Goal: Complete application form

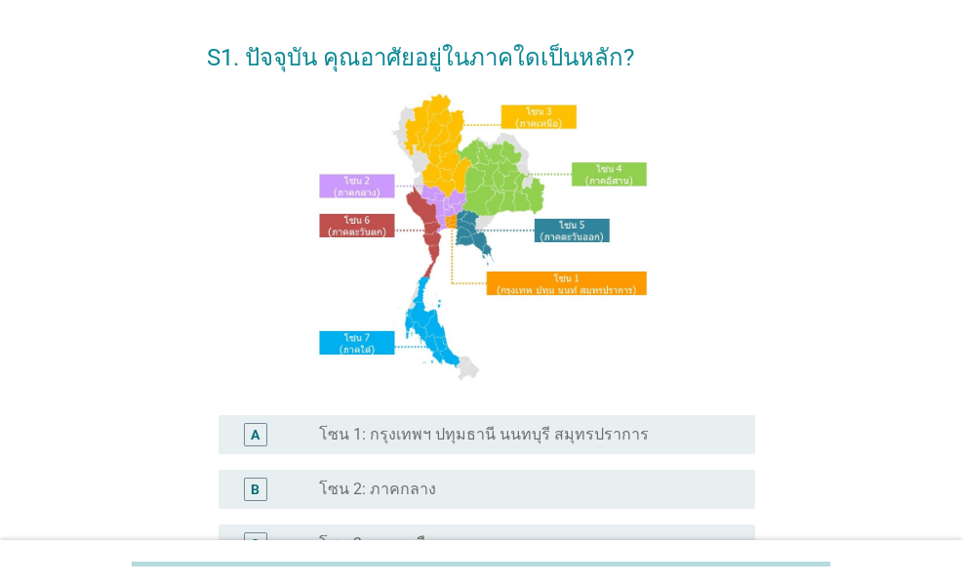
scroll to position [98, 0]
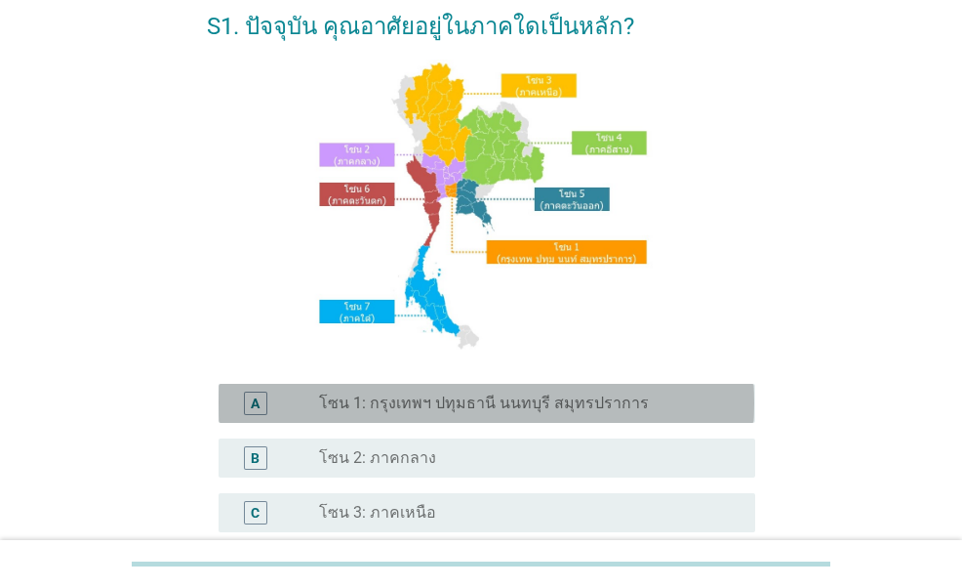
click at [525, 400] on label "โซน 1: กรุงเทพฯ ปทุมธานี นนทบุรี สมุทรปราการ" at bounding box center [484, 403] width 330 height 20
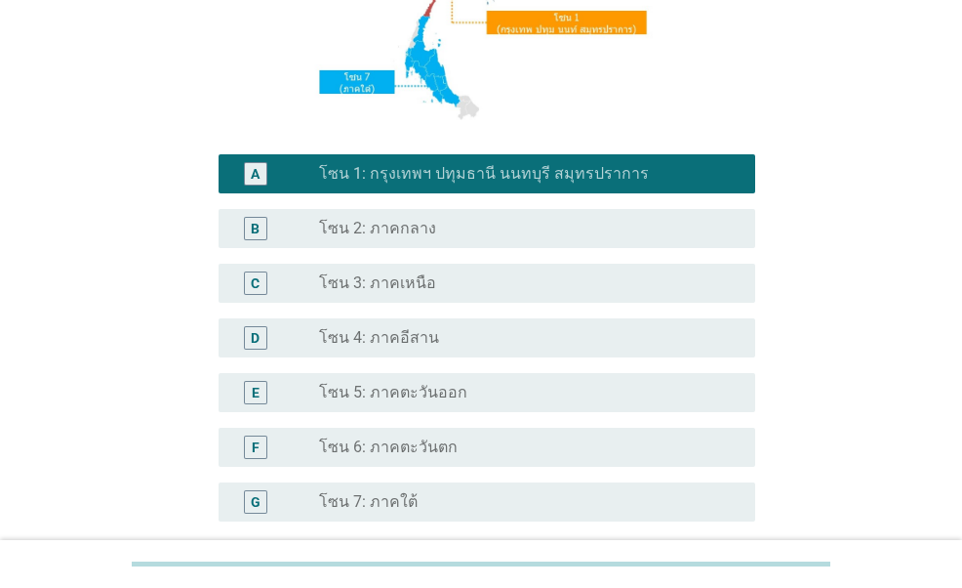
scroll to position [511, 0]
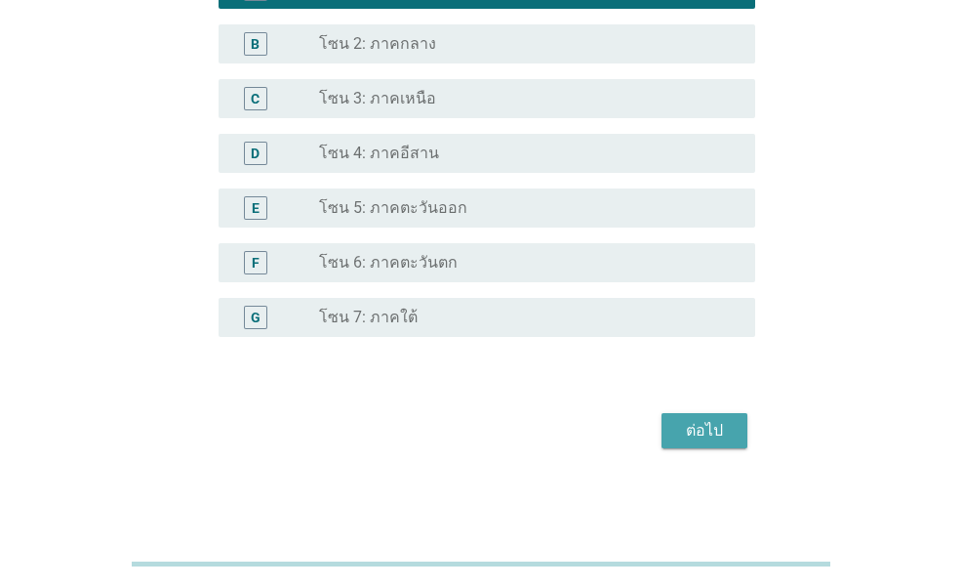
click at [726, 419] on div "ต่อไป" at bounding box center [704, 430] width 55 height 23
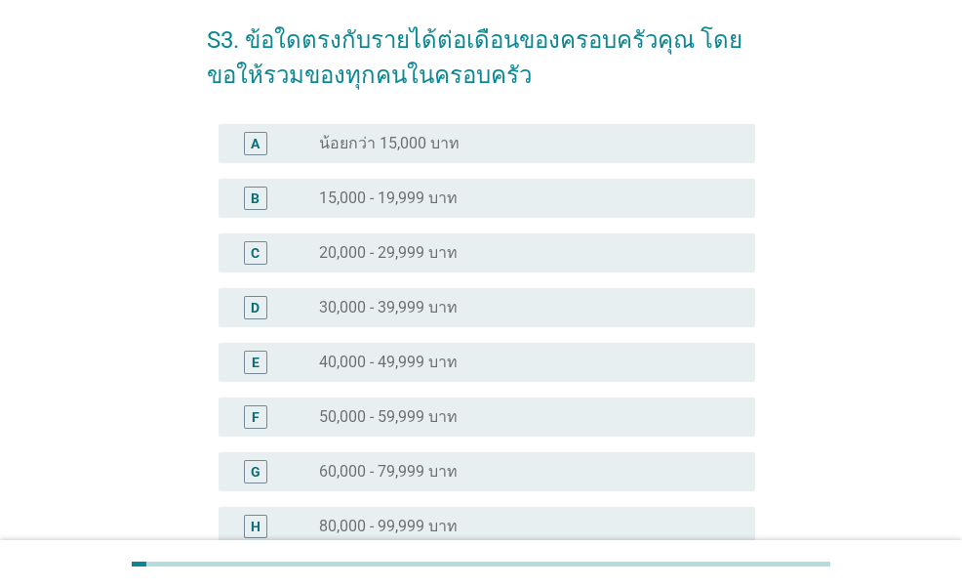
scroll to position [457, 0]
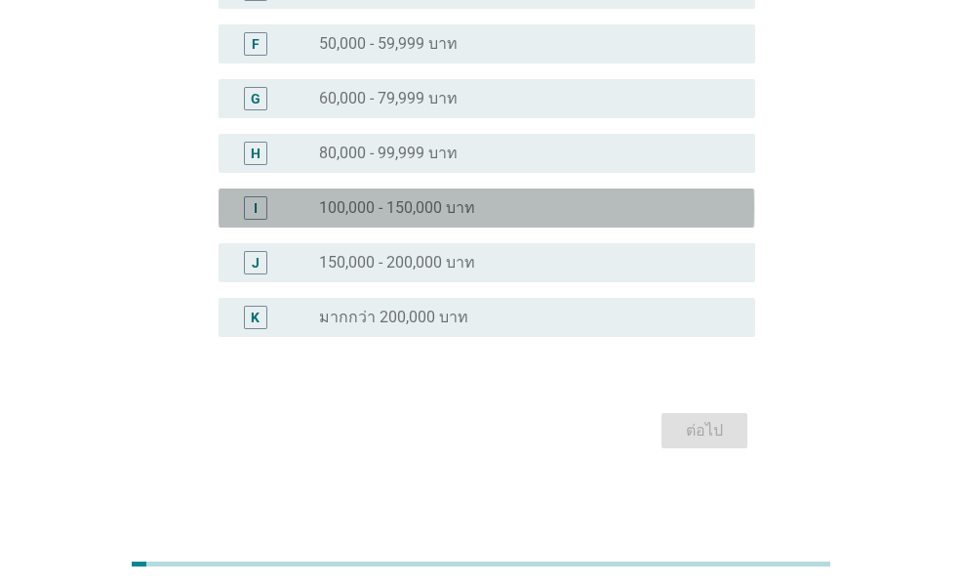
click at [539, 224] on div "I radio_button_unchecked 100,000 - 150,000 บาท" at bounding box center [487, 207] width 536 height 39
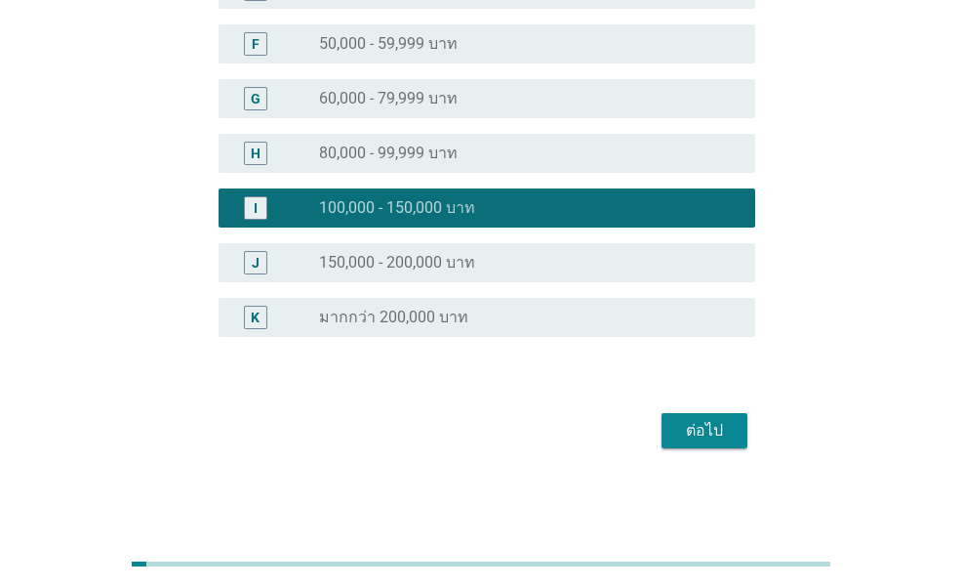
click at [728, 435] on div "ต่อไป" at bounding box center [704, 430] width 55 height 23
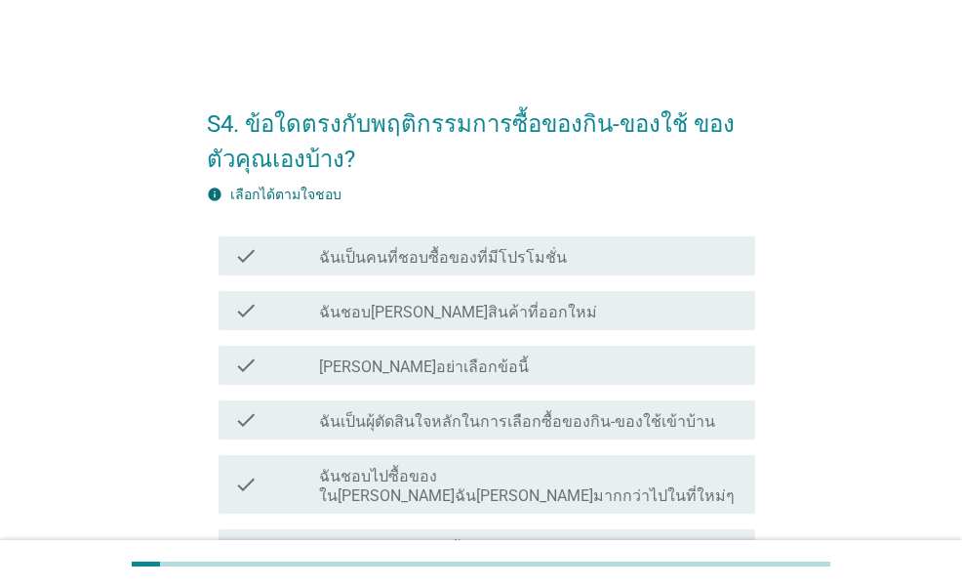
click at [567, 259] on div "check_box_outline_blank ฉันเป็นคนที่ชอบซื้อของที่มีโปรโมชั่น" at bounding box center [529, 255] width 421 height 23
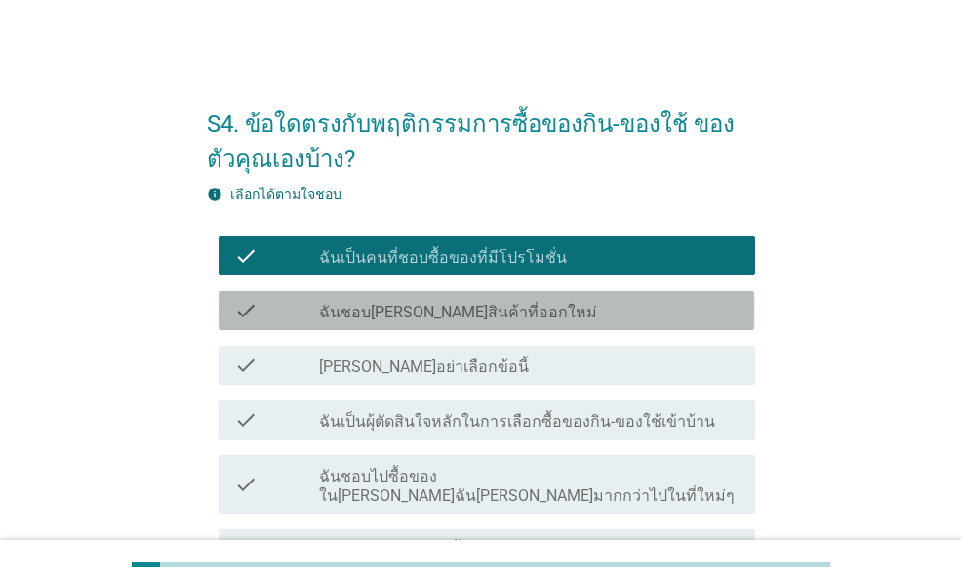
click at [535, 312] on div "check_box_outline_blank ฉันชอบ[PERSON_NAME]สินค้าที่ออกใหม่" at bounding box center [529, 310] width 421 height 23
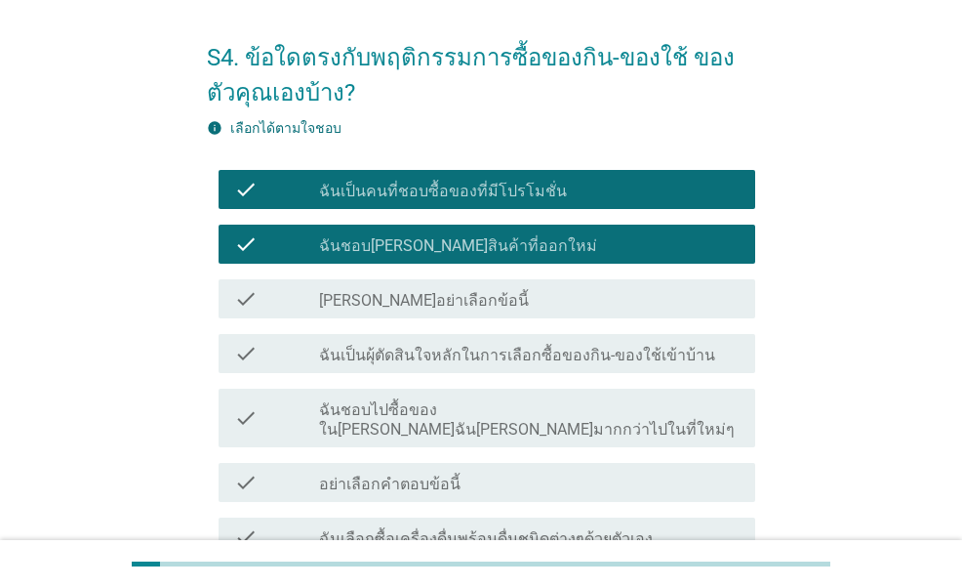
scroll to position [98, 0]
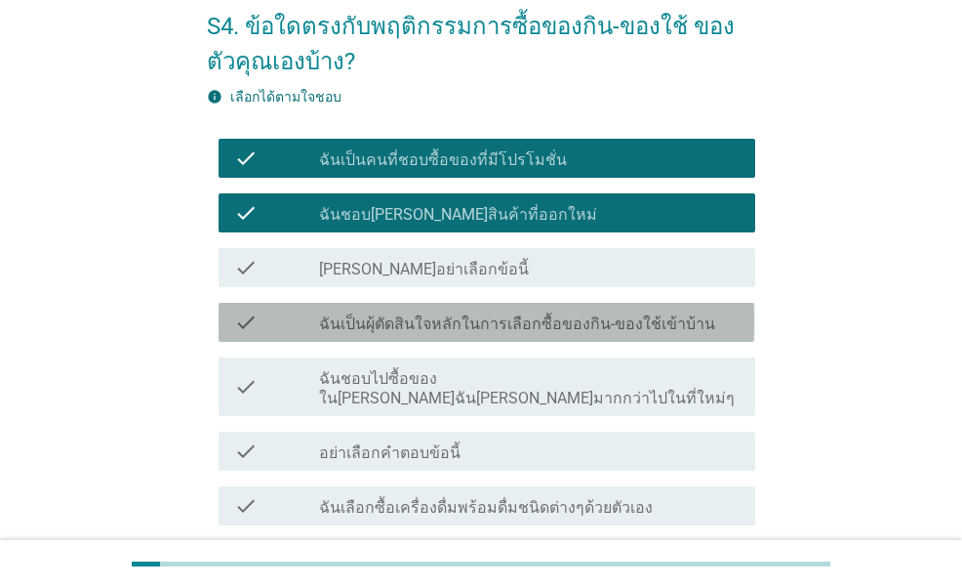
click at [528, 323] on label "ฉันเป็นผุ้ตัดสินใจหลักในการเลือกซื้อของกิน-ของใช้เข้าบ้าน" at bounding box center [517, 324] width 396 height 20
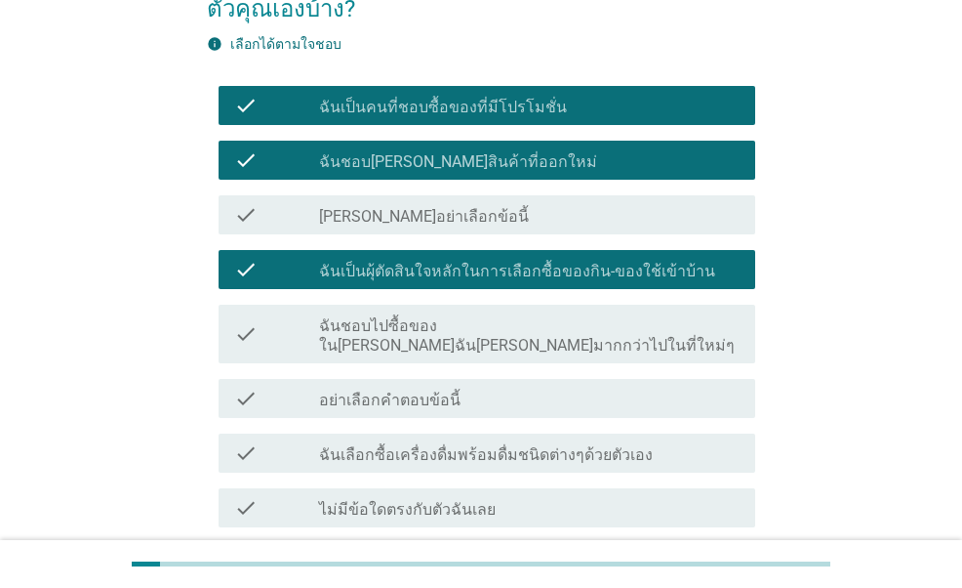
scroll to position [195, 0]
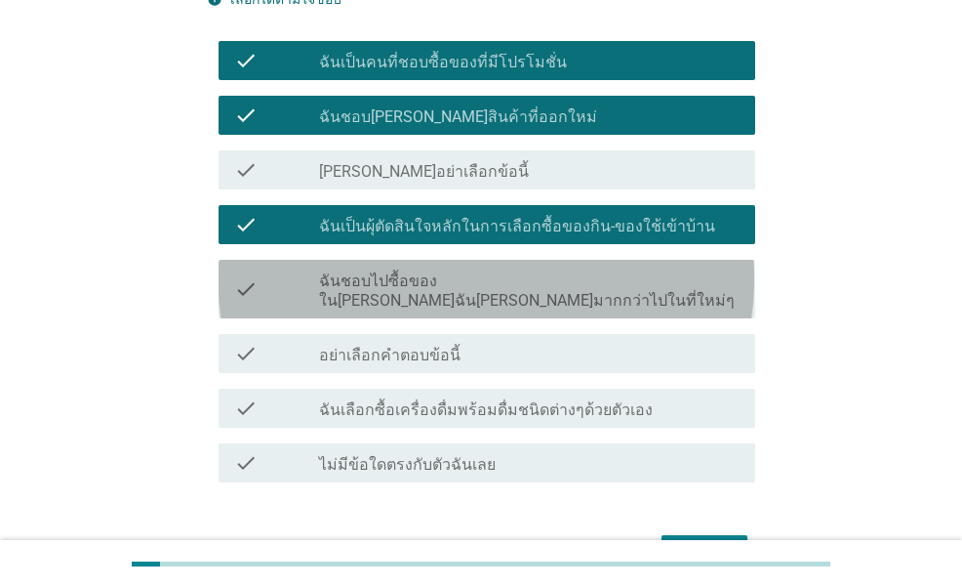
click at [549, 282] on label "ฉันชอบไปซื้อของใน[PERSON_NAME]ฉัน[PERSON_NAME]มากกว่าไปในที่ใหม่ๆ" at bounding box center [529, 290] width 421 height 39
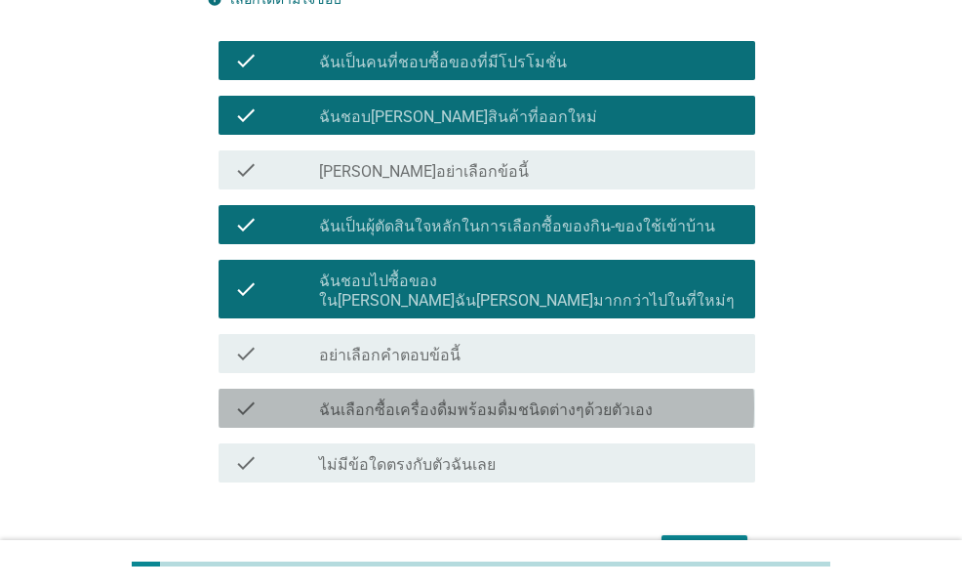
click at [512, 402] on div "check check_box_outline_blank ฉันเลือกซื้อเครื่องดื่มพร้อมดื่มชนิดต่างๆด้วยตัวเ…" at bounding box center [487, 408] width 536 height 39
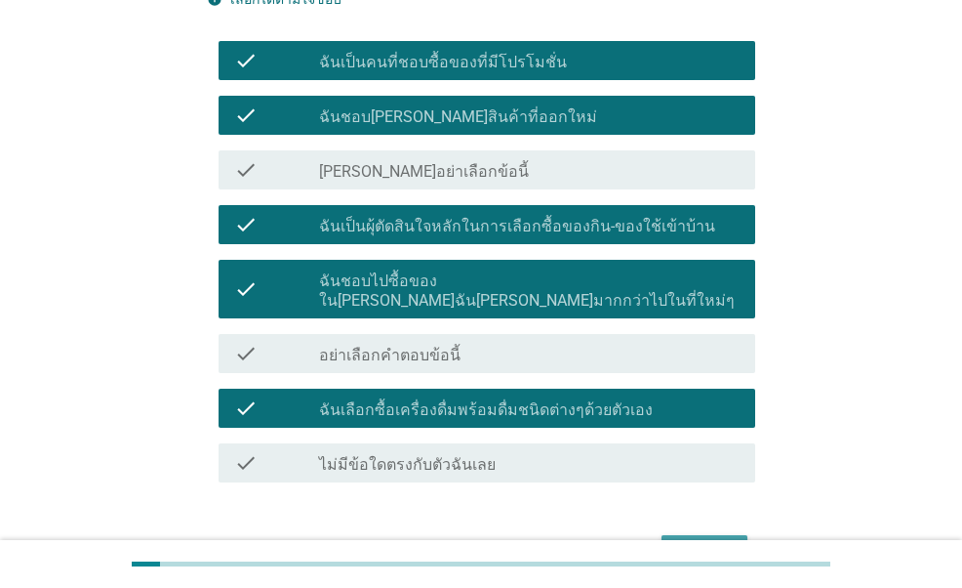
click at [719, 541] on div "ต่อไป" at bounding box center [704, 552] width 55 height 23
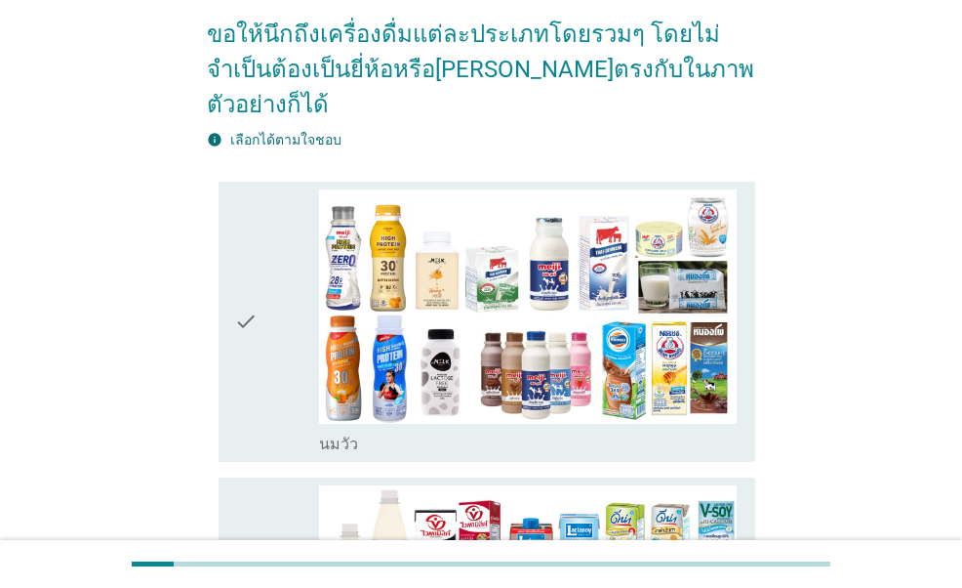
scroll to position [0, 0]
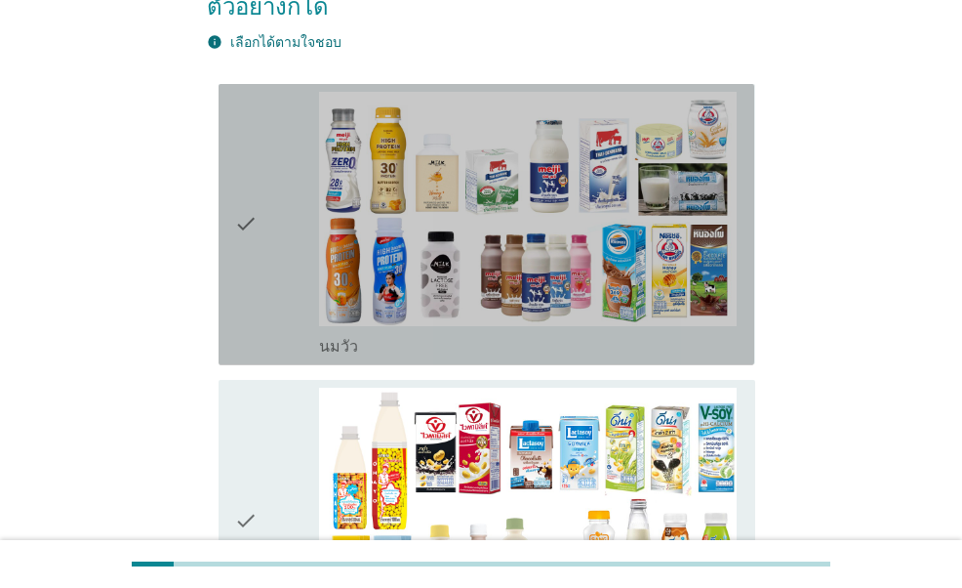
click at [294, 293] on div "check" at bounding box center [276, 225] width 84 height 266
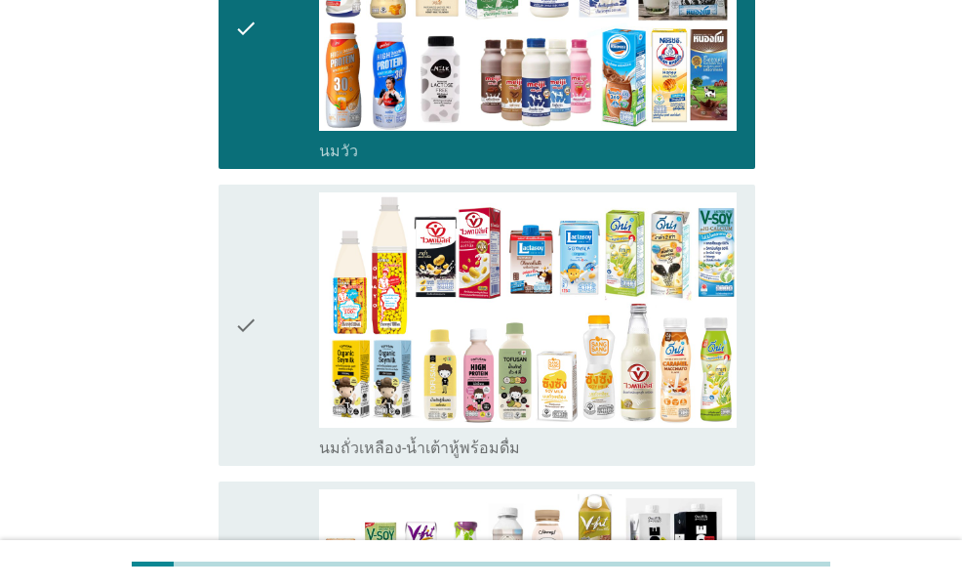
click at [293, 268] on div "check" at bounding box center [276, 325] width 84 height 266
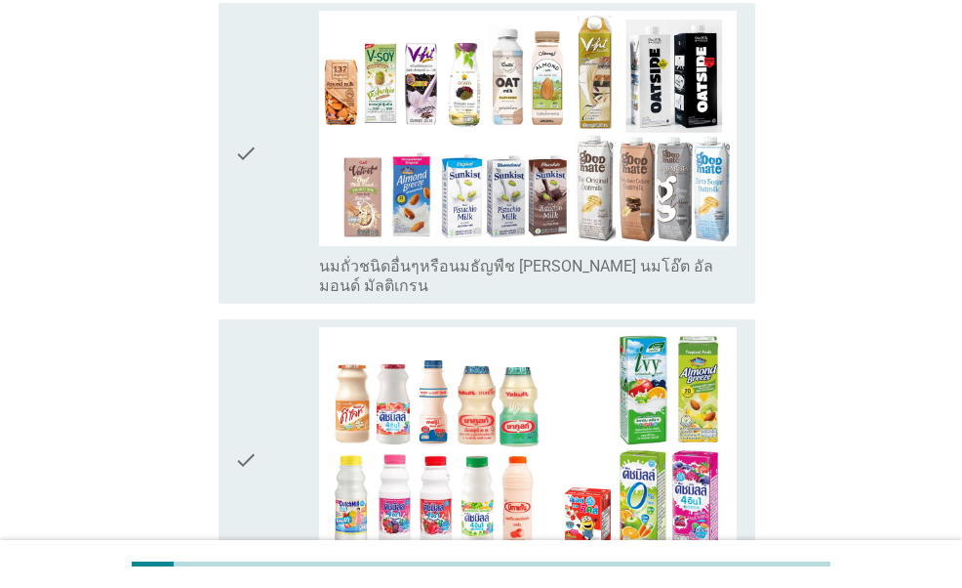
scroll to position [976, 0]
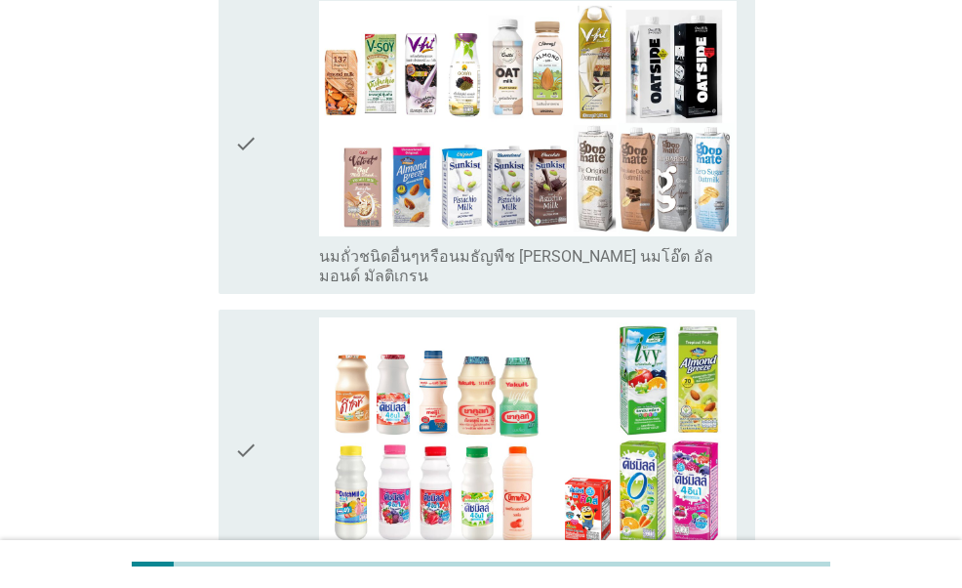
click at [272, 169] on div "check" at bounding box center [276, 143] width 84 height 285
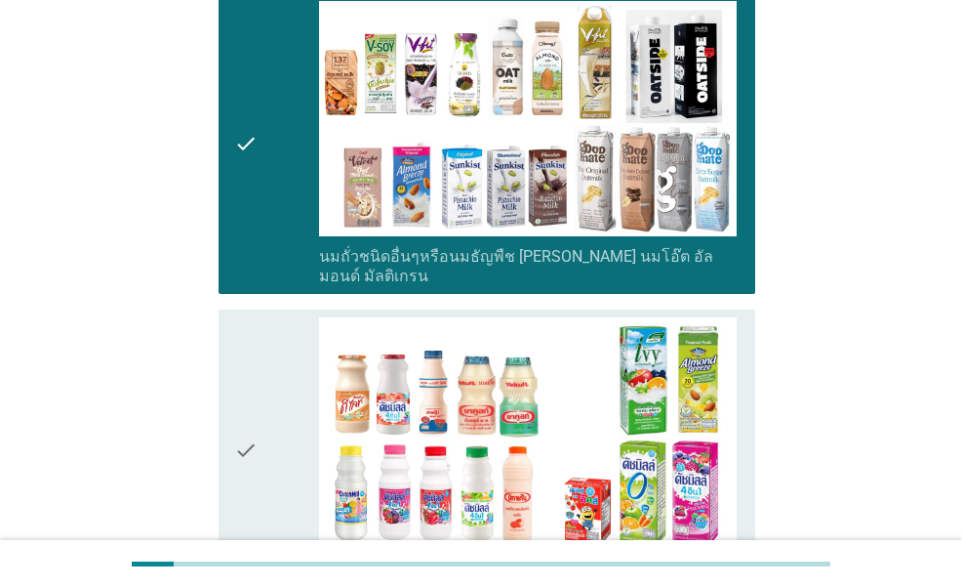
click at [270, 330] on div "check" at bounding box center [276, 450] width 84 height 266
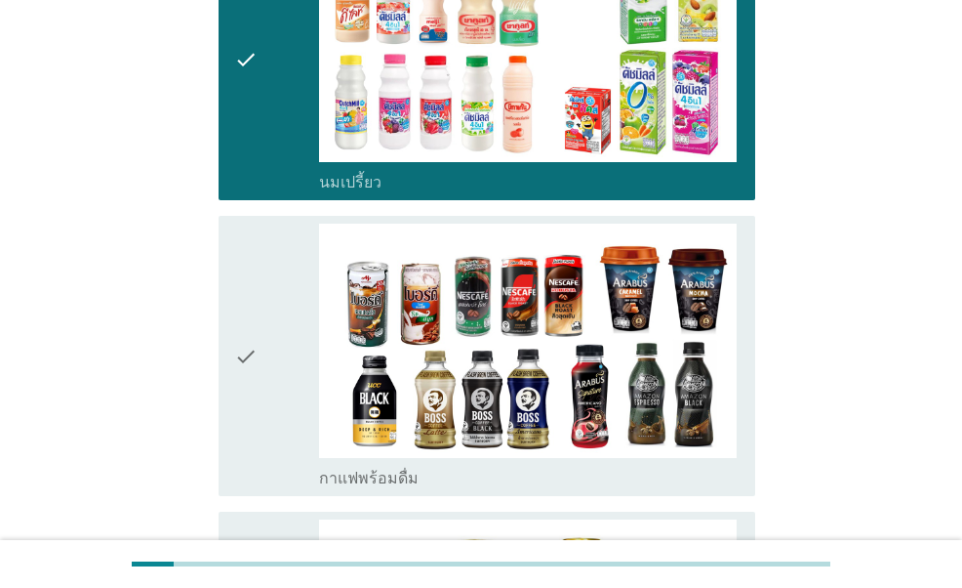
click at [275, 298] on div "check" at bounding box center [276, 357] width 84 height 266
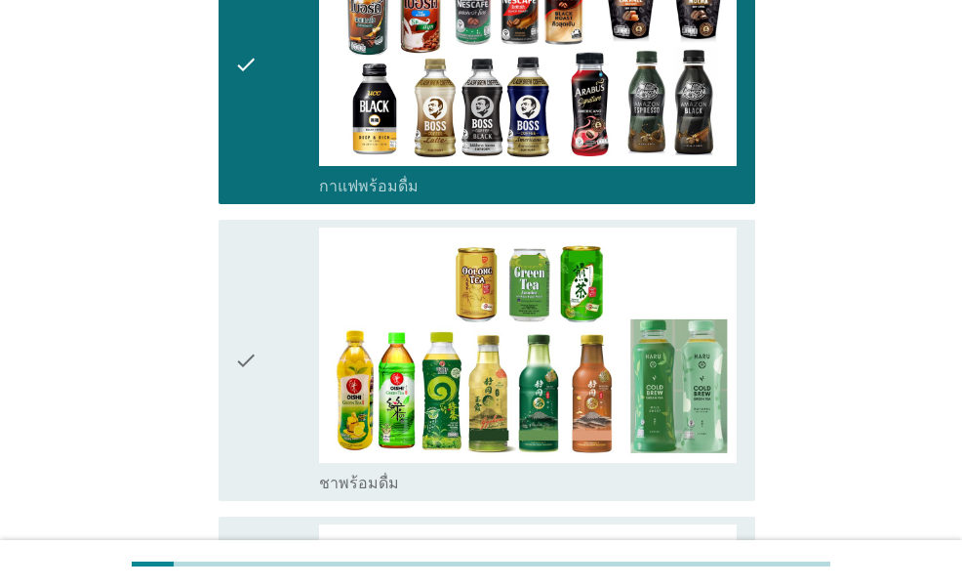
scroll to position [1855, 0]
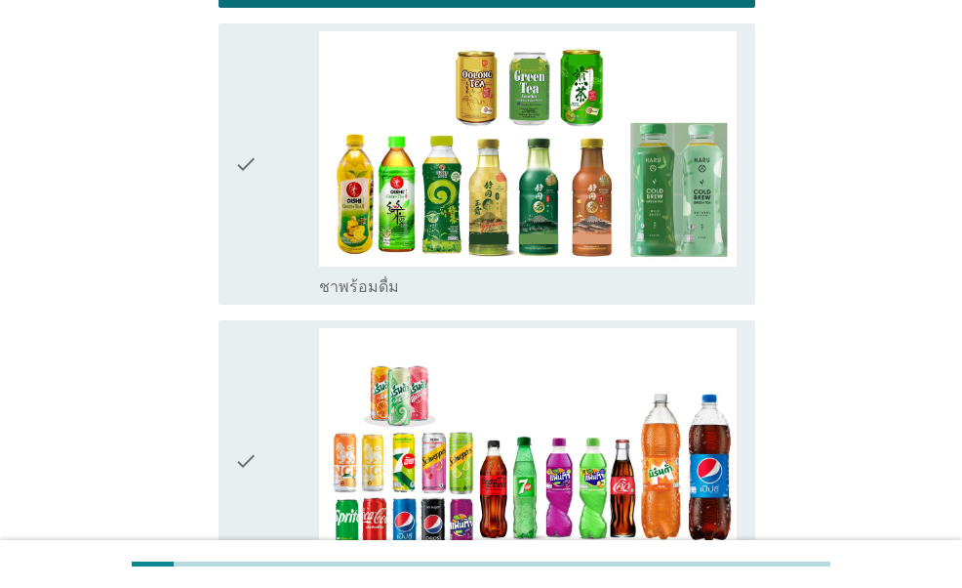
drag, startPoint x: 273, startPoint y: 179, endPoint x: 275, endPoint y: 201, distance: 22.5
click at [273, 182] on div "check" at bounding box center [276, 164] width 84 height 266
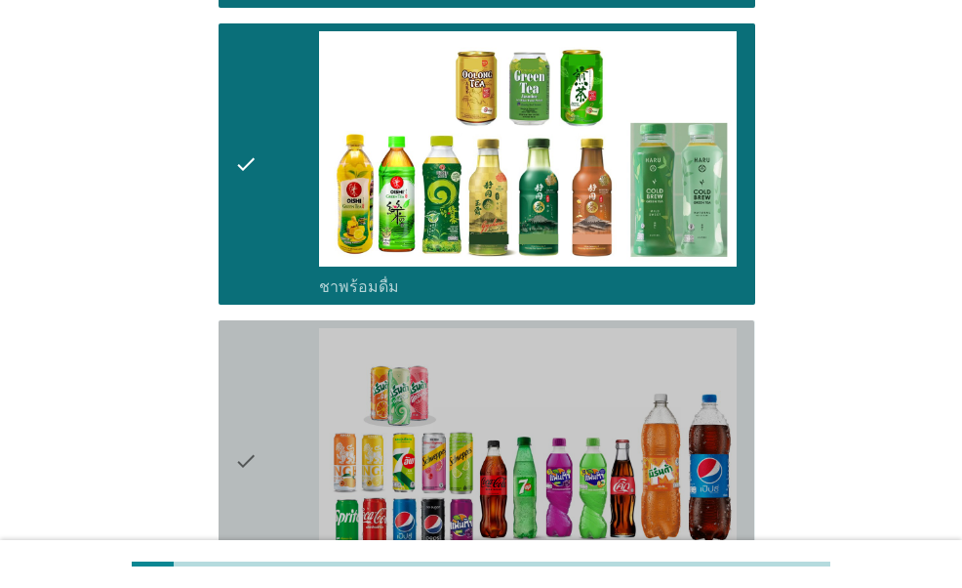
click at [273, 340] on div "check" at bounding box center [276, 461] width 84 height 266
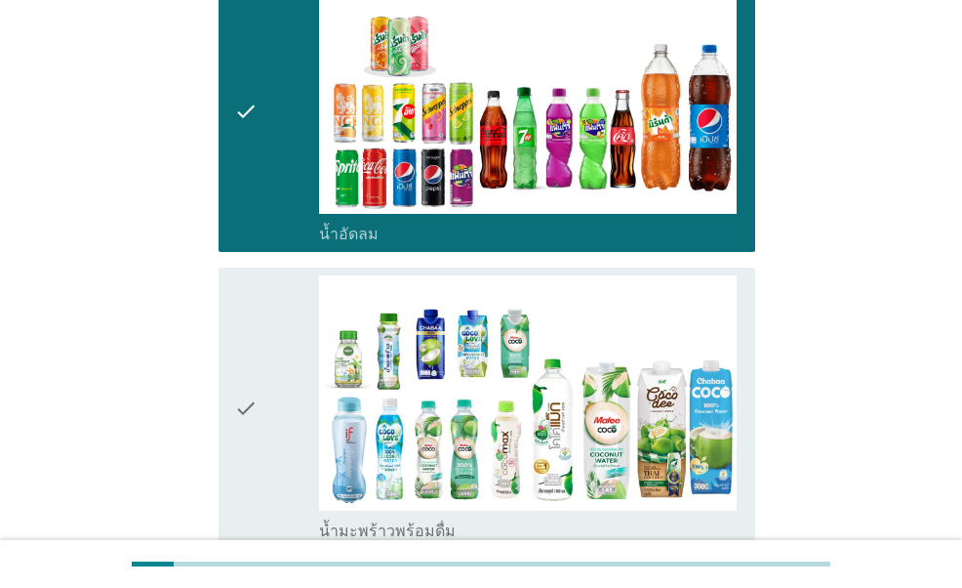
scroll to position [2440, 0]
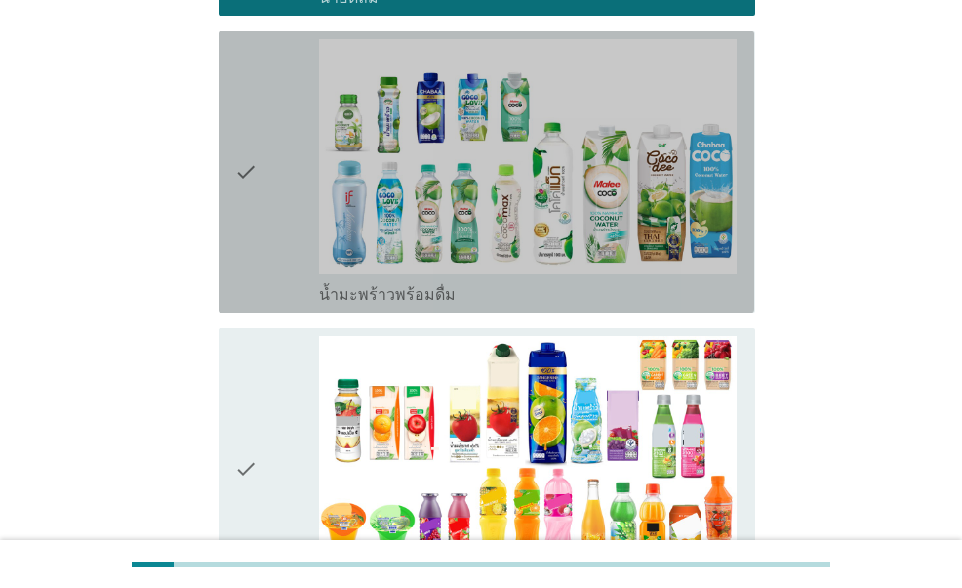
drag, startPoint x: 293, startPoint y: 200, endPoint x: 281, endPoint y: 298, distance: 98.3
click at [289, 202] on div "check" at bounding box center [276, 172] width 84 height 266
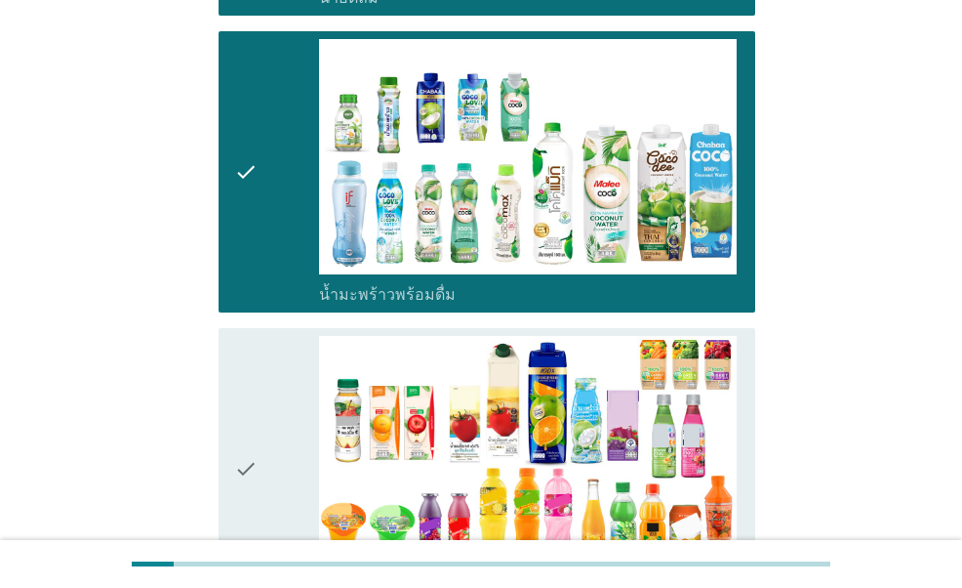
click at [277, 336] on div "check" at bounding box center [276, 469] width 84 height 266
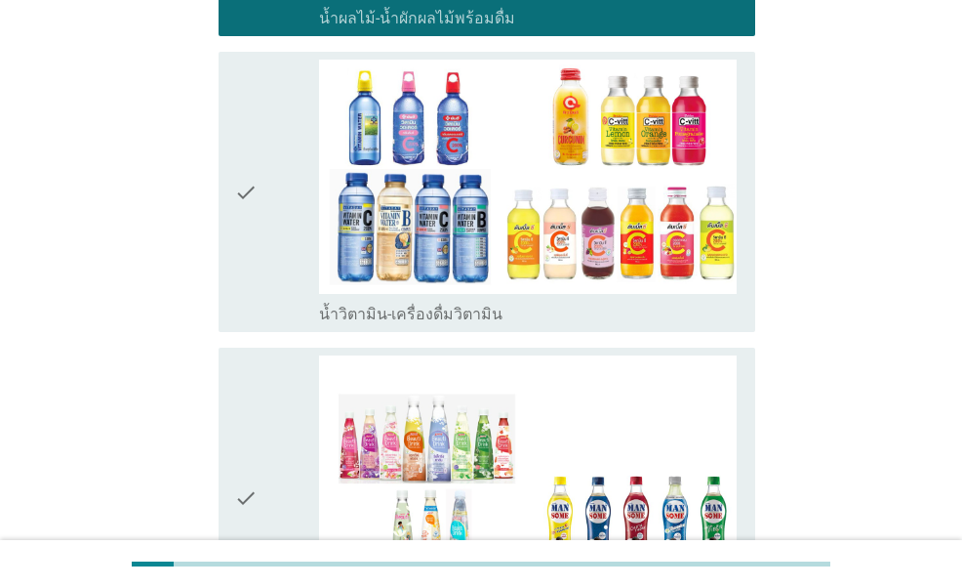
scroll to position [3026, 0]
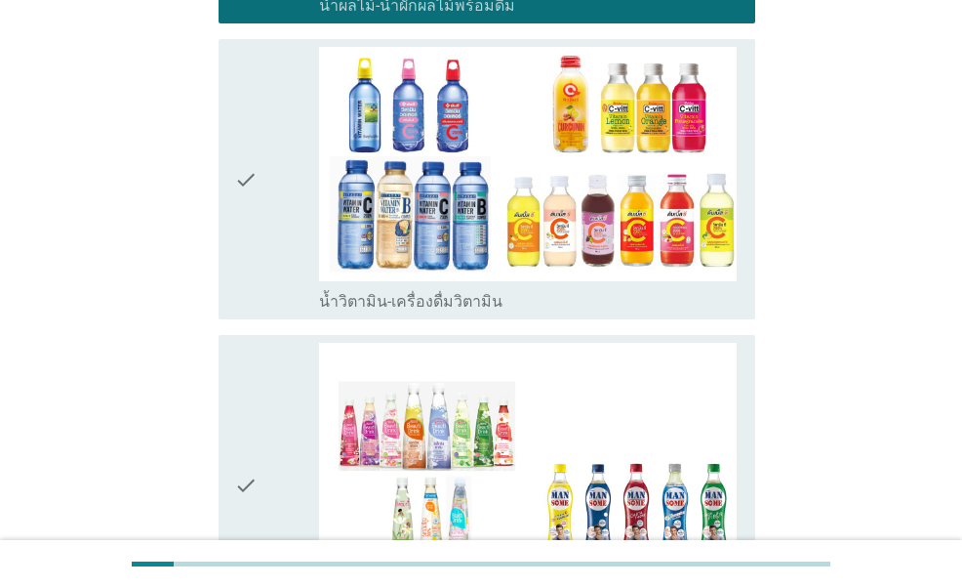
drag, startPoint x: 260, startPoint y: 190, endPoint x: 242, endPoint y: 263, distance: 74.3
click at [258, 196] on div "check" at bounding box center [276, 180] width 84 height 266
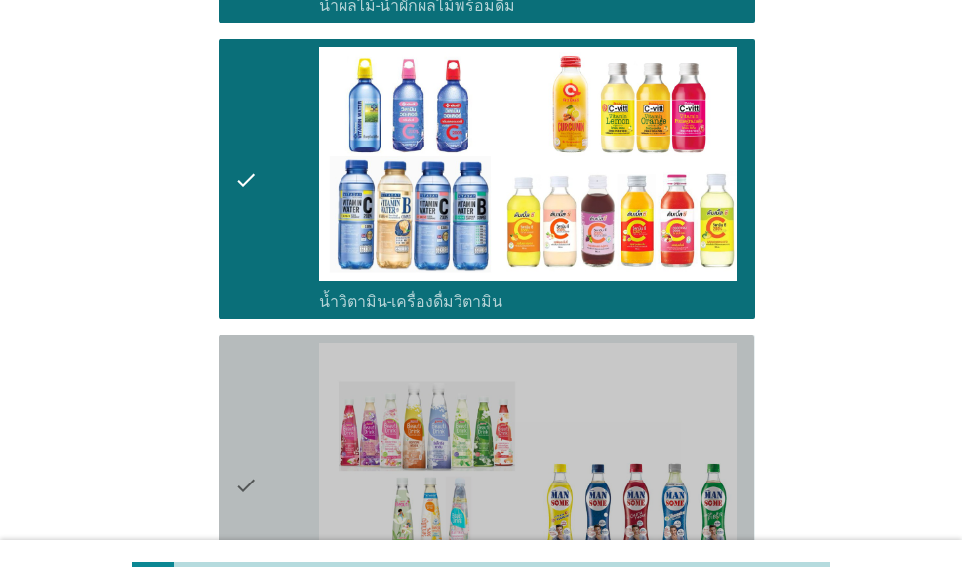
click at [231, 335] on div "check check_box_outline_blank เครื่องดื่มเพื่อสุขภาพและความงาม [PERSON_NAME] เซ…" at bounding box center [487, 485] width 536 height 301
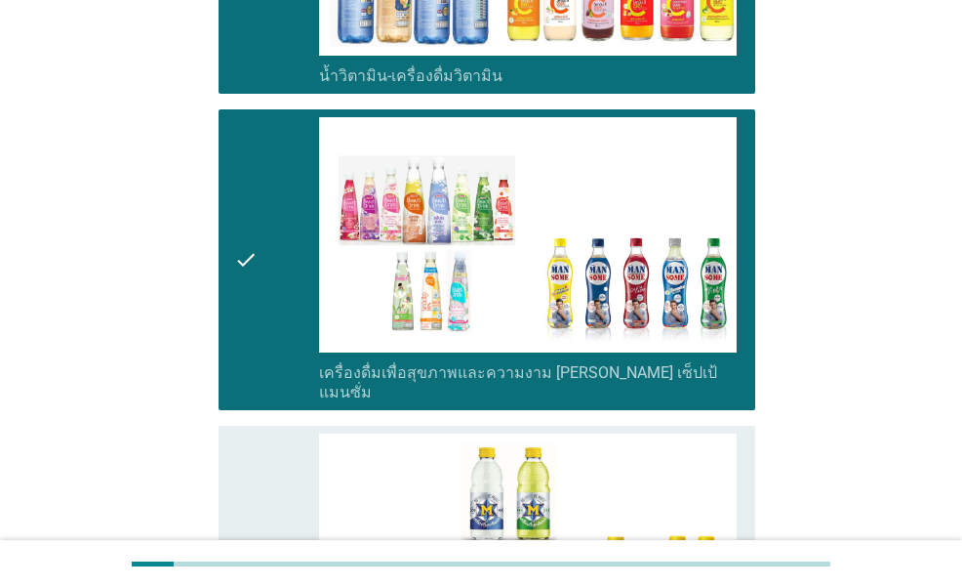
scroll to position [3514, 0]
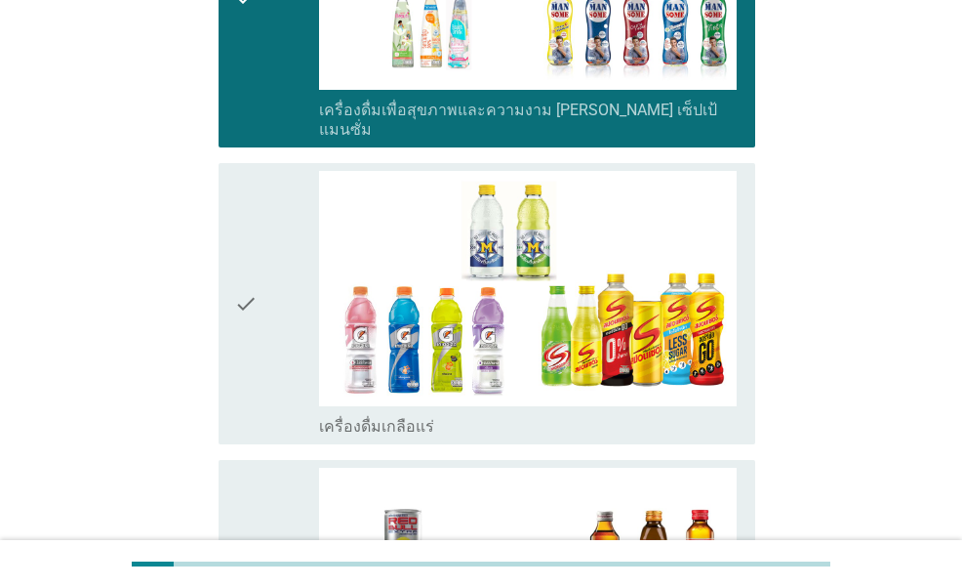
click at [253, 276] on icon "check" at bounding box center [245, 304] width 23 height 266
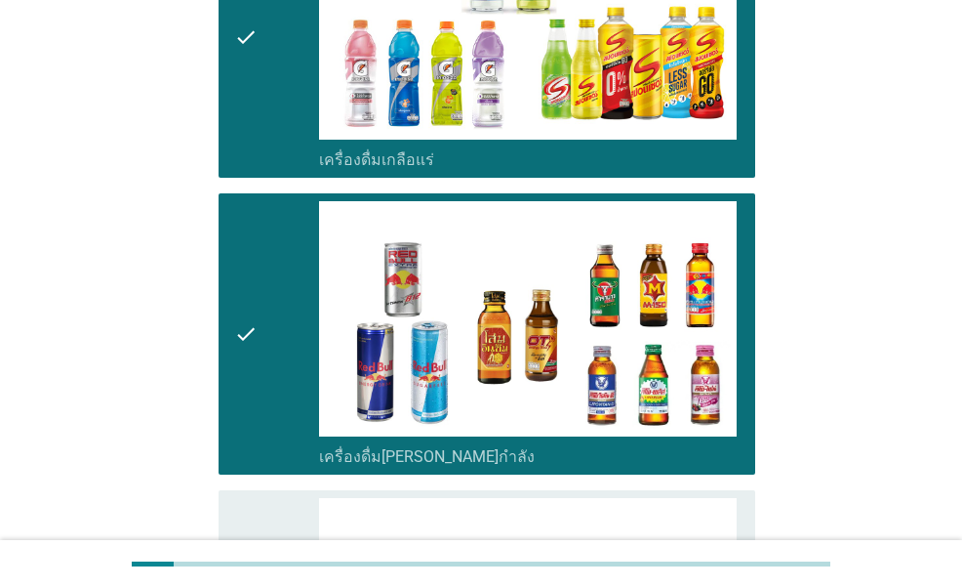
scroll to position [4167, 0]
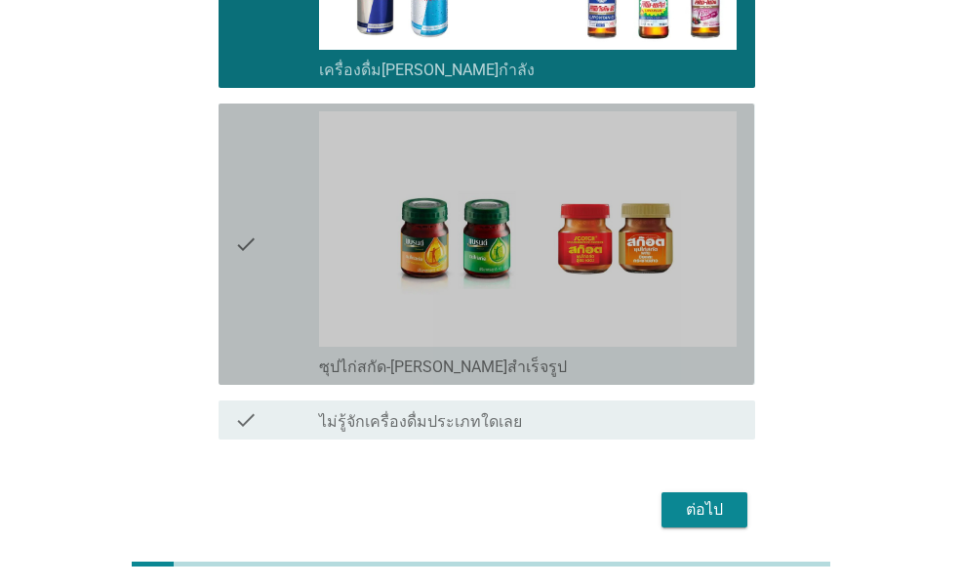
drag, startPoint x: 266, startPoint y: 220, endPoint x: 377, endPoint y: 304, distance: 139.4
click at [267, 221] on div "check" at bounding box center [276, 244] width 84 height 266
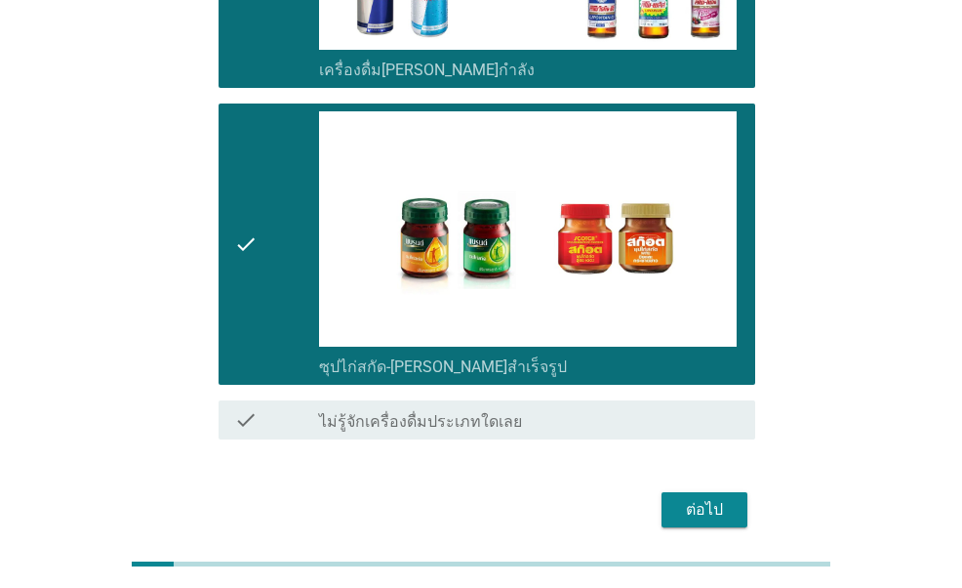
click at [703, 498] on div "ต่อไป" at bounding box center [704, 509] width 55 height 23
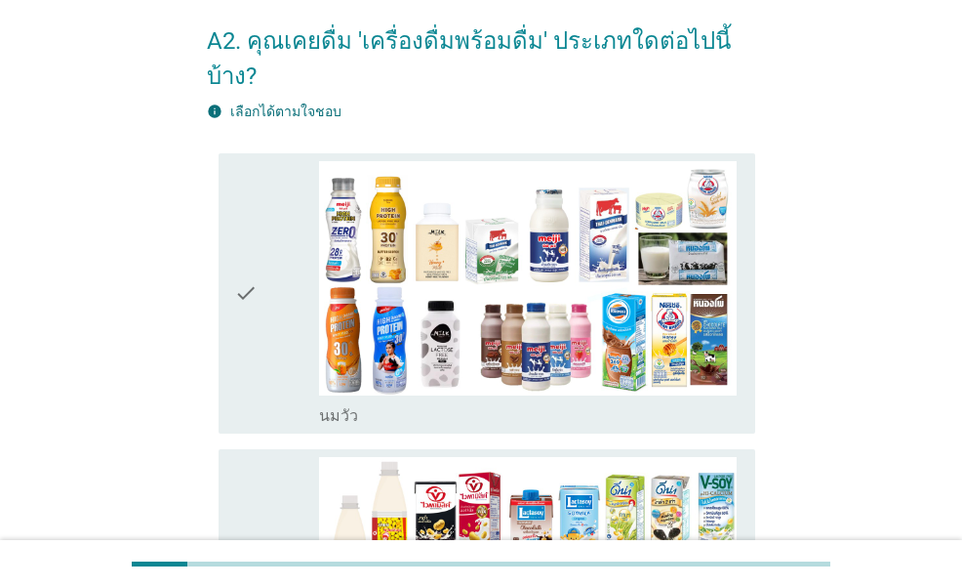
scroll to position [195, 0]
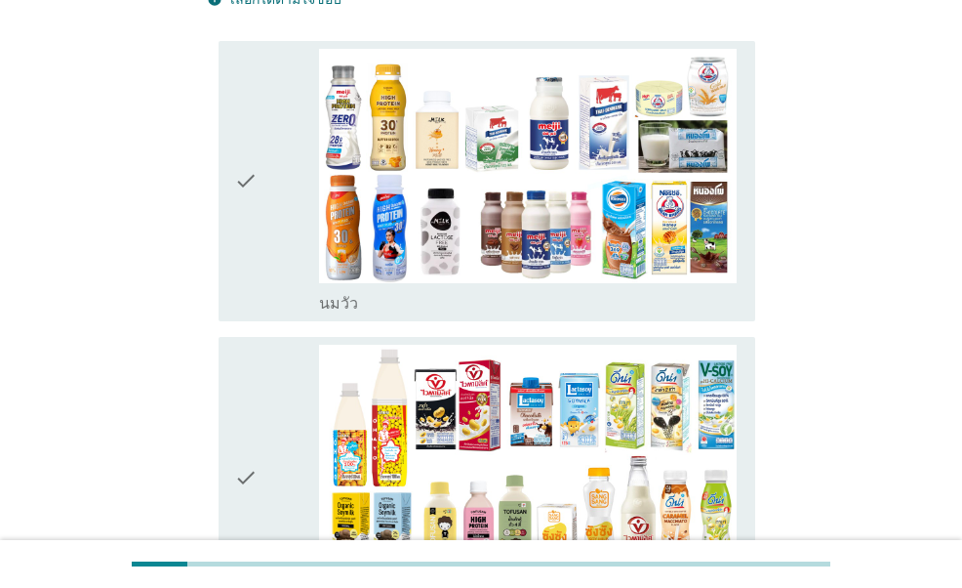
click at [267, 276] on div "check" at bounding box center [276, 182] width 84 height 266
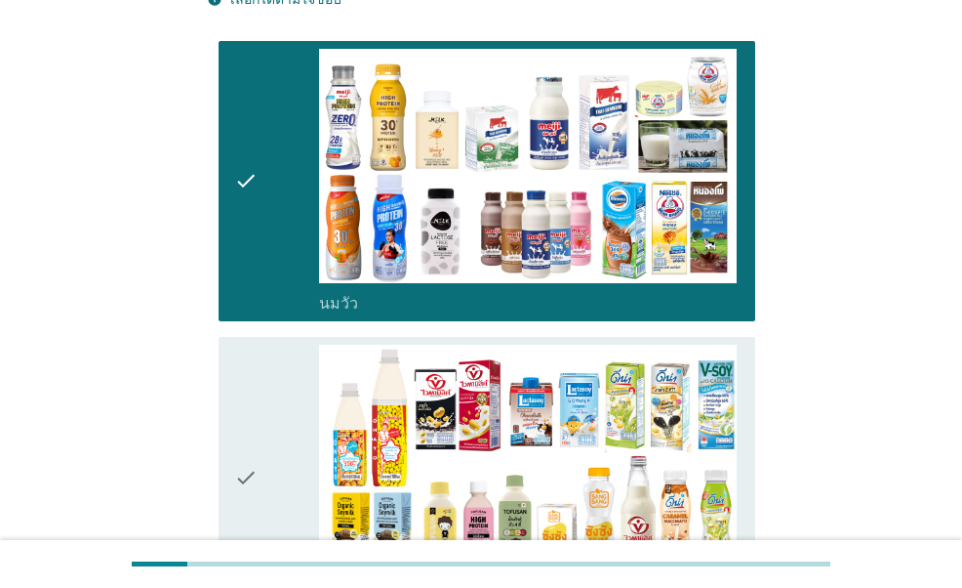
click at [249, 389] on icon "check" at bounding box center [245, 478] width 23 height 266
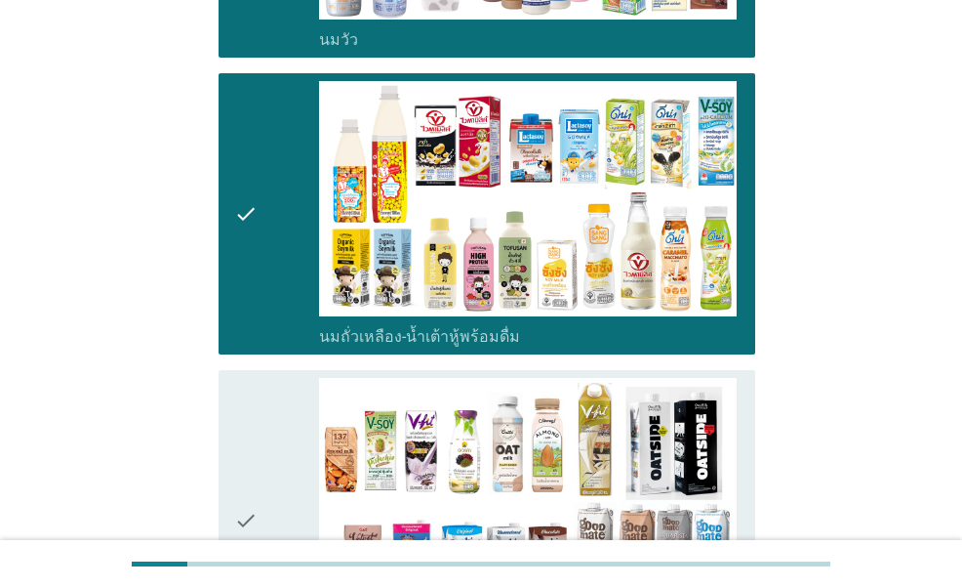
scroll to position [683, 0]
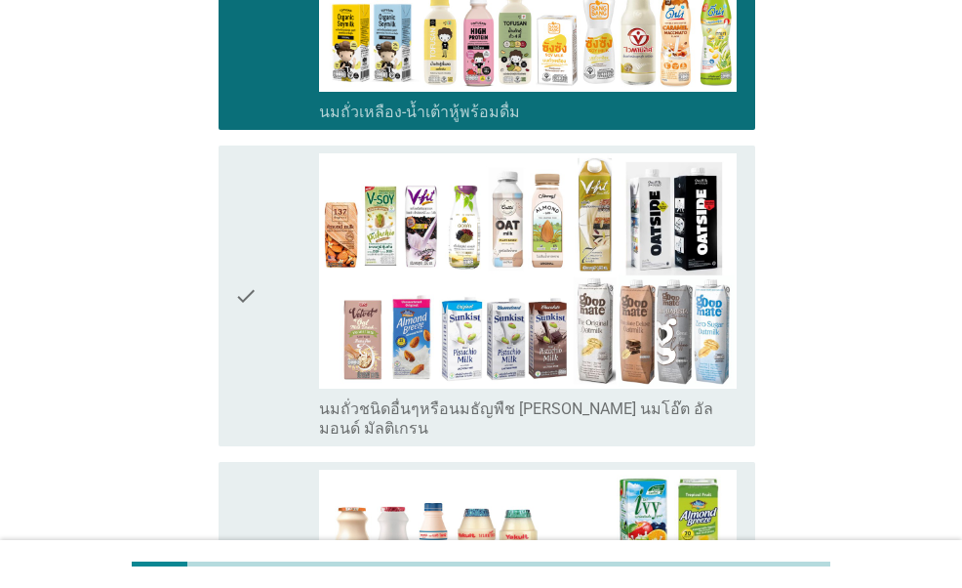
drag, startPoint x: 262, startPoint y: 274, endPoint x: 263, endPoint y: 296, distance: 21.5
click at [262, 274] on div "check" at bounding box center [276, 295] width 84 height 285
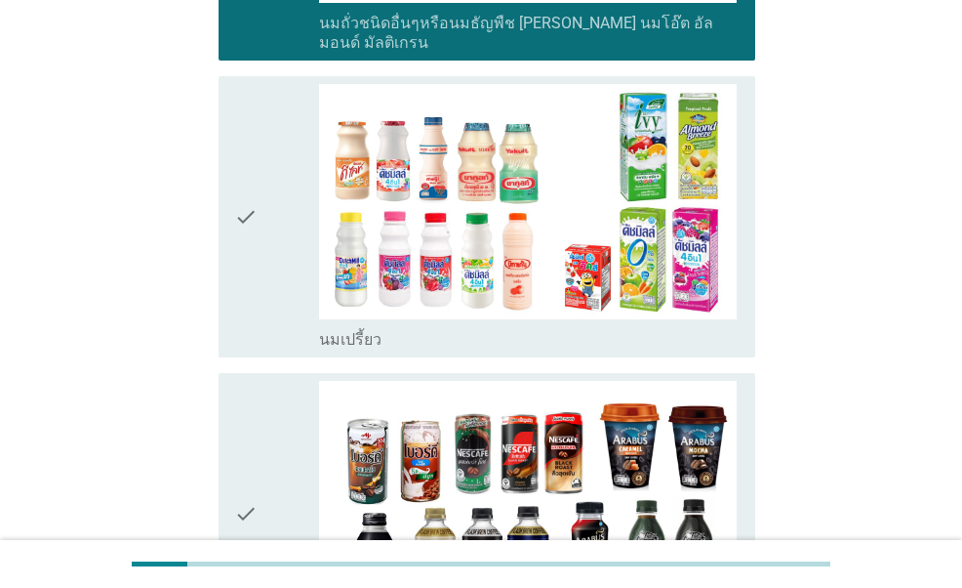
scroll to position [1074, 0]
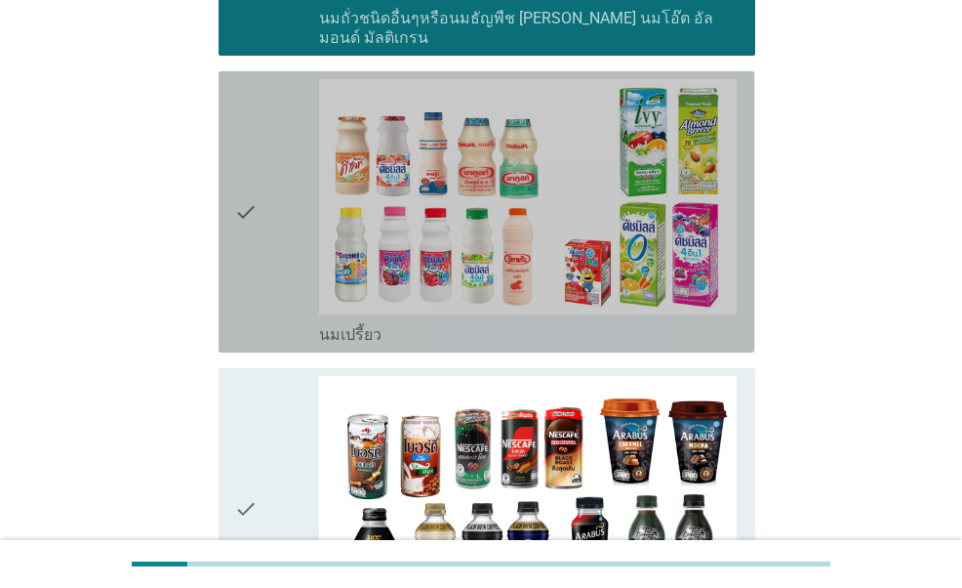
click at [259, 233] on div "check" at bounding box center [276, 212] width 84 height 266
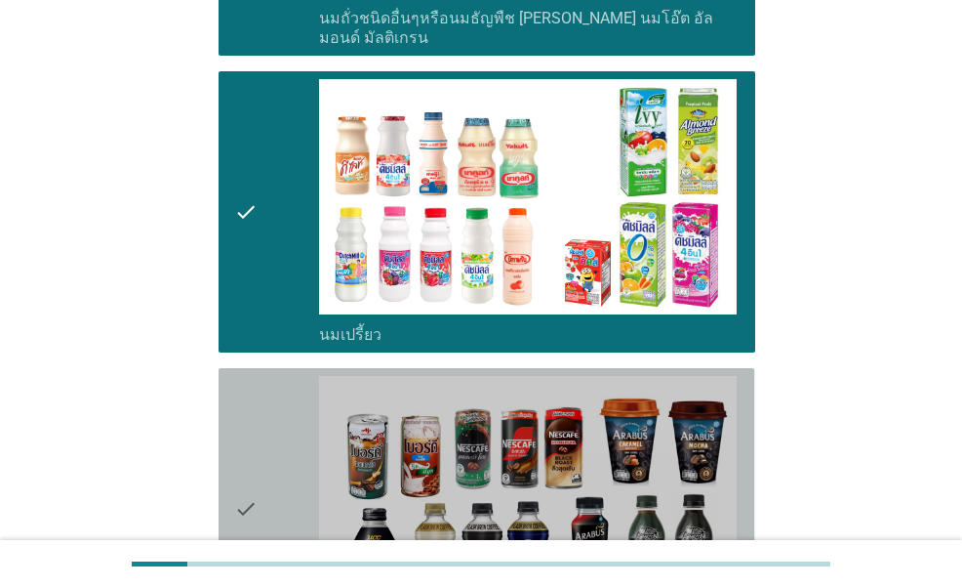
click at [255, 405] on icon "check" at bounding box center [245, 509] width 23 height 266
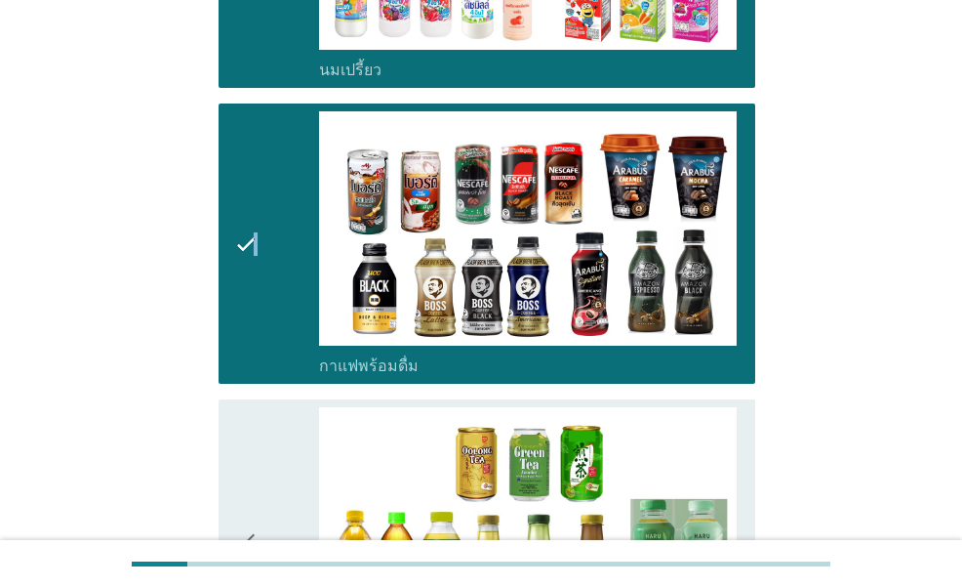
scroll to position [1562, 0]
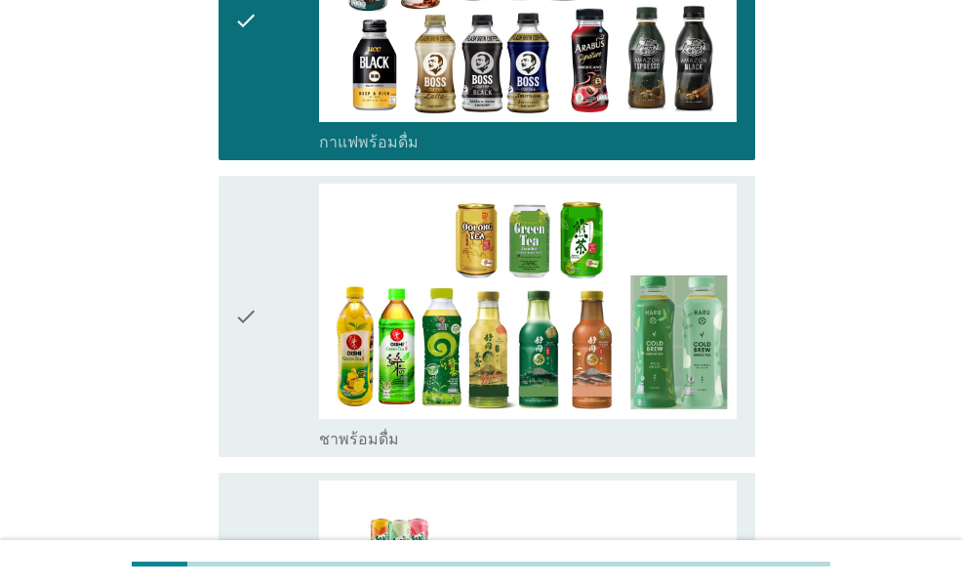
click at [264, 329] on div "check" at bounding box center [276, 317] width 84 height 266
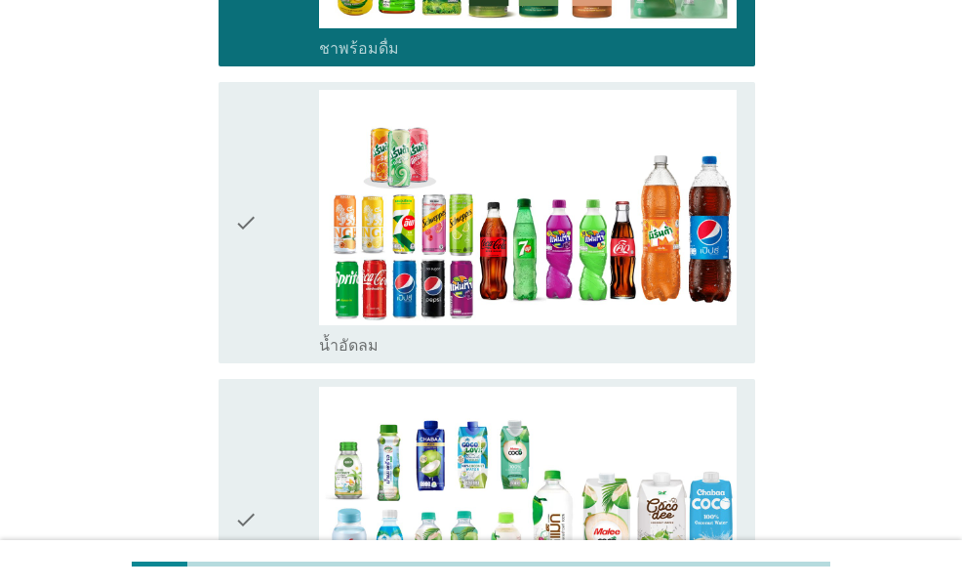
click at [281, 255] on div "check" at bounding box center [276, 223] width 84 height 266
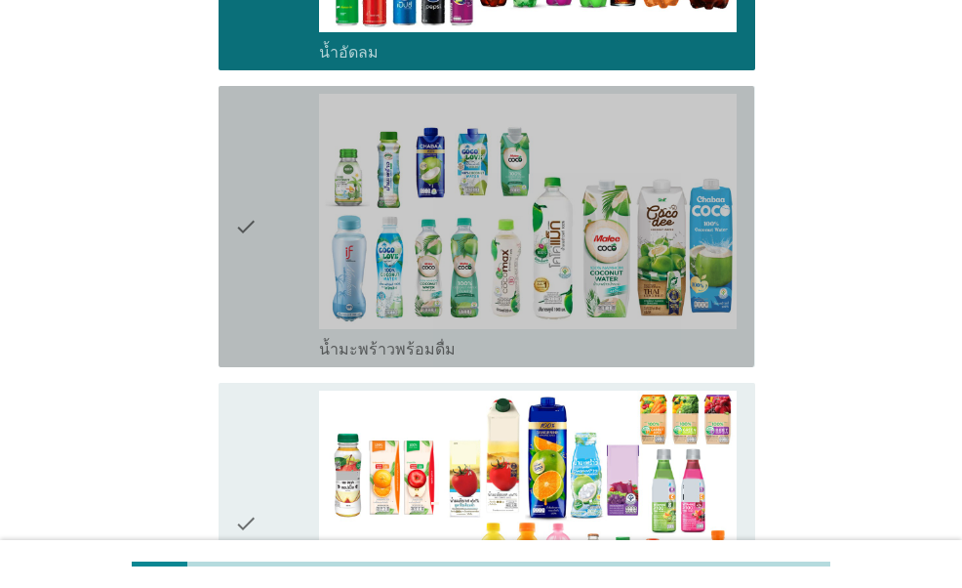
click at [260, 241] on div "check" at bounding box center [276, 227] width 84 height 266
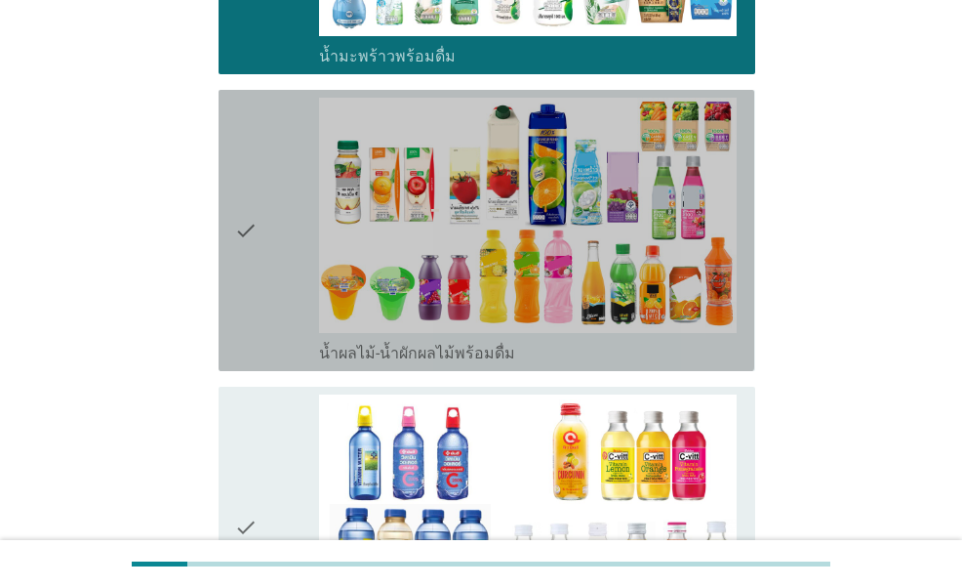
click at [259, 253] on div "check" at bounding box center [276, 231] width 84 height 266
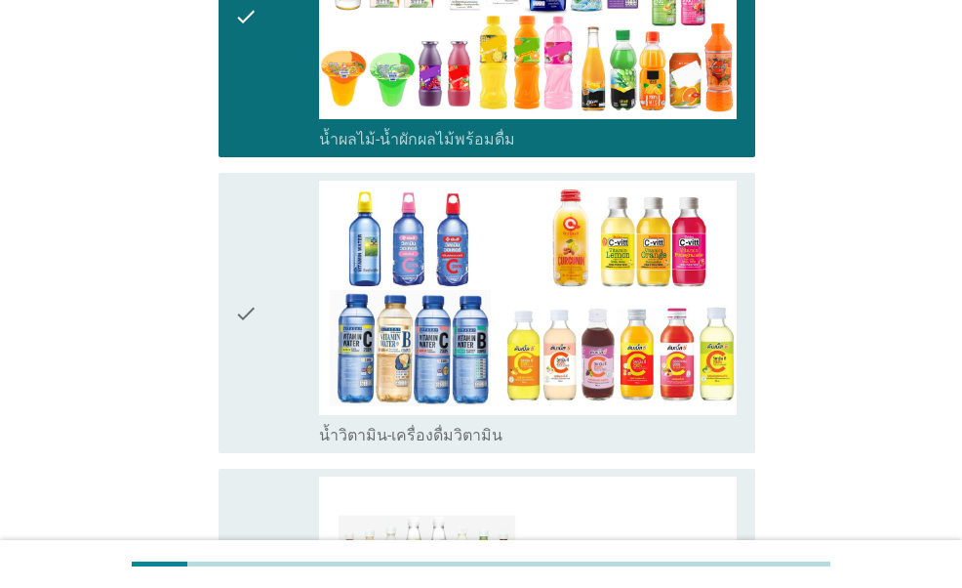
scroll to position [2928, 0]
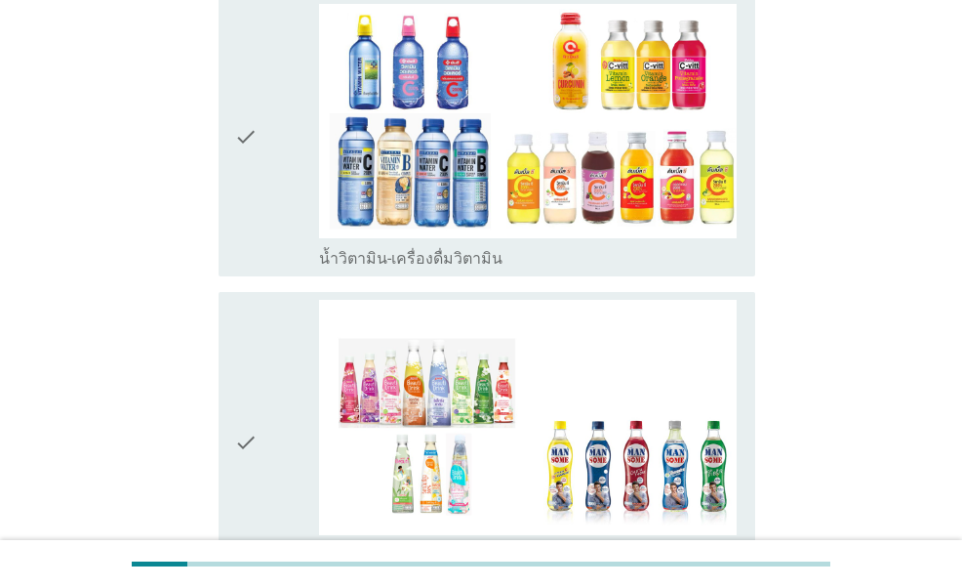
click at [271, 196] on div "check" at bounding box center [276, 137] width 84 height 266
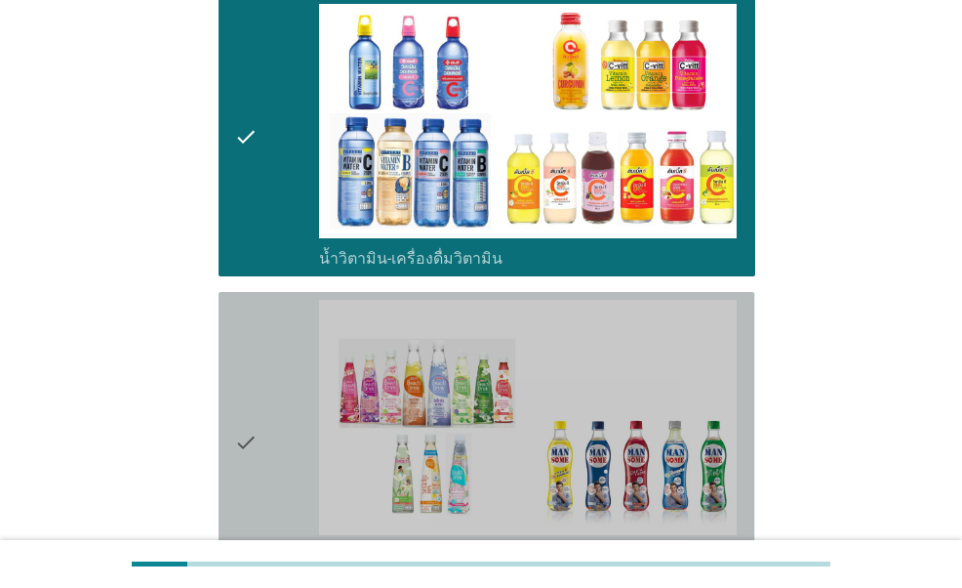
click at [275, 312] on div "check" at bounding box center [276, 442] width 84 height 285
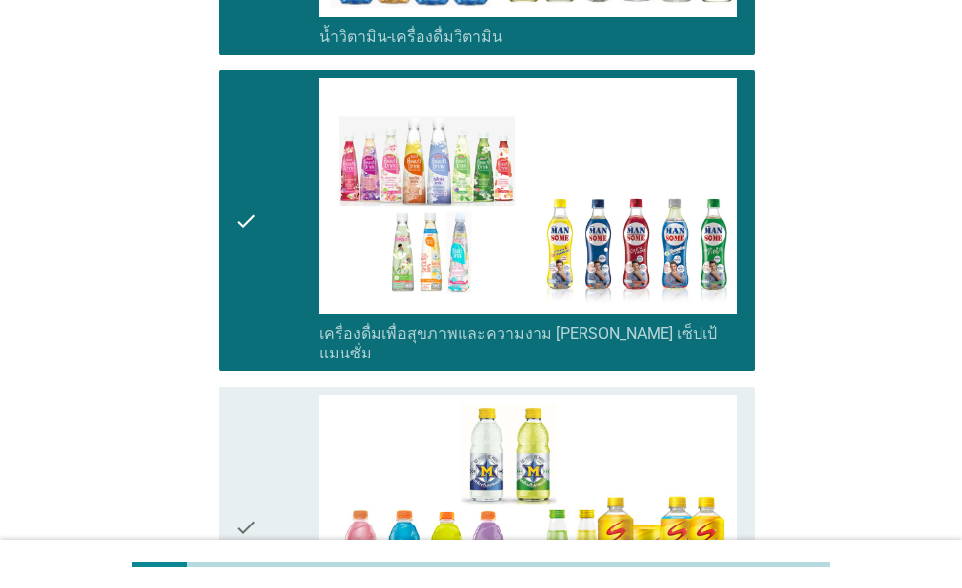
scroll to position [3416, 0]
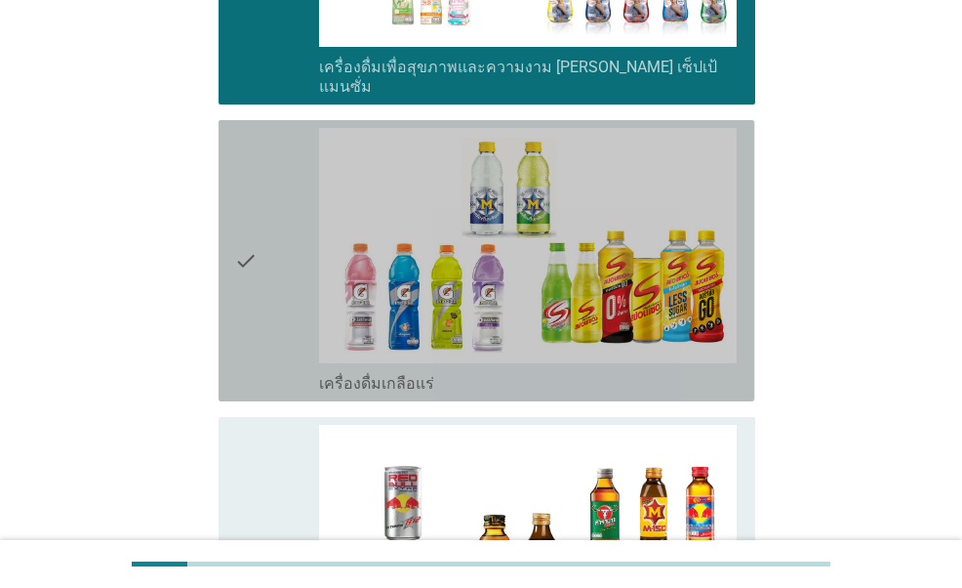
click at [276, 284] on div "check" at bounding box center [276, 261] width 84 height 266
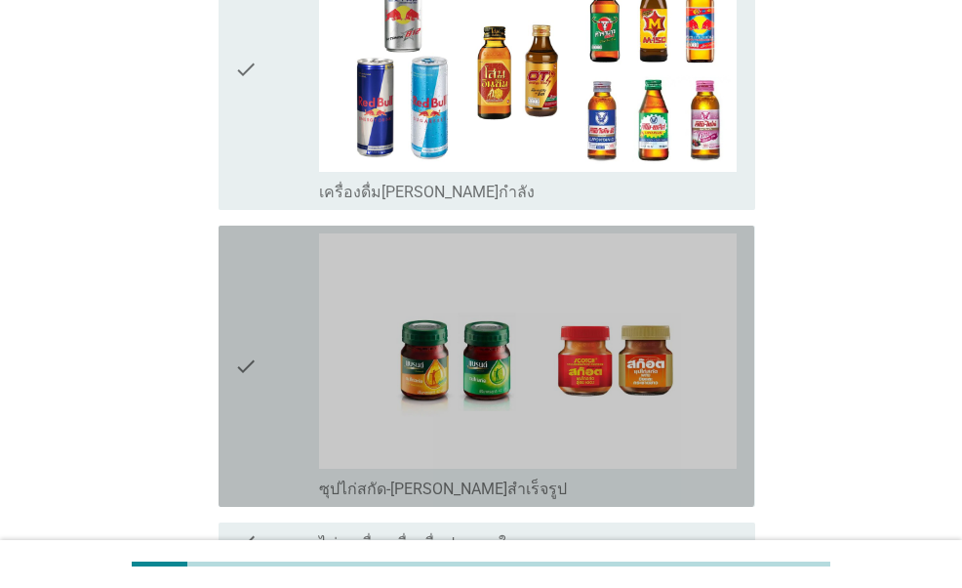
click at [279, 268] on div "check" at bounding box center [276, 366] width 84 height 266
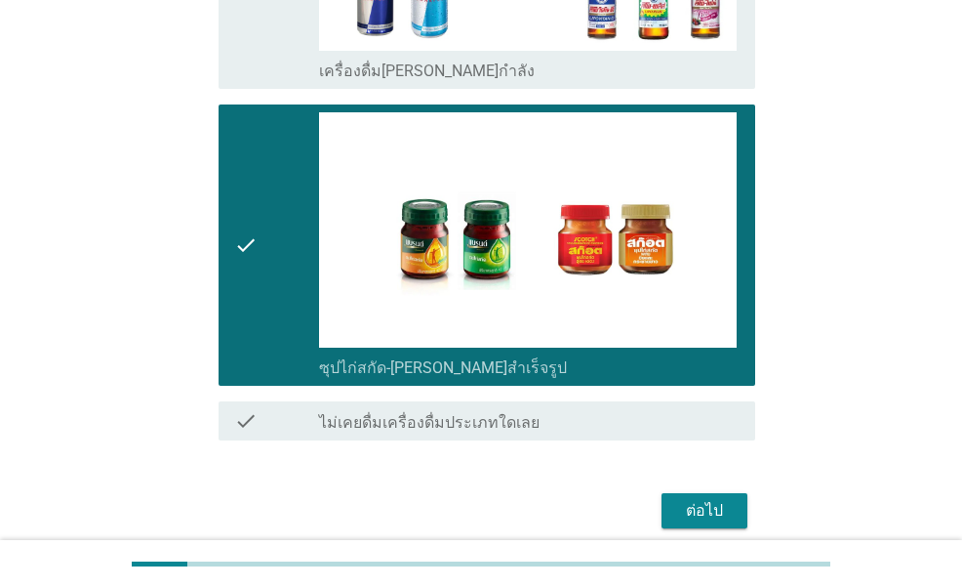
scroll to position [4027, 0]
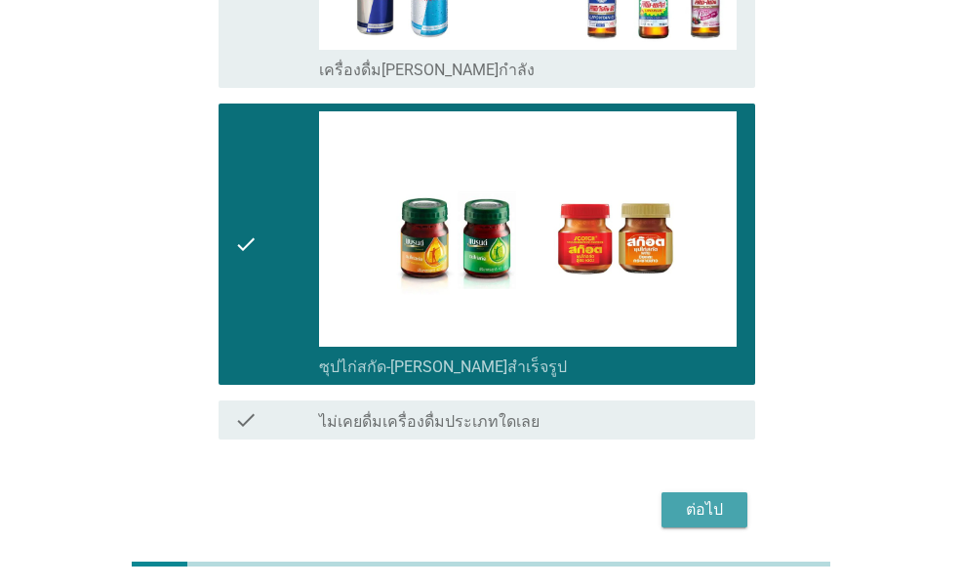
click at [736, 492] on button "ต่อไป" at bounding box center [705, 509] width 86 height 35
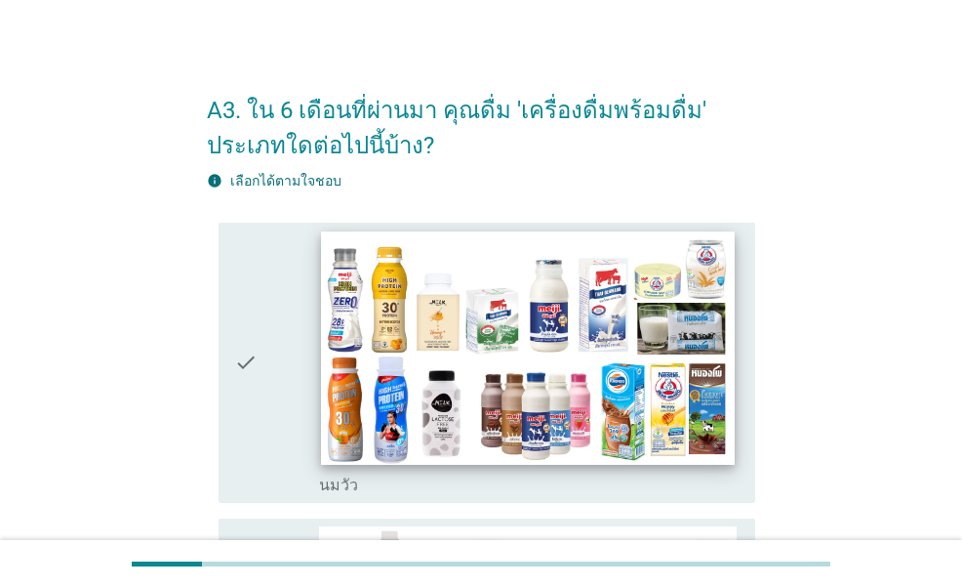
scroll to position [195, 0]
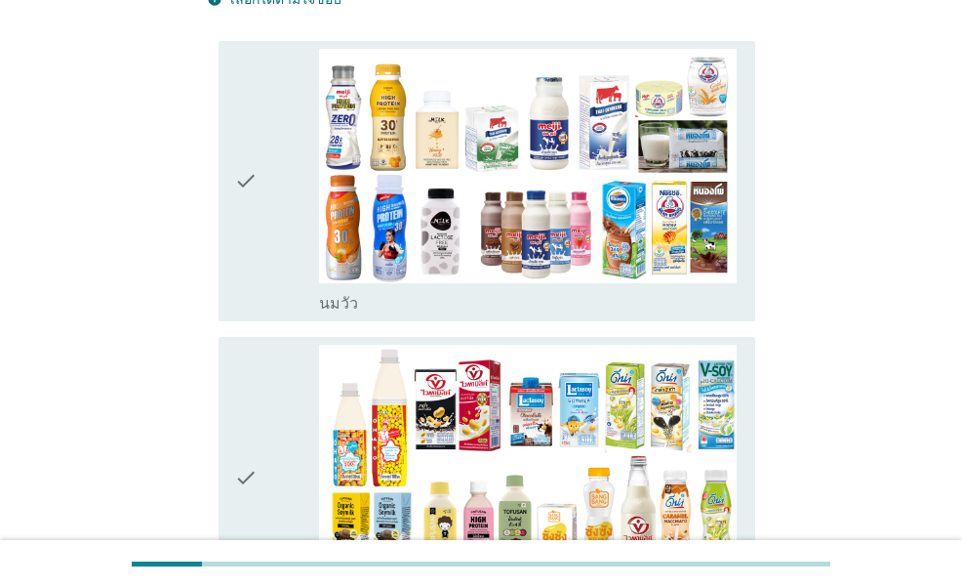
drag, startPoint x: 274, startPoint y: 290, endPoint x: 259, endPoint y: 284, distance: 16.7
click at [273, 289] on div "check" at bounding box center [276, 182] width 84 height 266
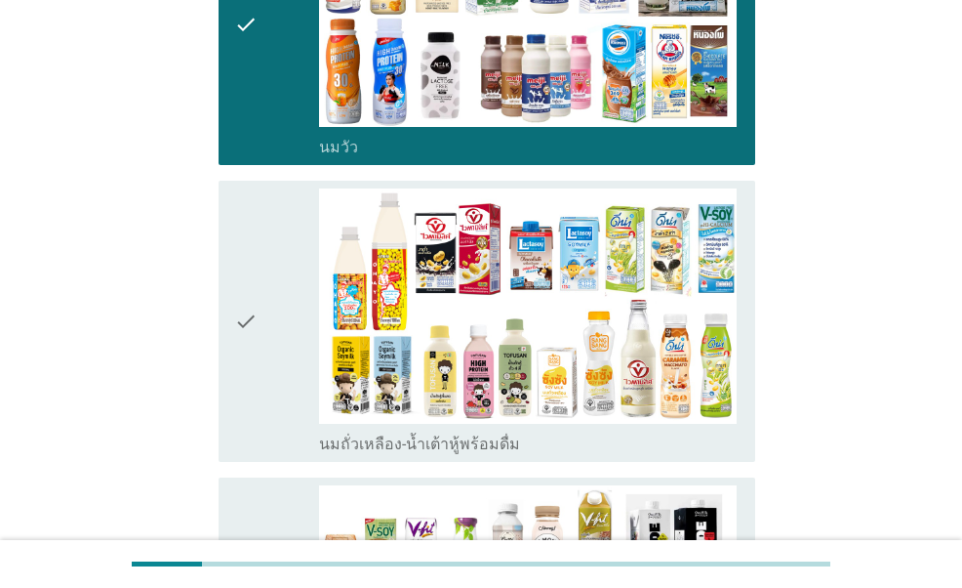
scroll to position [488, 0]
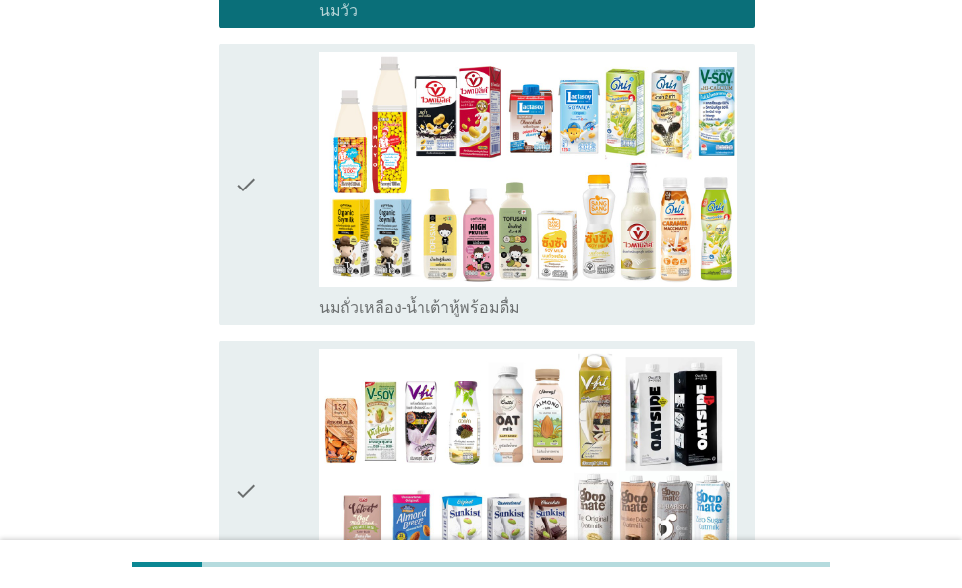
click at [268, 242] on div "check" at bounding box center [276, 185] width 84 height 266
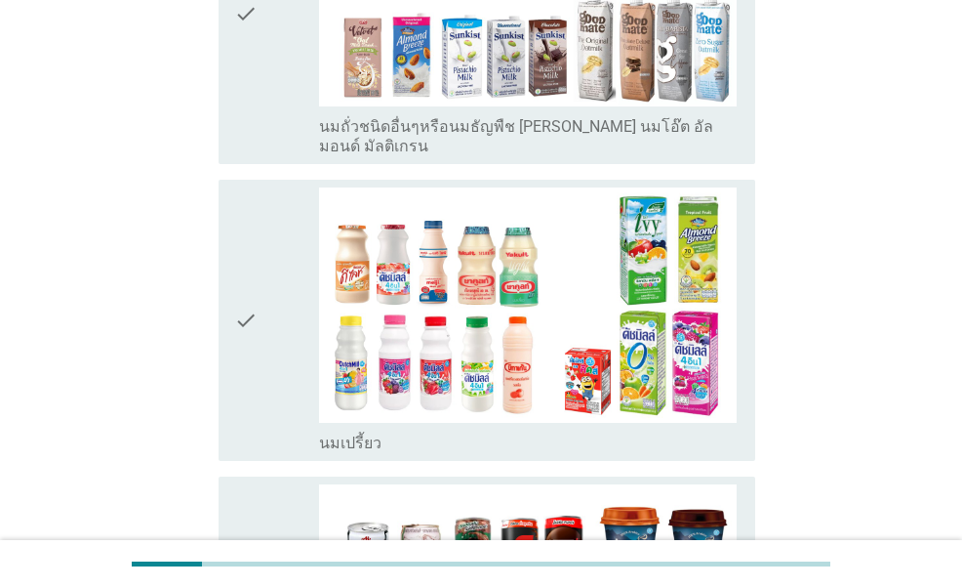
scroll to position [976, 0]
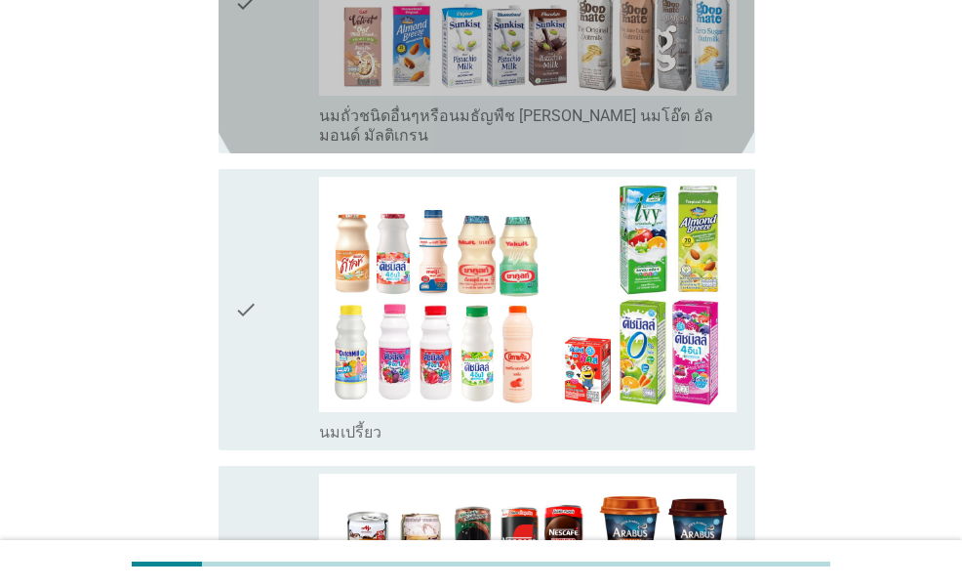
drag, startPoint x: 274, startPoint y: 93, endPoint x: 243, endPoint y: 174, distance: 86.8
click at [273, 93] on div "check" at bounding box center [276, 2] width 84 height 285
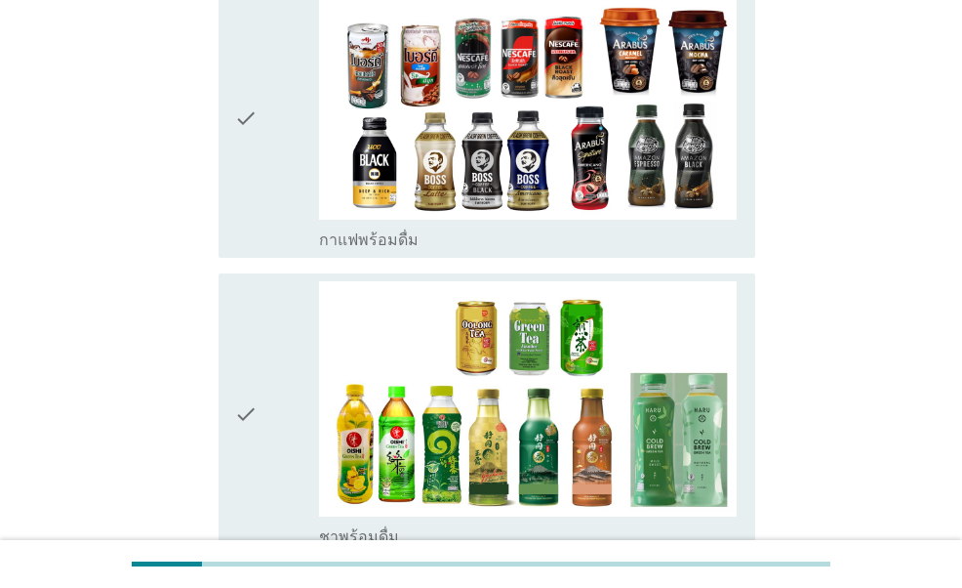
click at [265, 194] on div "check" at bounding box center [276, 118] width 84 height 266
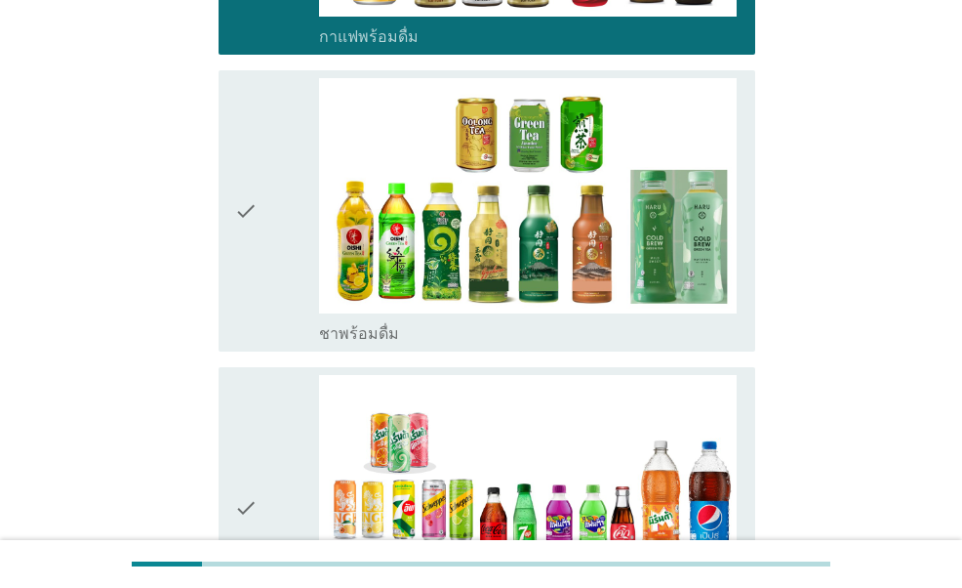
scroll to position [1855, 0]
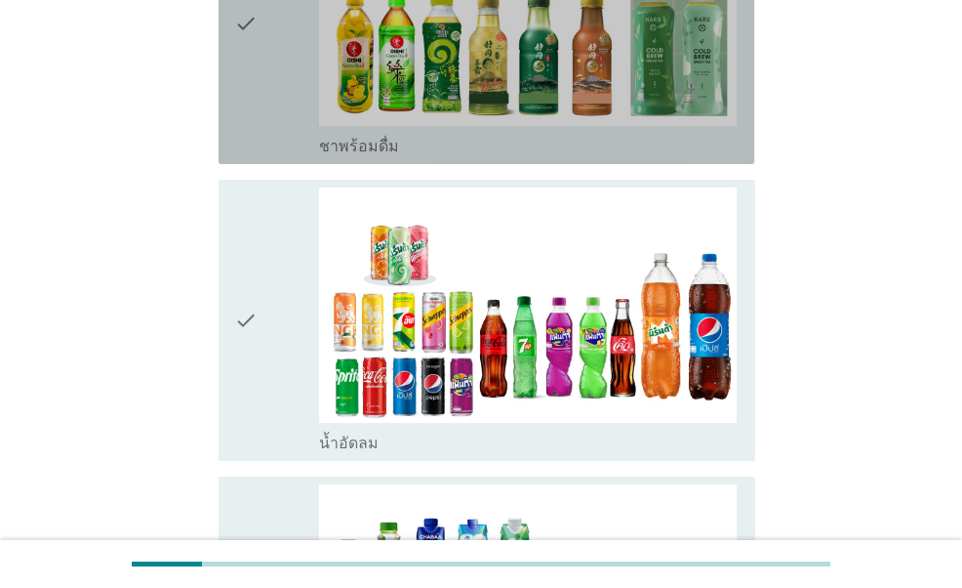
click at [256, 114] on icon "check" at bounding box center [245, 24] width 23 height 266
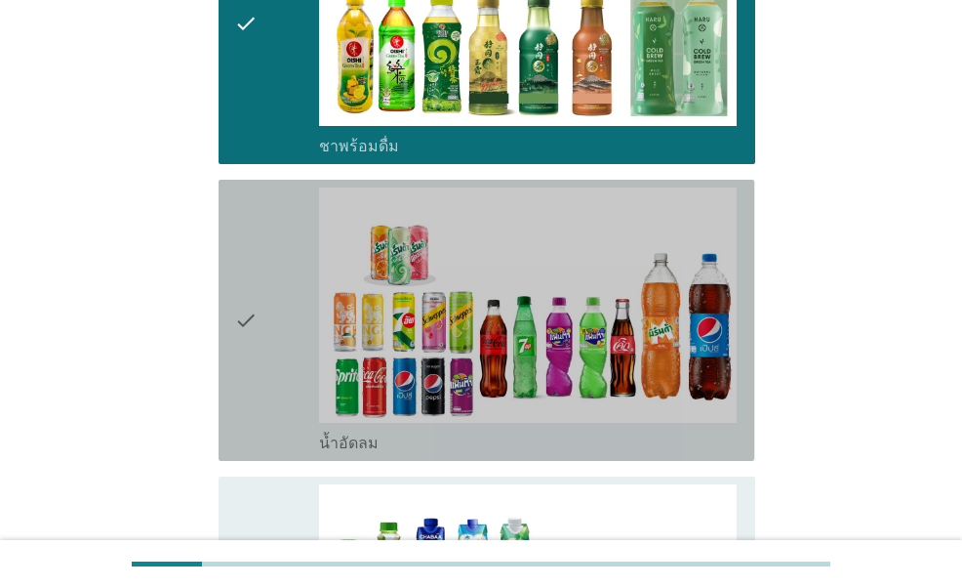
click at [285, 261] on div "check" at bounding box center [276, 320] width 84 height 266
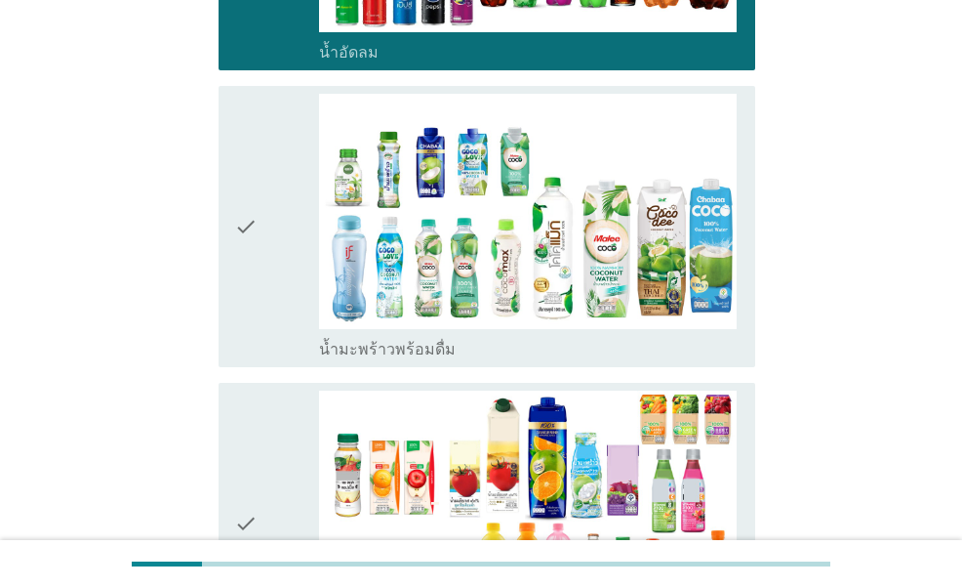
click at [286, 263] on div "check" at bounding box center [276, 227] width 84 height 266
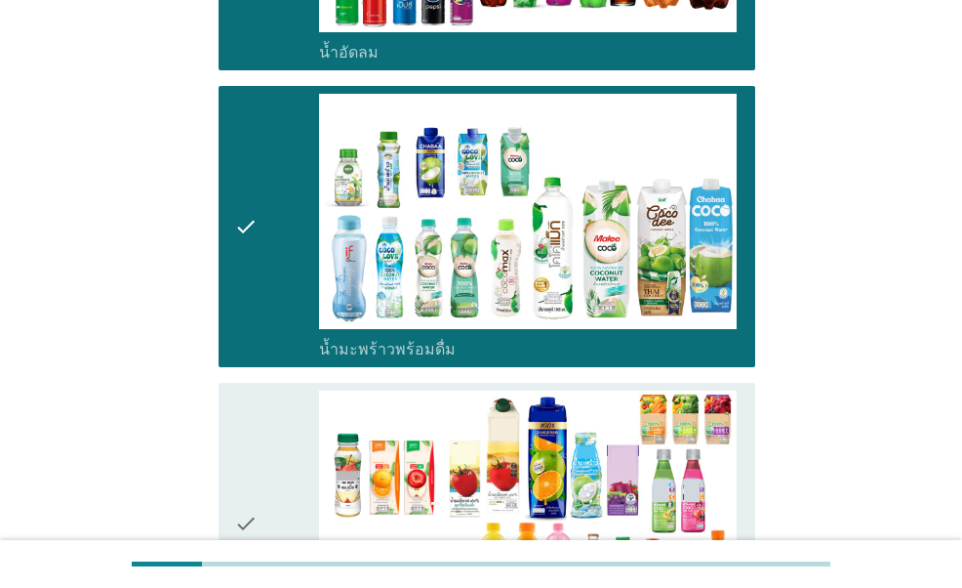
scroll to position [2636, 0]
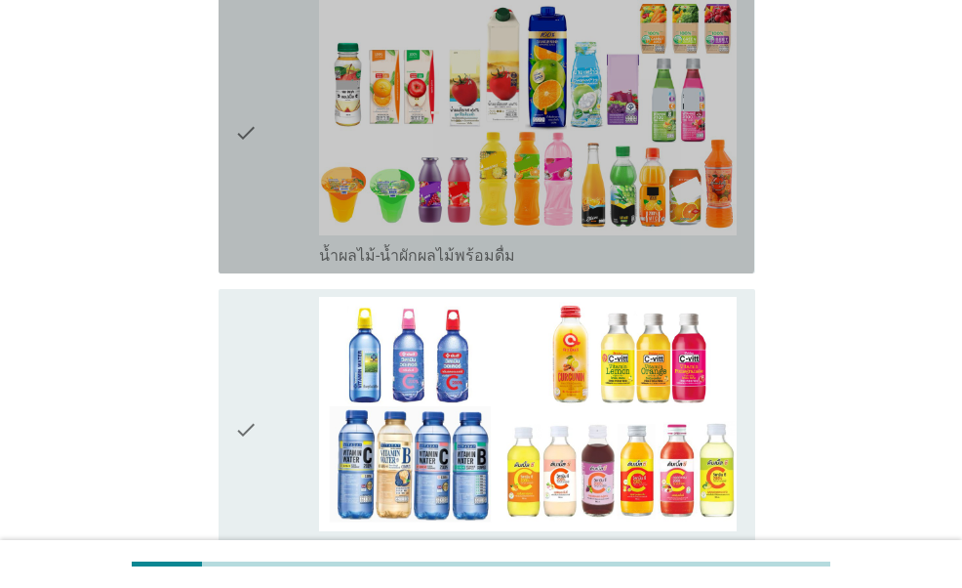
click at [280, 206] on div "check" at bounding box center [276, 133] width 84 height 266
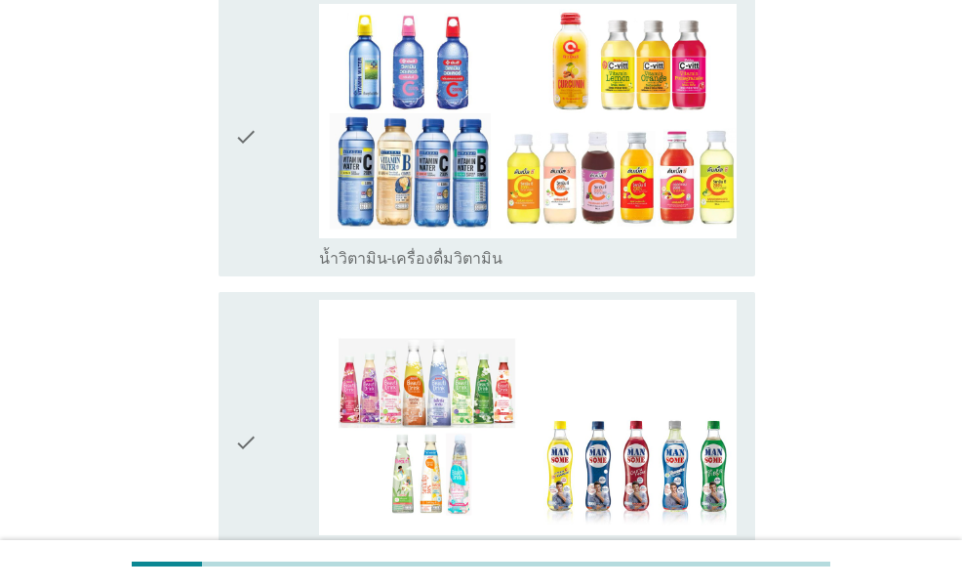
scroll to position [2928, 0]
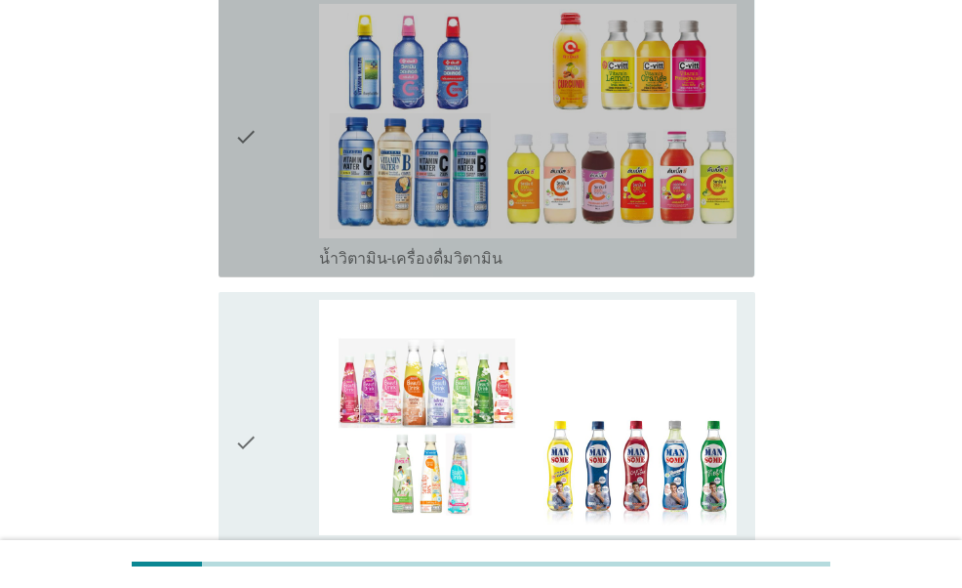
click at [279, 225] on div "check" at bounding box center [276, 137] width 84 height 266
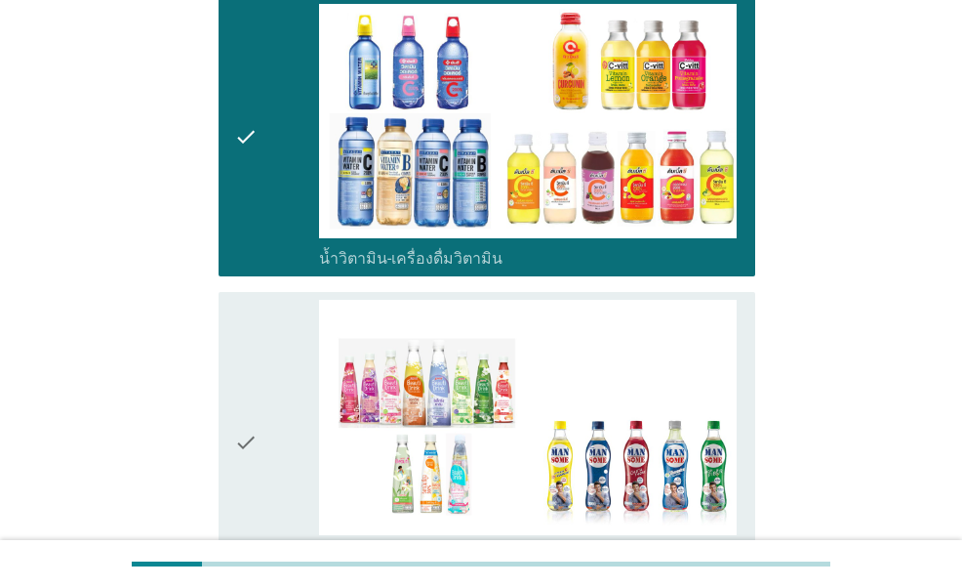
click at [269, 352] on div "check" at bounding box center [276, 442] width 84 height 285
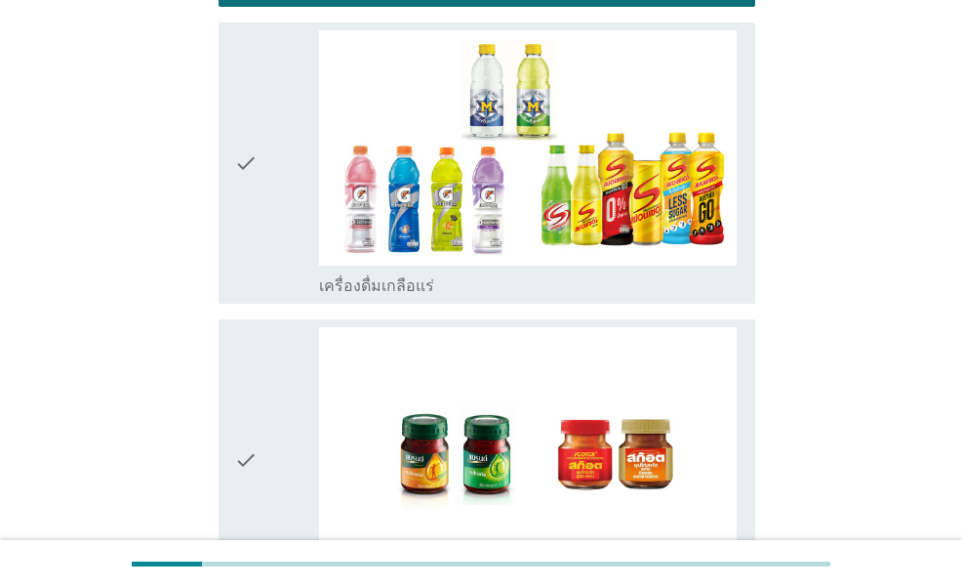
click at [264, 234] on div "check" at bounding box center [276, 163] width 84 height 266
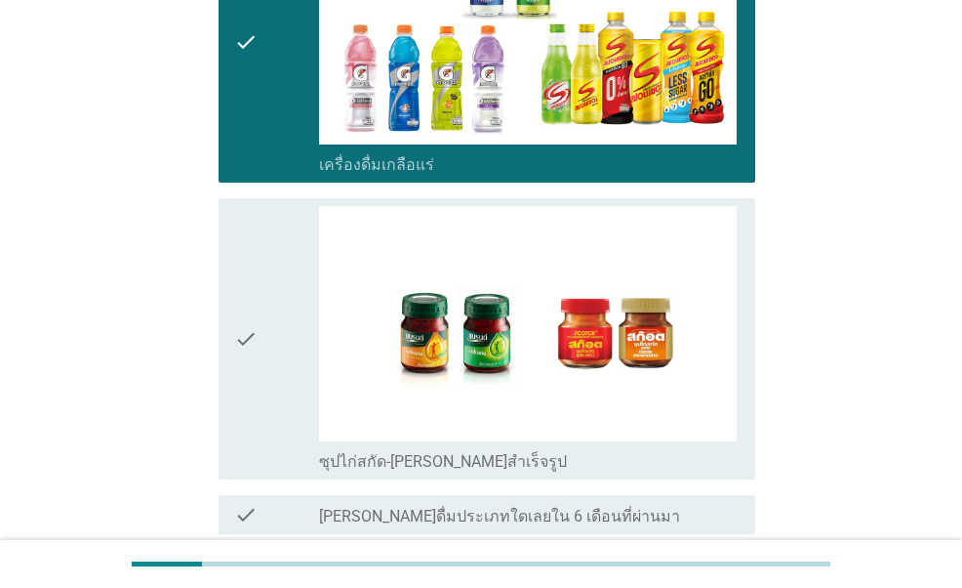
scroll to position [3766, 0]
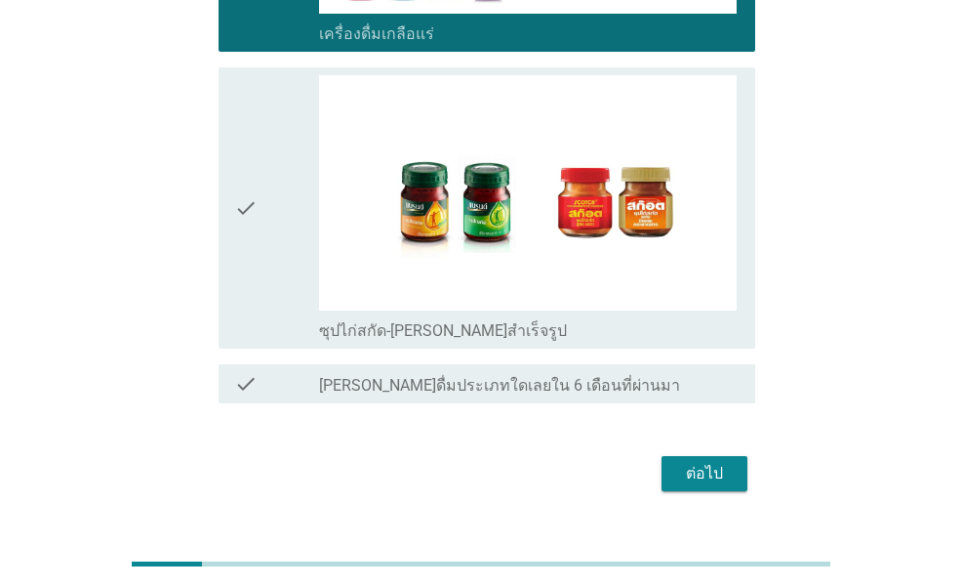
click at [696, 462] on div "ต่อไป" at bounding box center [704, 473] width 55 height 23
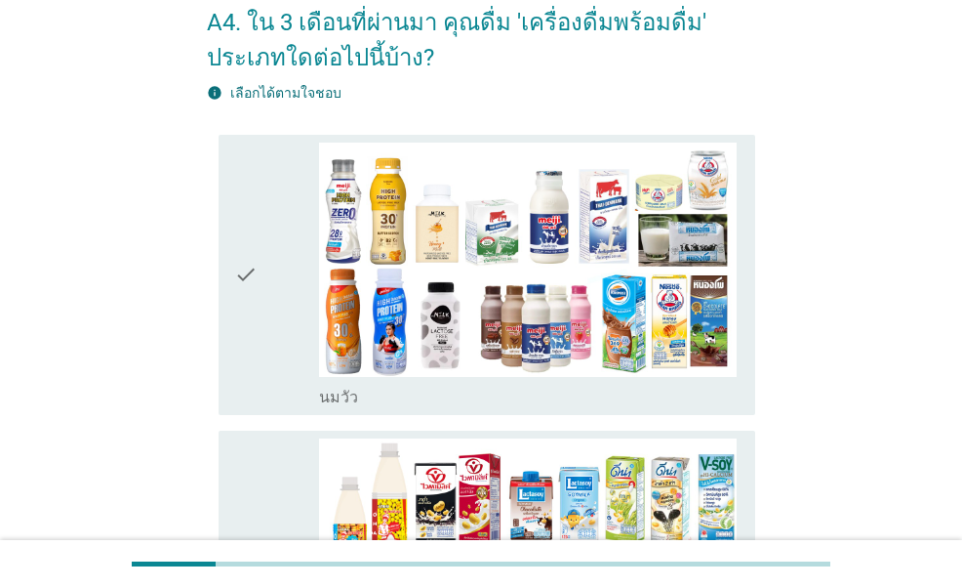
scroll to position [195, 0]
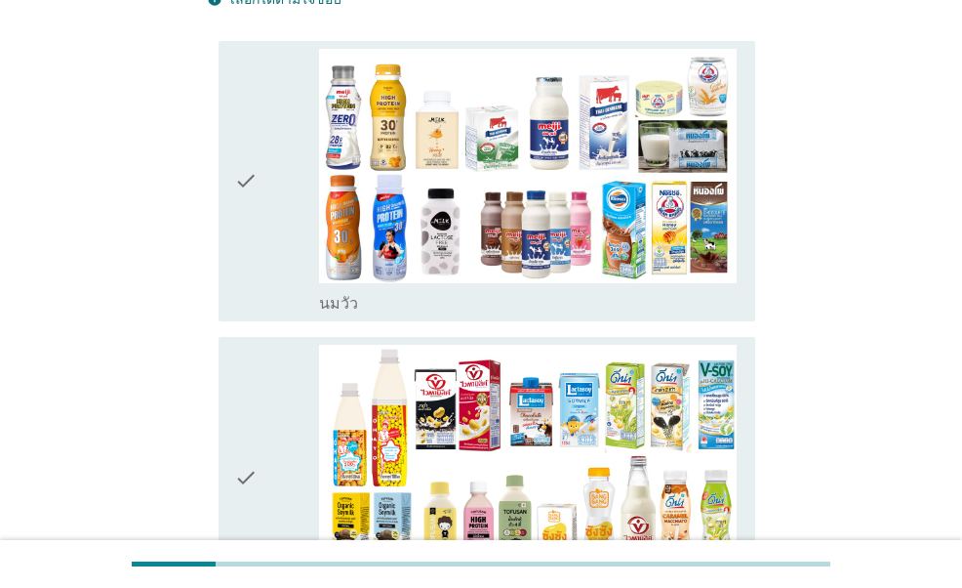
click at [319, 276] on img at bounding box center [528, 166] width 418 height 235
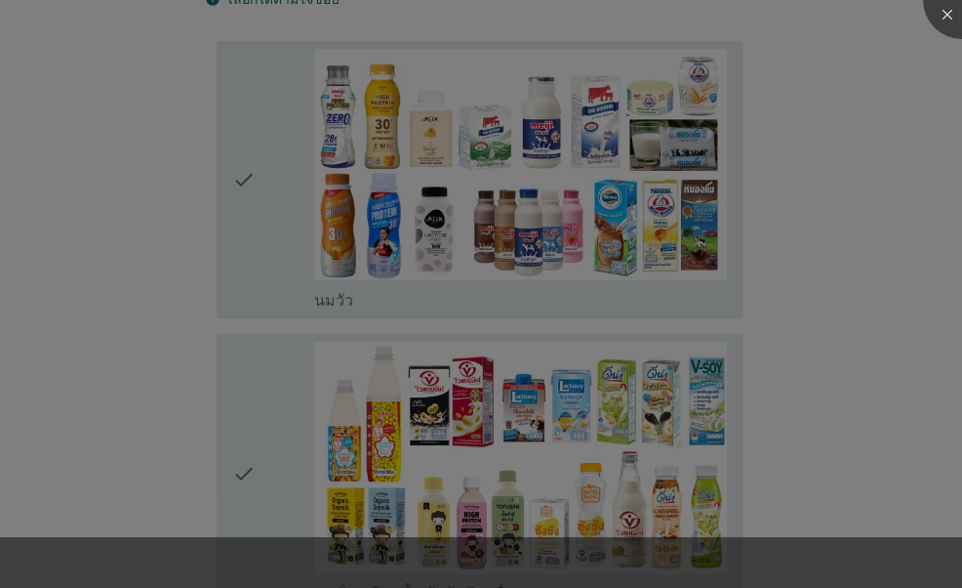
click at [285, 440] on div at bounding box center [481, 294] width 962 height 588
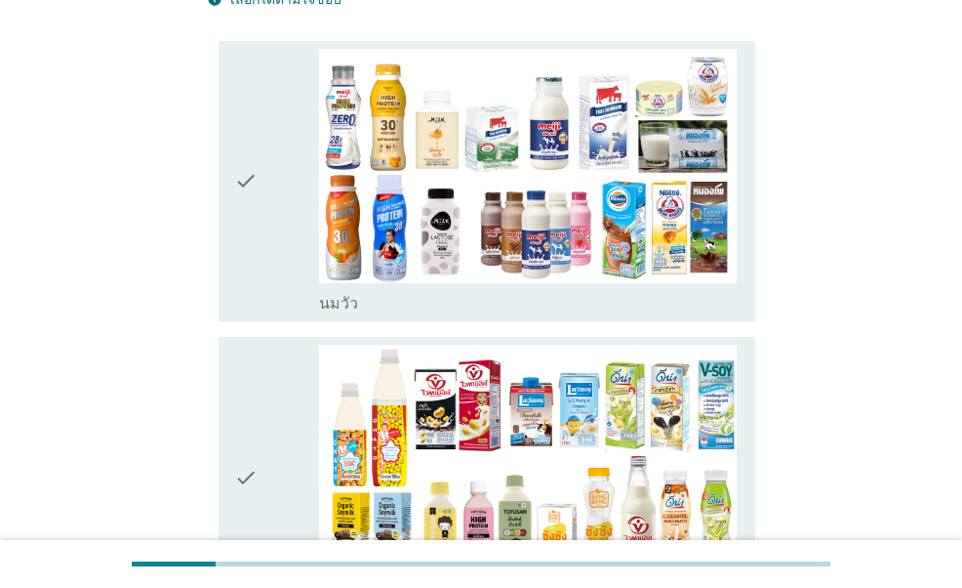
click at [278, 261] on div "check" at bounding box center [276, 182] width 84 height 266
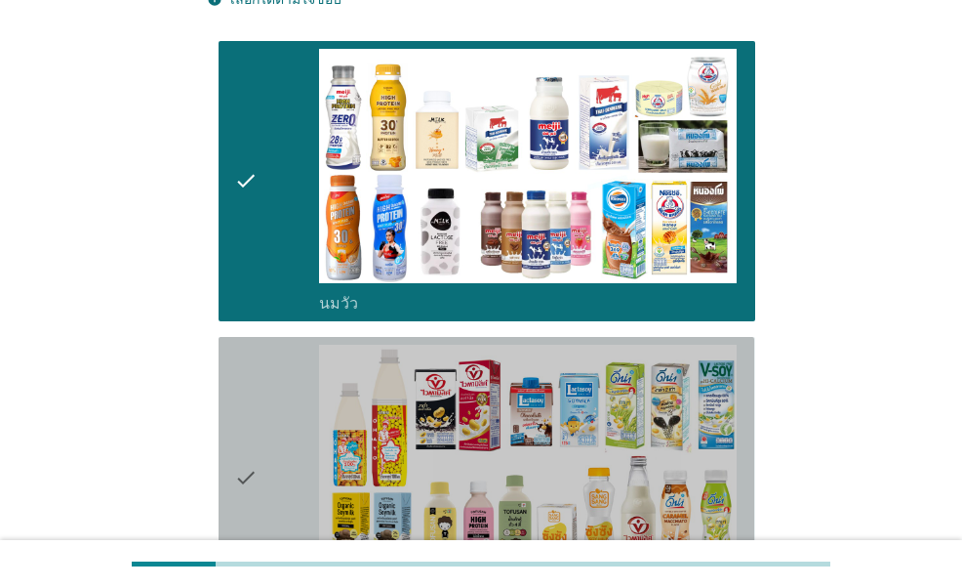
click at [277, 395] on div "check" at bounding box center [276, 478] width 84 height 266
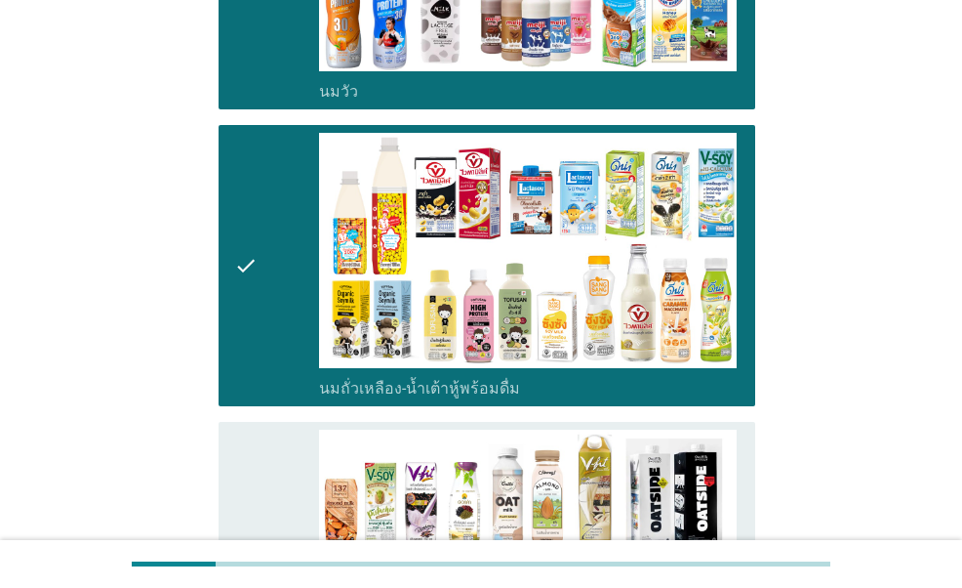
scroll to position [683, 0]
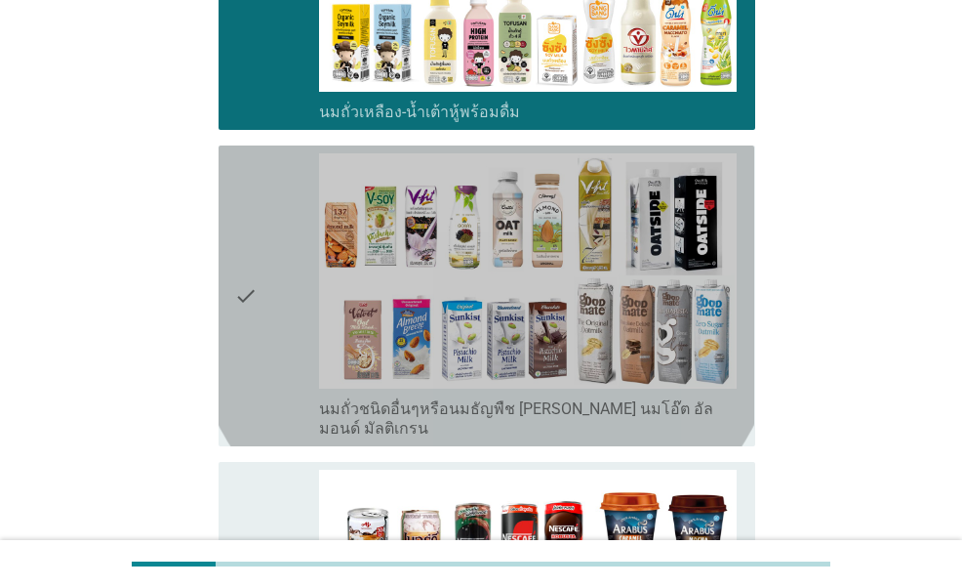
click at [264, 362] on div "check" at bounding box center [276, 295] width 84 height 285
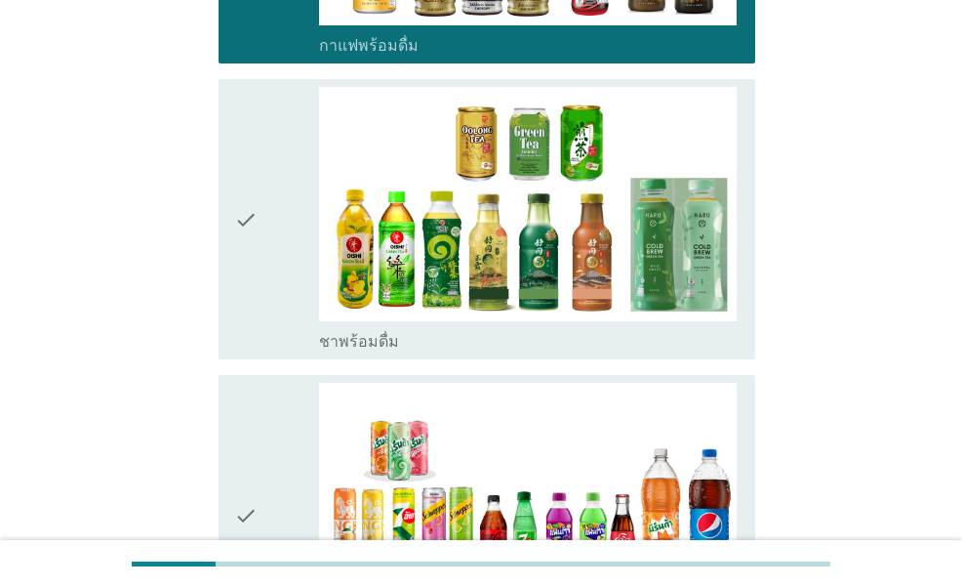
scroll to position [1367, 0]
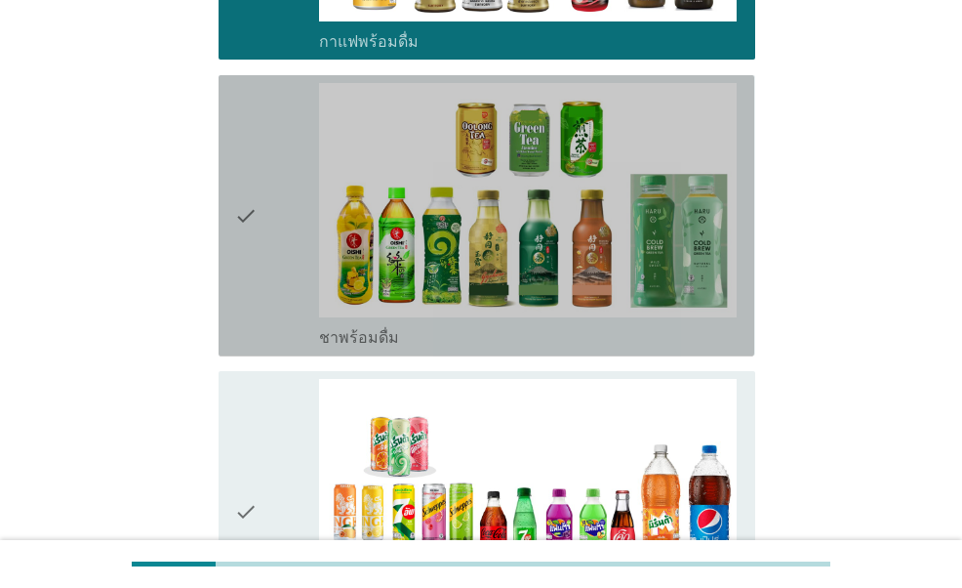
click at [262, 286] on div "check" at bounding box center [276, 216] width 84 height 266
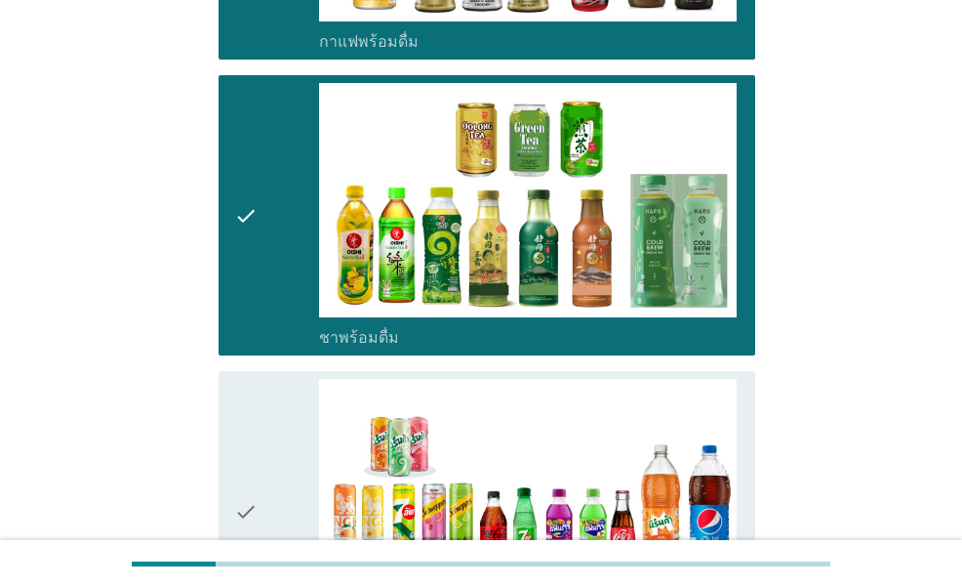
click at [278, 408] on div "check" at bounding box center [276, 512] width 84 height 266
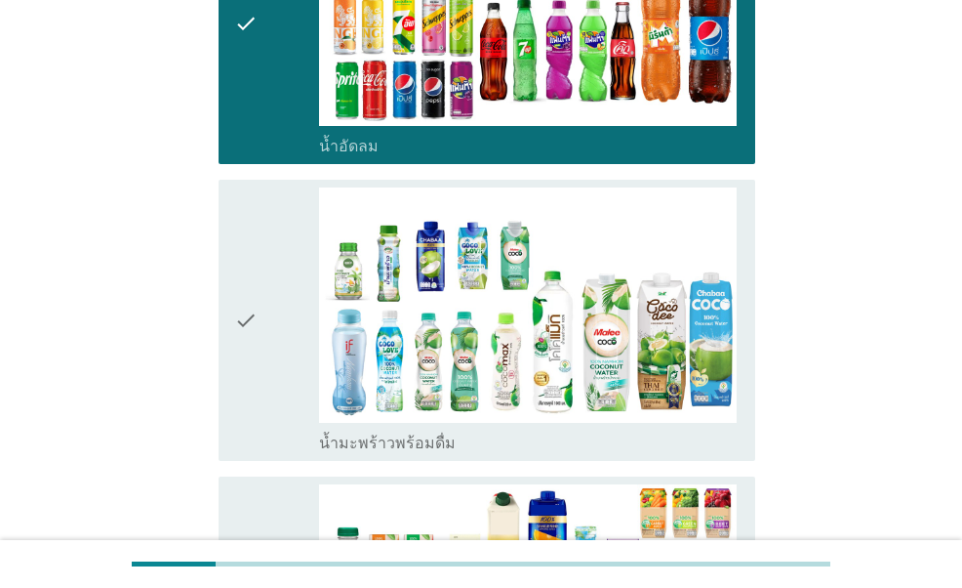
click at [268, 354] on div "check" at bounding box center [276, 320] width 84 height 266
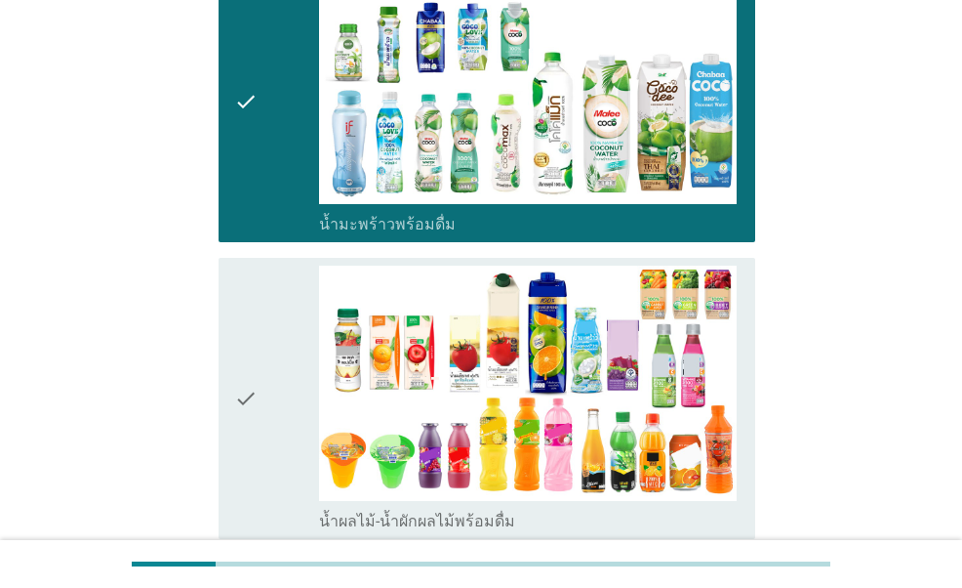
scroll to position [2245, 0]
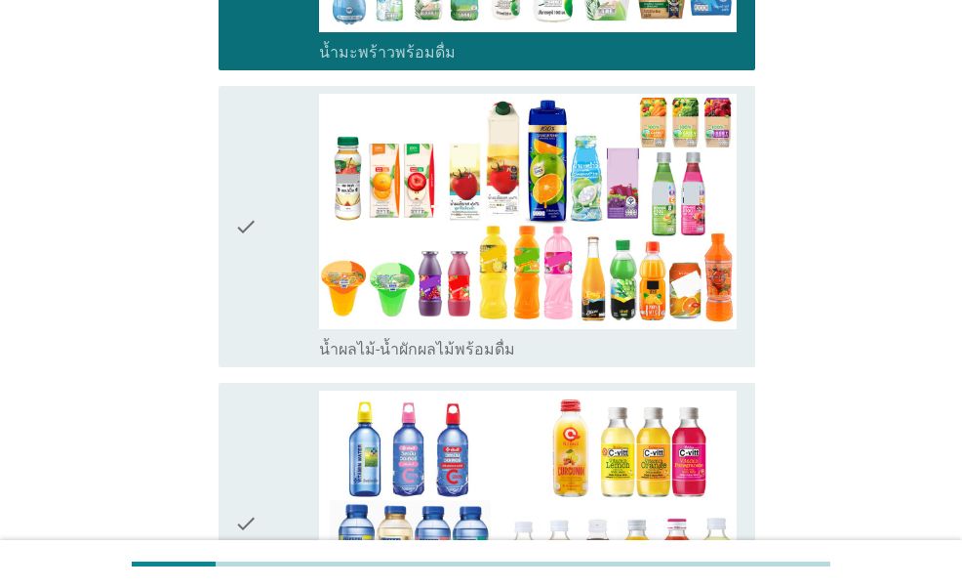
click at [256, 276] on icon "check" at bounding box center [245, 227] width 23 height 266
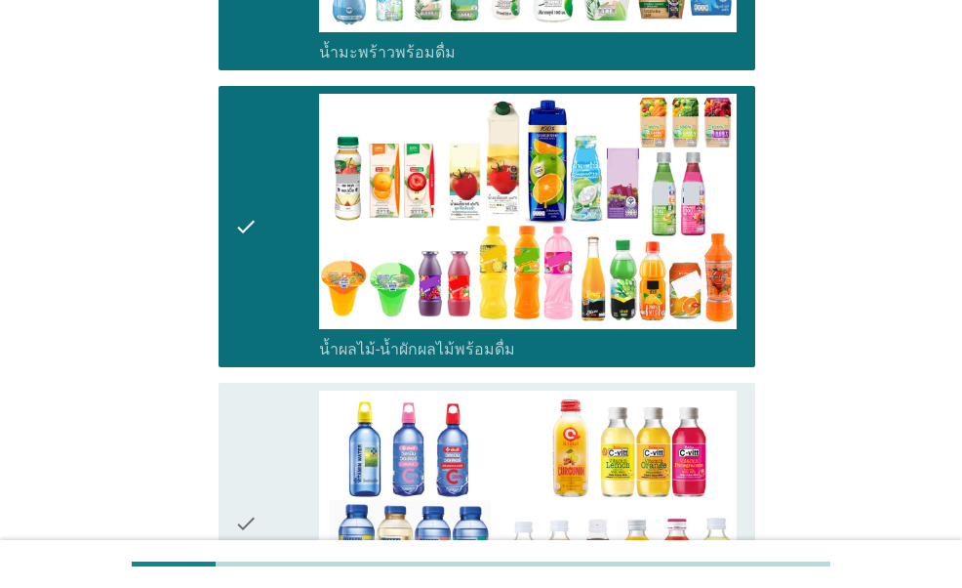
click at [244, 418] on icon "check" at bounding box center [245, 523] width 23 height 266
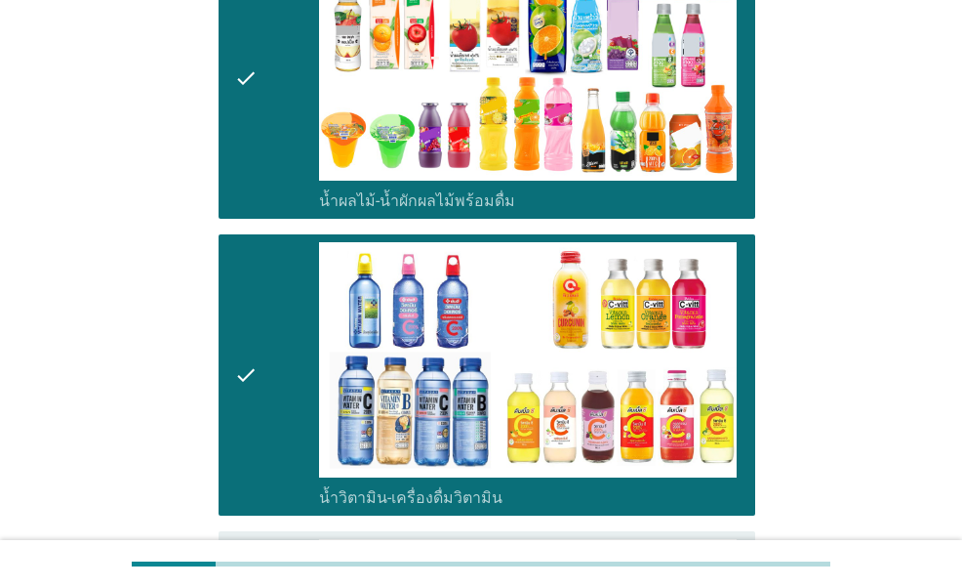
scroll to position [2733, 0]
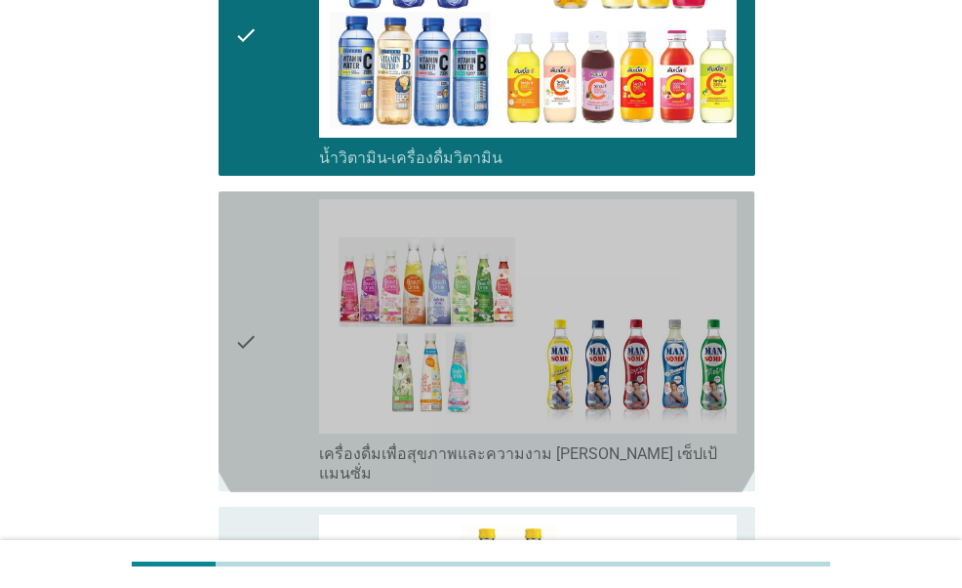
drag, startPoint x: 256, startPoint y: 336, endPoint x: 267, endPoint y: 430, distance: 95.4
click at [256, 337] on icon "check" at bounding box center [245, 341] width 23 height 285
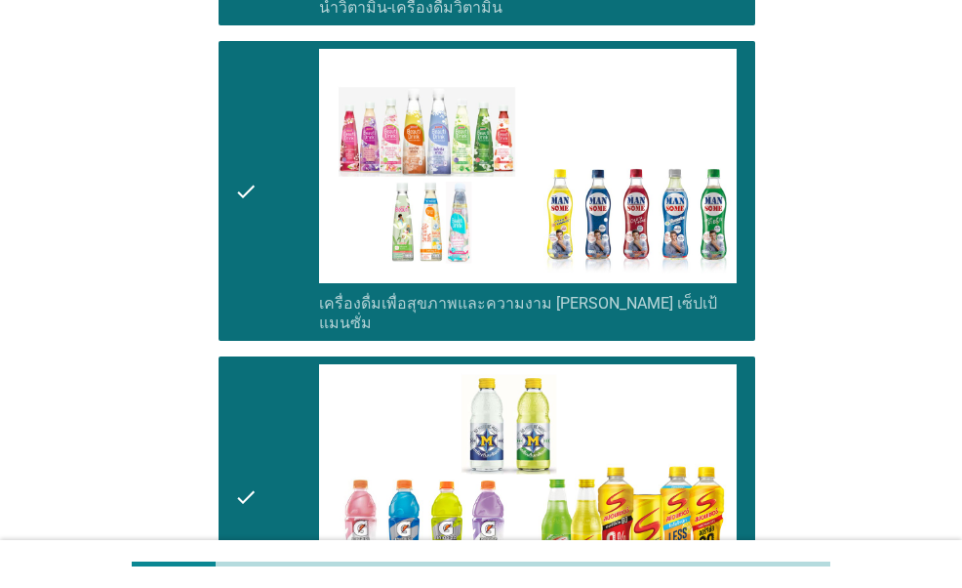
scroll to position [3173, 0]
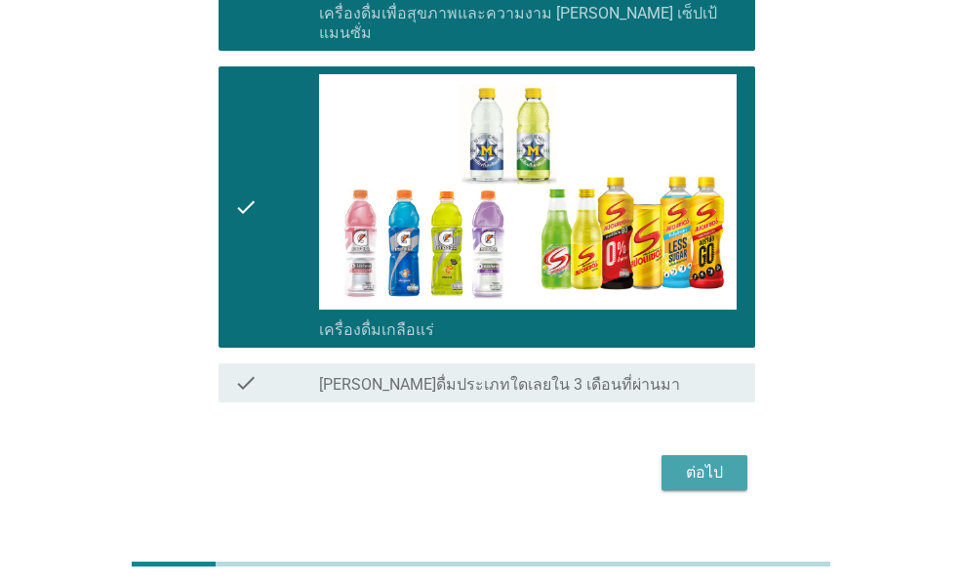
click at [691, 455] on button "ต่อไป" at bounding box center [705, 472] width 86 height 35
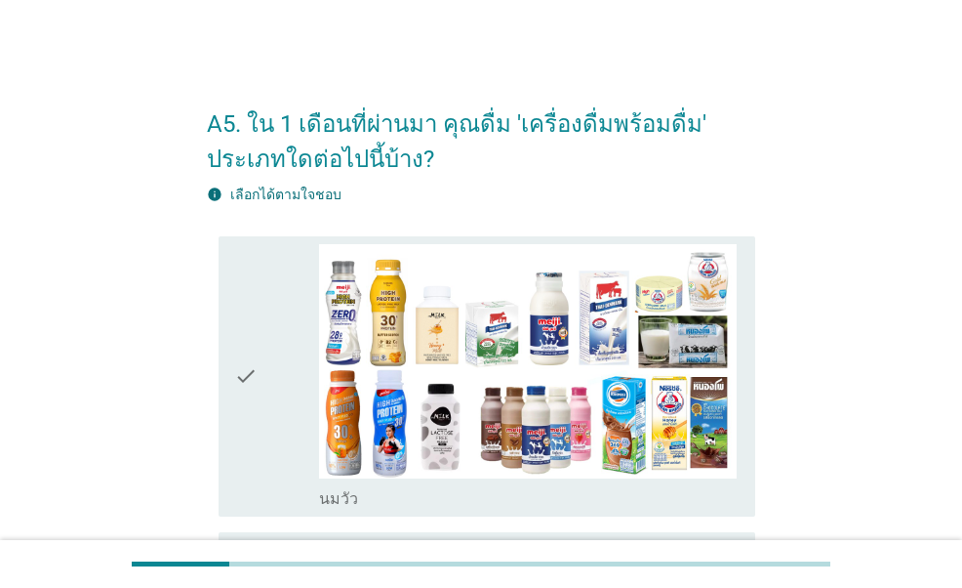
click at [259, 366] on div "check" at bounding box center [276, 377] width 84 height 266
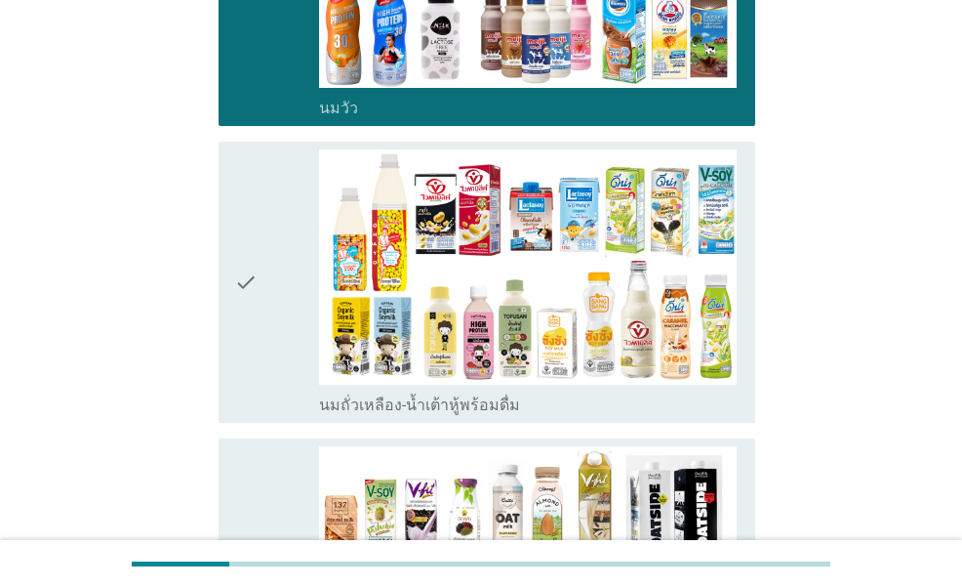
click at [264, 326] on div "check" at bounding box center [276, 282] width 84 height 266
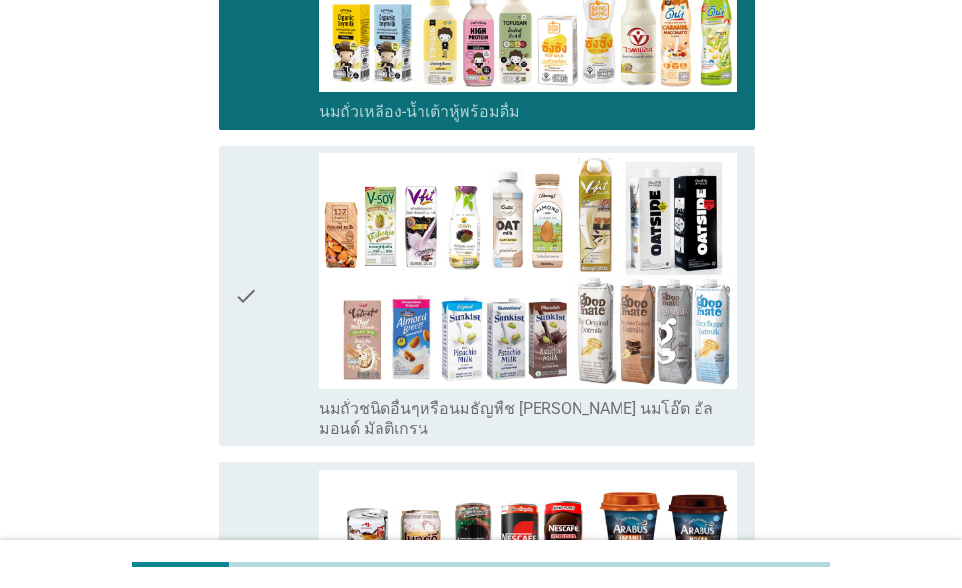
click at [269, 310] on div "check" at bounding box center [276, 295] width 84 height 285
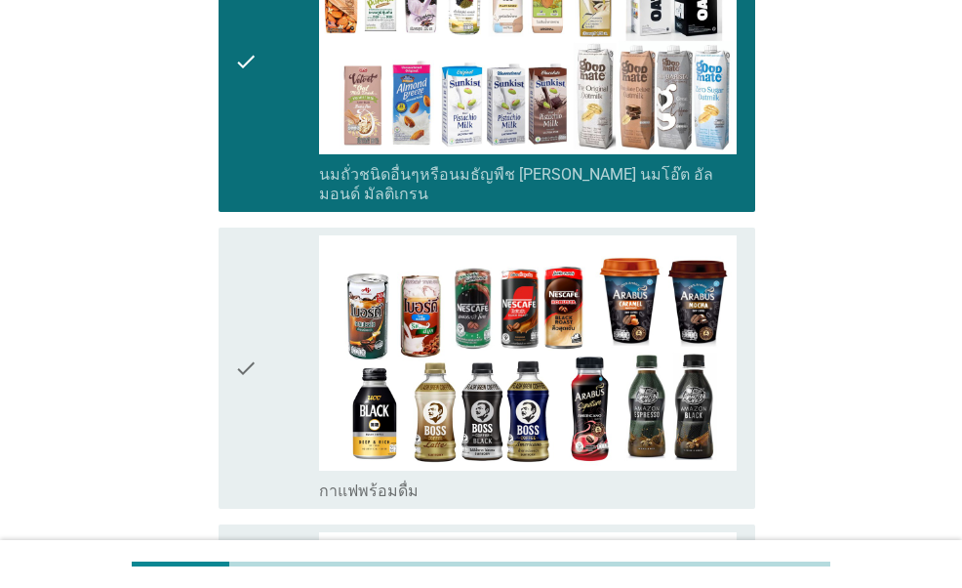
scroll to position [976, 0]
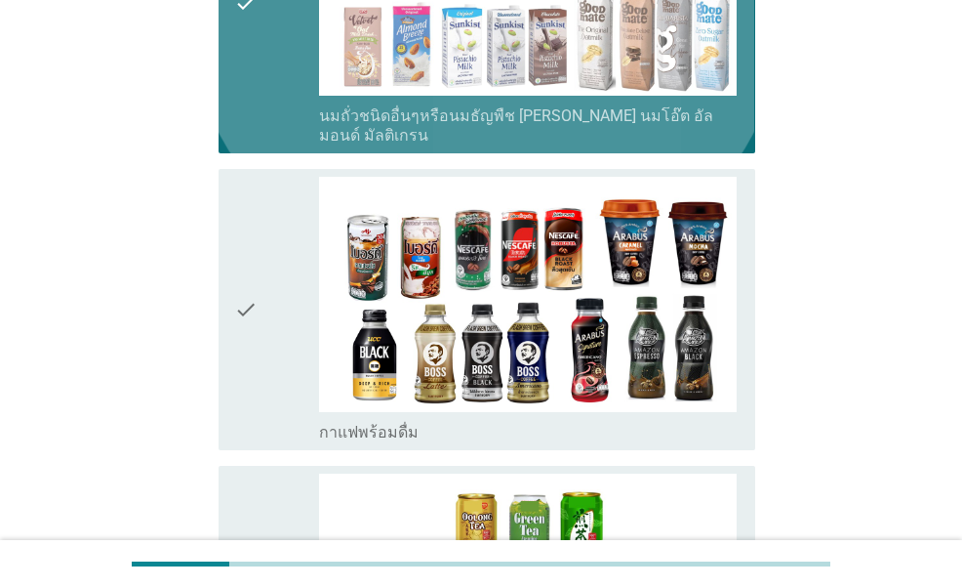
click at [266, 104] on div "check" at bounding box center [276, 2] width 84 height 285
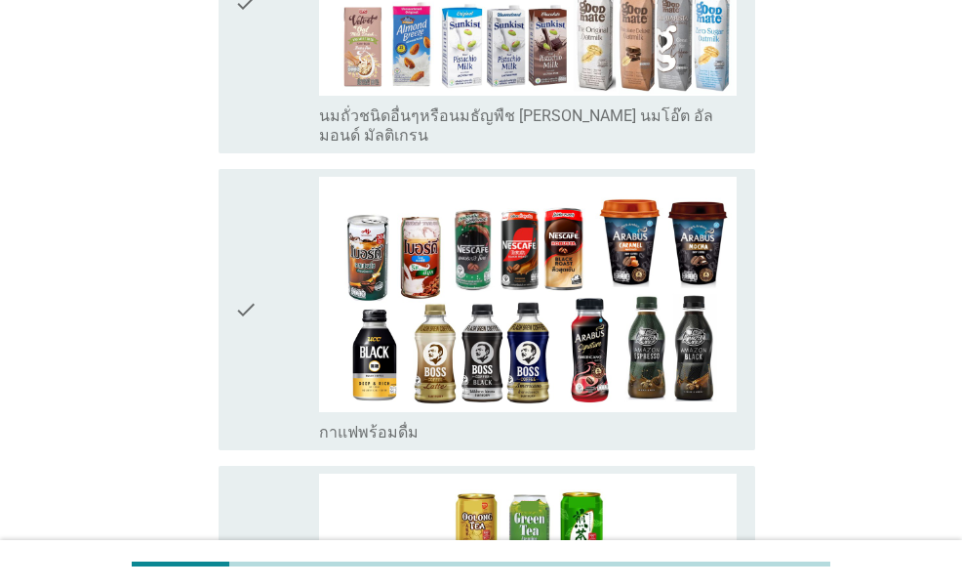
click at [285, 231] on div "check" at bounding box center [276, 310] width 84 height 266
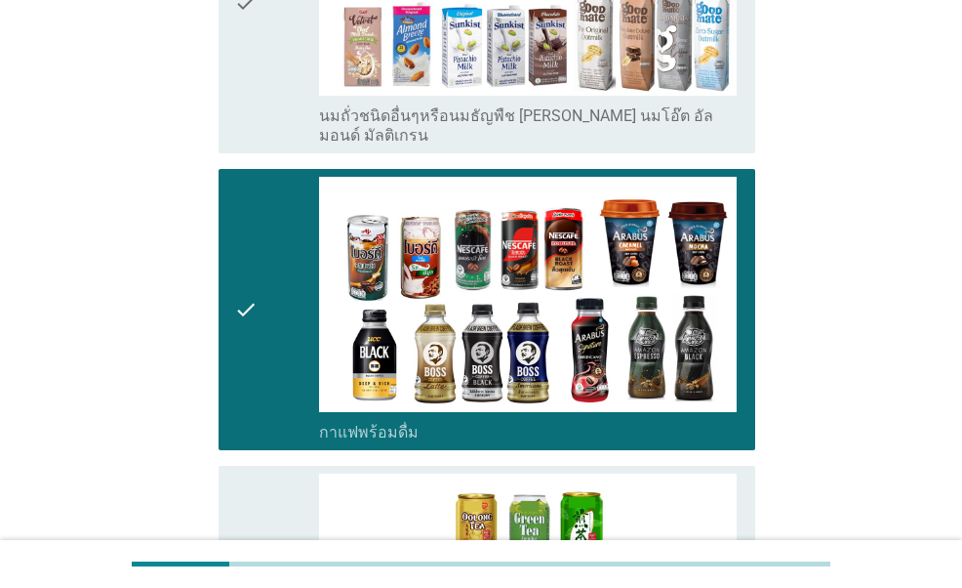
scroll to position [1269, 0]
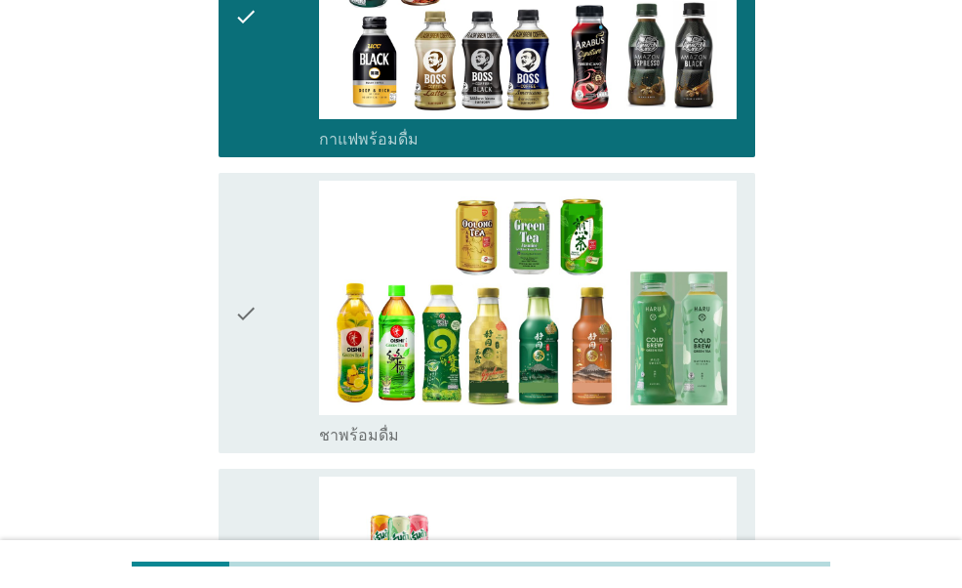
click at [238, 292] on icon "check" at bounding box center [245, 314] width 23 height 266
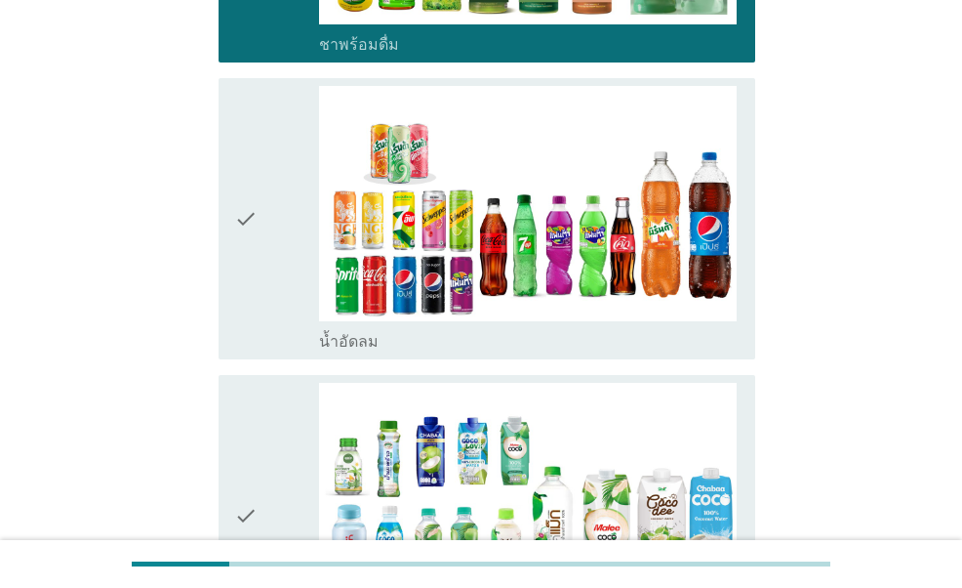
click at [229, 255] on div "check check_box น้ำอัดลม" at bounding box center [487, 218] width 536 height 281
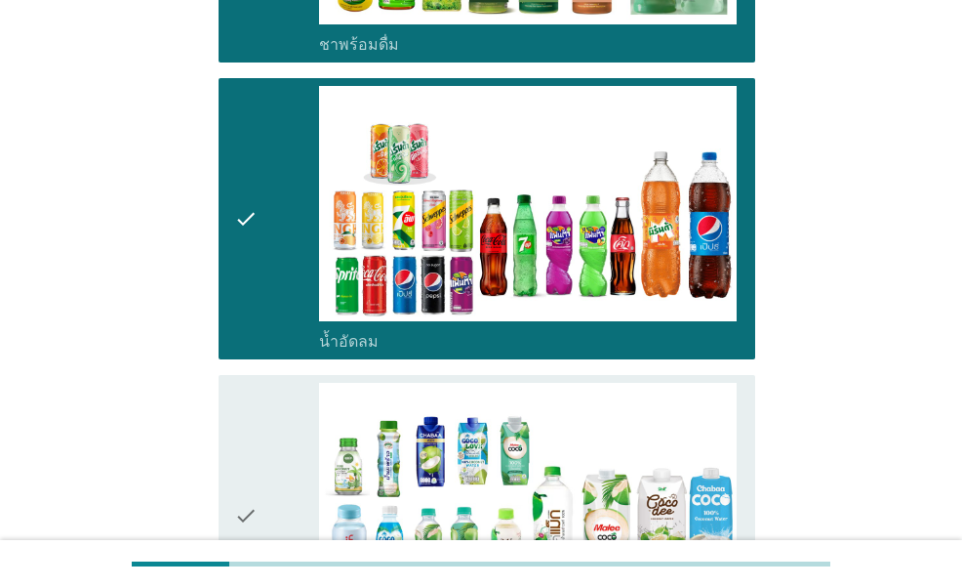
click at [239, 396] on icon "check" at bounding box center [245, 516] width 23 height 266
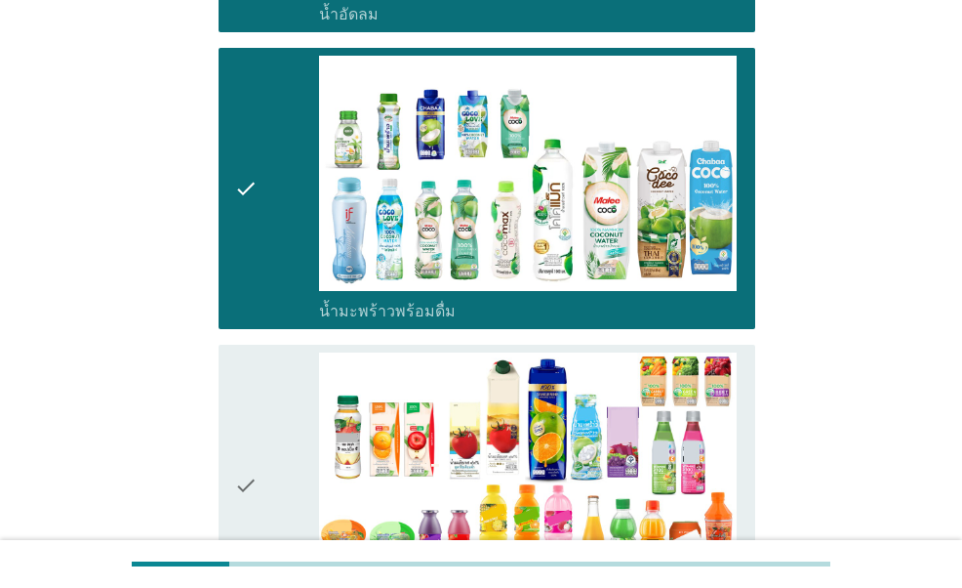
scroll to position [2147, 0]
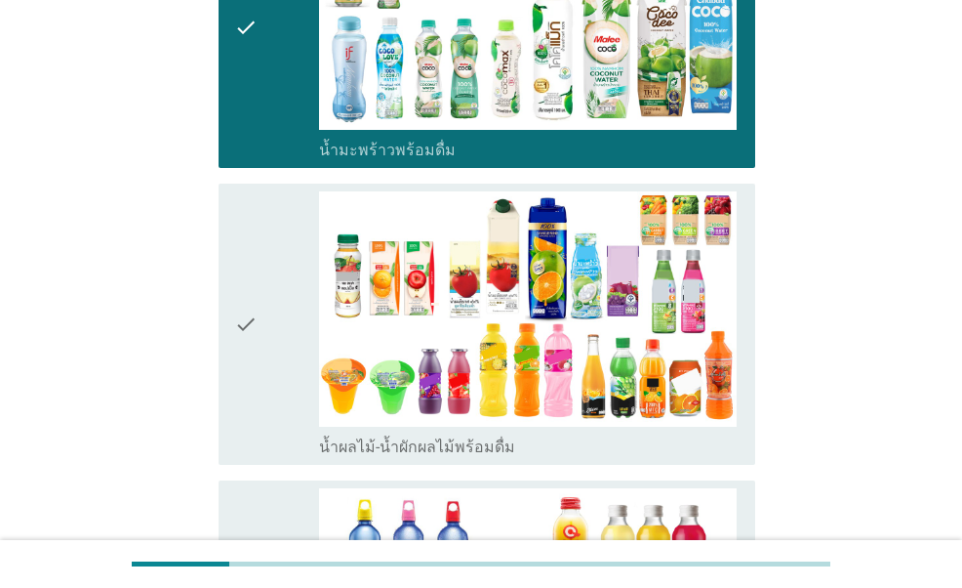
click at [274, 297] on div "check" at bounding box center [276, 324] width 84 height 266
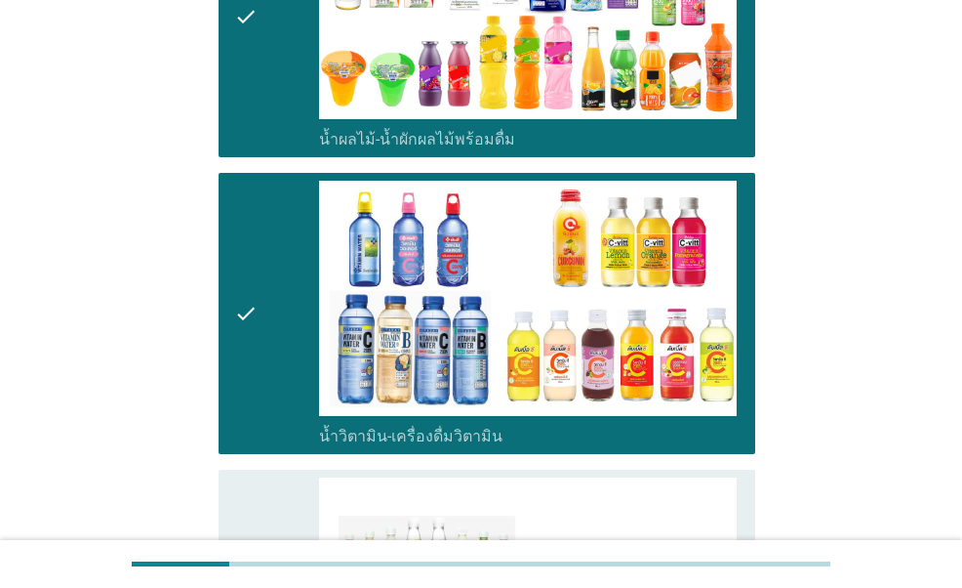
scroll to position [2831, 0]
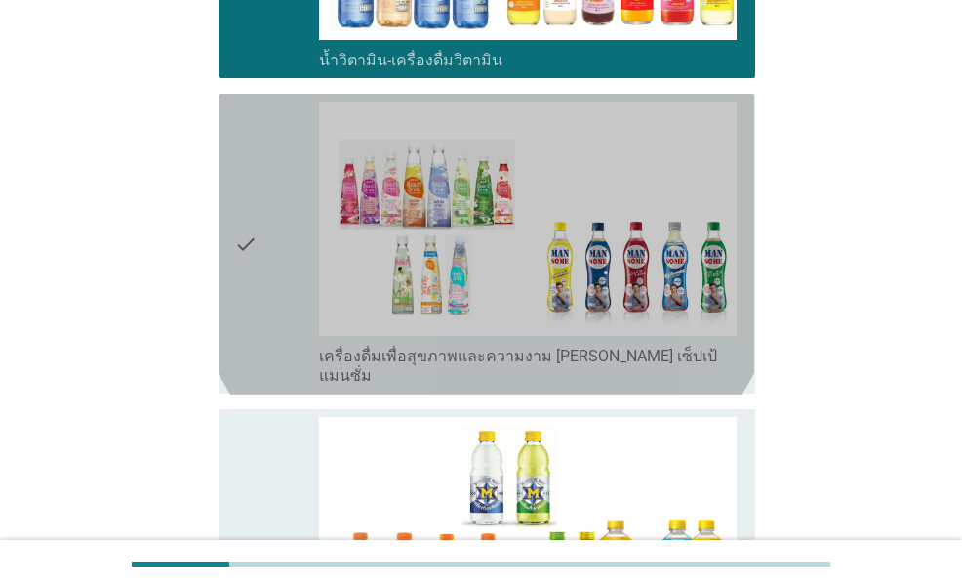
drag, startPoint x: 264, startPoint y: 255, endPoint x: 259, endPoint y: 374, distance: 119.2
click at [265, 255] on div "check" at bounding box center [276, 244] width 84 height 285
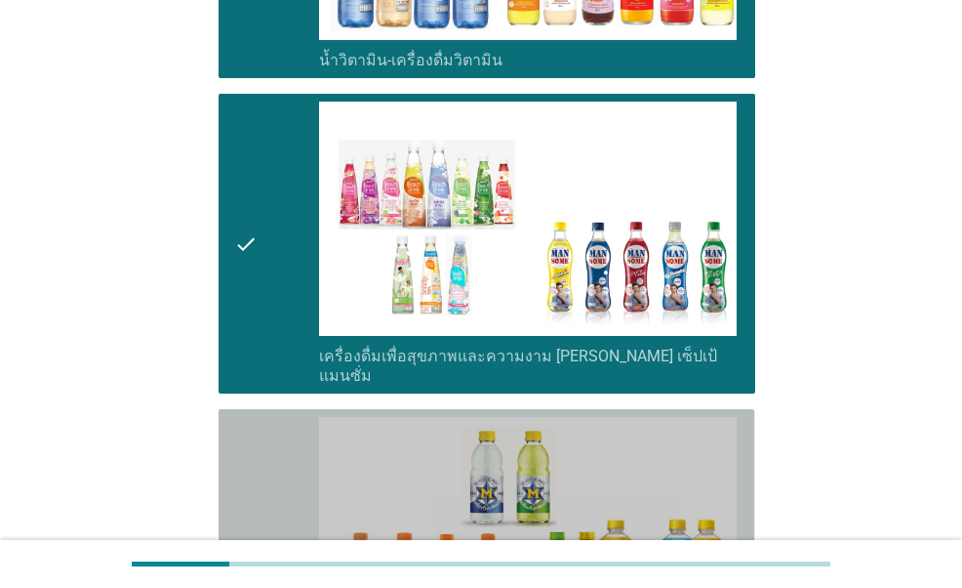
click at [251, 417] on icon "check" at bounding box center [245, 550] width 23 height 266
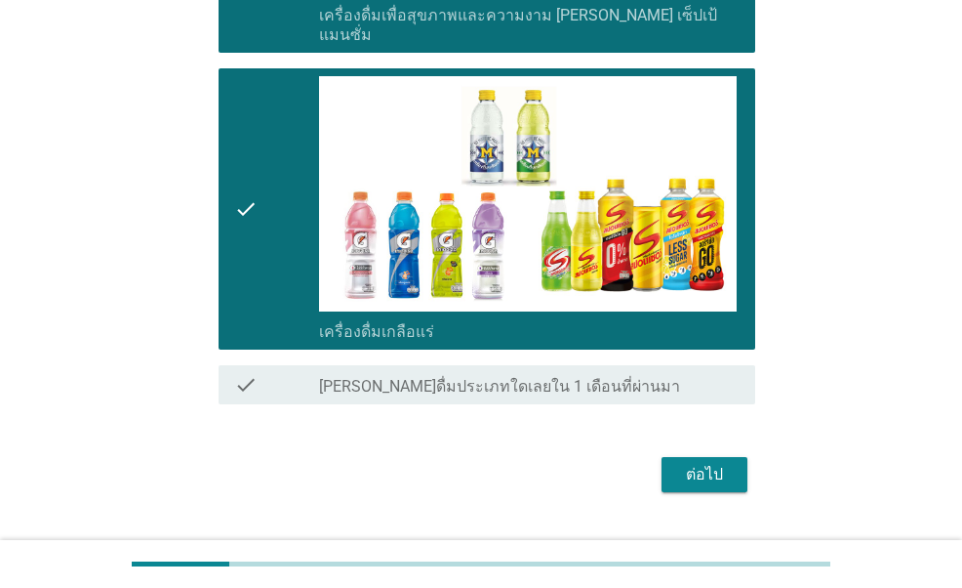
scroll to position [3173, 0]
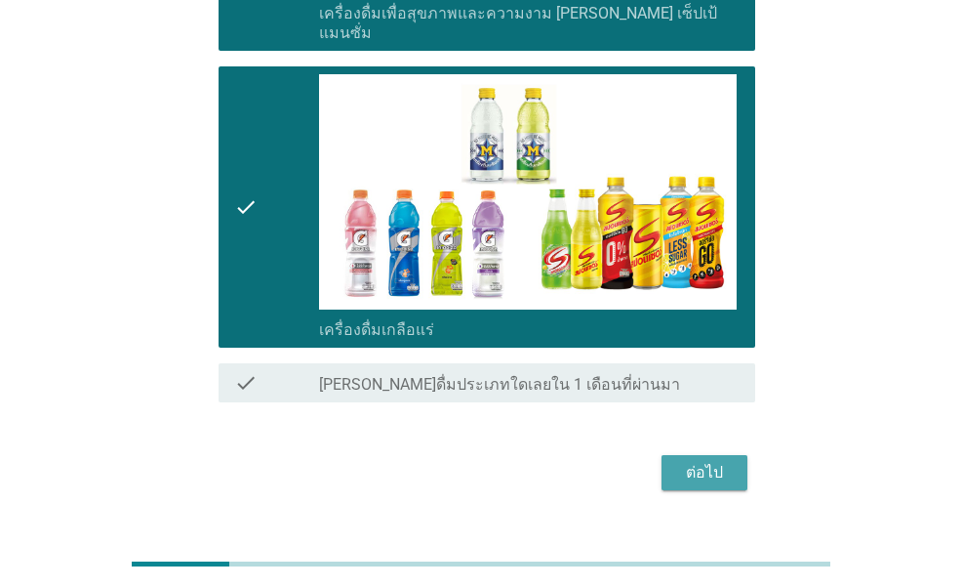
click at [688, 455] on button "ต่อไป" at bounding box center [705, 472] width 86 height 35
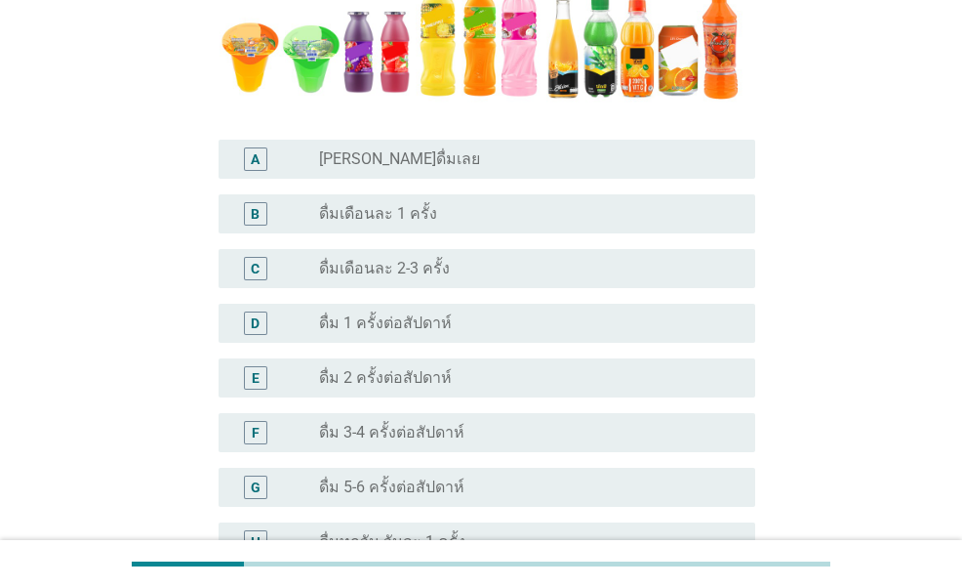
scroll to position [488, 0]
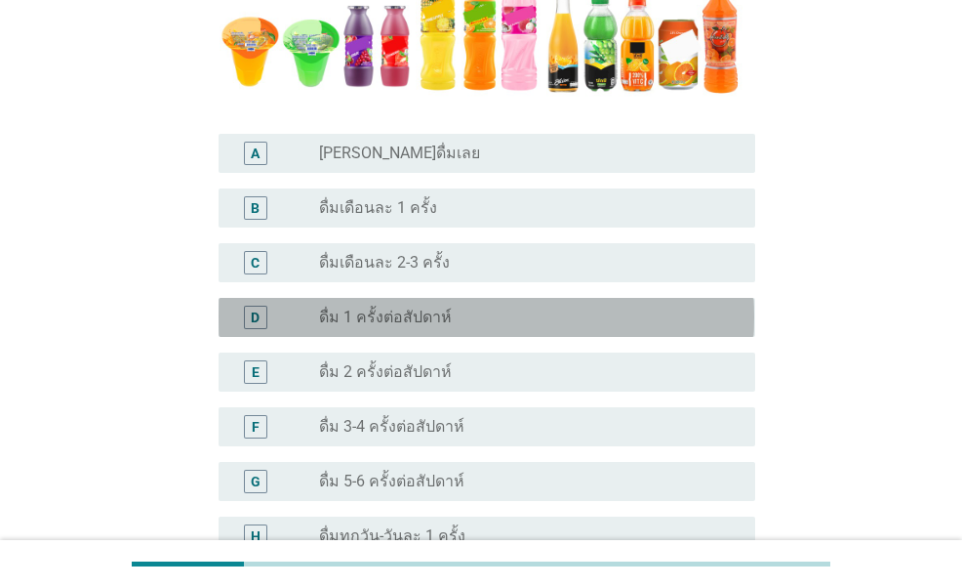
click at [453, 323] on div "radio_button_unchecked ดื่ม 1 ครั้งต่อสัปดาห์" at bounding box center [521, 317] width 405 height 20
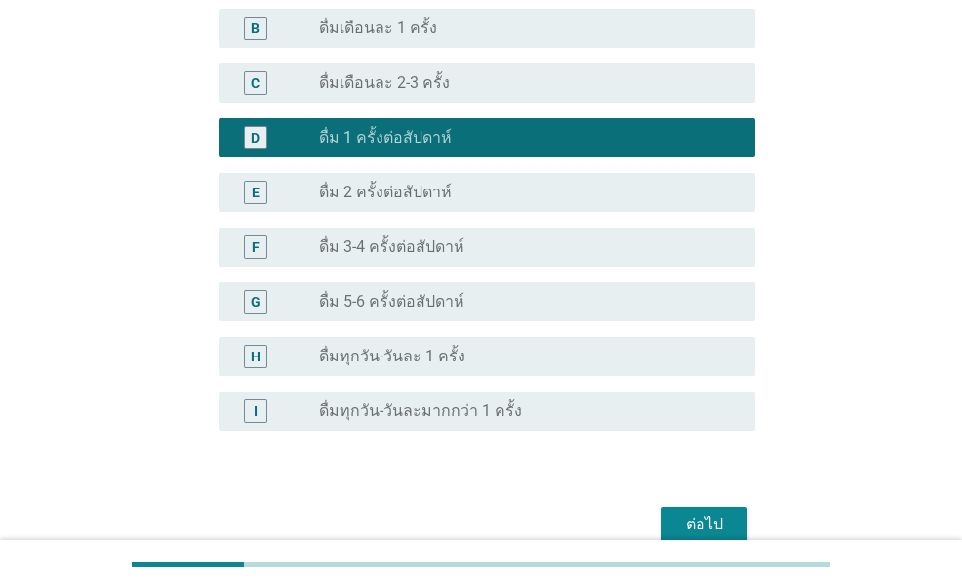
scroll to position [761, 0]
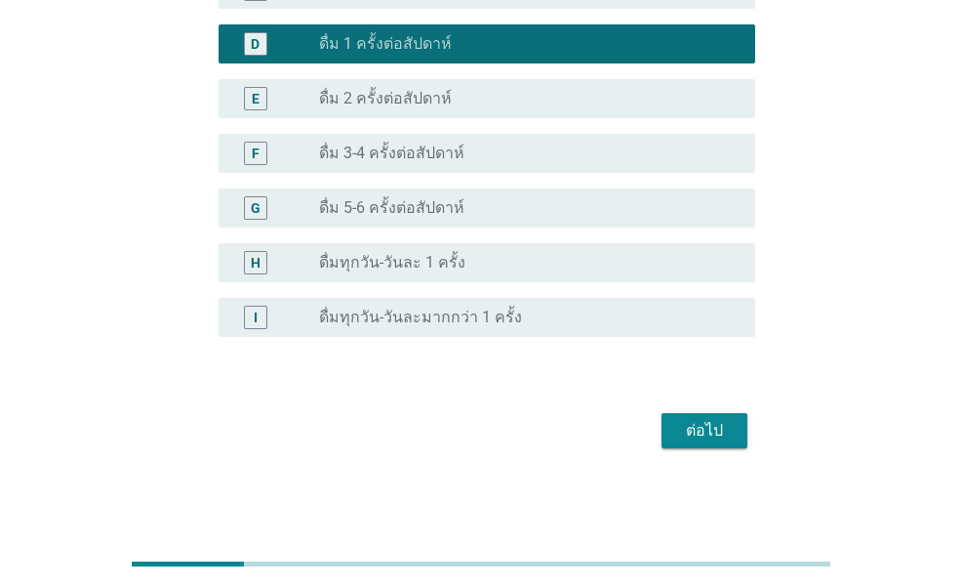
click at [693, 434] on div "ต่อไป" at bounding box center [704, 430] width 55 height 23
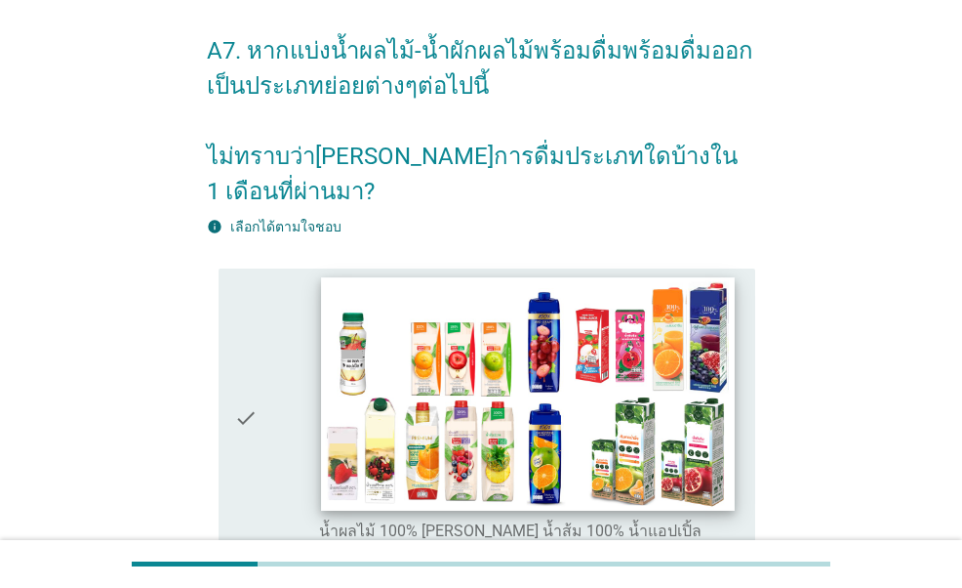
scroll to position [293, 0]
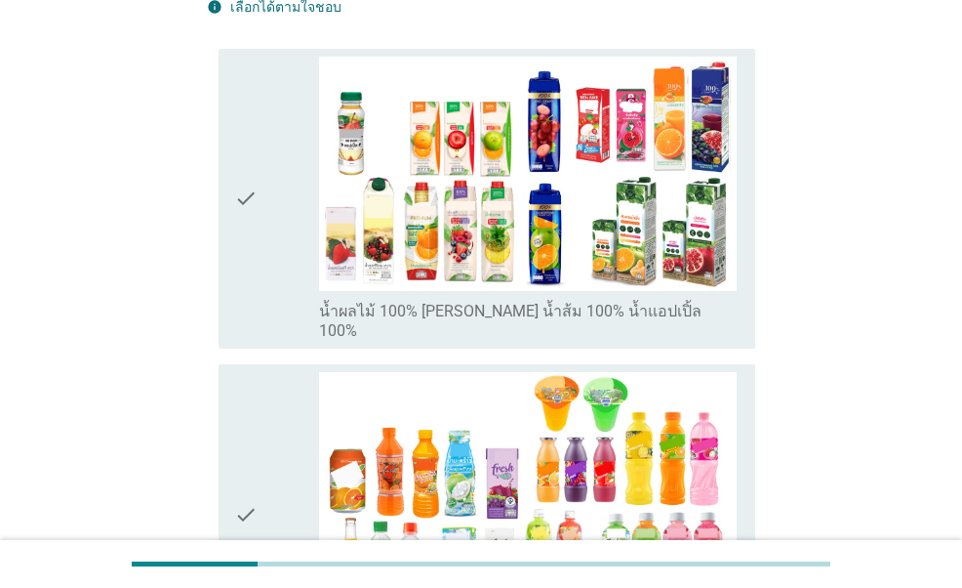
click at [215, 272] on div "check check_box_outline_blank น้ำผลไม้ 100% [PERSON_NAME] น้ำส้ม 100% น้ำแอปเปิ…" at bounding box center [481, 199] width 548 height 316
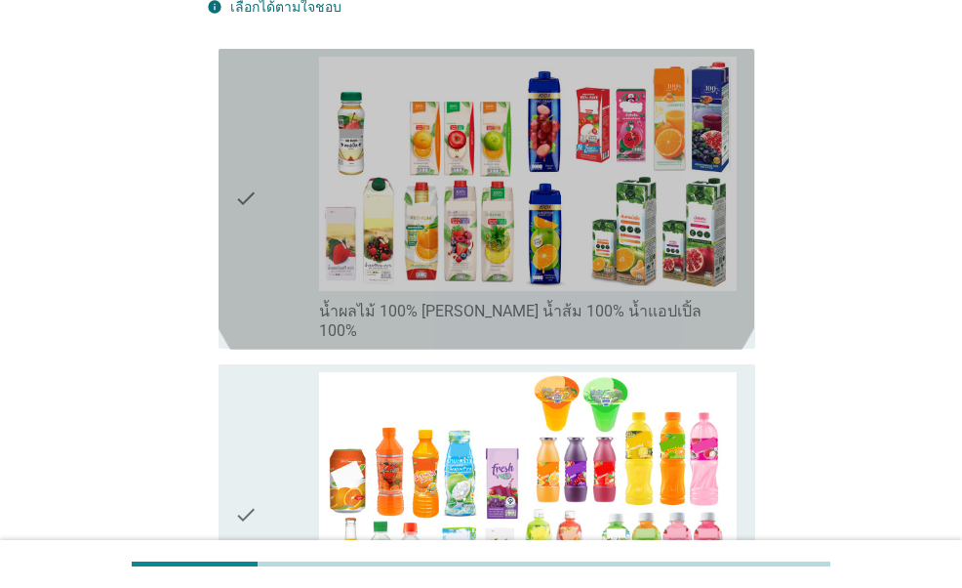
click at [244, 263] on icon "check" at bounding box center [245, 199] width 23 height 285
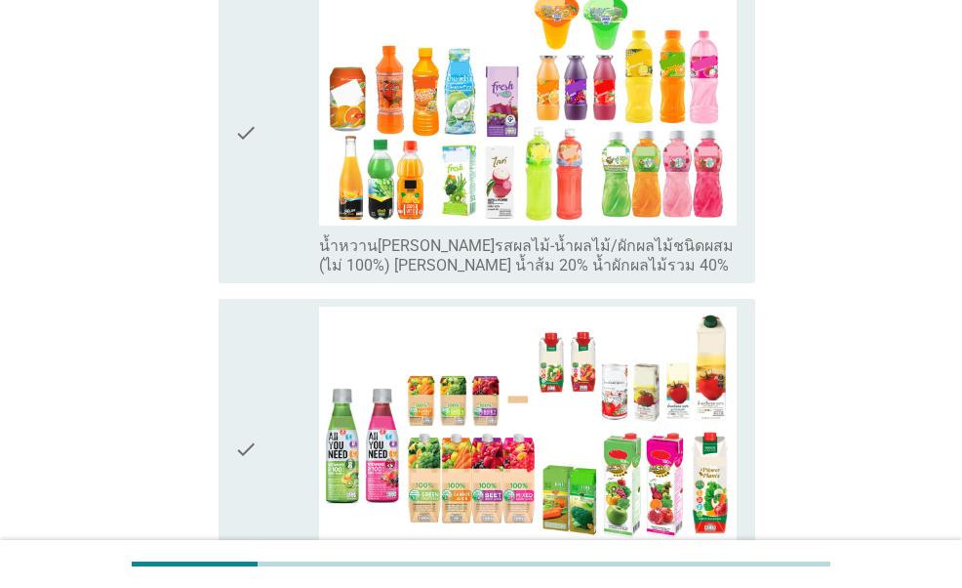
scroll to position [781, 0]
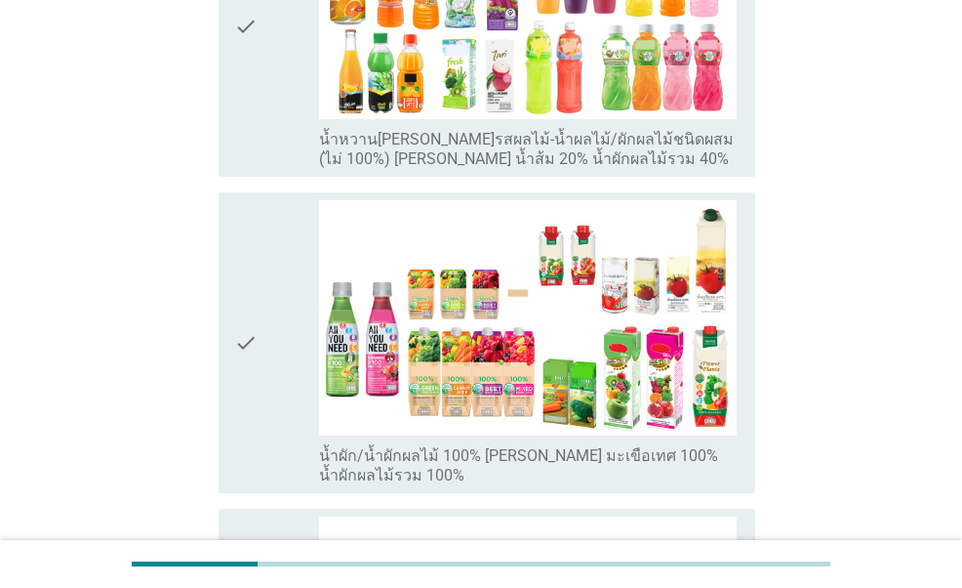
click at [272, 347] on div "check" at bounding box center [276, 342] width 84 height 285
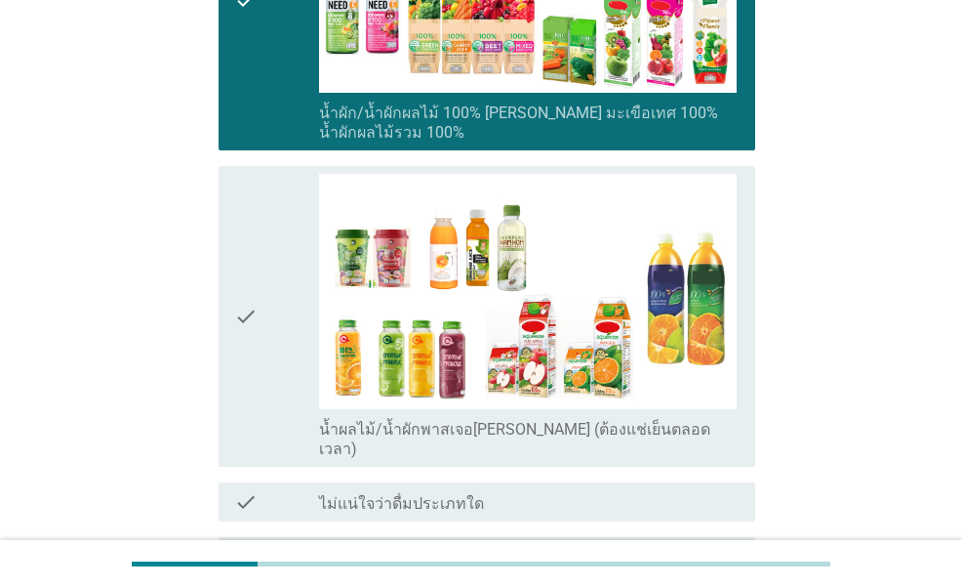
scroll to position [1171, 0]
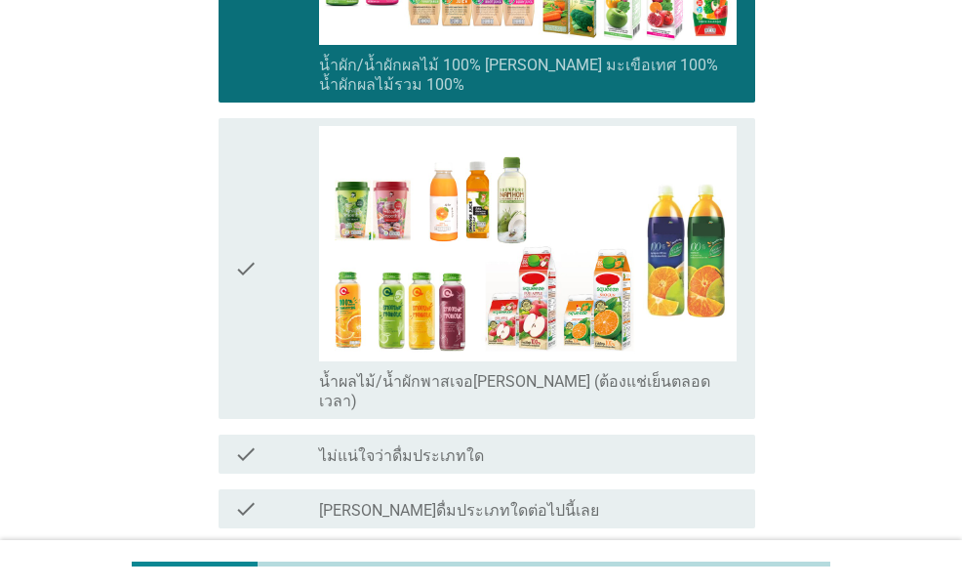
click at [691, 587] on div "ต่อไป" at bounding box center [704, 598] width 55 height 23
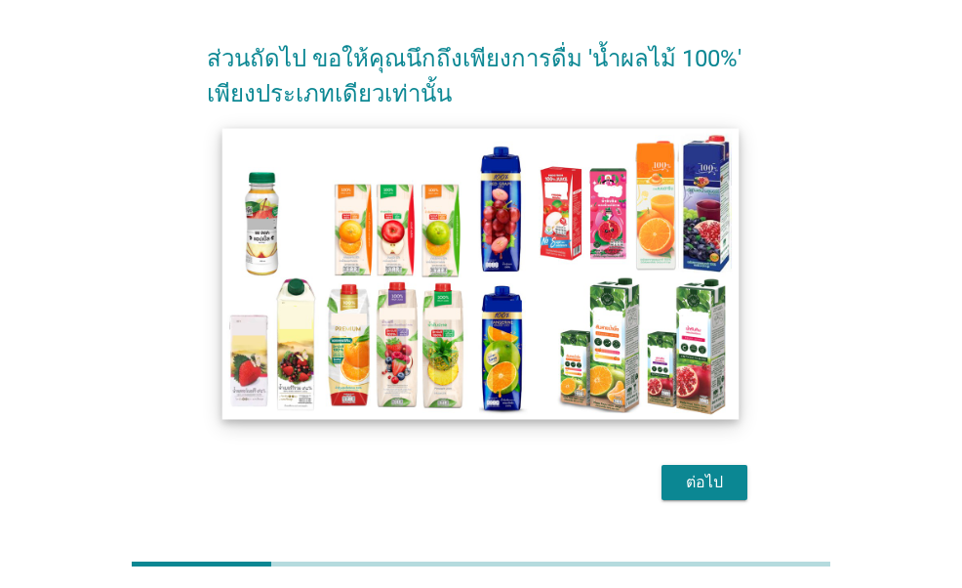
scroll to position [117, 0]
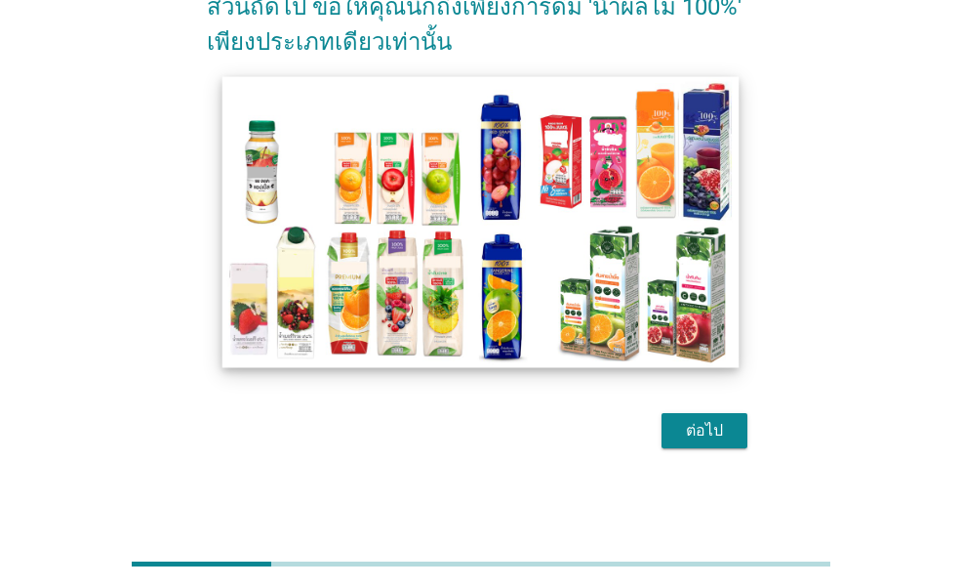
click at [571, 284] on img at bounding box center [481, 221] width 517 height 291
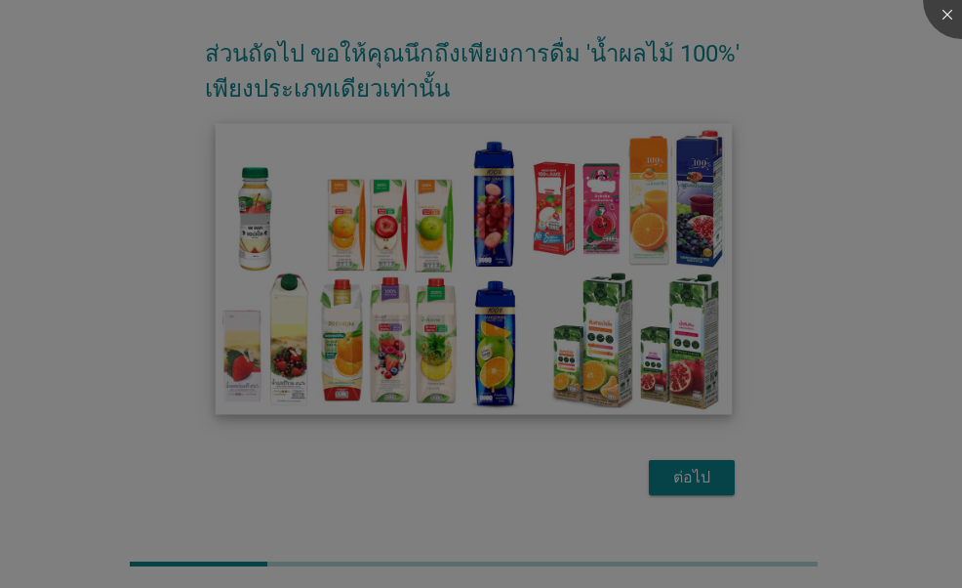
scroll to position [70, 0]
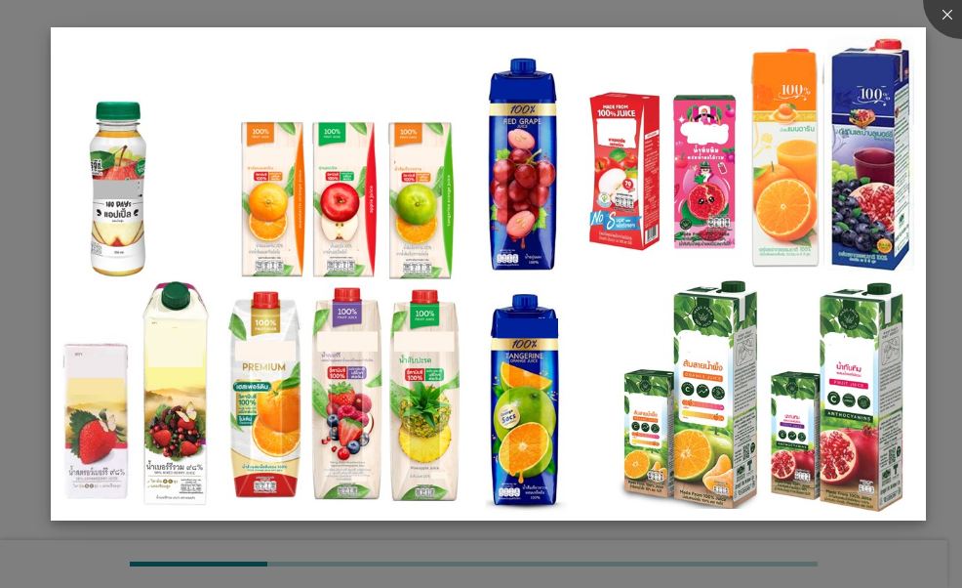
click at [585, 324] on img at bounding box center [489, 273] width 877 height 493
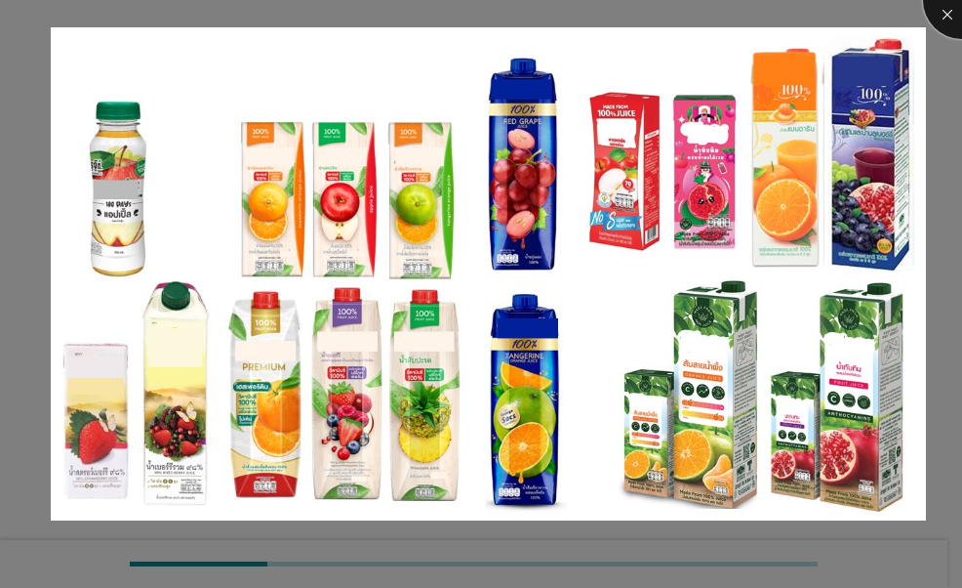
click at [953, 14] on div at bounding box center [962, 0] width 78 height 78
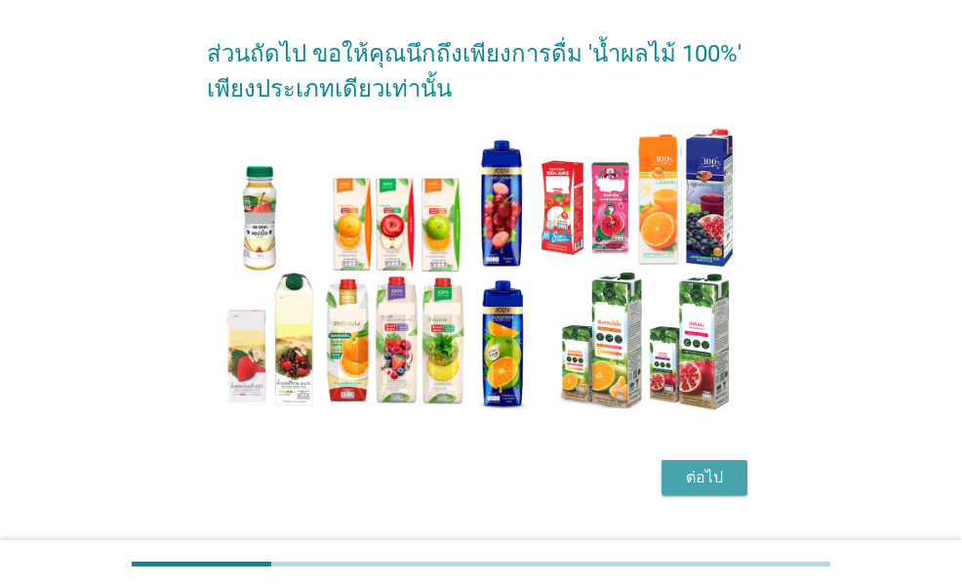
click at [695, 481] on div "ต่อไป" at bounding box center [704, 477] width 55 height 23
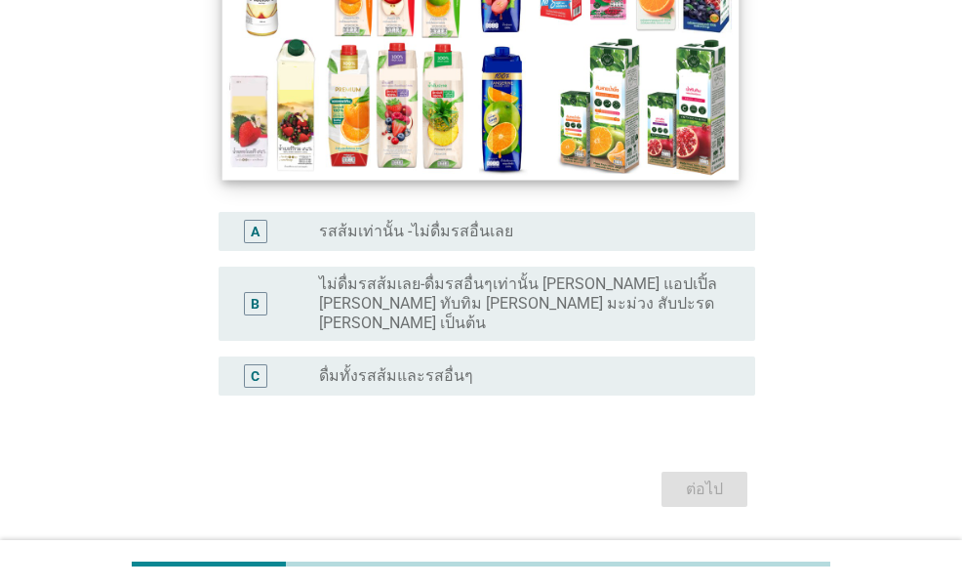
scroll to position [344, 0]
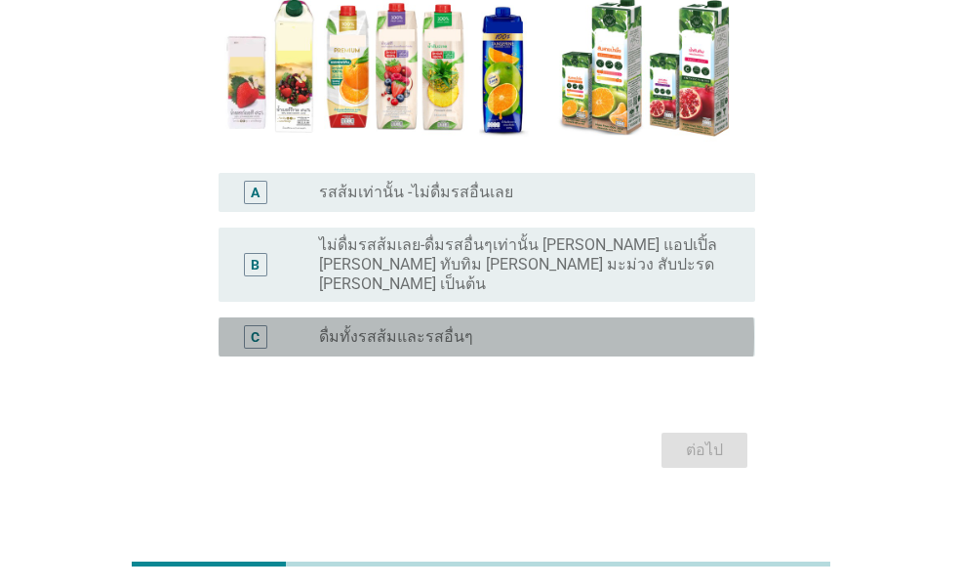
click at [581, 327] on div "radio_button_unchecked ดื่มทั้งรสส้มและรสอื่นๆ" at bounding box center [521, 337] width 405 height 20
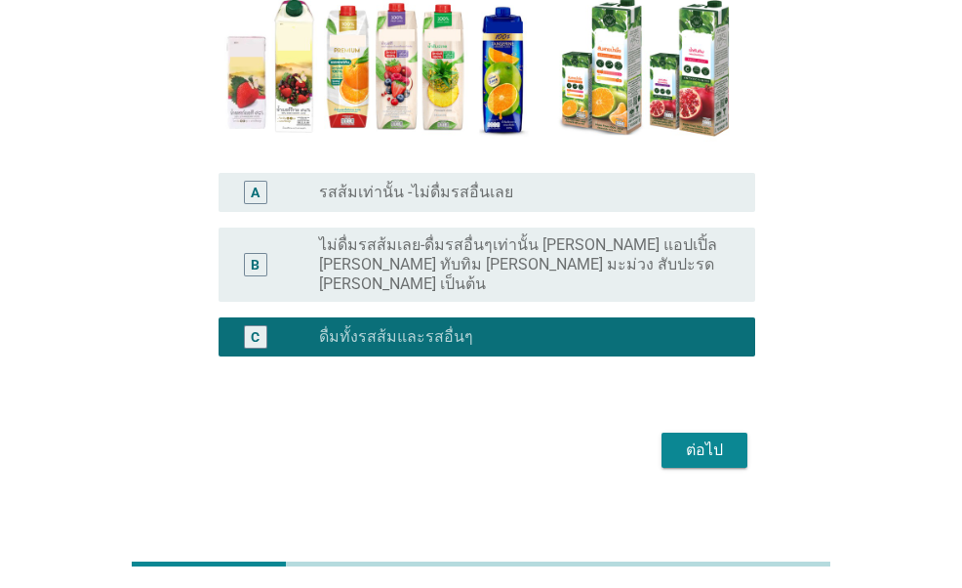
click at [675, 432] on button "ต่อไป" at bounding box center [705, 449] width 86 height 35
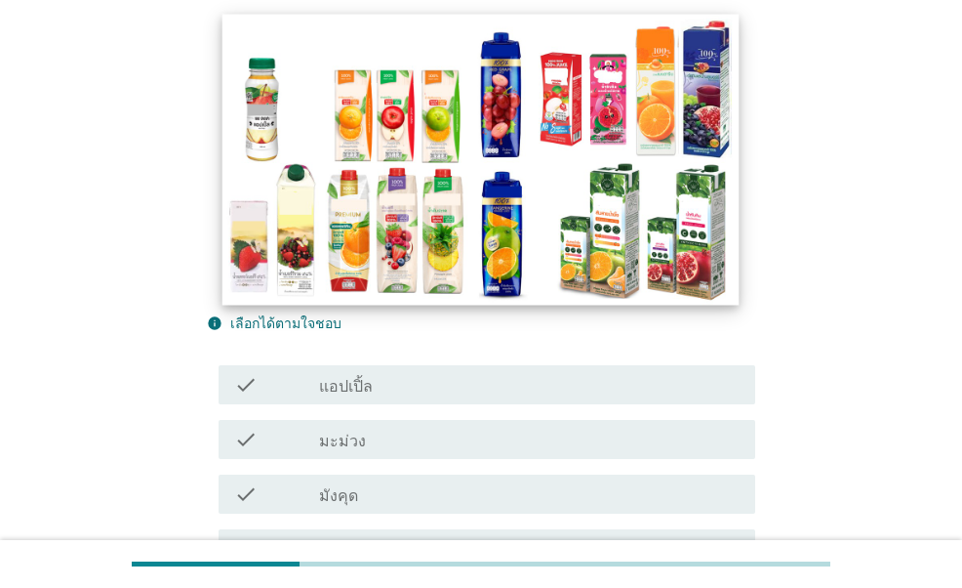
scroll to position [293, 0]
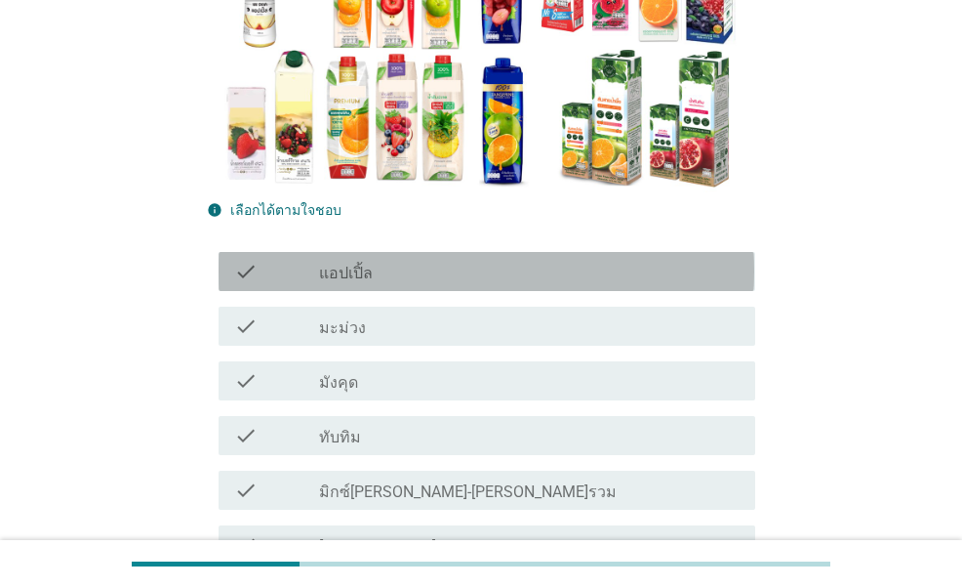
click at [459, 270] on div "check_box_outline_blank แอปเปิ้ล" at bounding box center [529, 271] width 421 height 23
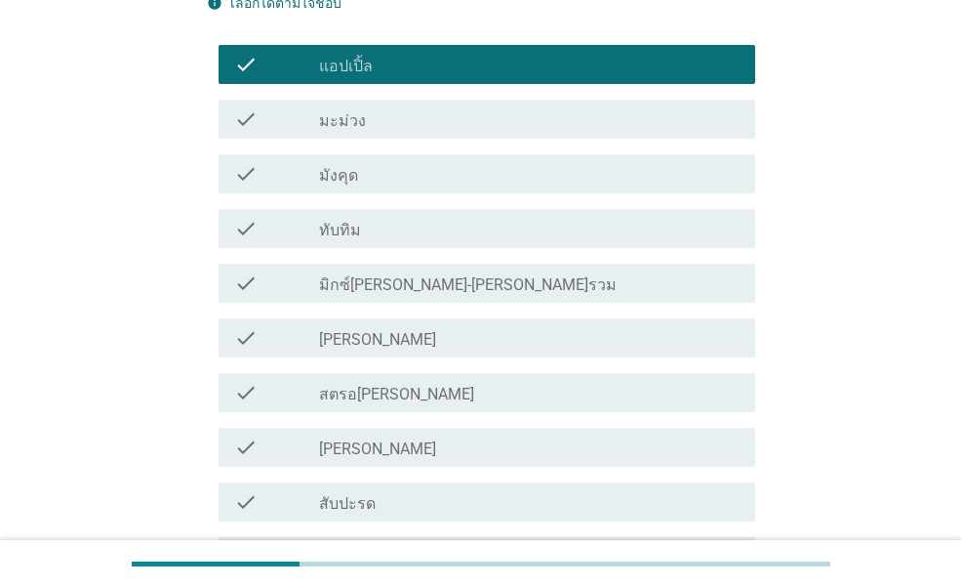
scroll to position [586, 0]
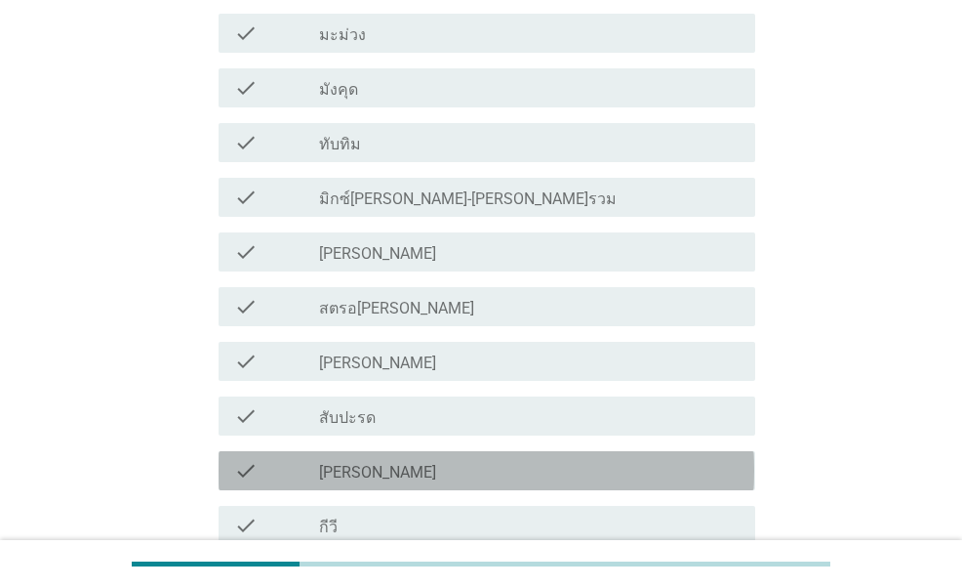
click at [382, 477] on div "check_box_outline_blank [PERSON_NAME]" at bounding box center [529, 470] width 421 height 23
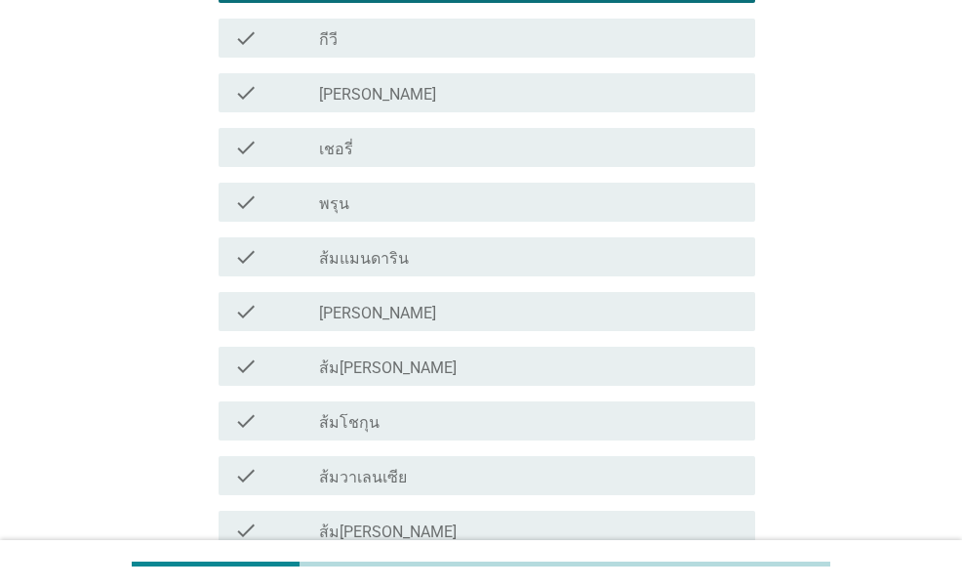
scroll to position [1074, 0]
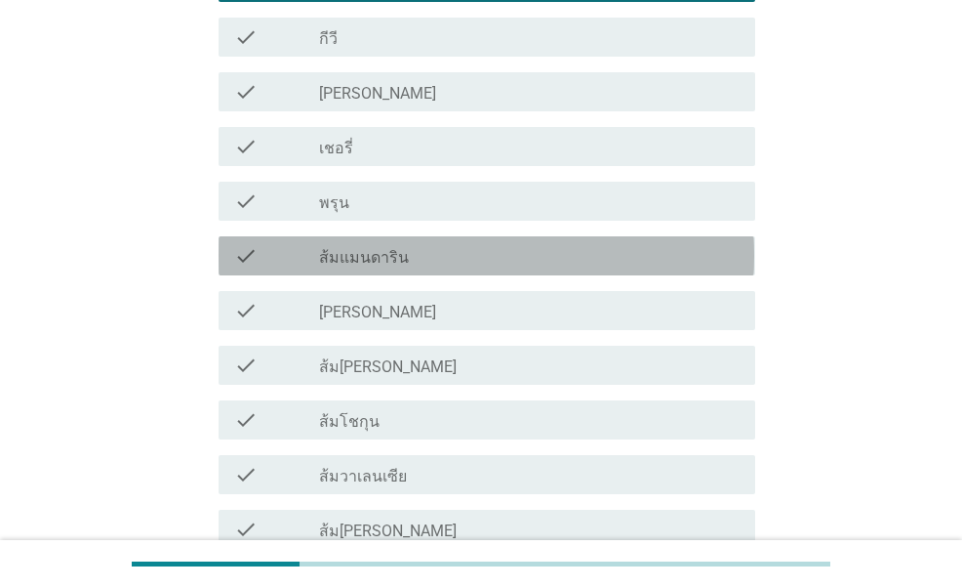
click at [447, 249] on div "check_box_outline_blank ส้มแมนดาริน" at bounding box center [529, 255] width 421 height 23
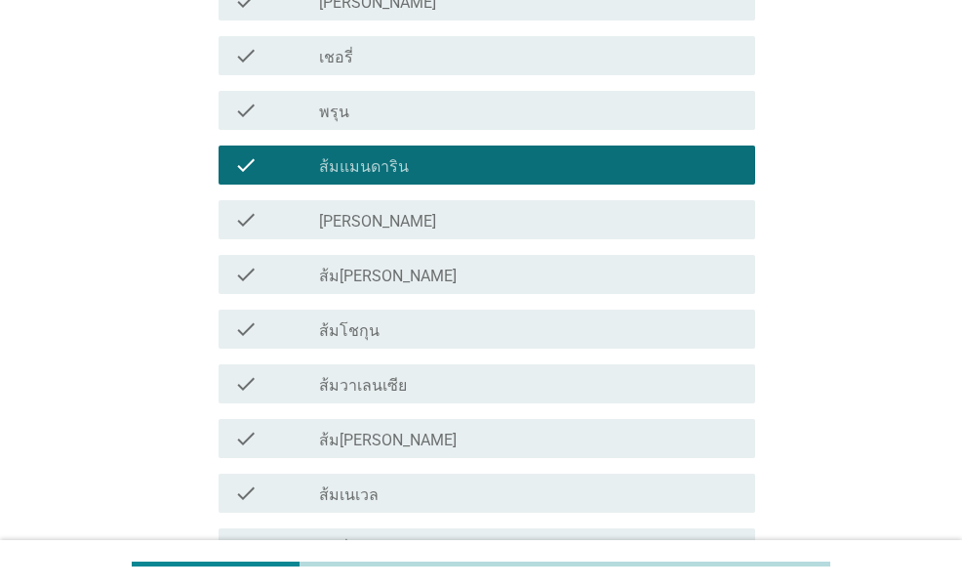
scroll to position [1367, 0]
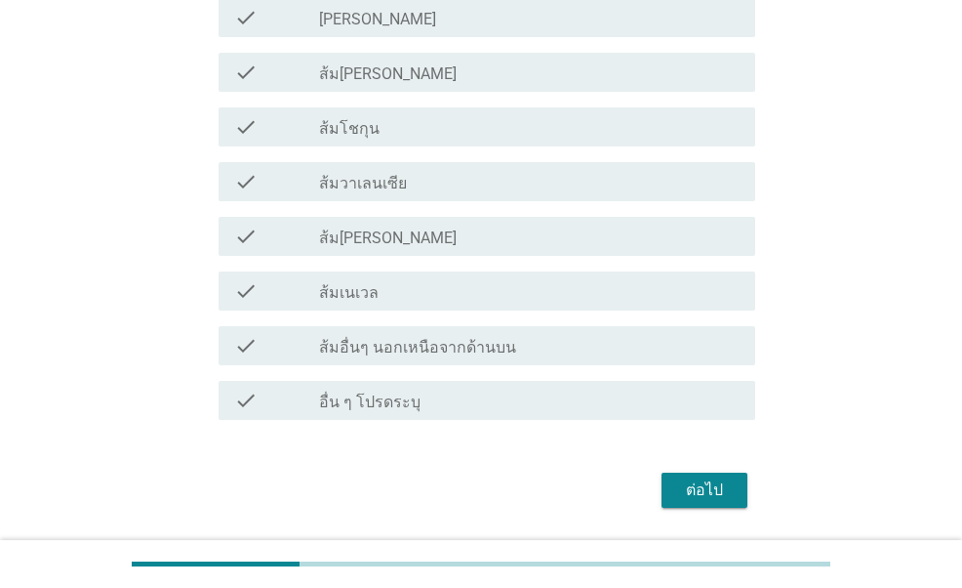
click at [683, 470] on div "ต่อไป" at bounding box center [481, 490] width 548 height 47
click at [683, 482] on div "ต่อไป" at bounding box center [704, 489] width 55 height 23
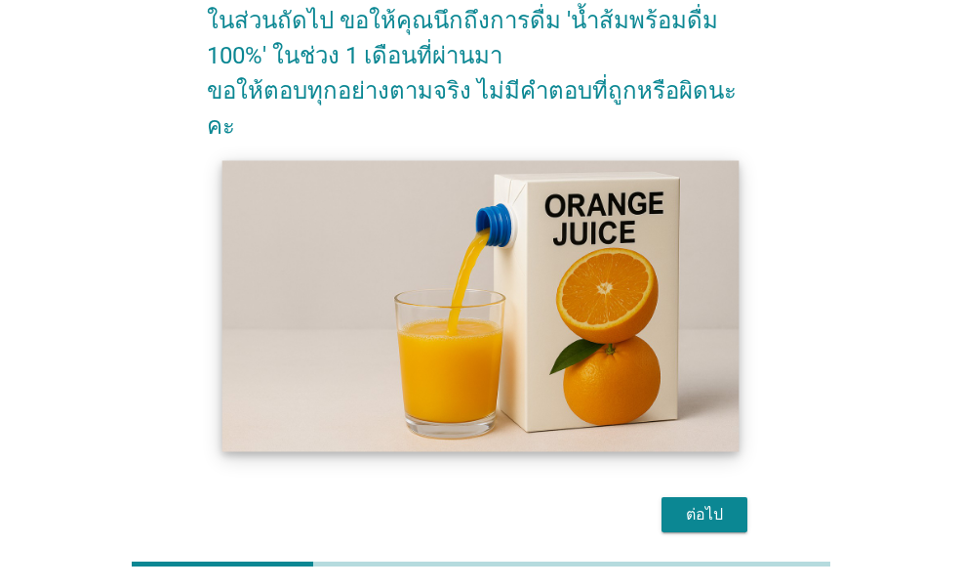
scroll to position [223, 0]
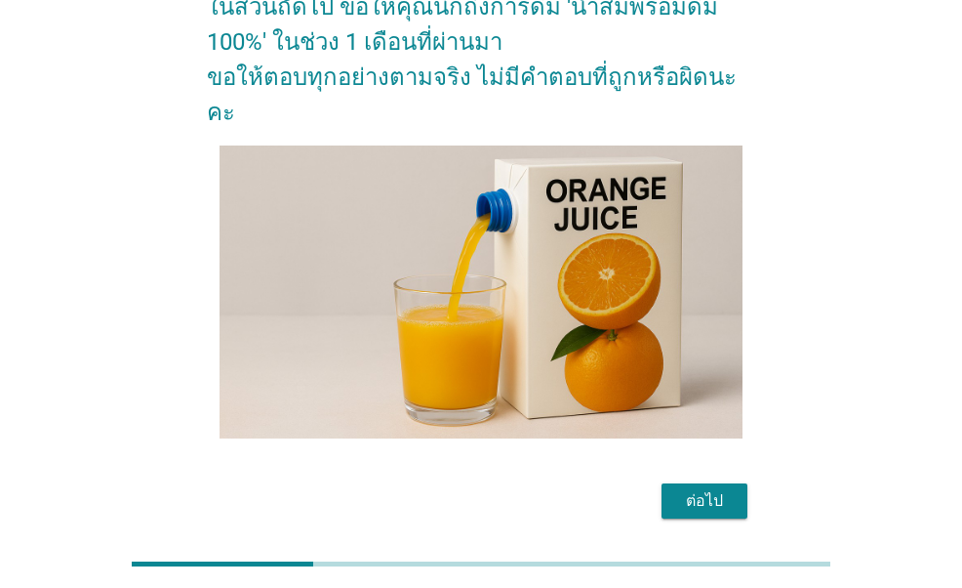
click at [703, 489] on div "ต่อไป" at bounding box center [704, 500] width 55 height 23
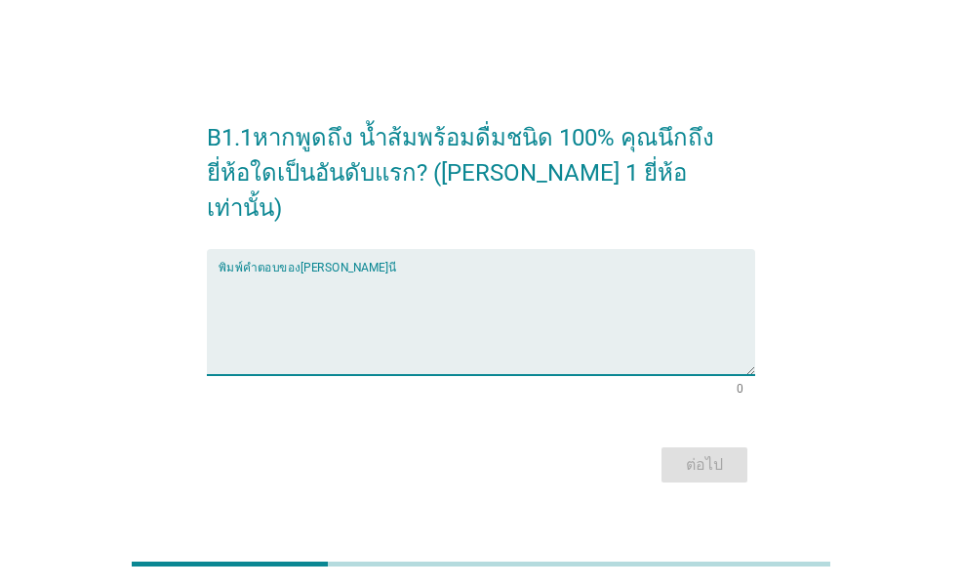
click at [616, 282] on textarea "พิมพ์คำตอบของคุณ ที่นี่" at bounding box center [487, 323] width 536 height 102
type textarea "y"
type textarea "tipco"
click at [730, 447] on button "ต่อไป" at bounding box center [705, 464] width 86 height 35
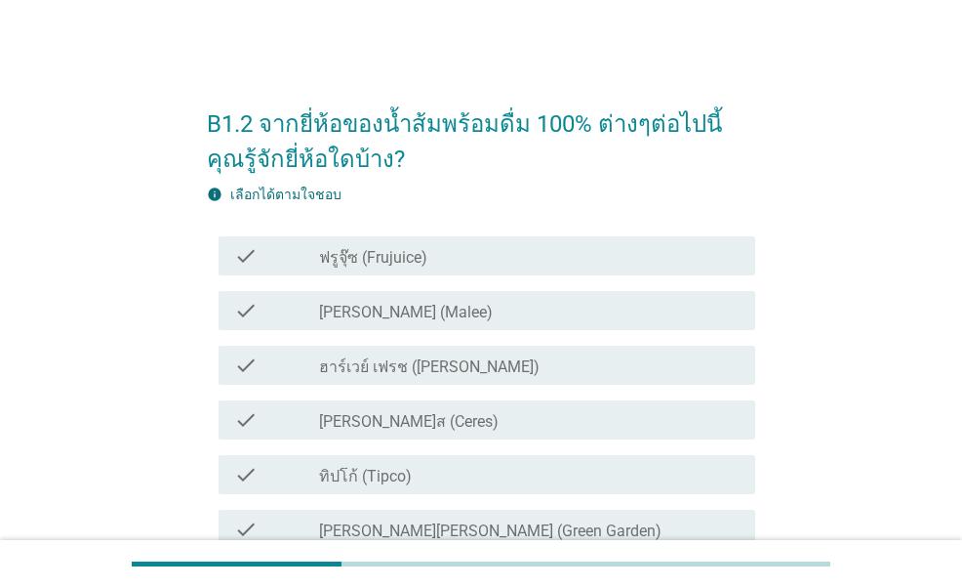
click at [483, 264] on div "check_box_outline_blank ฟรูจุ๊ซ (Frujuice)" at bounding box center [529, 255] width 421 height 23
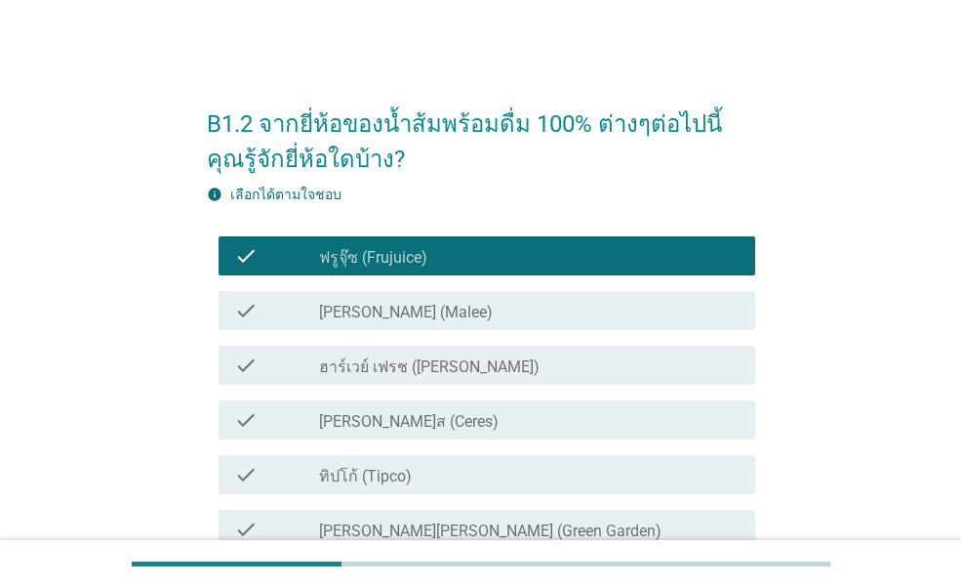
drag, startPoint x: 470, startPoint y: 311, endPoint x: 468, endPoint y: 330, distance: 18.6
click at [470, 311] on div "check_box_outline_blank [PERSON_NAME] (Malee)" at bounding box center [529, 310] width 421 height 23
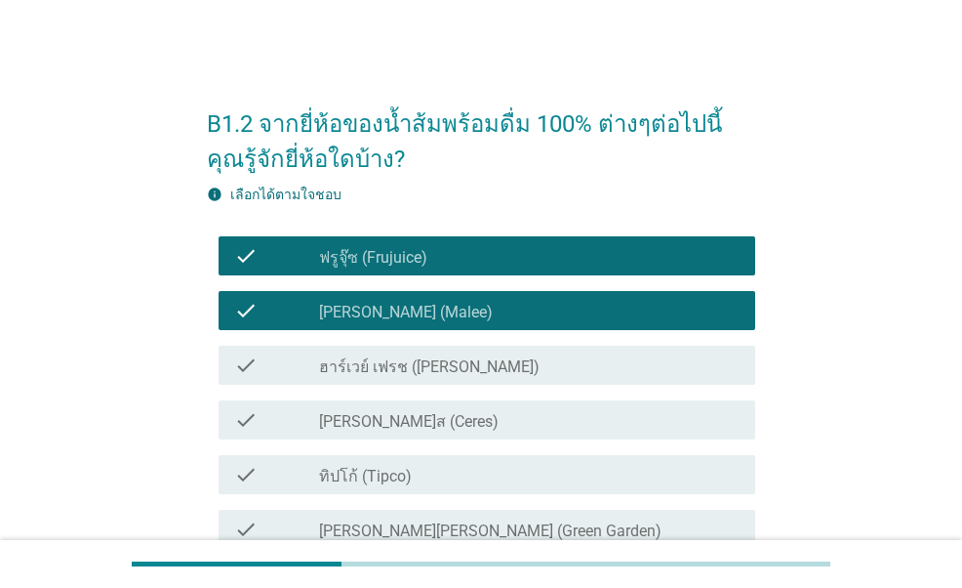
drag, startPoint x: 439, startPoint y: 412, endPoint x: 435, endPoint y: 428, distance: 16.1
click at [437, 421] on div "check_box_outline_blank [PERSON_NAME]ส (Ceres)" at bounding box center [529, 419] width 421 height 23
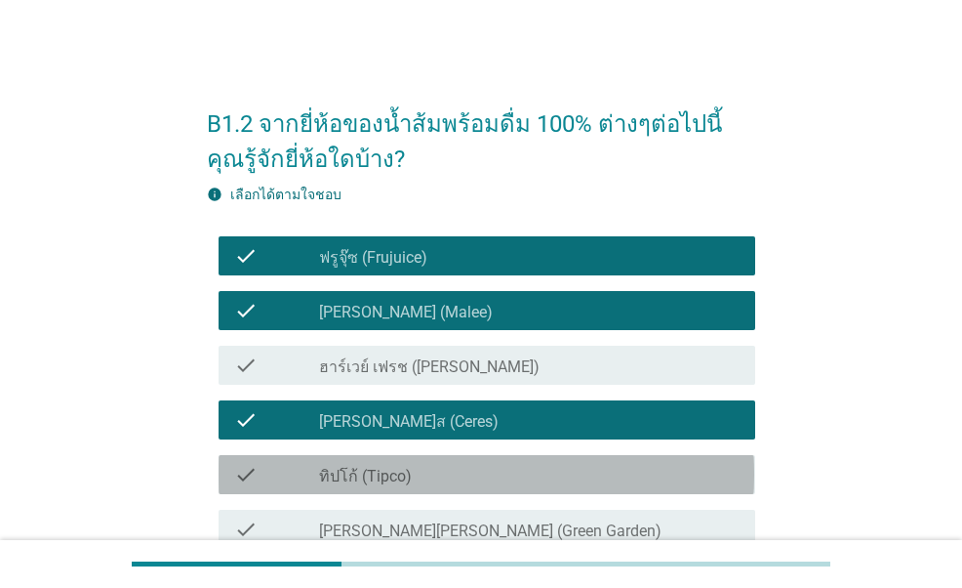
click at [422, 481] on div "check_box_outline_blank ทิปโก้ (Tipco)" at bounding box center [529, 474] width 421 height 23
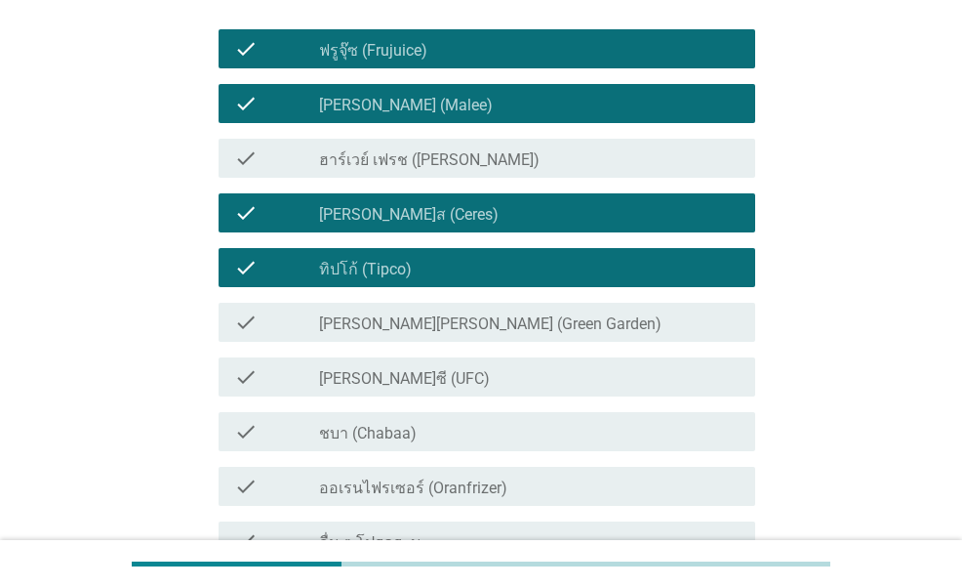
scroll to position [293, 0]
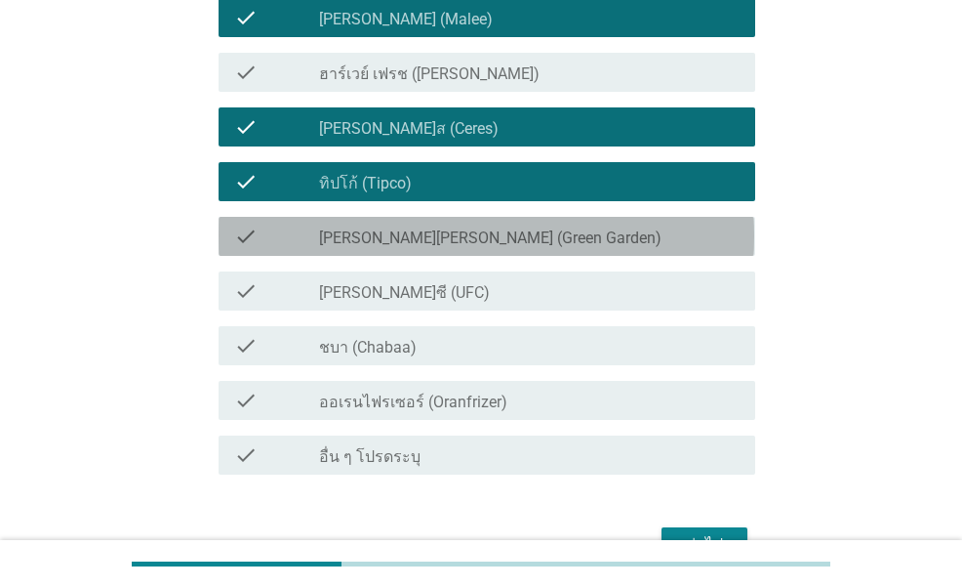
drag, startPoint x: 476, startPoint y: 229, endPoint x: 469, endPoint y: 264, distance: 35.0
click at [471, 233] on label "[PERSON_NAME][PERSON_NAME] (Green Garden)" at bounding box center [490, 238] width 343 height 20
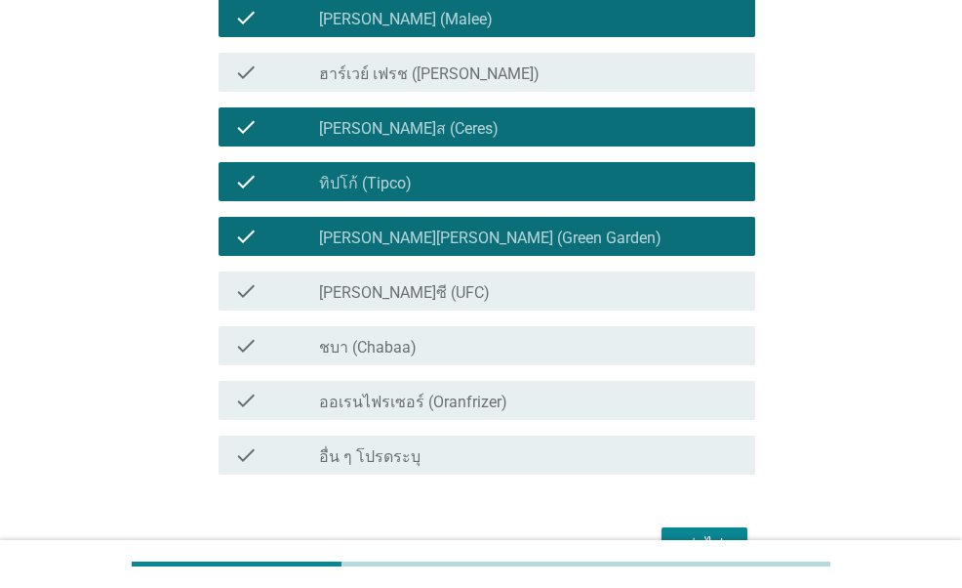
click at [466, 266] on div "check check_box_outline_blank [PERSON_NAME]ซี (UFC)" at bounding box center [481, 291] width 548 height 55
drag, startPoint x: 457, startPoint y: 281, endPoint x: 443, endPoint y: 323, distance: 44.1
click at [457, 283] on div "check_box_outline_blank [PERSON_NAME]ซี (UFC)" at bounding box center [529, 290] width 421 height 23
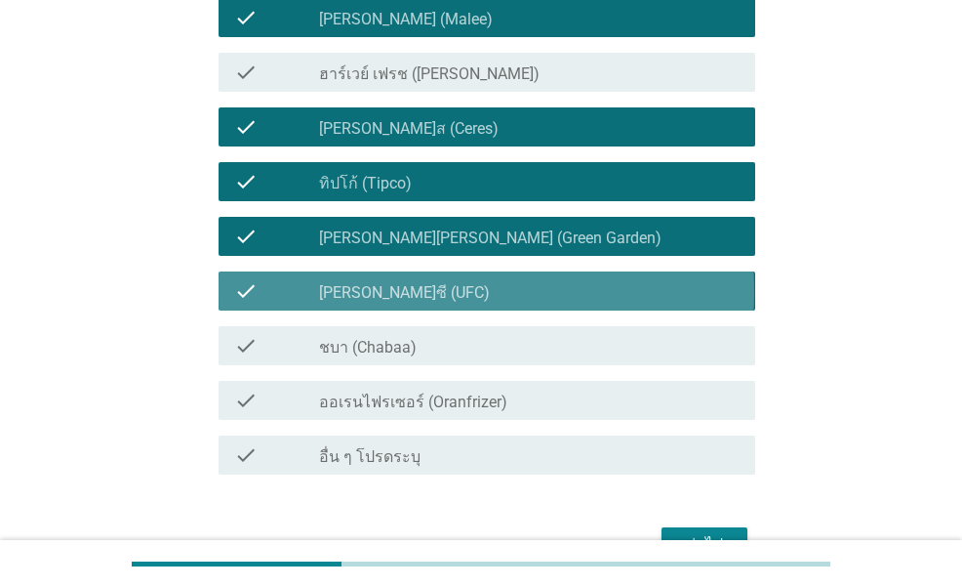
click at [440, 352] on div "check_box_outline_blank ชบา (Chabaa)" at bounding box center [529, 345] width 421 height 23
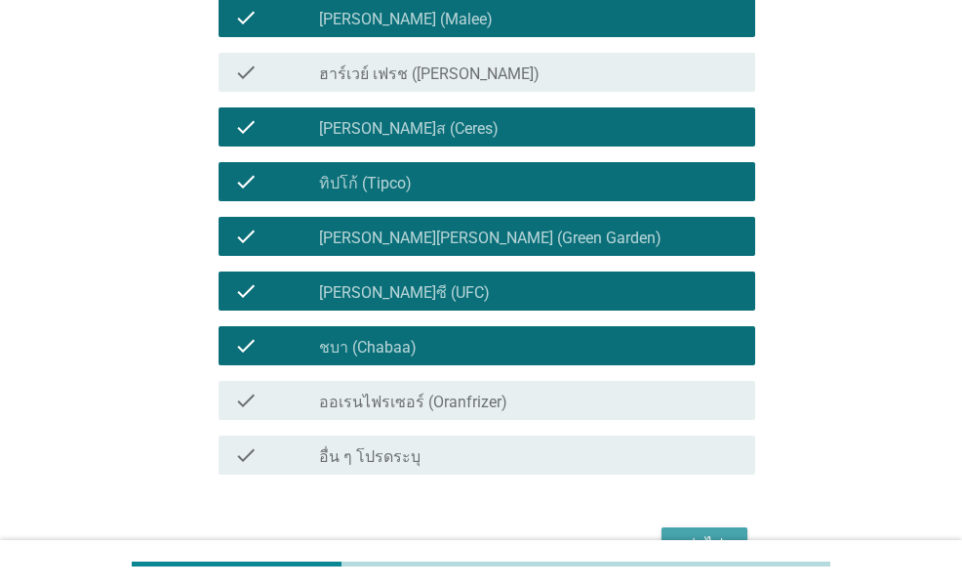
click at [695, 528] on button "ต่อไป" at bounding box center [705, 544] width 86 height 35
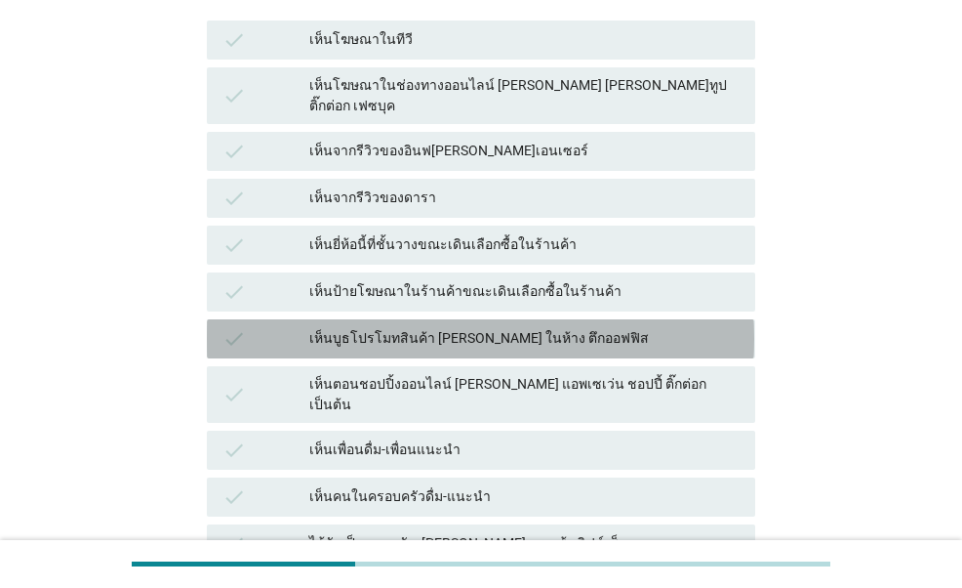
click at [482, 327] on div "เห็นบูธโปรโมทสินค้า [PERSON_NAME] ในห้าง ตึกออฟฟิส" at bounding box center [524, 338] width 430 height 23
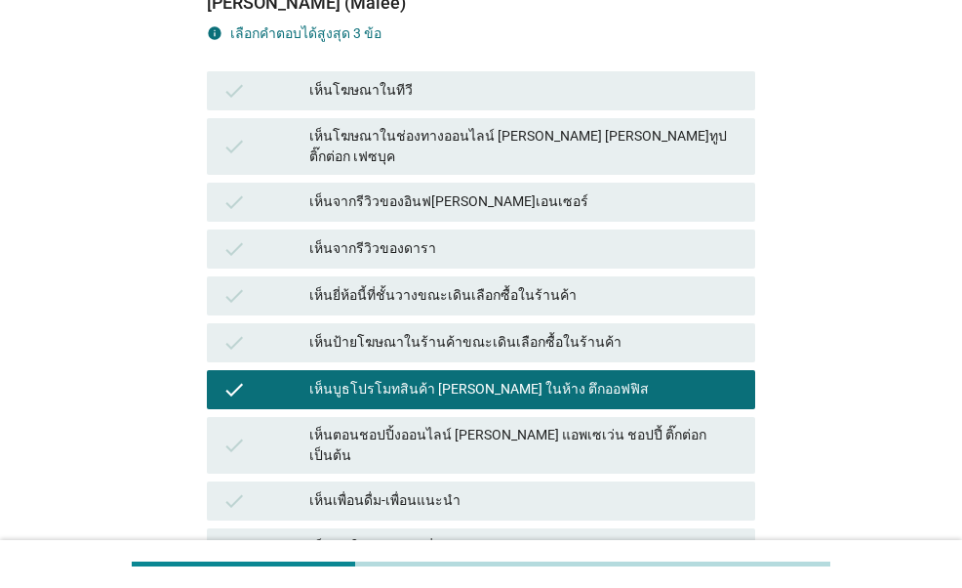
scroll to position [195, 0]
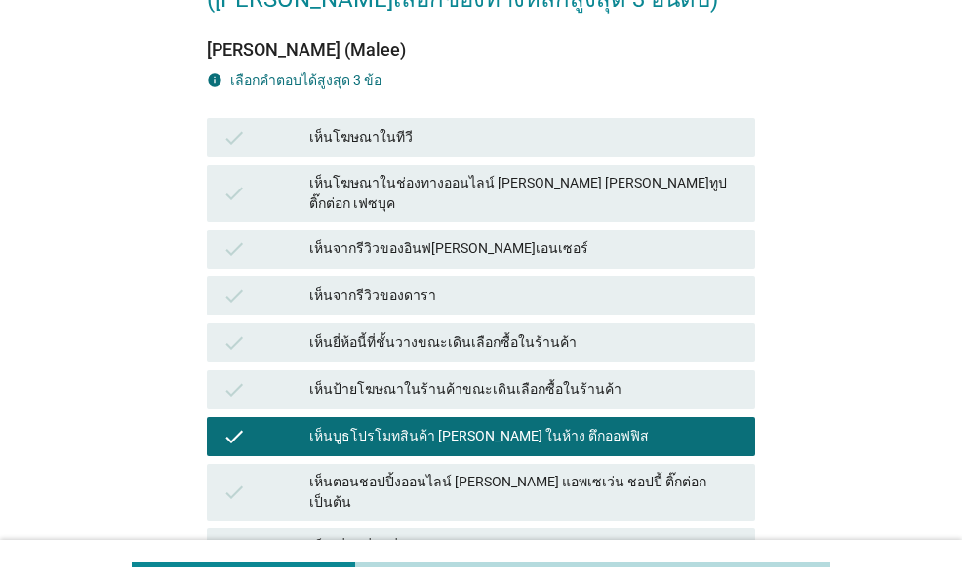
click at [441, 378] on div "เห็นป้ายโฆษณาในร้านค้าขณะเดินเลือกซื้อในร้านค้า" at bounding box center [524, 389] width 430 height 23
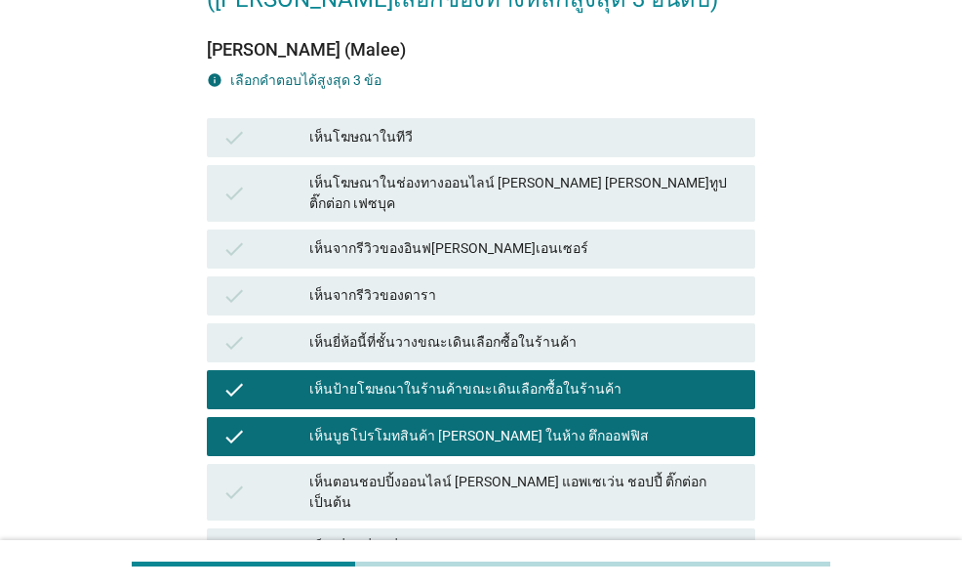
click at [449, 331] on div "เห็นยี่ห้อนี้ที่ชั้นวางขณะเดินเลือกซื้อในร้านค้า" at bounding box center [524, 342] width 430 height 23
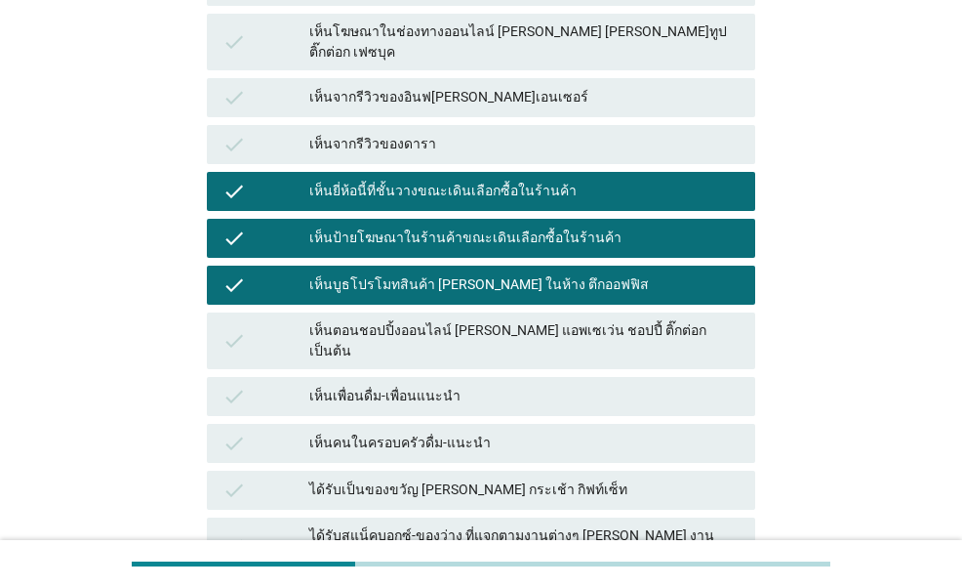
scroll to position [488, 0]
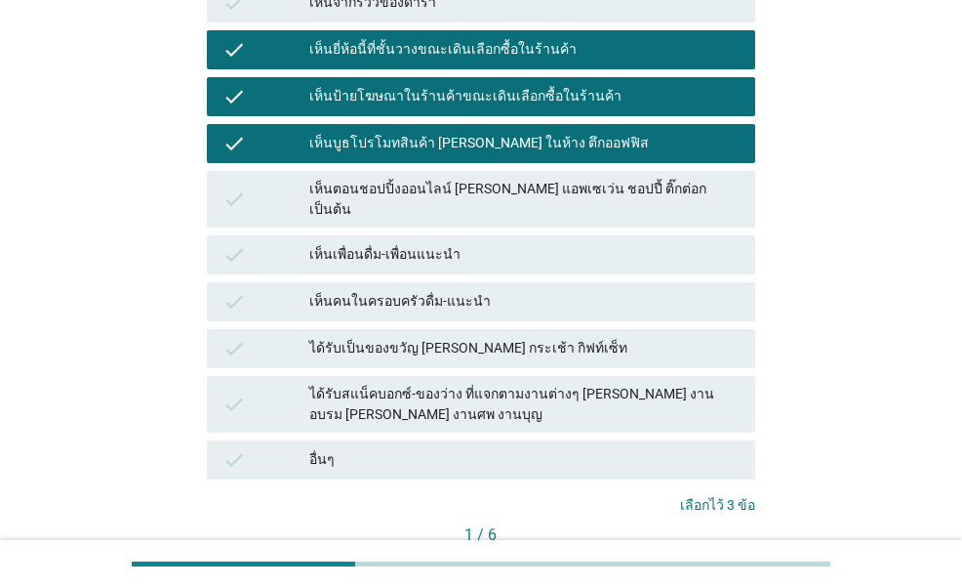
click at [542, 132] on div "เห็นบูธโปรโมทสินค้า [PERSON_NAME] ในห้าง ตึกออฟฟิส" at bounding box center [524, 143] width 430 height 23
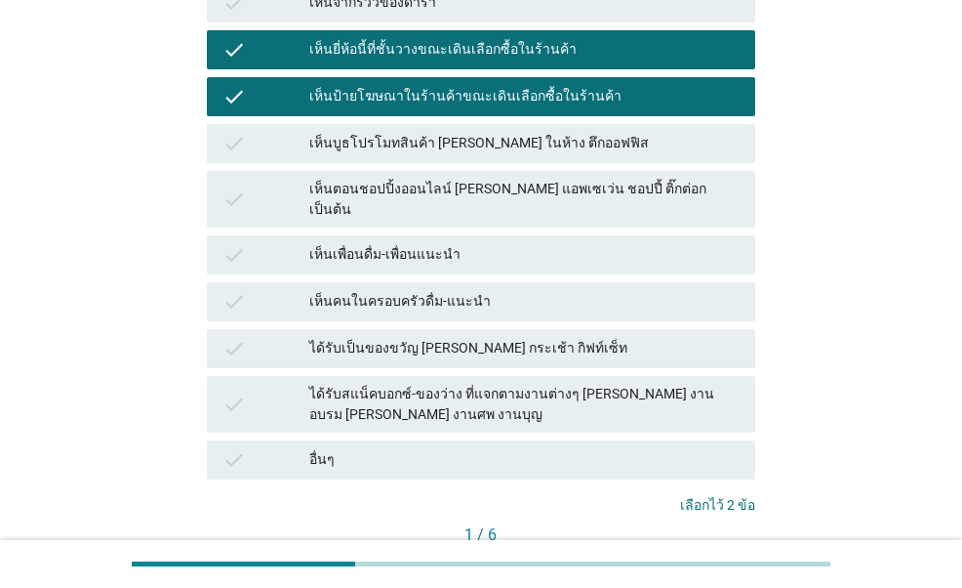
scroll to position [98, 0]
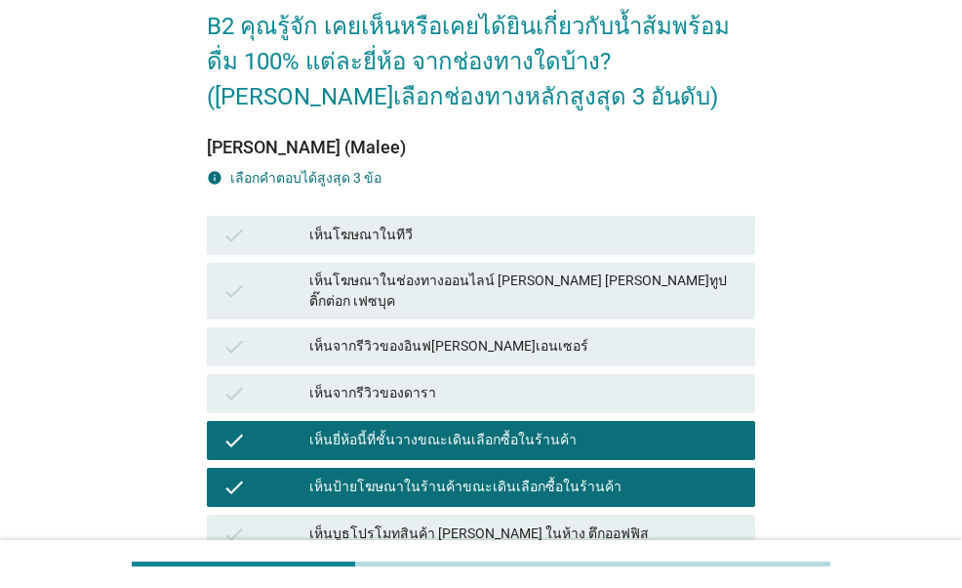
click at [494, 267] on div "check เห็นโฆษณาในช่องทางออนไลน์ [PERSON_NAME] [PERSON_NAME]ทูป ติ๊กต่อก เฟซบุค" at bounding box center [481, 291] width 548 height 57
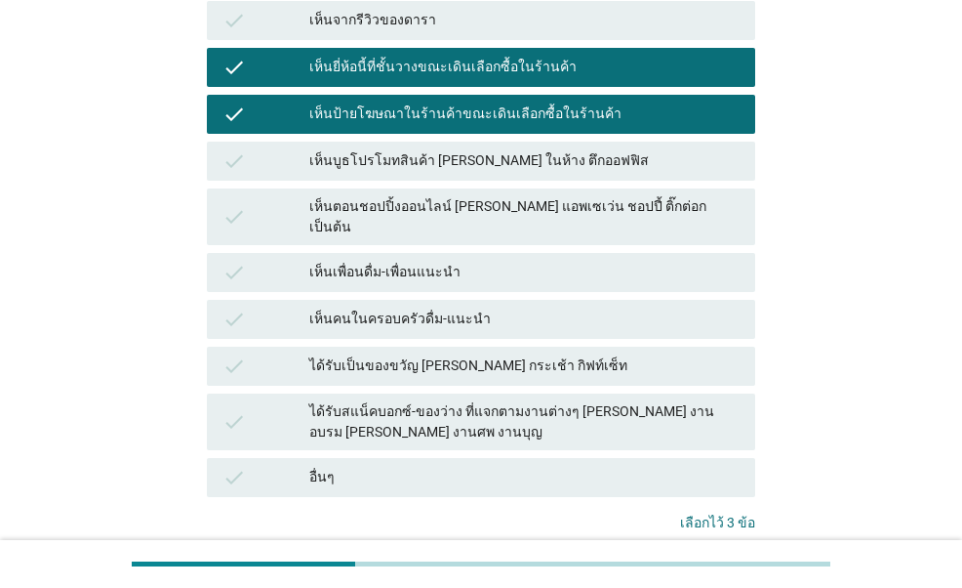
scroll to position [585, 0]
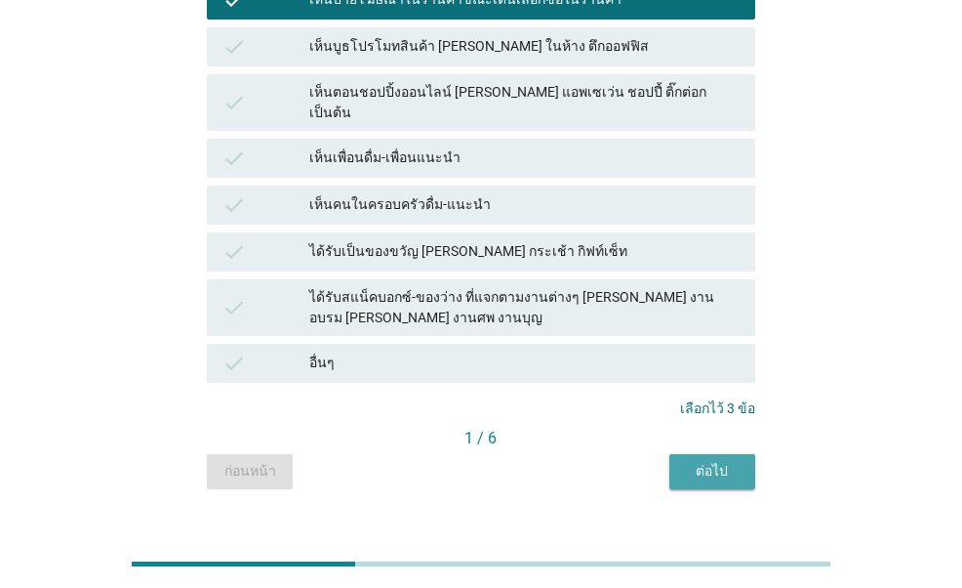
click at [677, 454] on button "ต่อไป" at bounding box center [713, 471] width 86 height 35
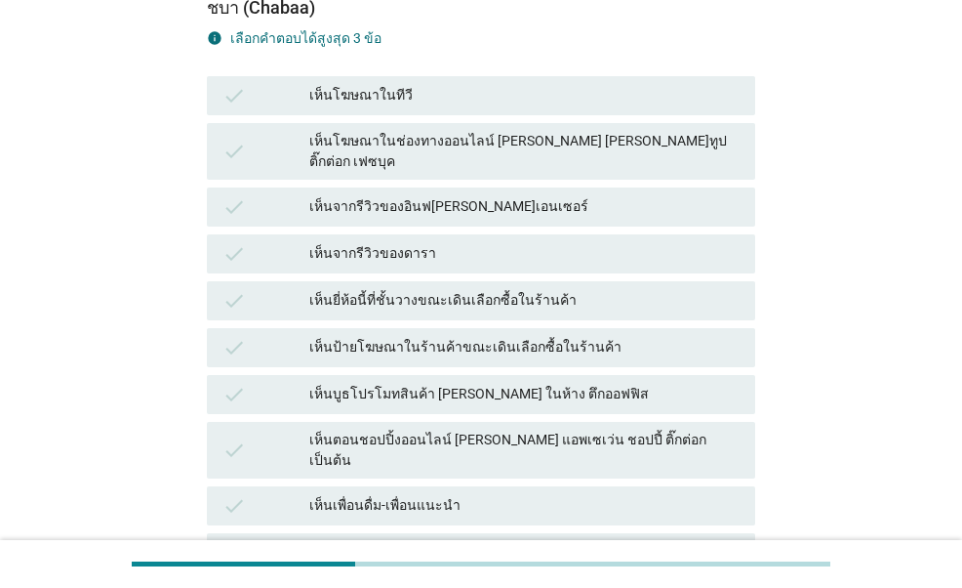
scroll to position [293, 0]
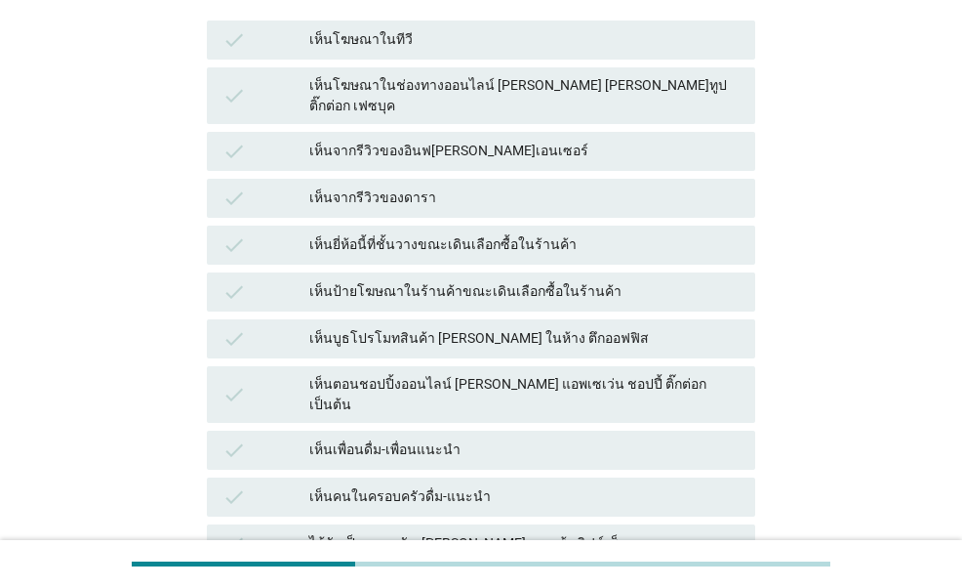
click at [514, 225] on div "check เห็นยี่ห้อนี้ที่ชั้นวางขณะเดินเลือกซื้อในร้านค้า" at bounding box center [481, 244] width 548 height 39
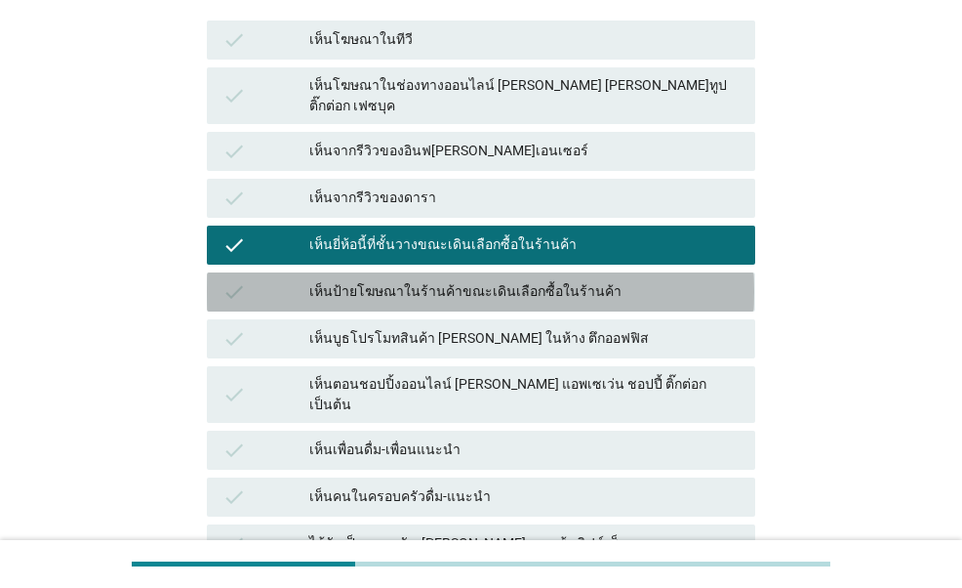
click at [504, 280] on div "เห็นป้ายโฆษณาในร้านค้าขณะเดินเลือกซื้อในร้านค้า" at bounding box center [524, 291] width 430 height 23
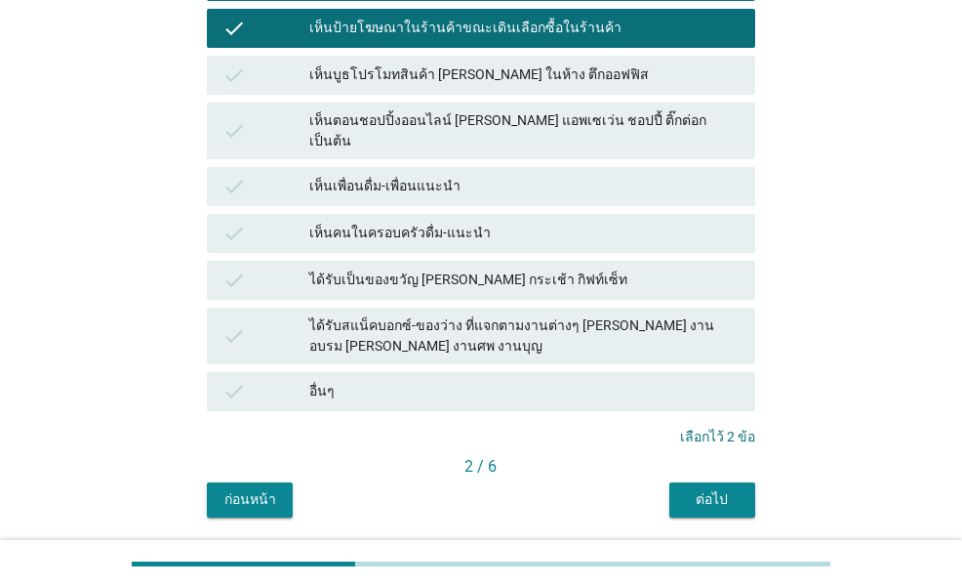
scroll to position [585, 0]
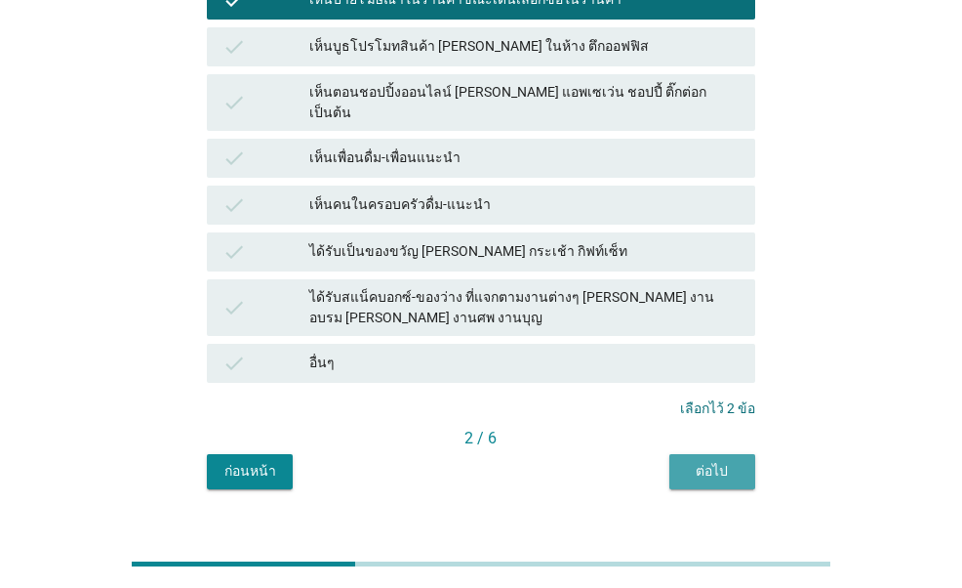
click at [716, 454] on button "ต่อไป" at bounding box center [713, 471] width 86 height 35
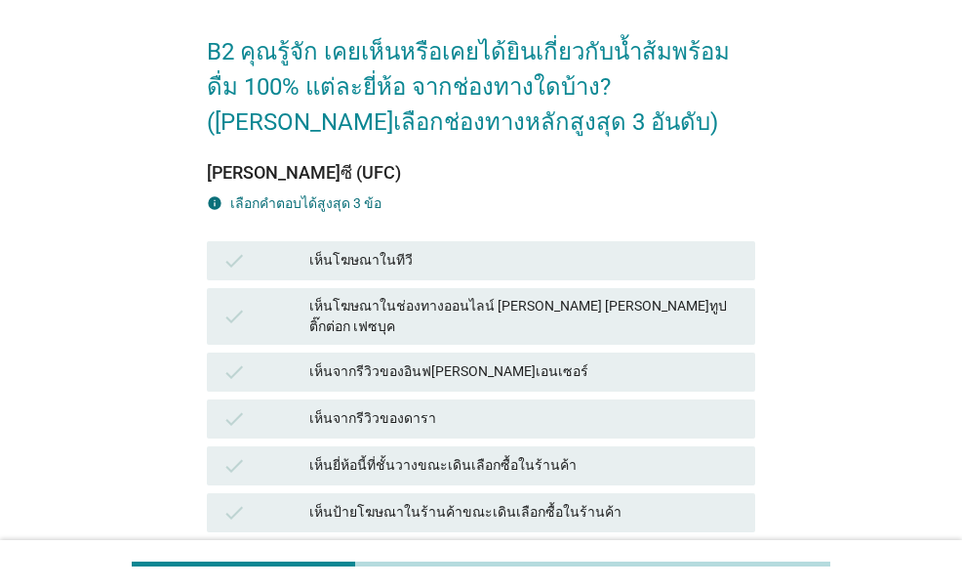
scroll to position [195, 0]
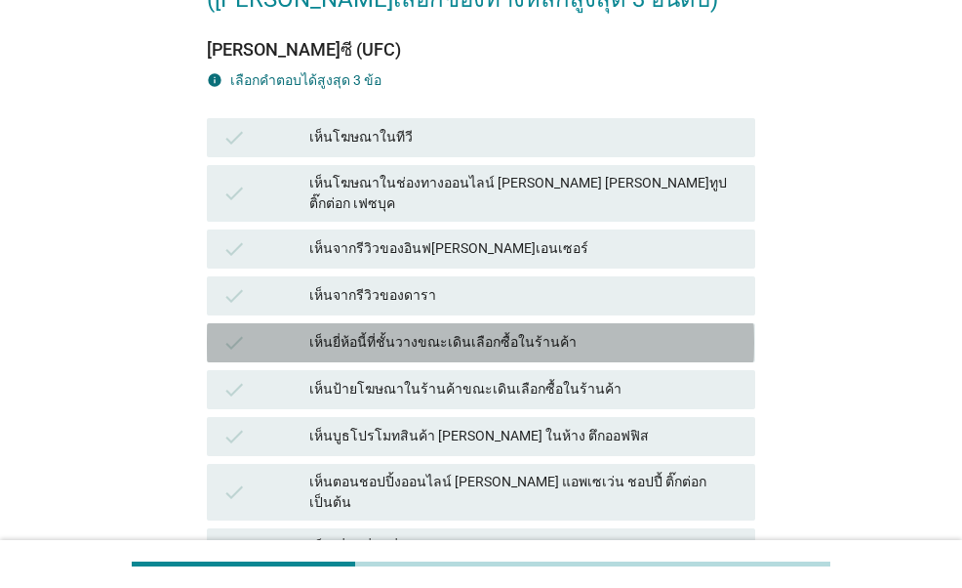
drag, startPoint x: 560, startPoint y: 311, endPoint x: 564, endPoint y: 357, distance: 46.0
click at [560, 323] on div "check เห็นยี่ห้อนี้ที่ชั้นวางขณะเดินเลือกซื้อในร้านค้า" at bounding box center [481, 342] width 548 height 39
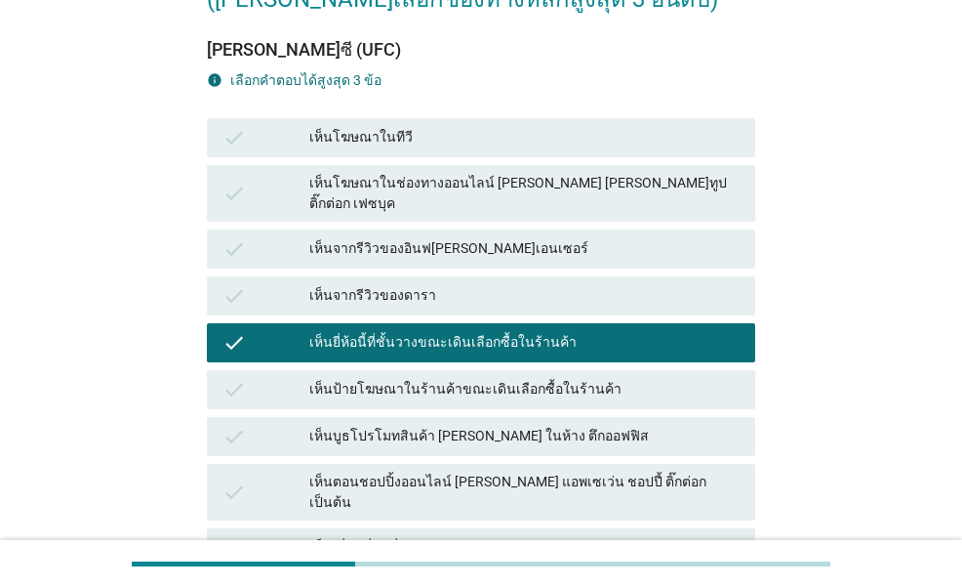
click at [566, 378] on div "เห็นป้ายโฆษณาในร้านค้าขณะเดินเลือกซื้อในร้านค้า" at bounding box center [524, 389] width 430 height 23
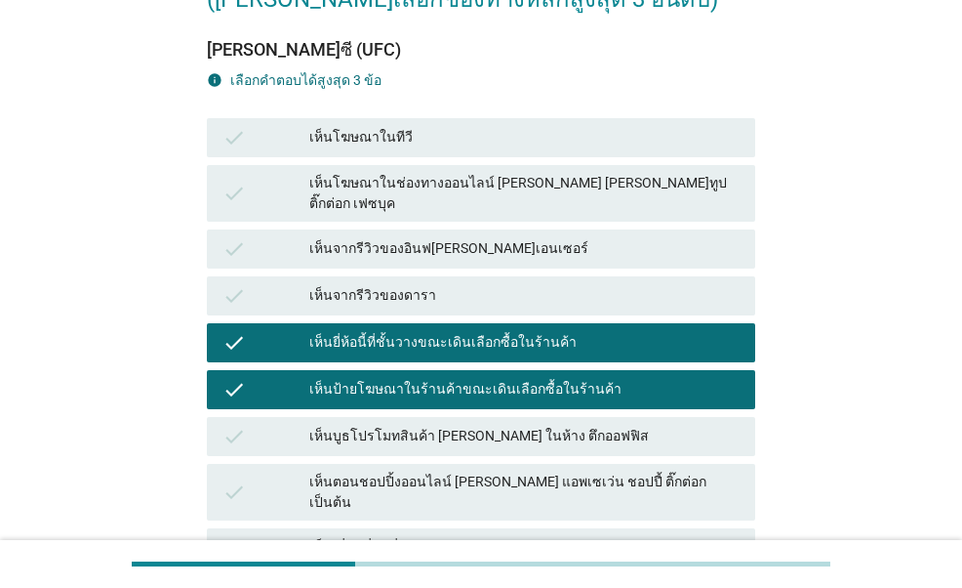
click at [558, 181] on div "เห็นโฆษณาในช่องทางออนไลน์ [PERSON_NAME] [PERSON_NAME]ทูป ติ๊กต่อก เฟซบุค" at bounding box center [524, 193] width 430 height 41
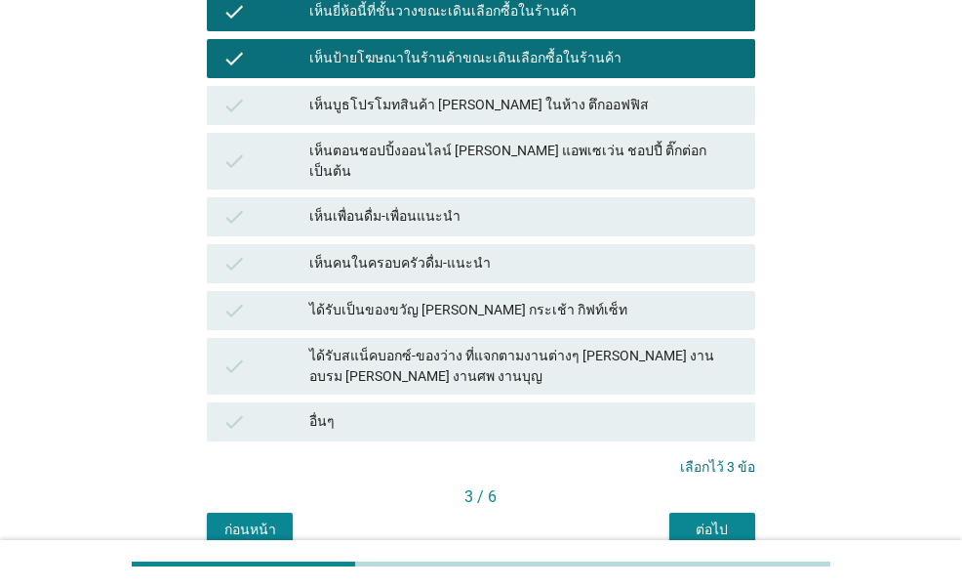
scroll to position [585, 0]
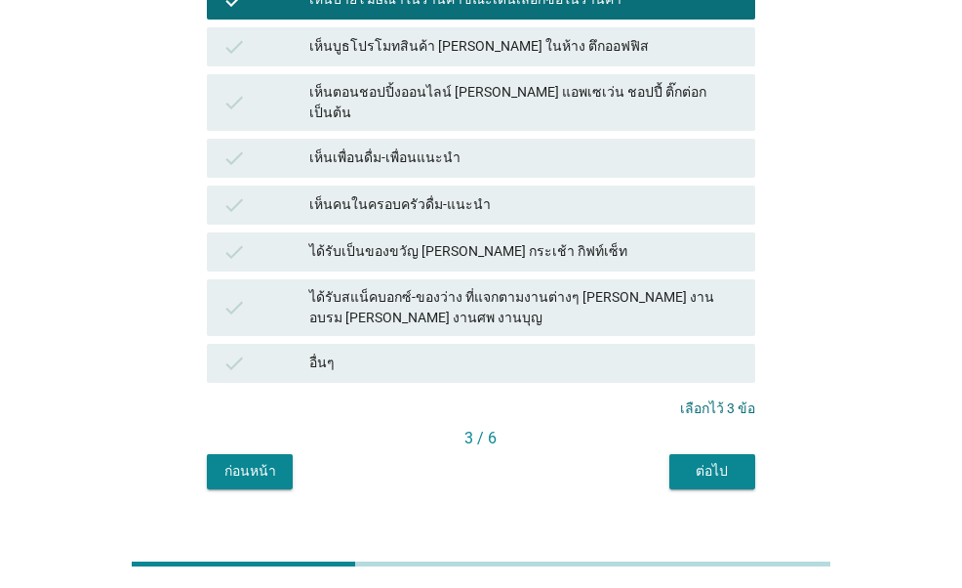
click at [721, 454] on button "ต่อไป" at bounding box center [713, 471] width 86 height 35
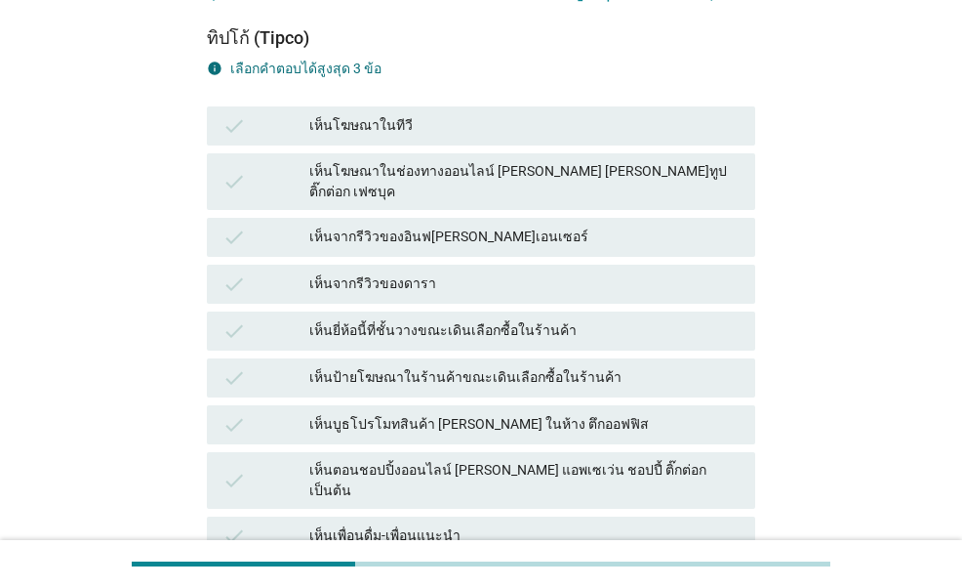
scroll to position [293, 0]
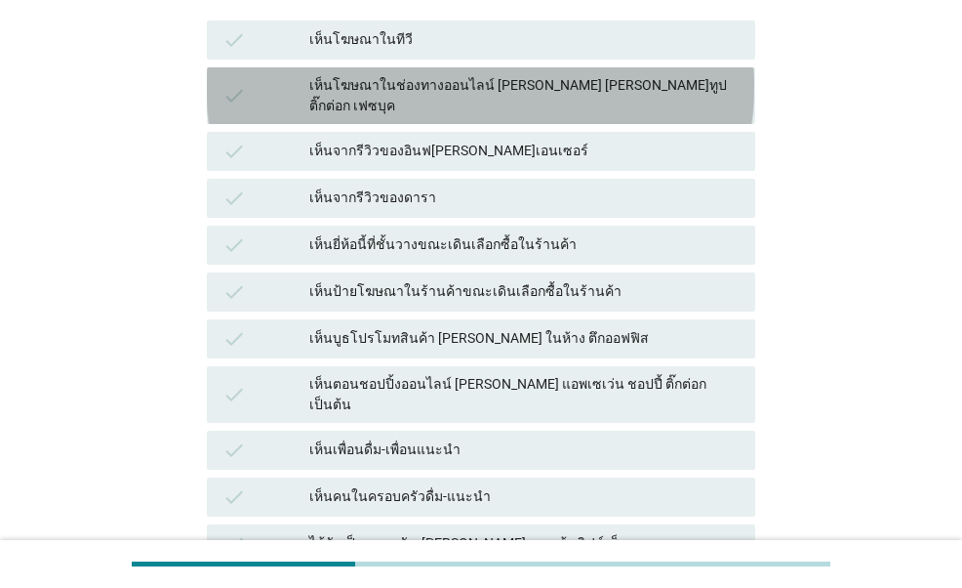
click at [599, 90] on div "เห็นโฆษณาในช่องทางออนไลน์ [PERSON_NAME] [PERSON_NAME]ทูป ติ๊กต่อก เฟซบุค" at bounding box center [524, 95] width 430 height 41
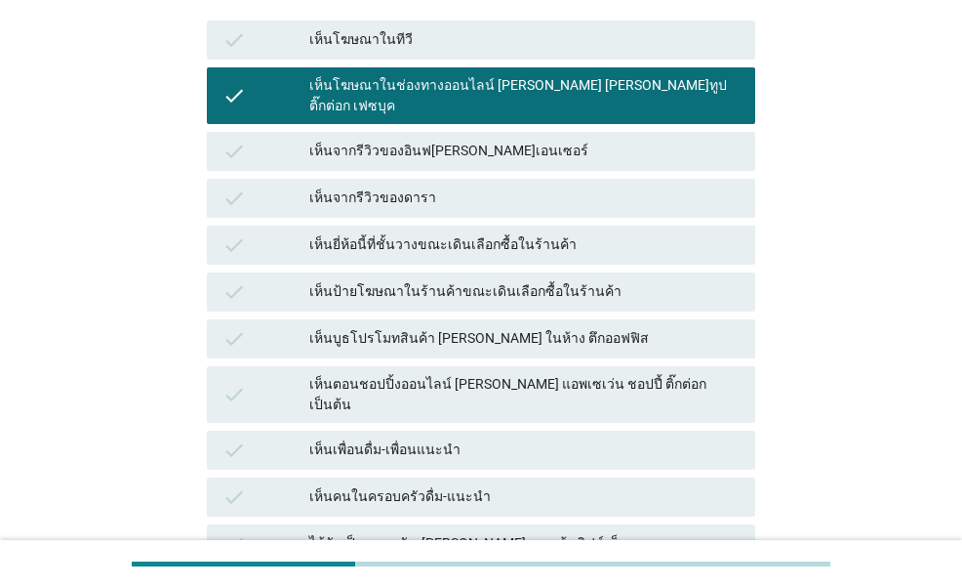
click at [555, 280] on div "เห็นป้ายโฆษณาในร้านค้าขณะเดินเลือกซื้อในร้านค้า" at bounding box center [524, 291] width 430 height 23
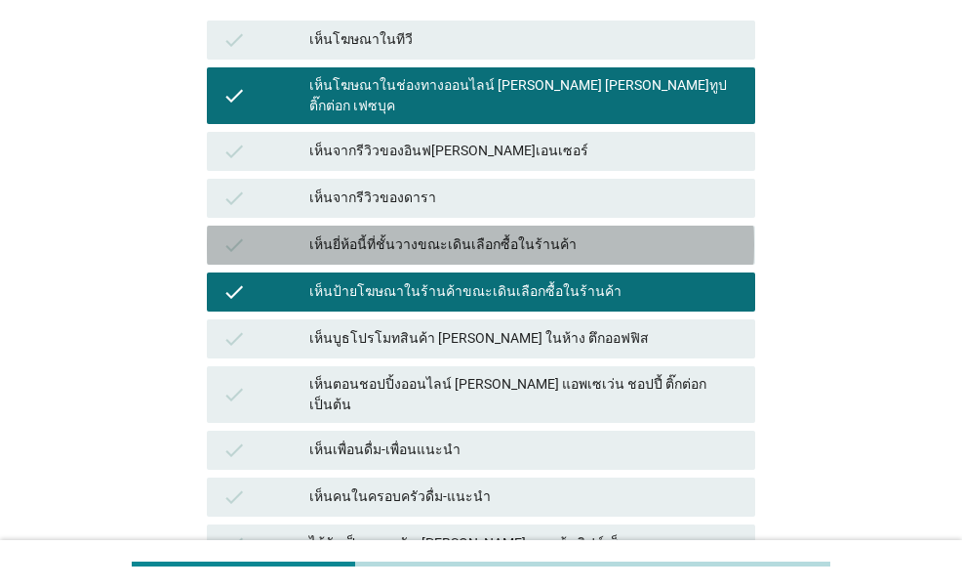
click at [552, 233] on div "เห็นยี่ห้อนี้ที่ชั้นวางขณะเดินเลือกซื้อในร้านค้า" at bounding box center [524, 244] width 430 height 23
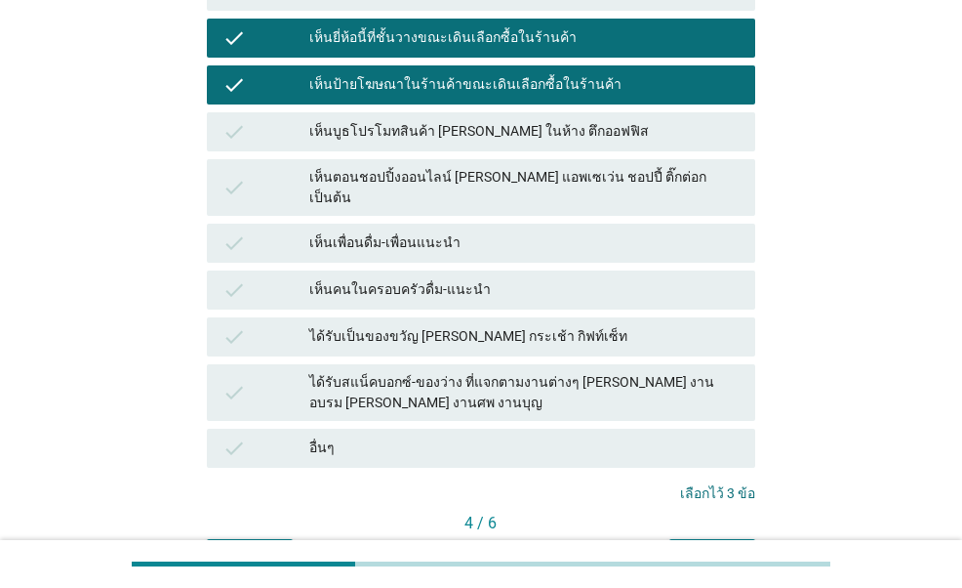
scroll to position [585, 0]
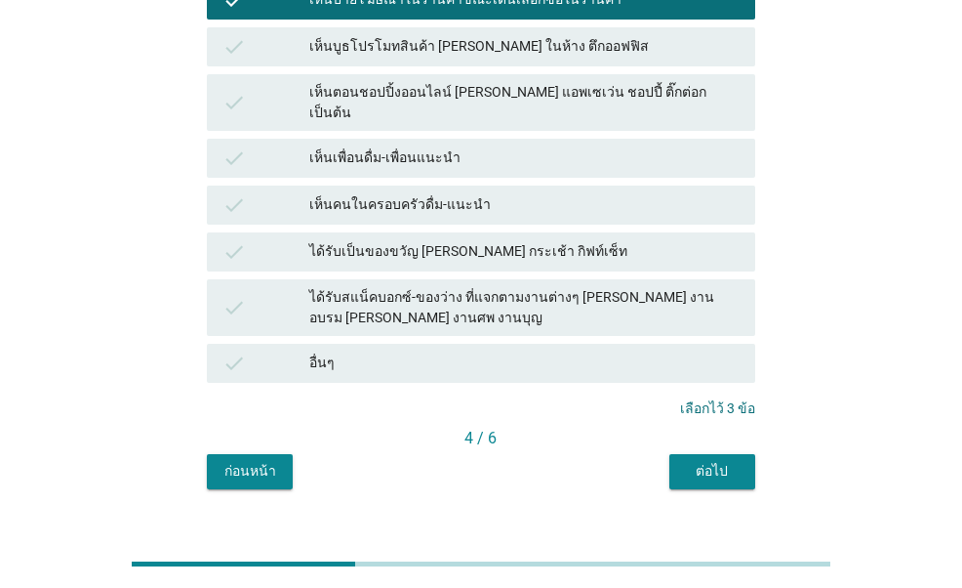
click at [712, 461] on div "ต่อไป" at bounding box center [712, 471] width 55 height 20
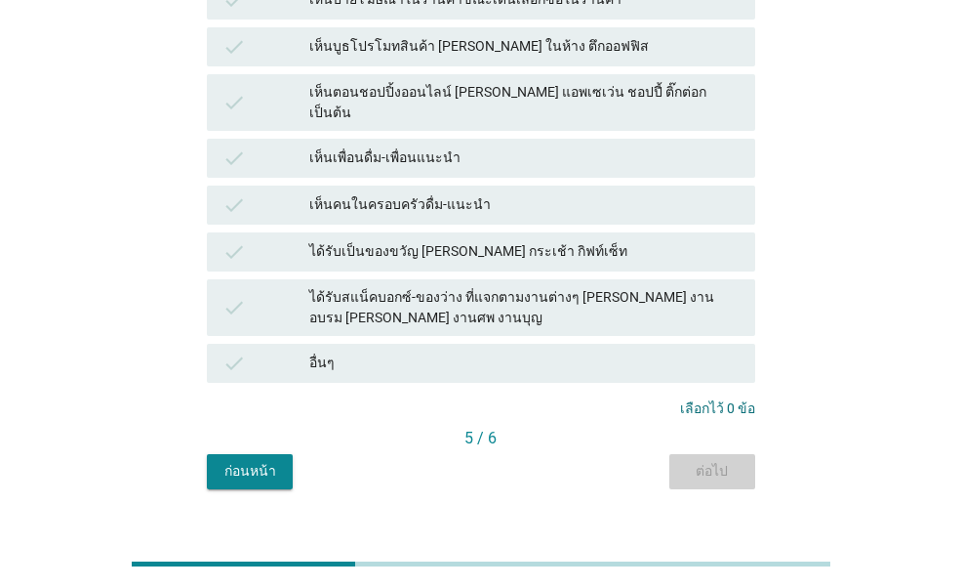
scroll to position [0, 0]
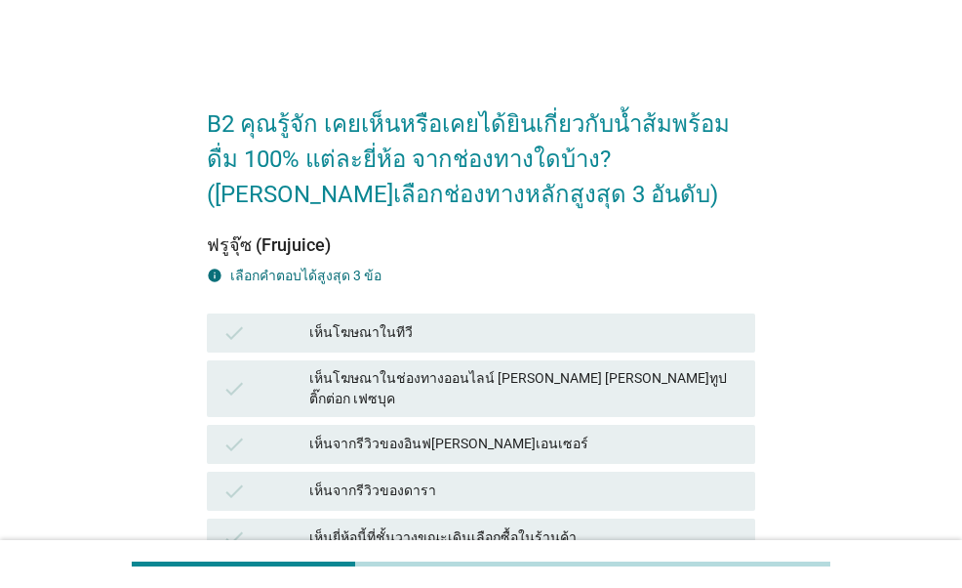
click at [605, 368] on div "เห็นโฆษณาในช่องทางออนไลน์ [PERSON_NAME] [PERSON_NAME]ทูป ติ๊กต่อก เฟซบุค" at bounding box center [524, 388] width 430 height 41
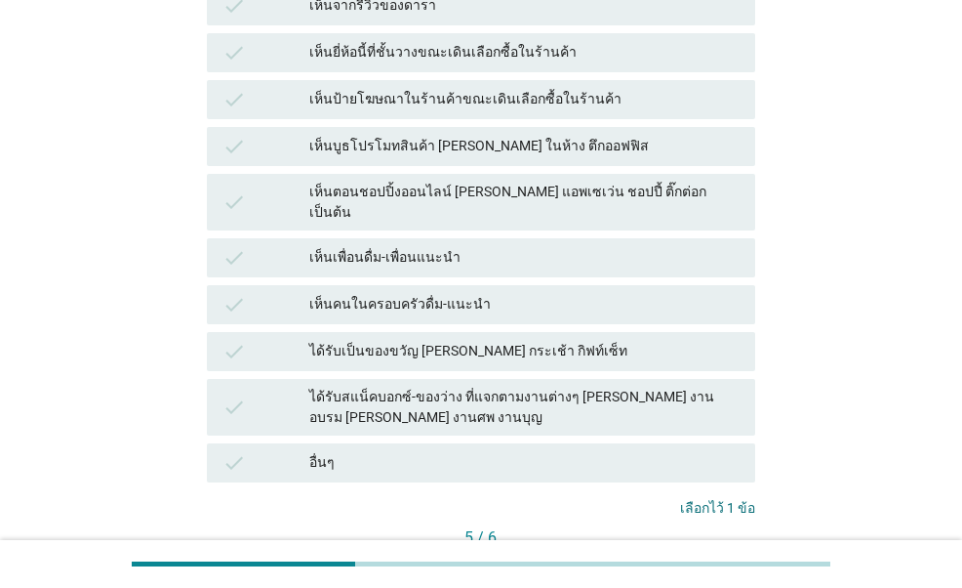
scroll to position [585, 0]
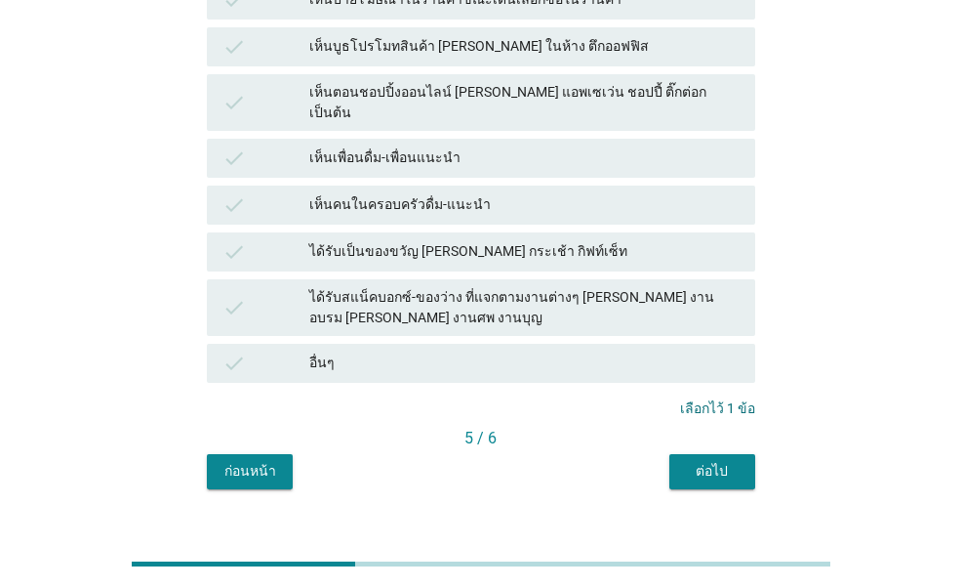
click at [687, 461] on div "ต่อไป" at bounding box center [712, 471] width 55 height 20
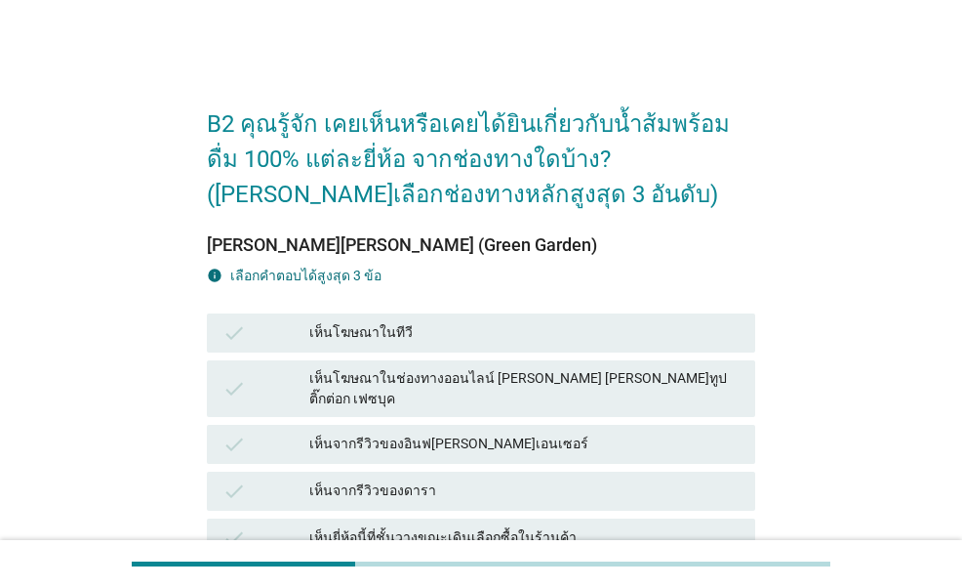
click at [586, 378] on div "เห็นโฆษณาในช่องทางออนไลน์ [PERSON_NAME] [PERSON_NAME]ทูป ติ๊กต่อก เฟซบุค" at bounding box center [524, 388] width 430 height 41
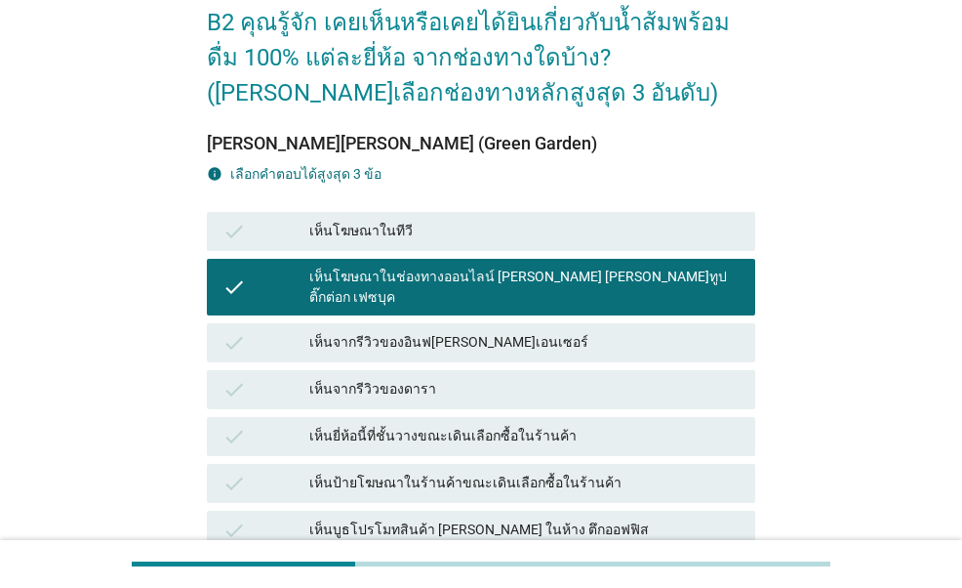
scroll to position [195, 0]
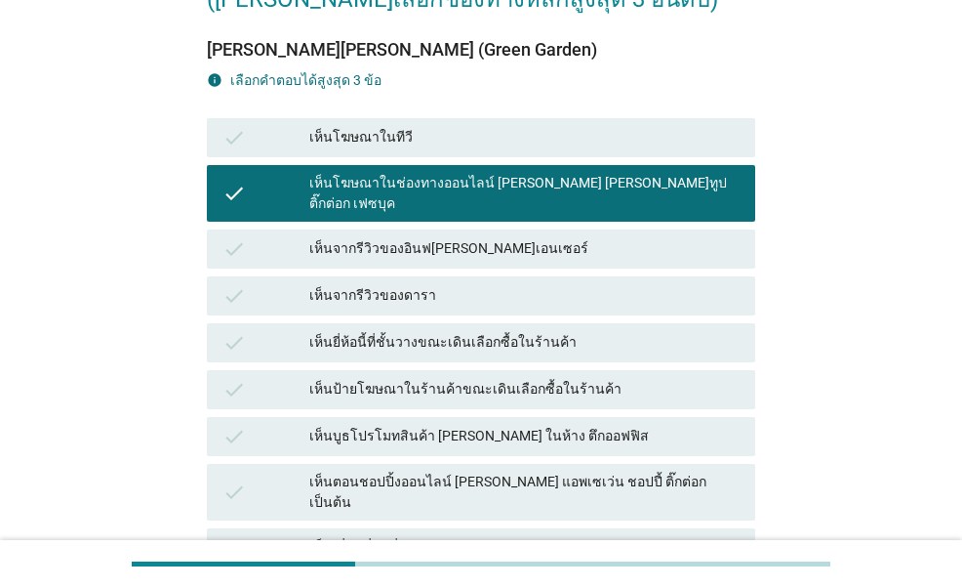
drag, startPoint x: 582, startPoint y: 326, endPoint x: 605, endPoint y: 359, distance: 40.6
click at [582, 331] on div "เห็นยี่ห้อนี้ที่ชั้นวางขณะเดินเลือกซื้อในร้านค้า" at bounding box center [524, 342] width 430 height 23
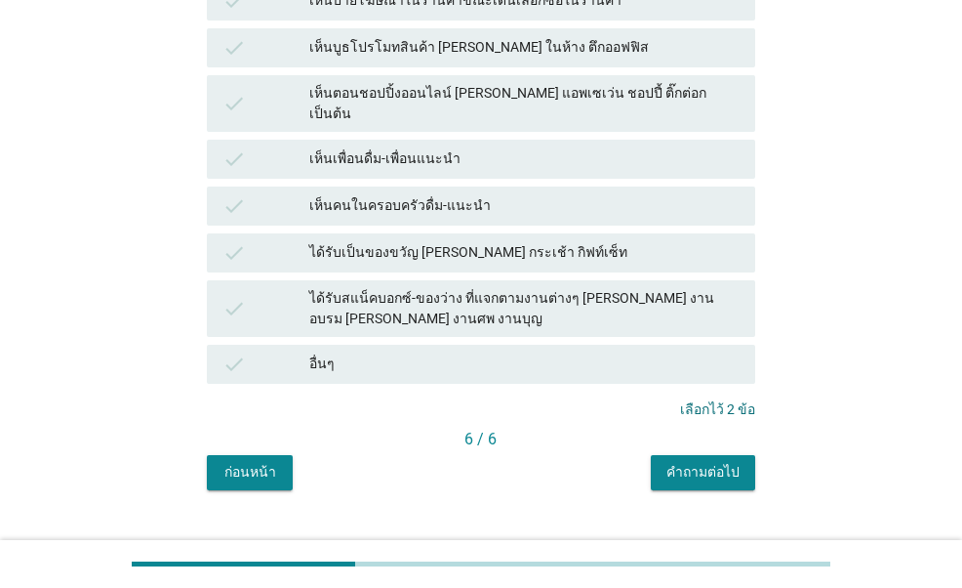
scroll to position [585, 0]
click at [707, 461] on div "คำถามต่อไป" at bounding box center [703, 471] width 73 height 20
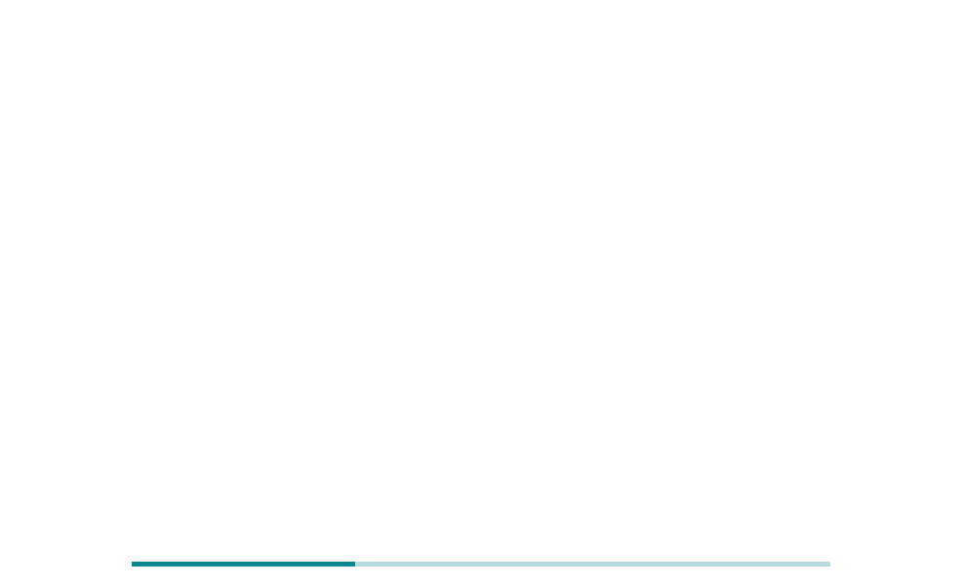
scroll to position [0, 0]
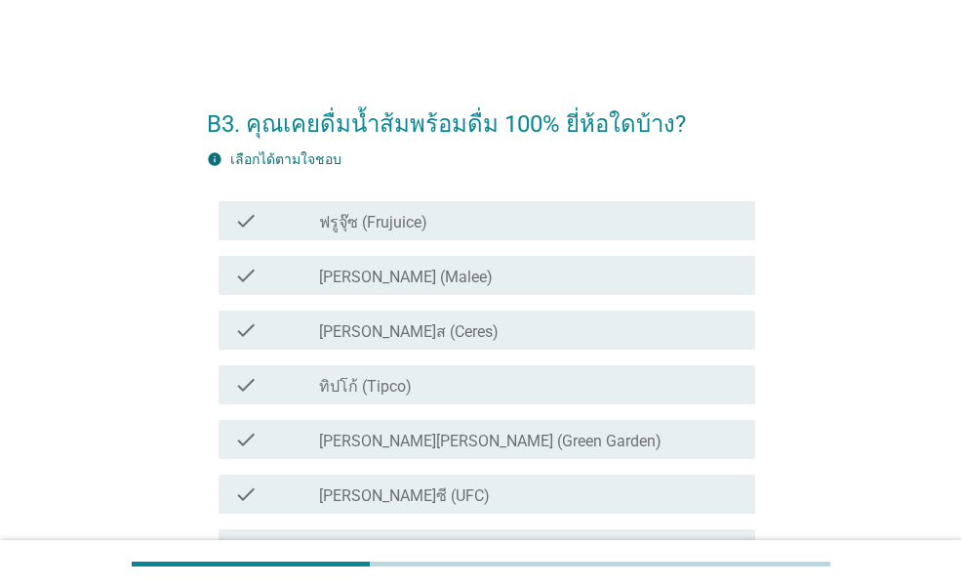
click at [492, 276] on div "check_box_outline_blank [PERSON_NAME] (Malee)" at bounding box center [529, 275] width 421 height 23
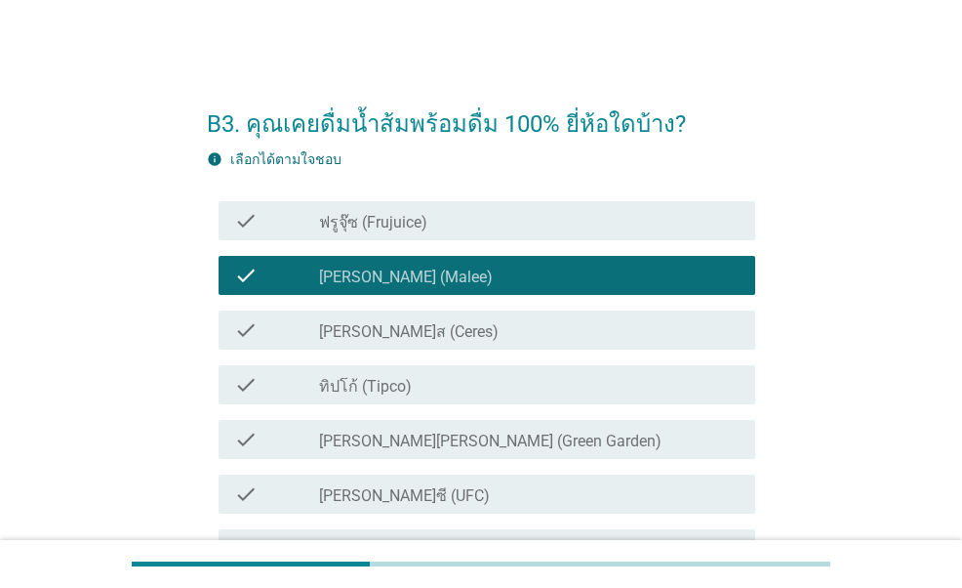
click at [488, 373] on div "check_box_outline_blank ทิปโก้ (Tipco)" at bounding box center [529, 384] width 421 height 23
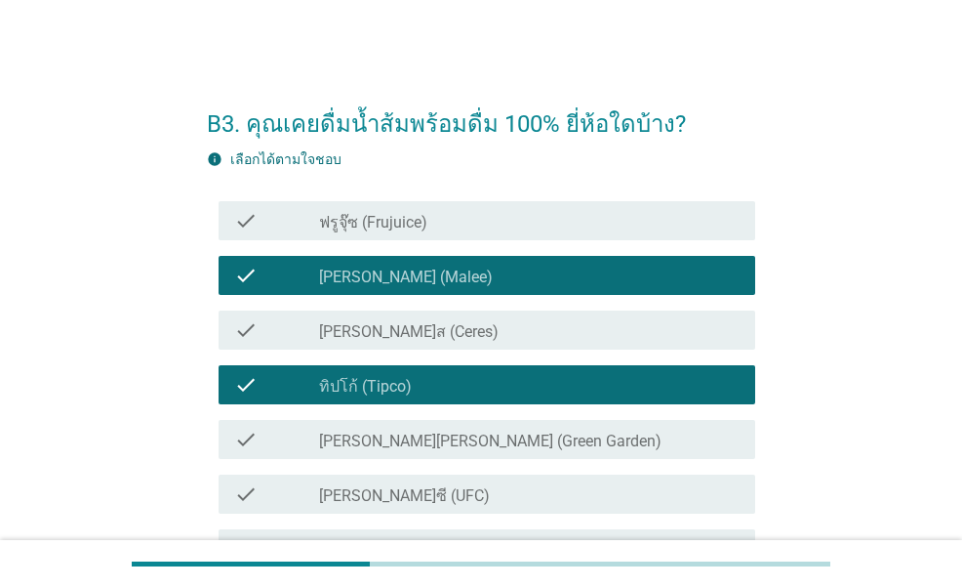
click at [455, 477] on div "check check_box_outline_blank [PERSON_NAME]ซี (UFC)" at bounding box center [487, 493] width 536 height 39
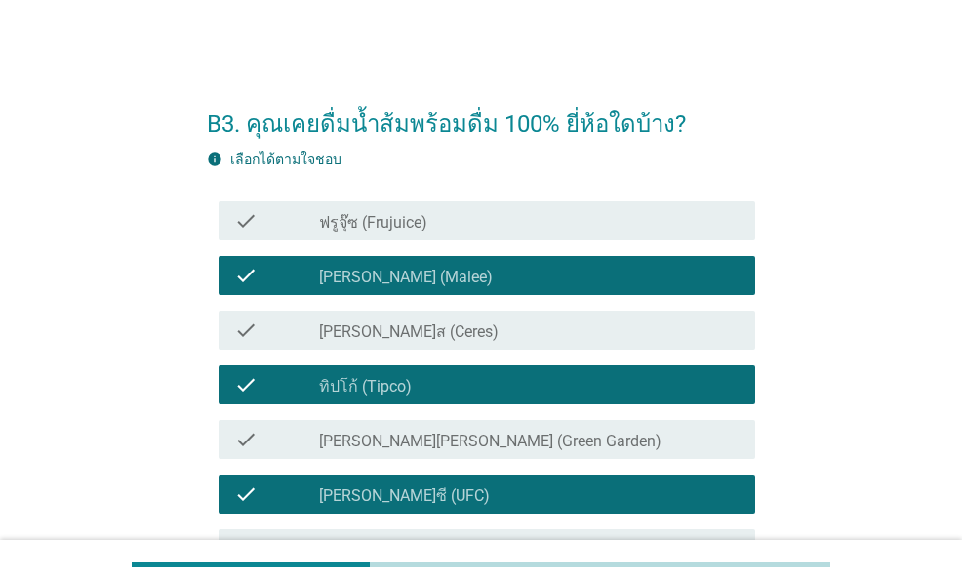
scroll to position [195, 0]
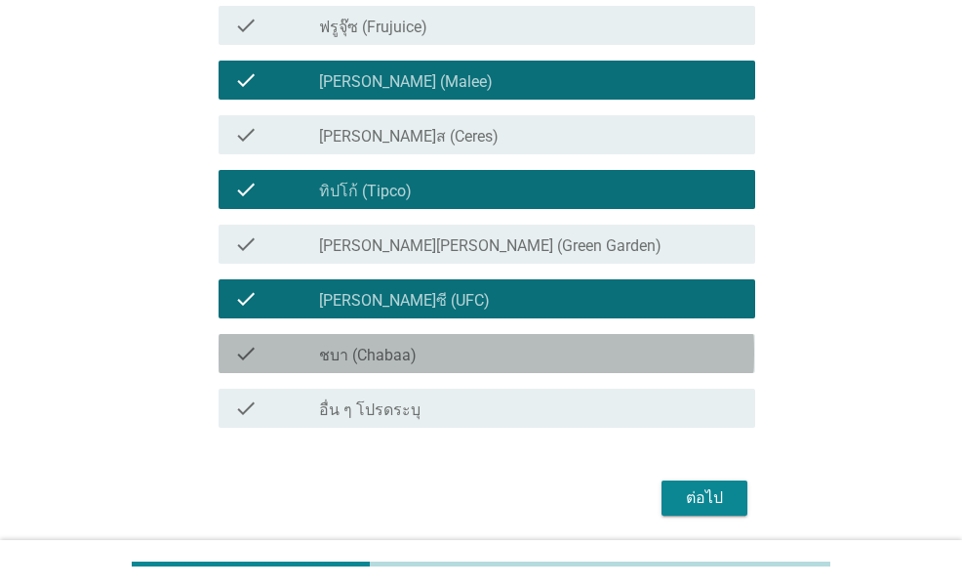
click at [459, 357] on div "check_box_outline_blank ชบา (Chabaa)" at bounding box center [529, 353] width 421 height 23
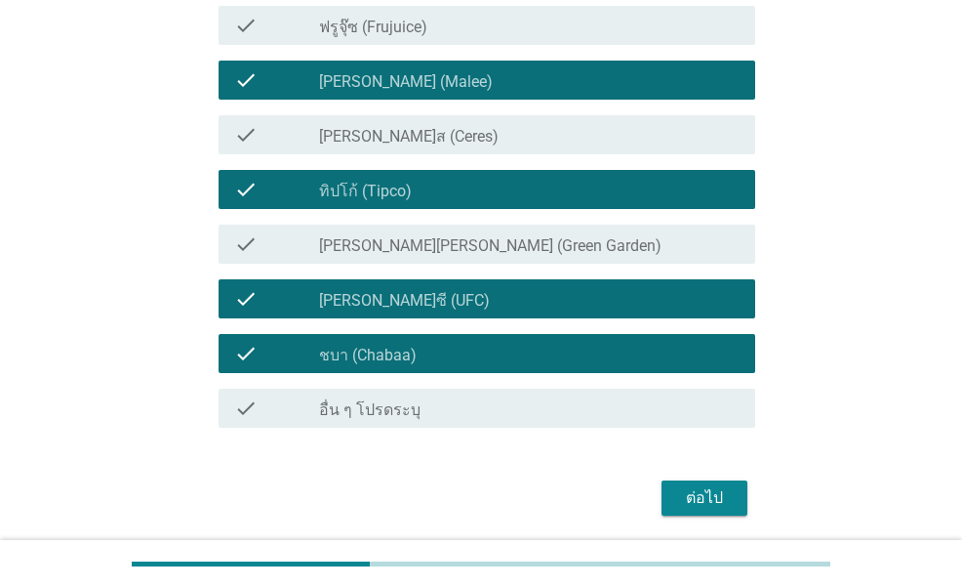
scroll to position [98, 0]
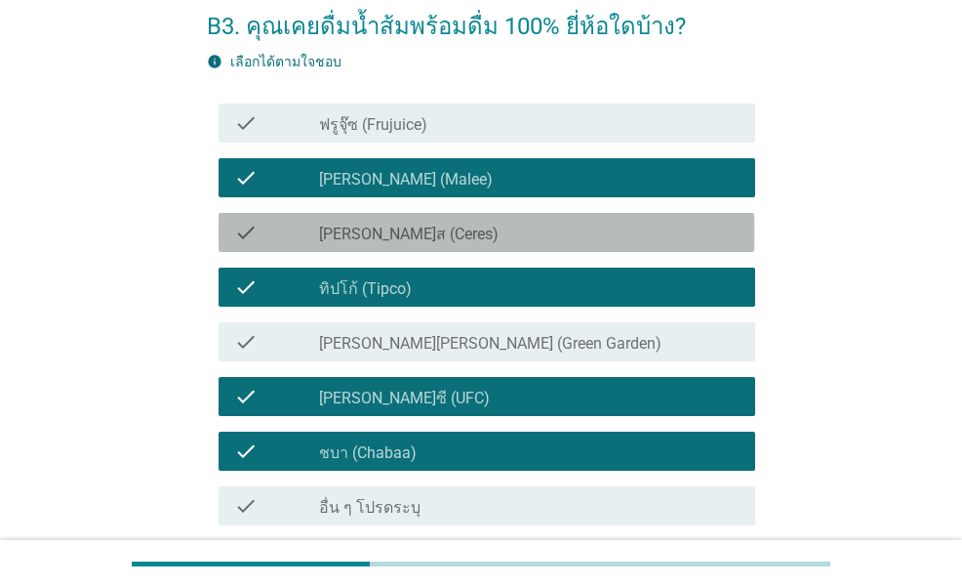
click at [472, 240] on div "check_box_outline_blank [PERSON_NAME]ส (Ceres)" at bounding box center [529, 232] width 421 height 23
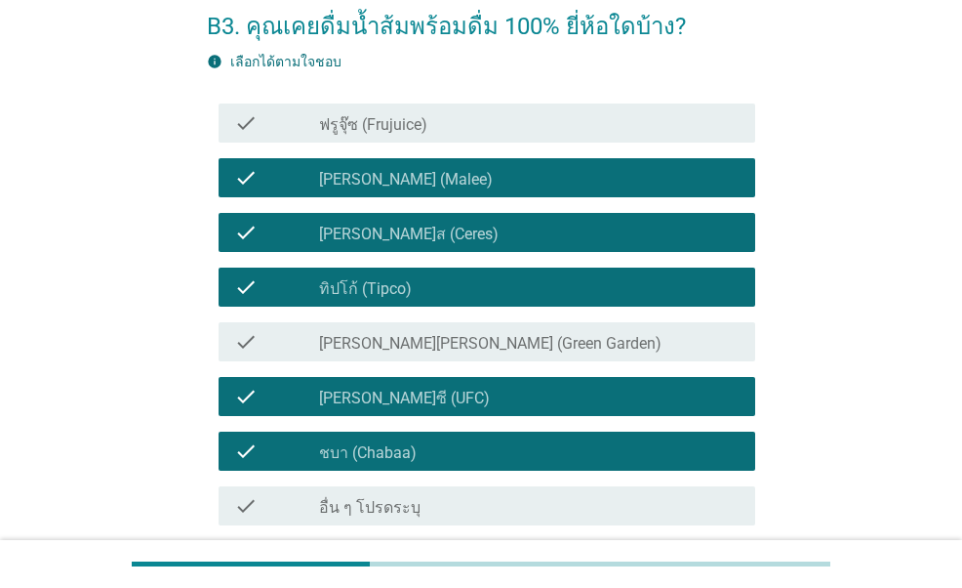
scroll to position [263, 0]
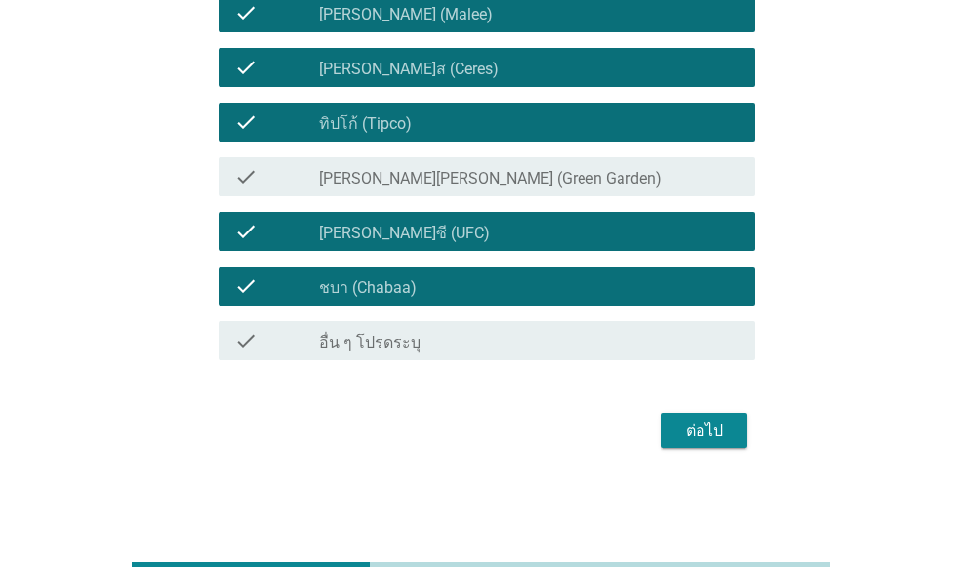
click at [673, 435] on button "ต่อไป" at bounding box center [705, 430] width 86 height 35
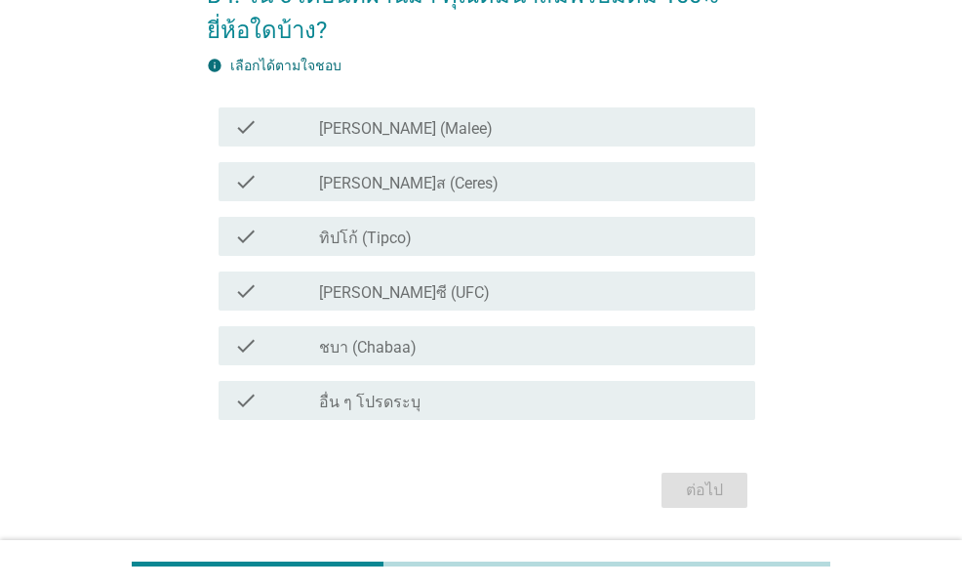
scroll to position [188, 0]
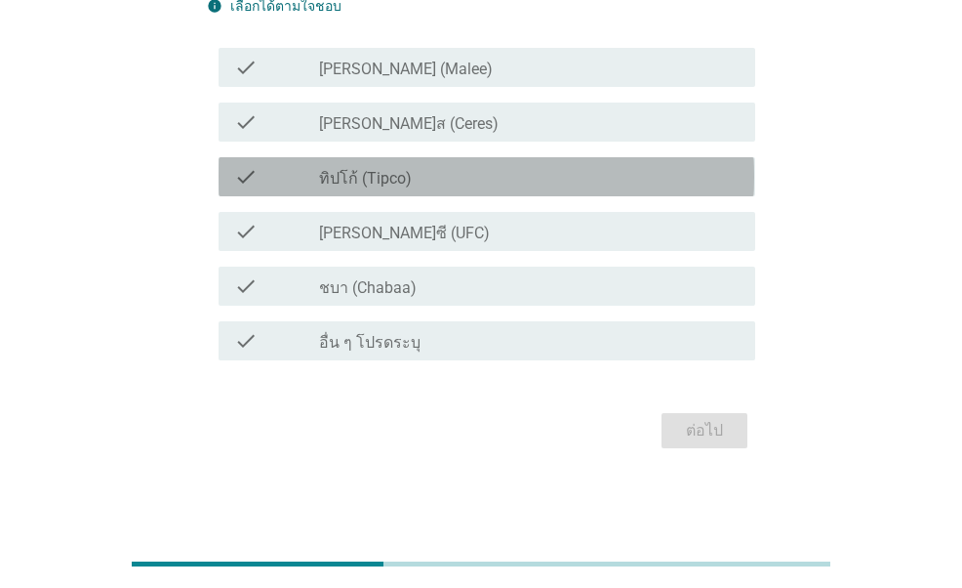
click at [495, 177] on div "check_box ทิปโก้ (Tipco)" at bounding box center [529, 176] width 421 height 23
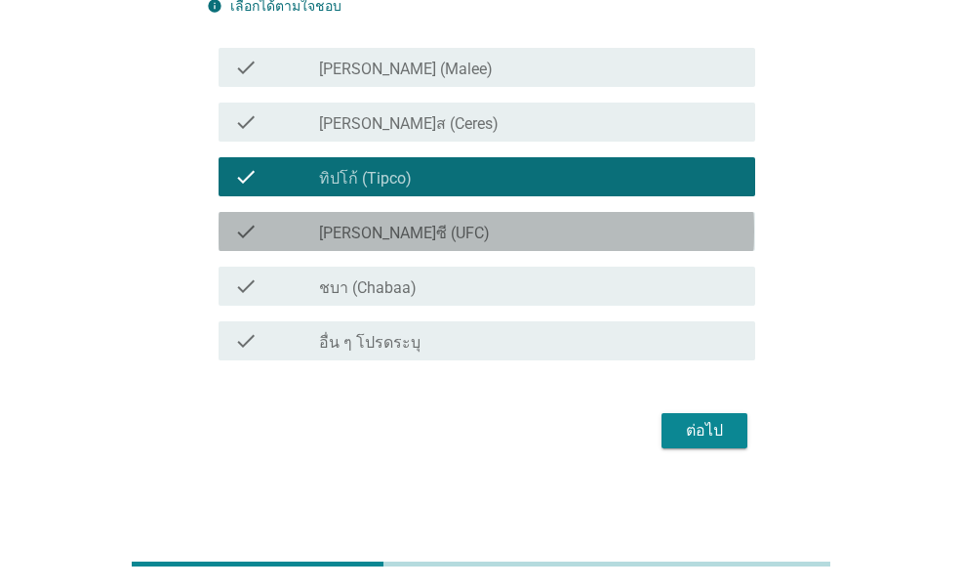
click at [474, 242] on div "check check_box [PERSON_NAME]ซี (UFC)" at bounding box center [487, 231] width 536 height 39
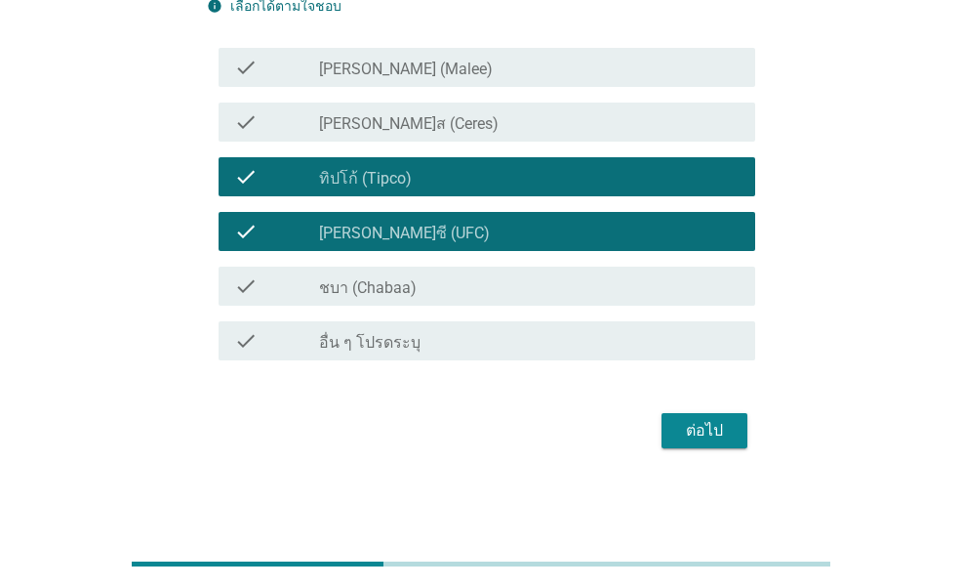
click at [680, 450] on div "ต่อไป" at bounding box center [481, 430] width 548 height 47
click at [681, 440] on div "ต่อไป" at bounding box center [704, 430] width 55 height 23
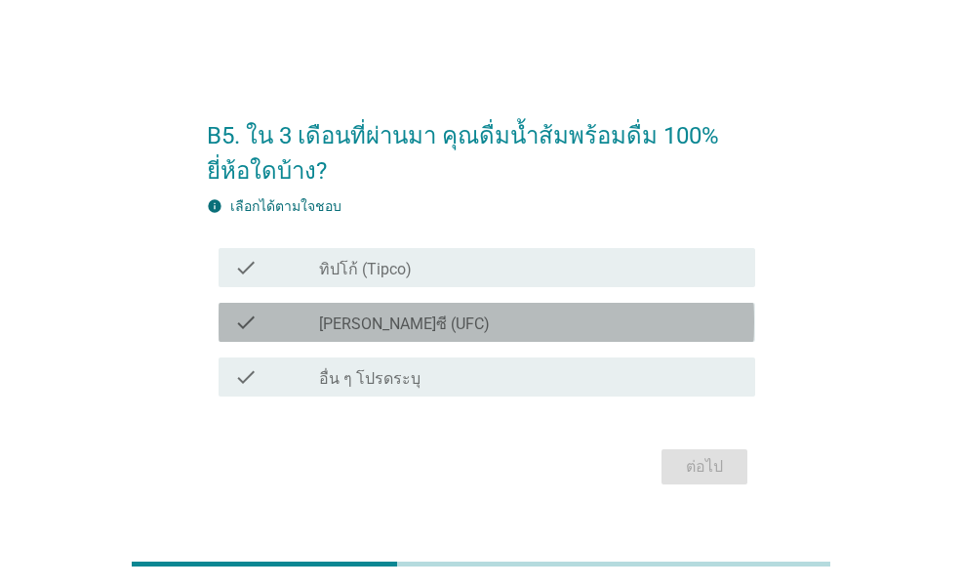
click at [529, 321] on div "check_box [PERSON_NAME]ซี (UFC)" at bounding box center [529, 321] width 421 height 23
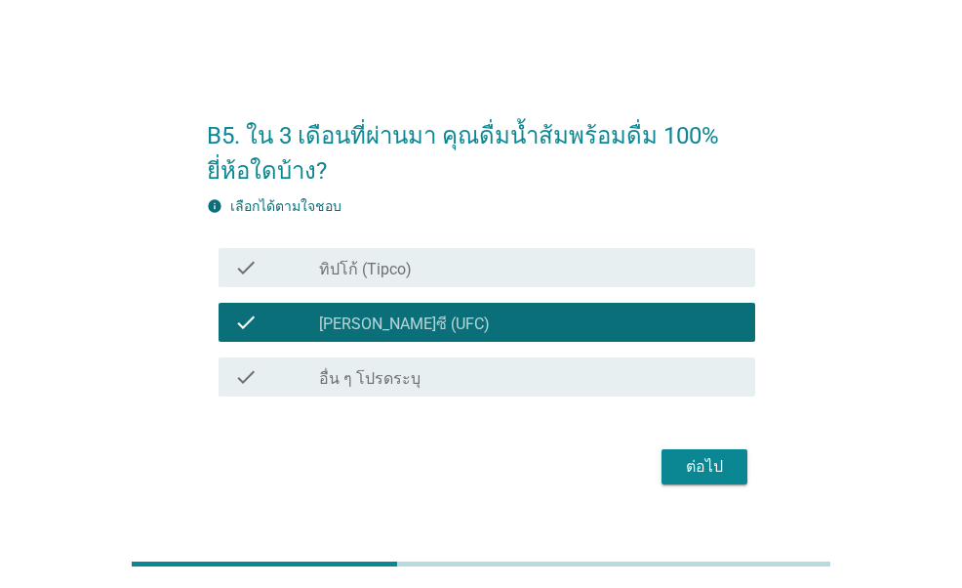
click at [535, 270] on div "check_box ทิปโก้ (Tipco)" at bounding box center [529, 267] width 421 height 23
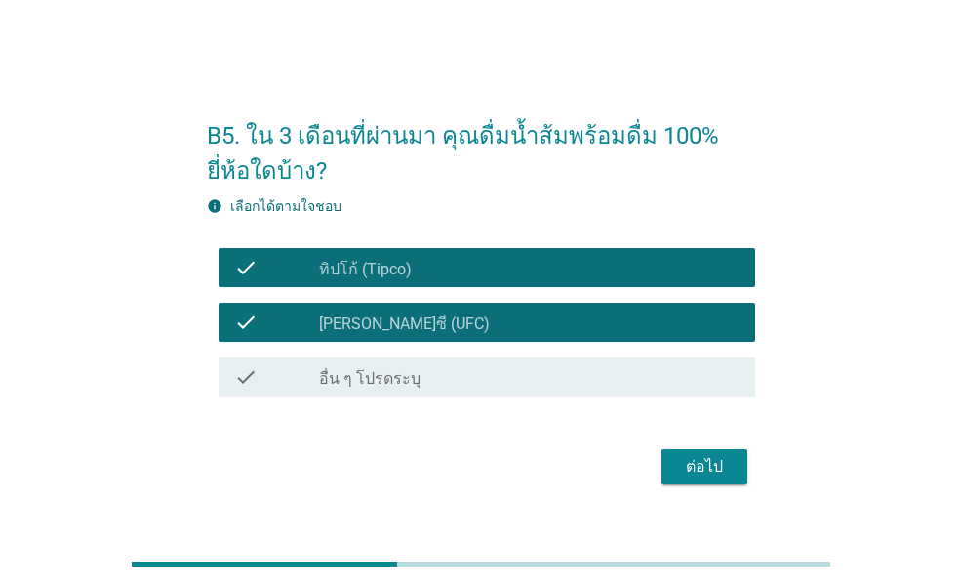
click at [674, 454] on button "ต่อไป" at bounding box center [705, 466] width 86 height 35
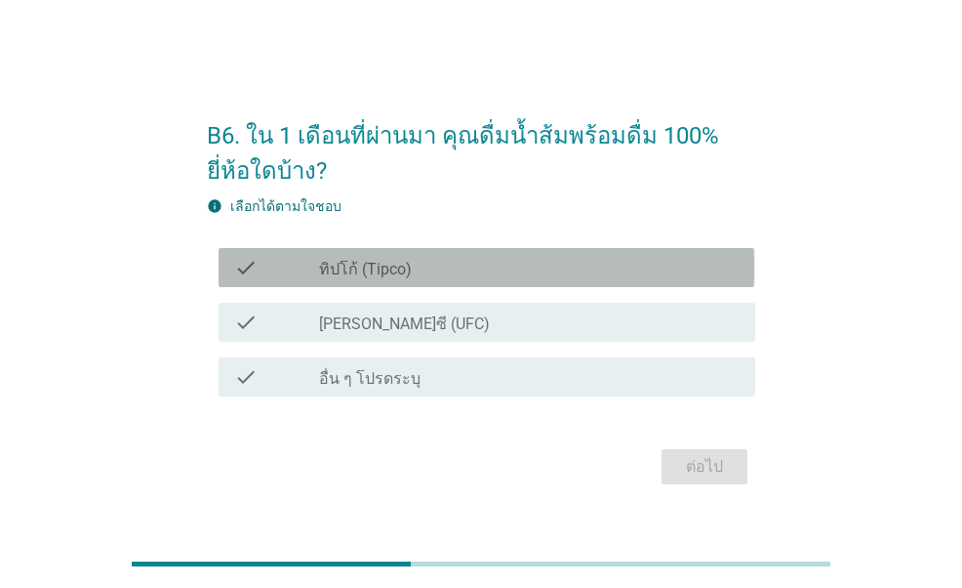
click at [518, 274] on div "check_box ทิปโก้ (Tipco)" at bounding box center [529, 267] width 421 height 23
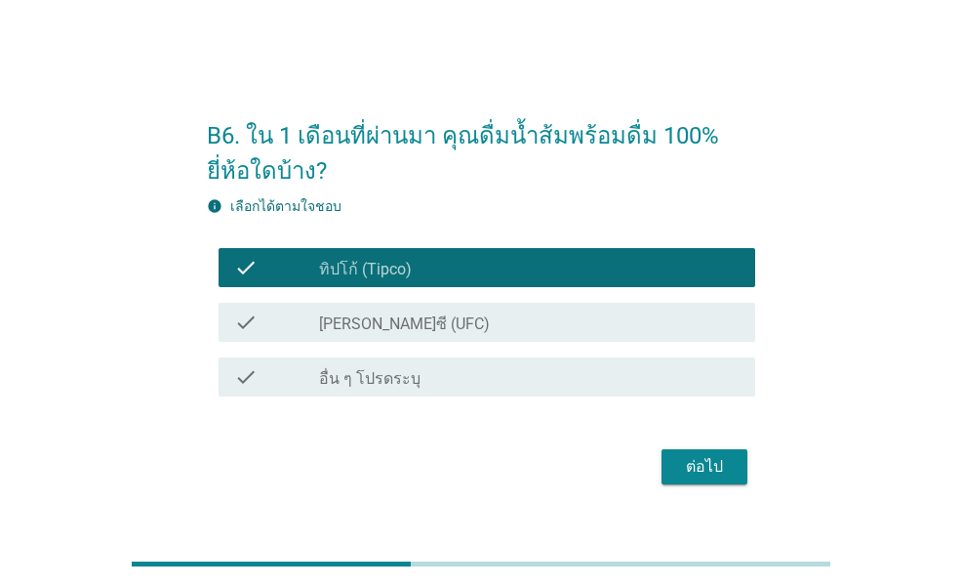
click at [656, 452] on div "ต่อไป" at bounding box center [481, 466] width 548 height 47
click at [671, 459] on button "ต่อไป" at bounding box center [705, 466] width 86 height 35
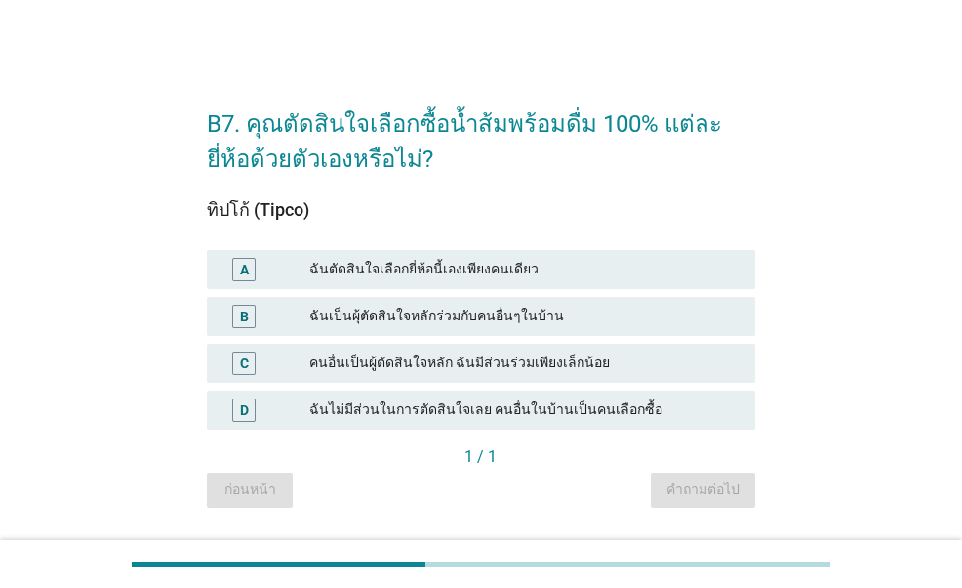
click at [502, 264] on div "ฉันตัดสินใจเลือกยี่ห้อนี้เองเพียงคนเดียว" at bounding box center [524, 269] width 430 height 23
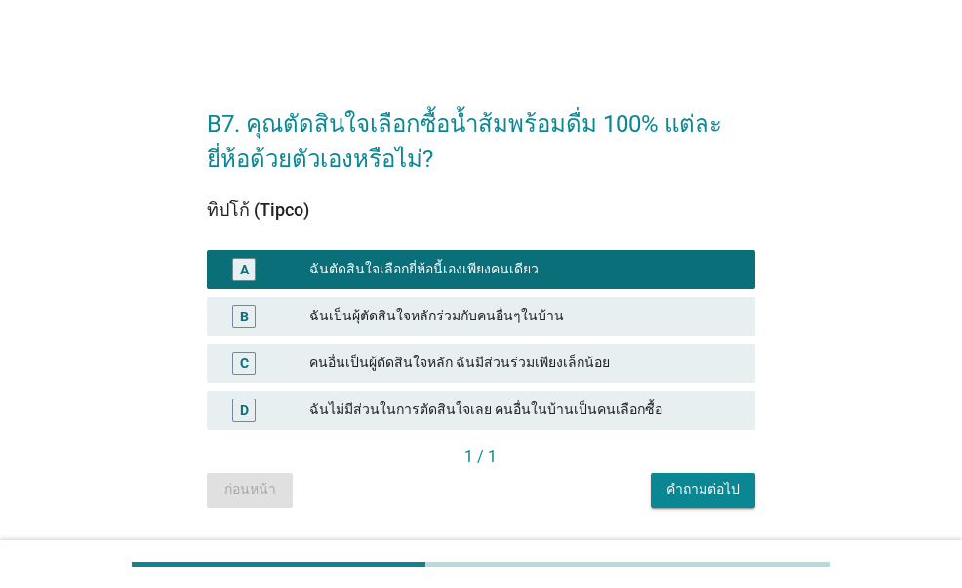
click at [666, 485] on button "คำถามต่อไป" at bounding box center [703, 489] width 104 height 35
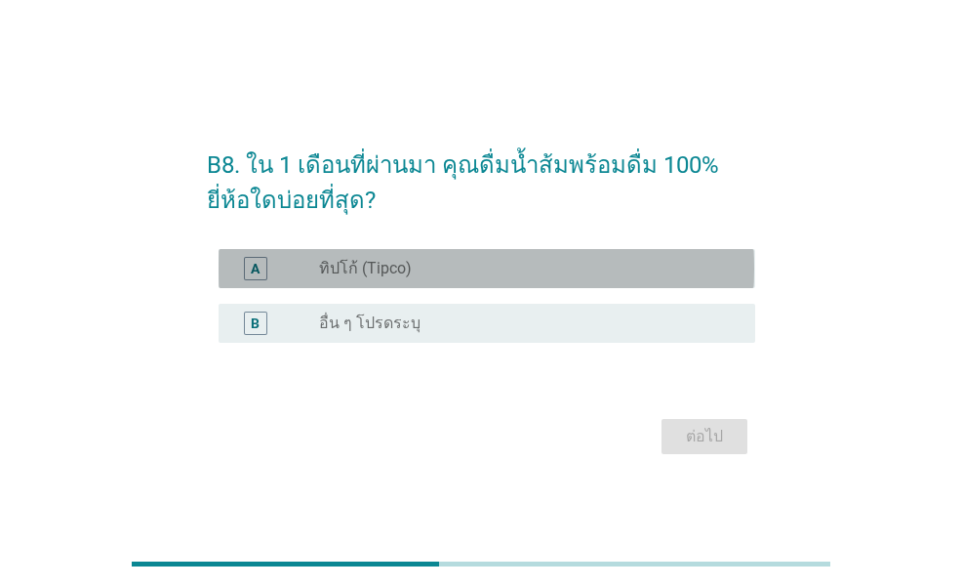
click at [539, 284] on div "A radio_button_unchecked ทิปโก้ (Tipco)" at bounding box center [487, 268] width 536 height 39
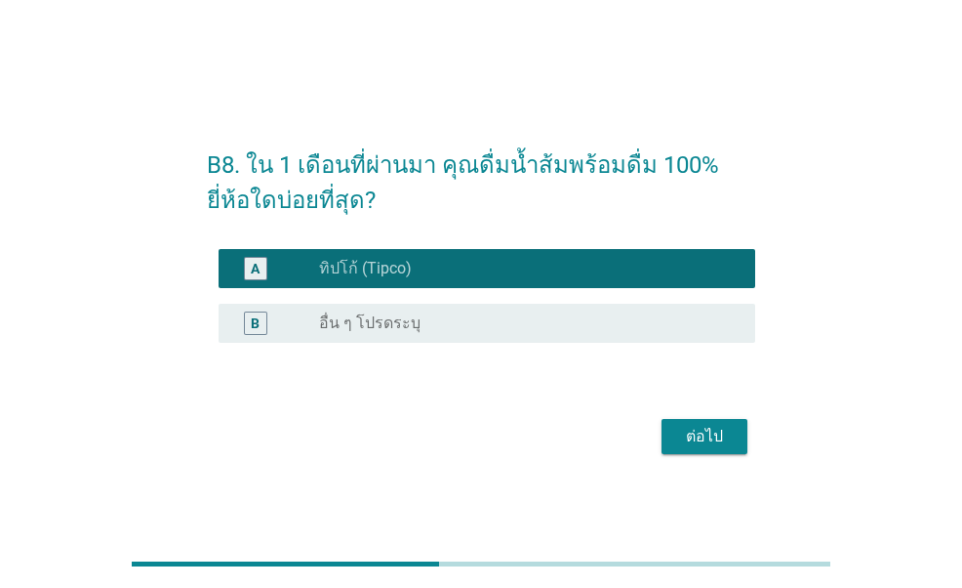
click at [694, 432] on div "ต่อไป" at bounding box center [704, 436] width 55 height 23
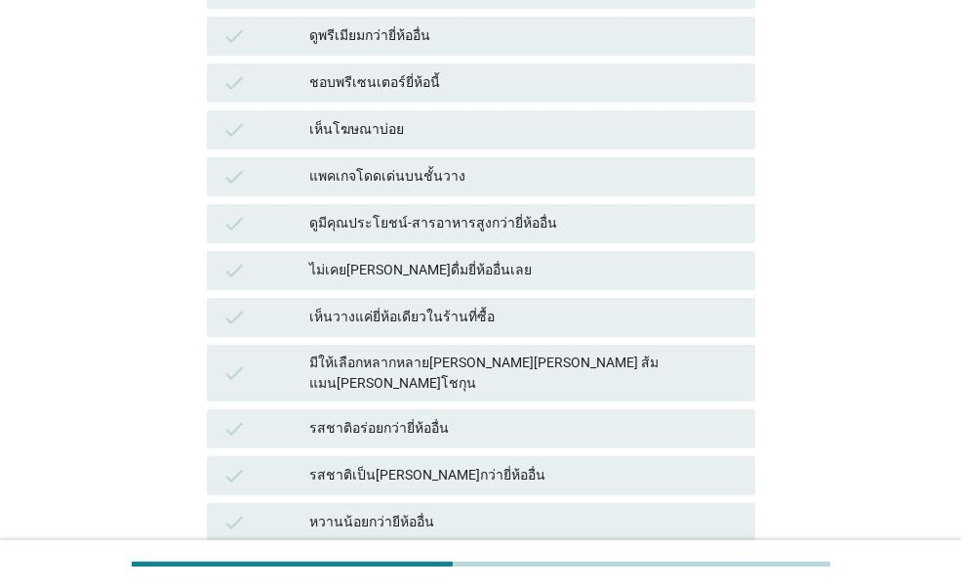
scroll to position [488, 0]
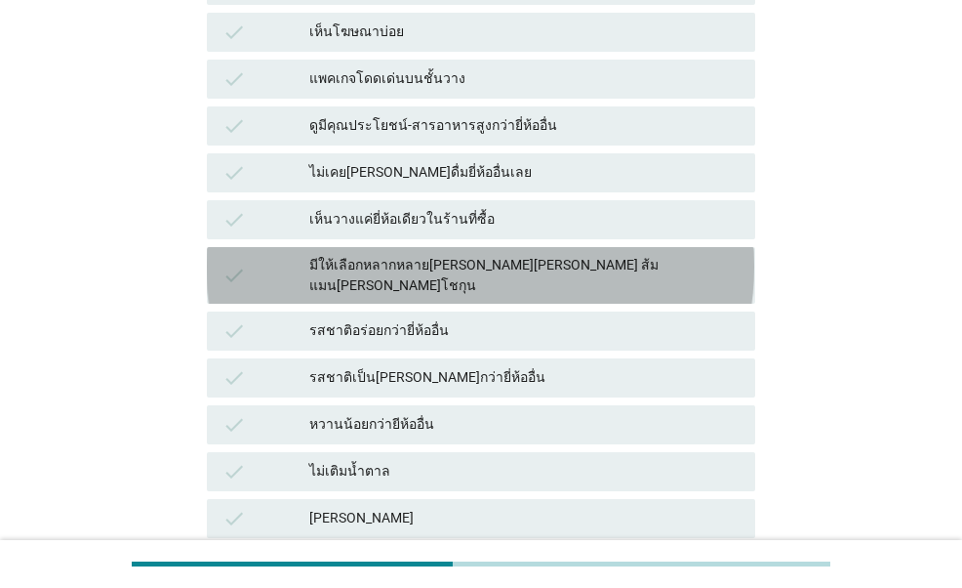
drag, startPoint x: 508, startPoint y: 231, endPoint x: 500, endPoint y: 259, distance: 28.4
click at [508, 255] on div "มีให้เลือกหลากหลาย[PERSON_NAME][PERSON_NAME] ส้มแมน[PERSON_NAME]โชกุน" at bounding box center [524, 275] width 430 height 41
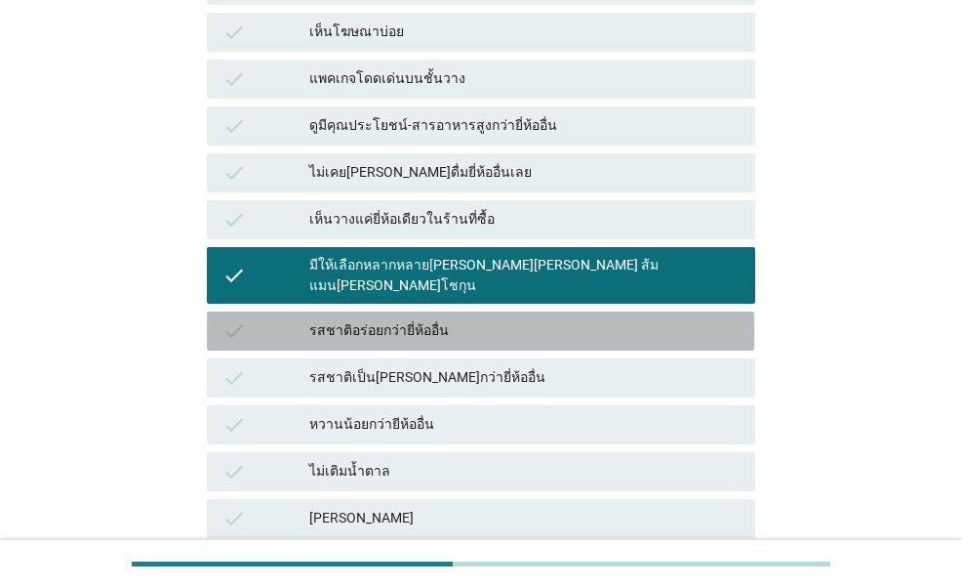
click at [483, 319] on div "รสชาติอร่อยกว่ายี่ห้ออื่น" at bounding box center [524, 330] width 430 height 23
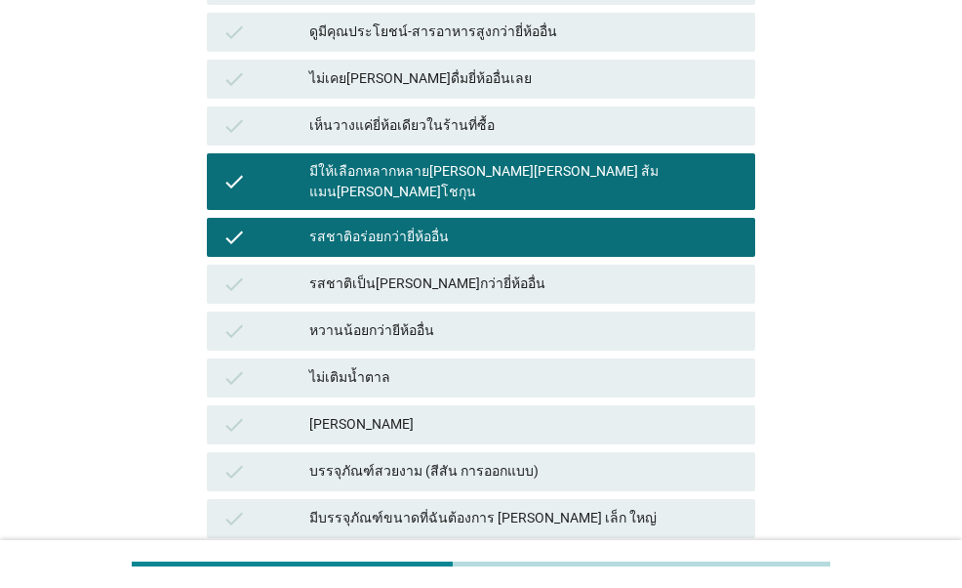
scroll to position [683, 0]
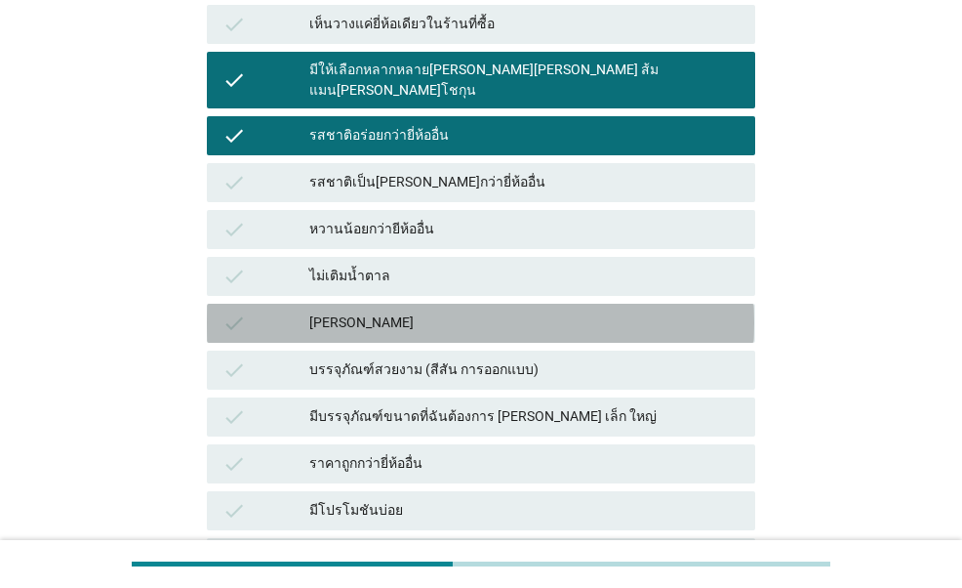
click at [480, 311] on div "[PERSON_NAME]" at bounding box center [524, 322] width 430 height 23
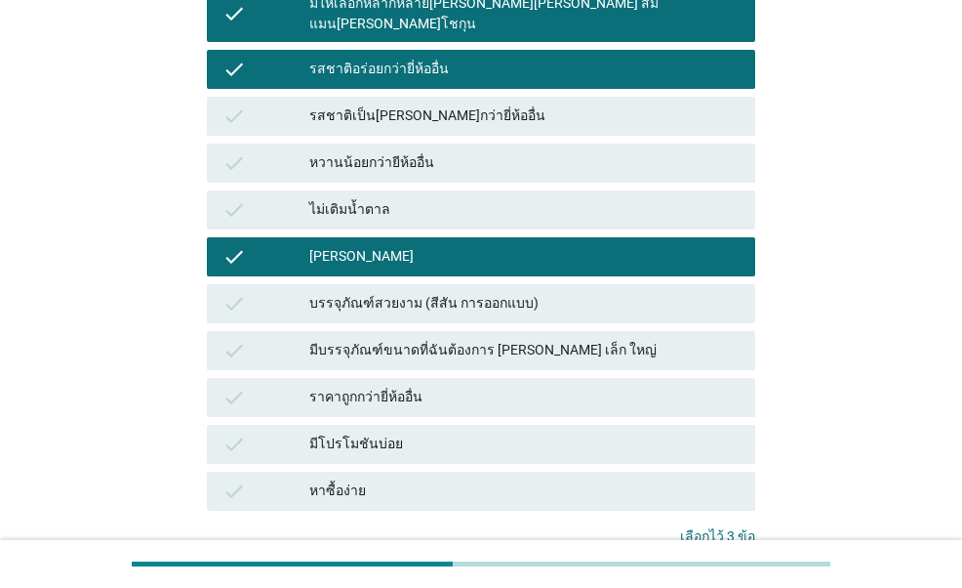
scroll to position [781, 0]
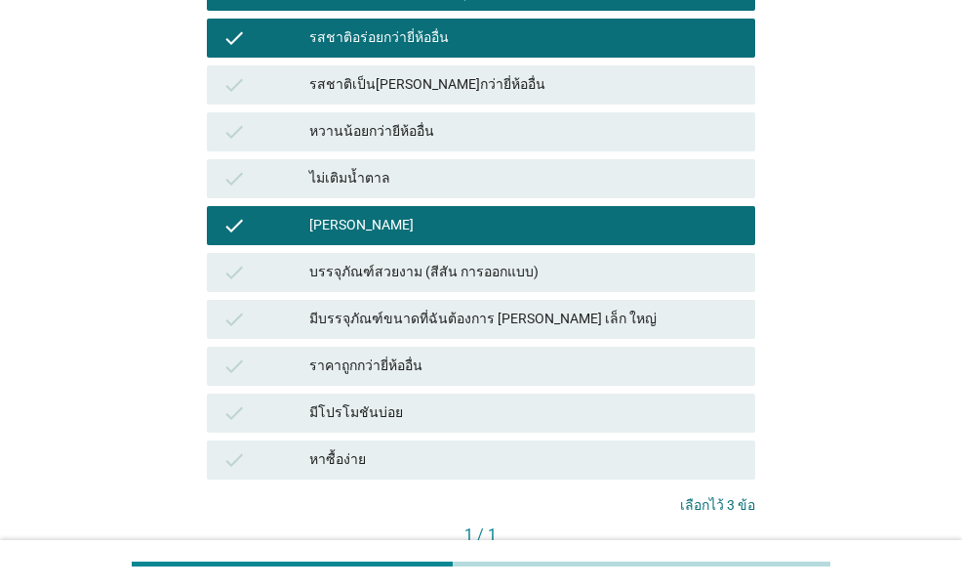
click at [472, 393] on div "check มีโปรโมชันบ่อย" at bounding box center [481, 412] width 548 height 39
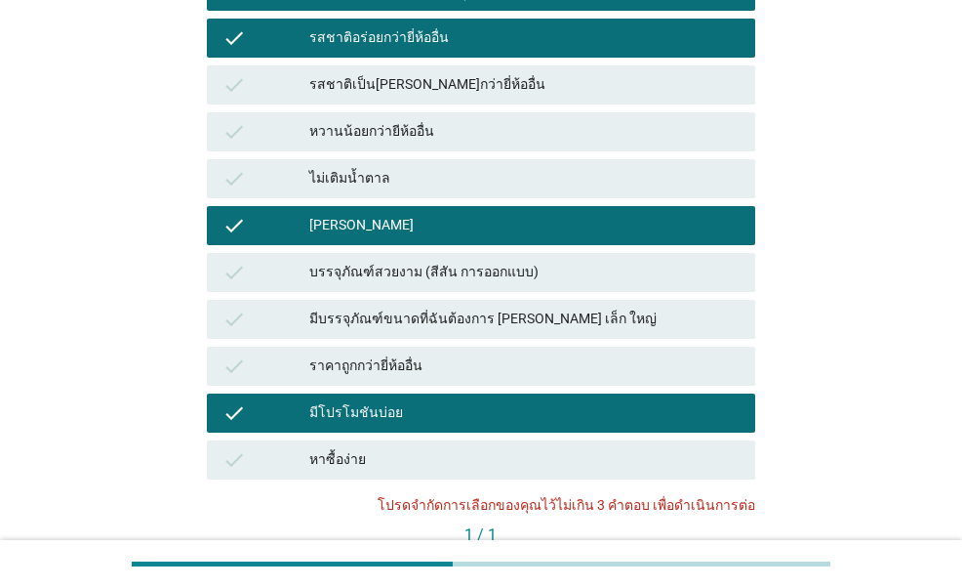
click at [523, 214] on div "[PERSON_NAME]" at bounding box center [524, 225] width 430 height 23
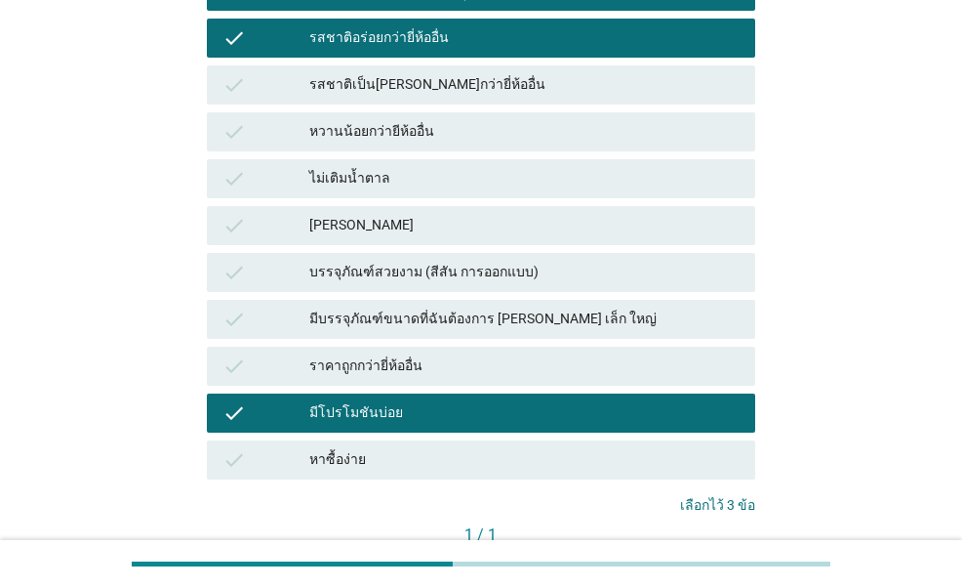
click at [699, 551] on button "คำถามต่อไป" at bounding box center [703, 568] width 104 height 35
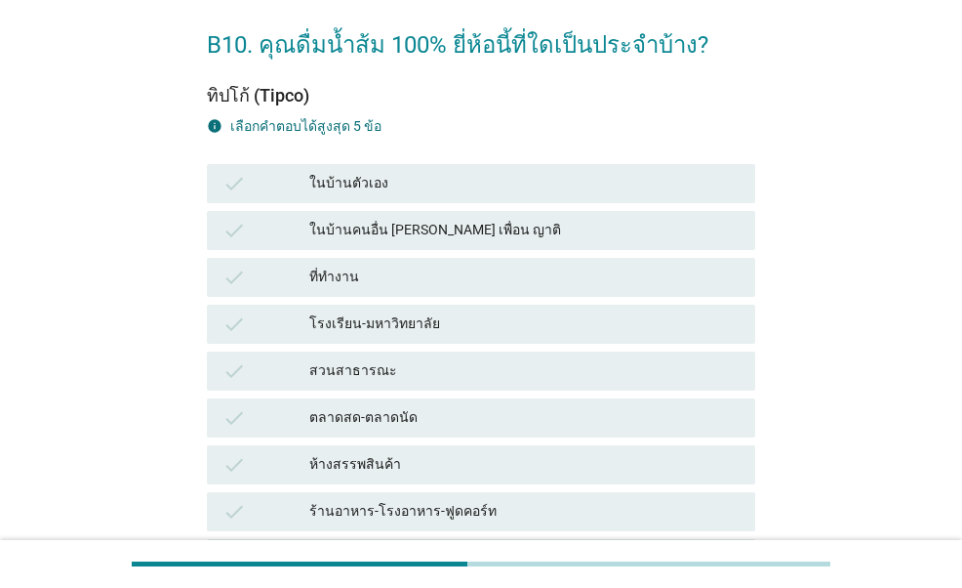
scroll to position [98, 0]
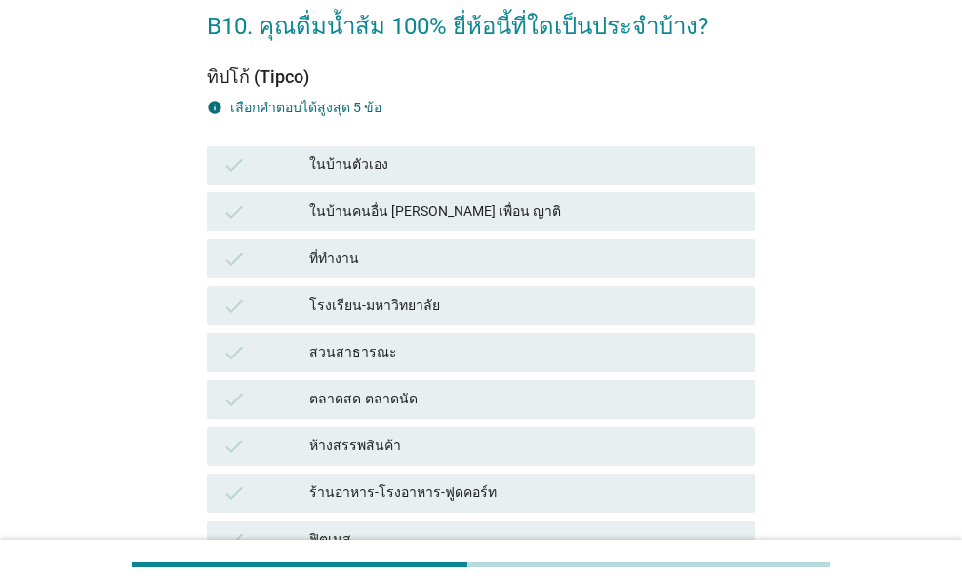
click at [437, 169] on div "ในบ้านตัวเอง" at bounding box center [524, 164] width 430 height 23
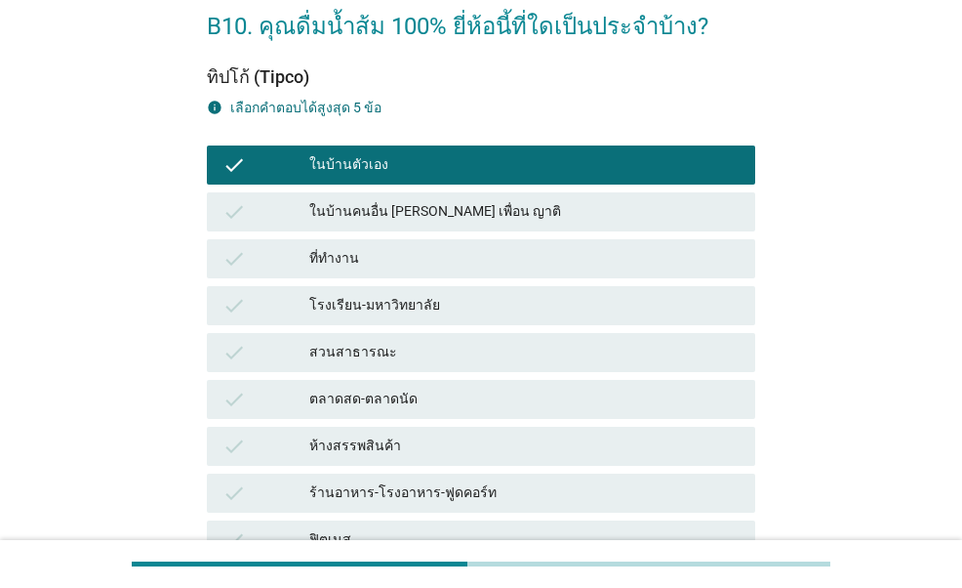
scroll to position [390, 0]
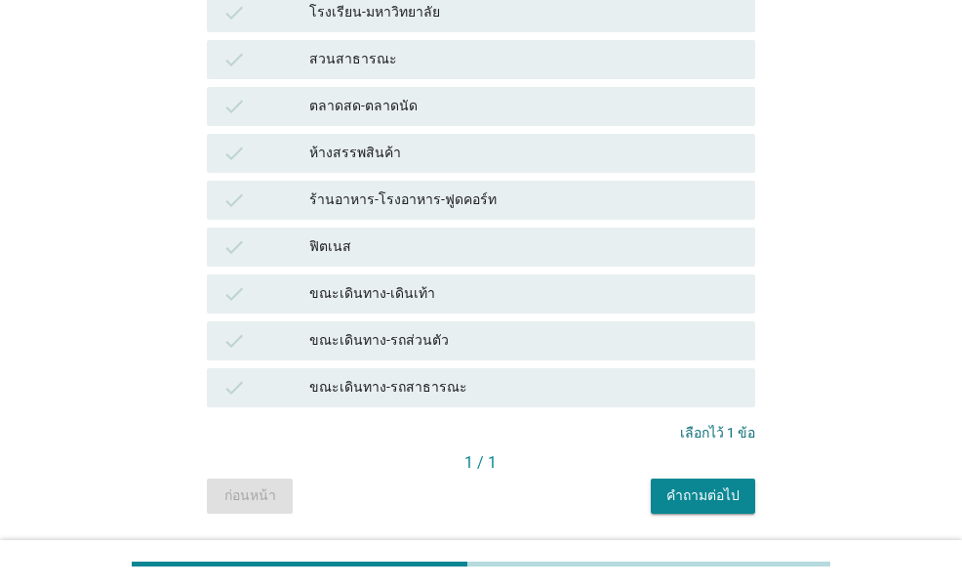
click at [685, 472] on div "1 / 1" at bounding box center [481, 462] width 548 height 23
click at [666, 491] on button "คำถามต่อไป" at bounding box center [703, 495] width 104 height 35
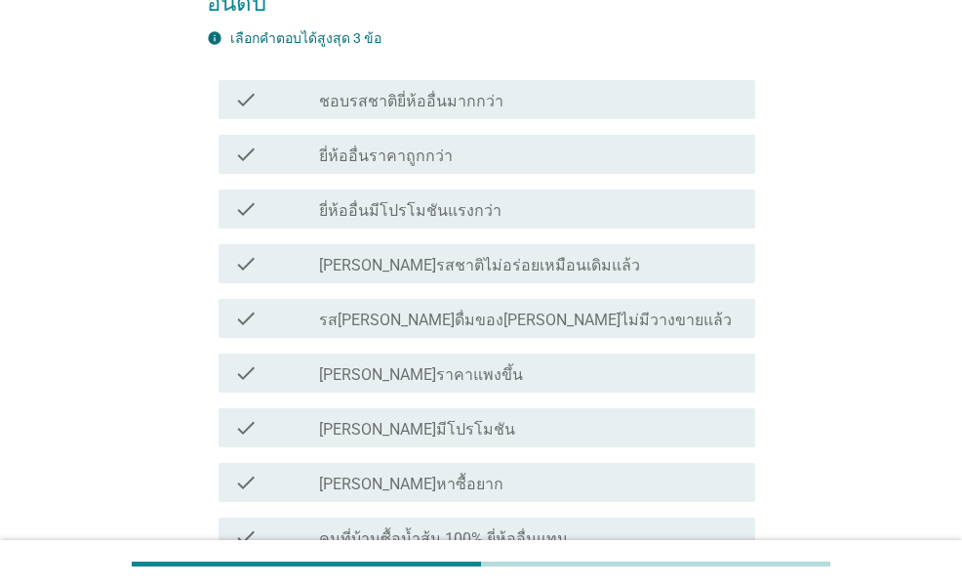
scroll to position [293, 0]
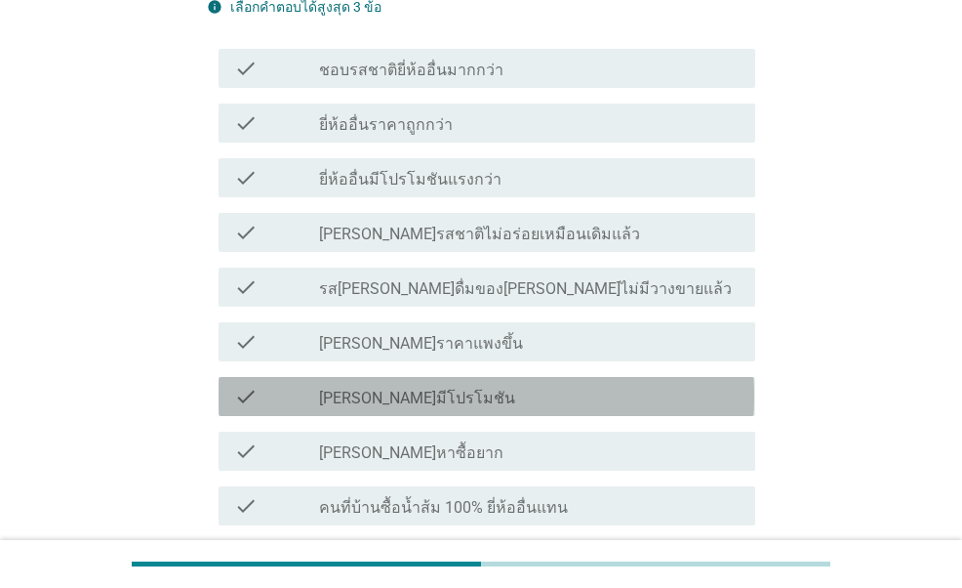
click at [482, 385] on div "check_box_outline_blank [PERSON_NAME]มีโปรโมชัน" at bounding box center [529, 396] width 421 height 23
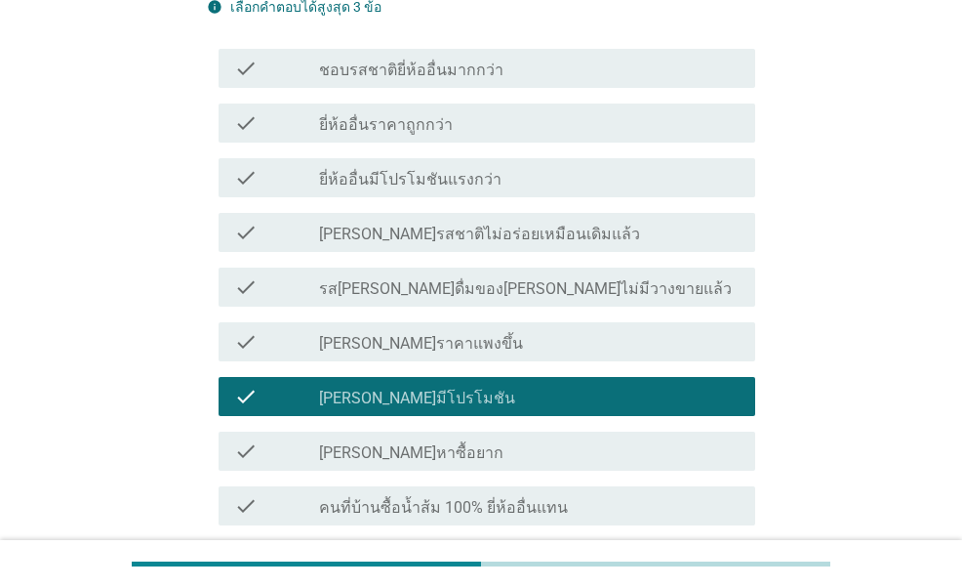
scroll to position [98, 0]
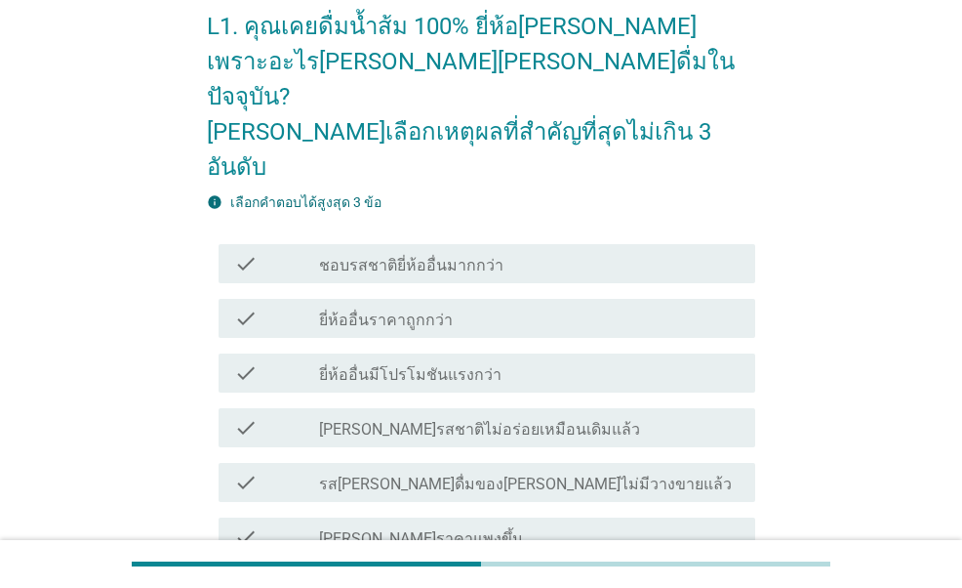
click at [510, 361] on div "check_box_outline_blank ยี่ห้ออื่นมีโปรโมชันแรงกว่า" at bounding box center [529, 372] width 421 height 23
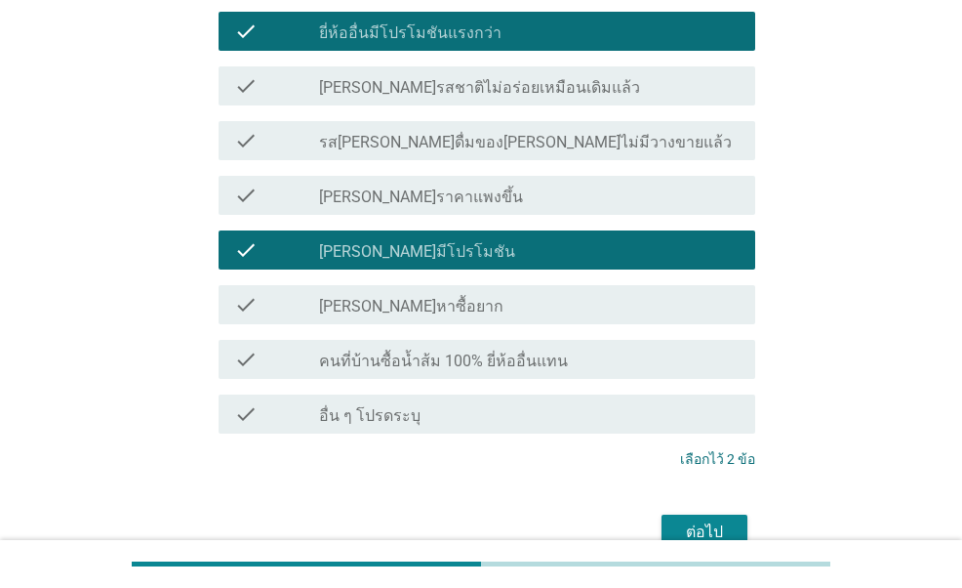
scroll to position [470, 0]
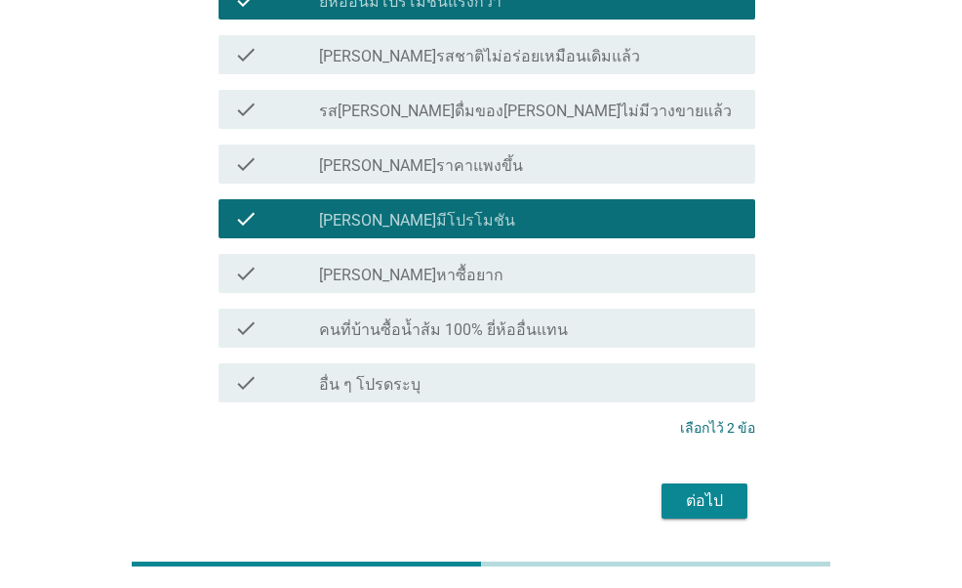
click at [696, 489] on div "ต่อไป" at bounding box center [704, 500] width 55 height 23
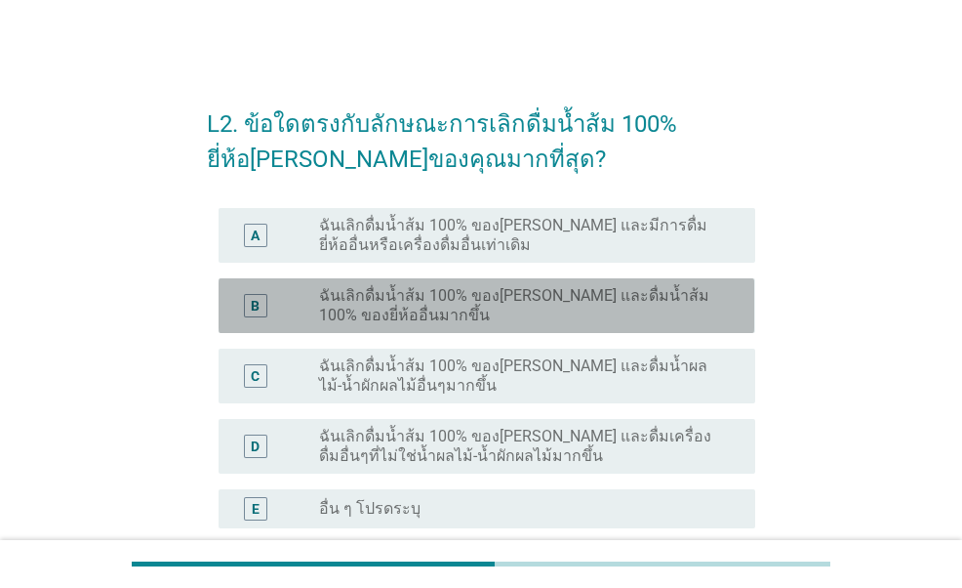
click at [582, 308] on label "ฉันเลิกดื่มน้ำส้ม 100% ของ[PERSON_NAME] และดื่มน้ำส้ม 100% ของยี่ห้ออื่นมากขึ้น" at bounding box center [521, 305] width 405 height 39
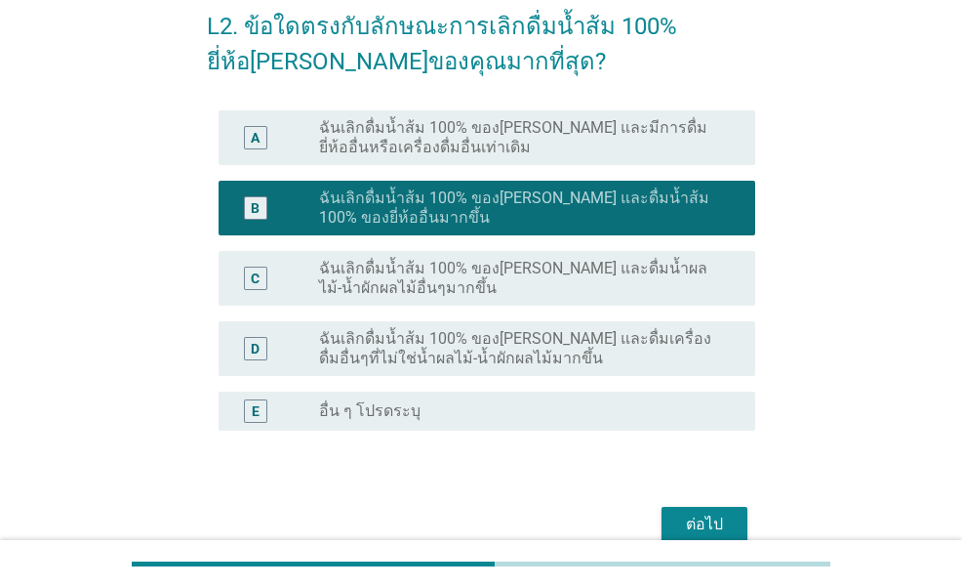
scroll to position [191, 0]
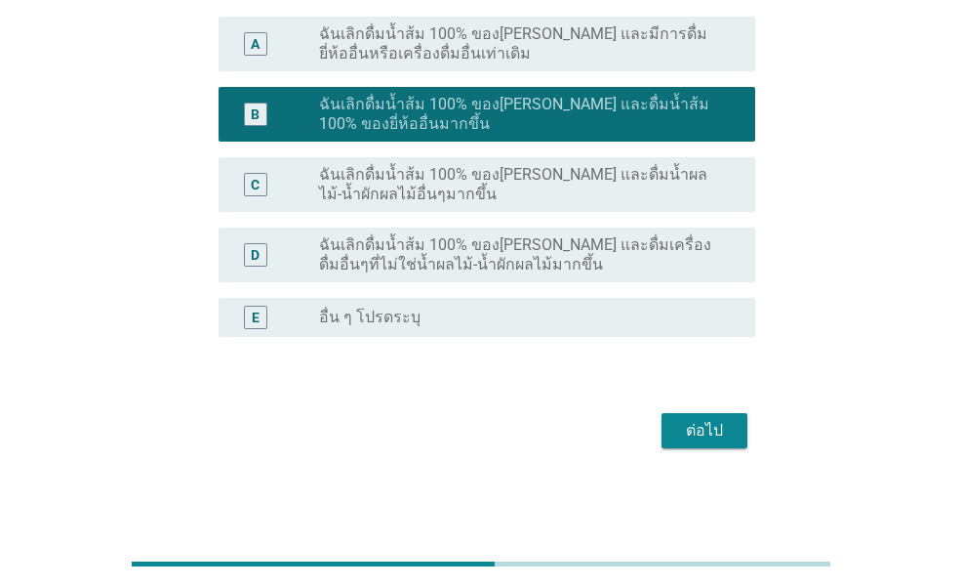
click at [708, 431] on div "ต่อไป" at bounding box center [704, 430] width 55 height 23
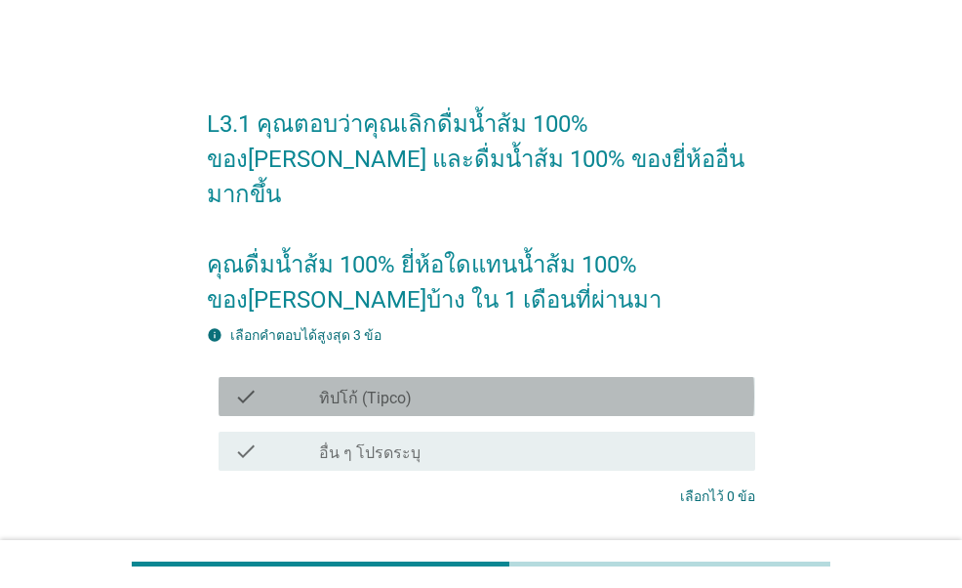
click at [597, 385] on div "check_box_outline_blank ทิปโก้ (Tipco)" at bounding box center [529, 396] width 421 height 23
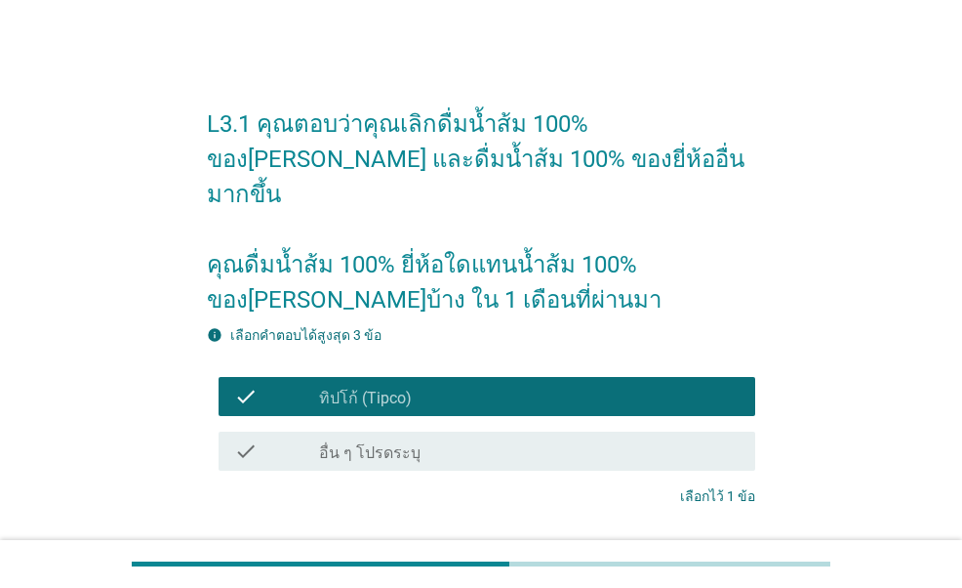
click at [696, 552] on button "ต่อไป" at bounding box center [705, 569] width 86 height 35
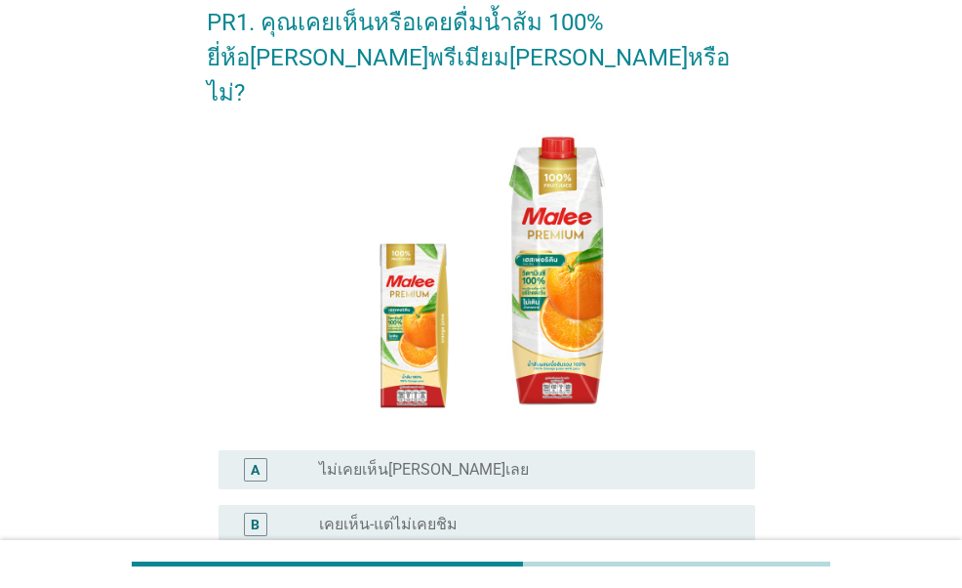
scroll to position [293, 0]
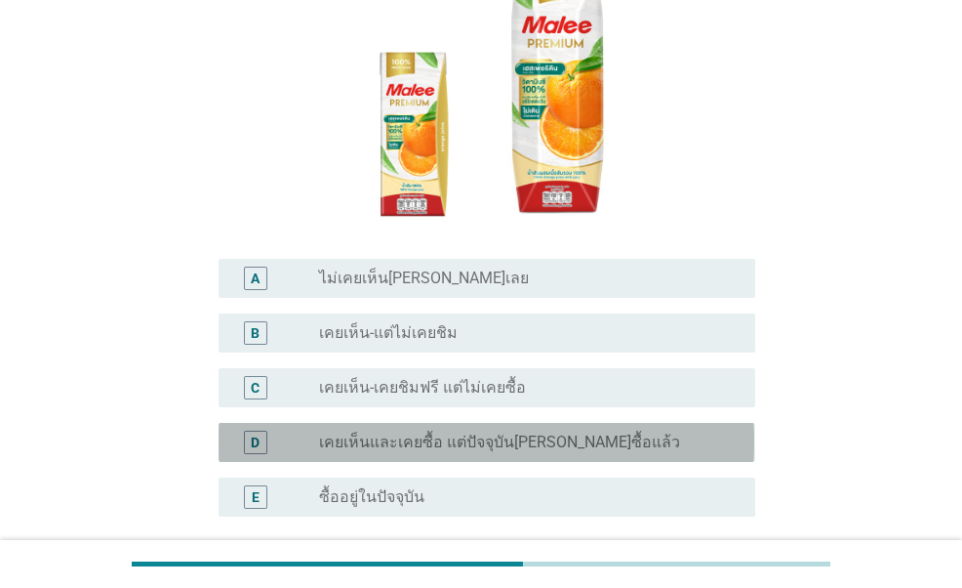
click at [505, 432] on label "เคยเห็นและเคยซื้อ แต่ปัจจุบัน[PERSON_NAME]ซื้อแล้ว" at bounding box center [499, 442] width 361 height 20
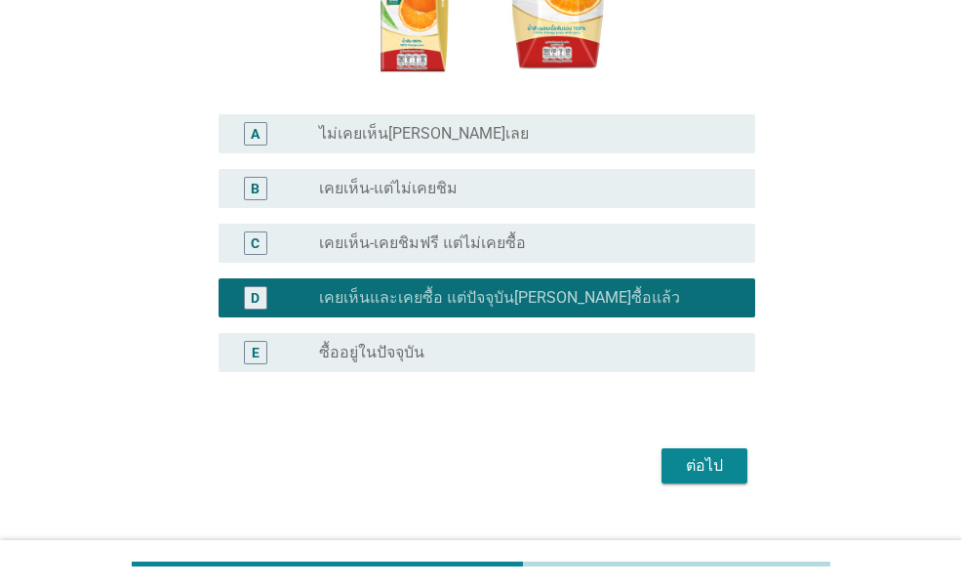
scroll to position [437, 0]
click at [705, 454] on div "ต่อไป" at bounding box center [704, 465] width 55 height 23
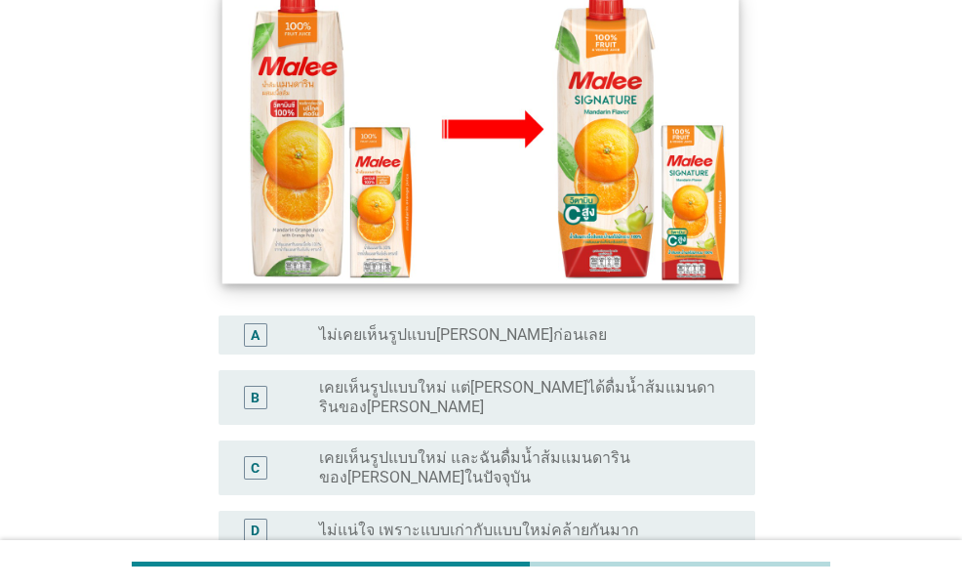
scroll to position [390, 0]
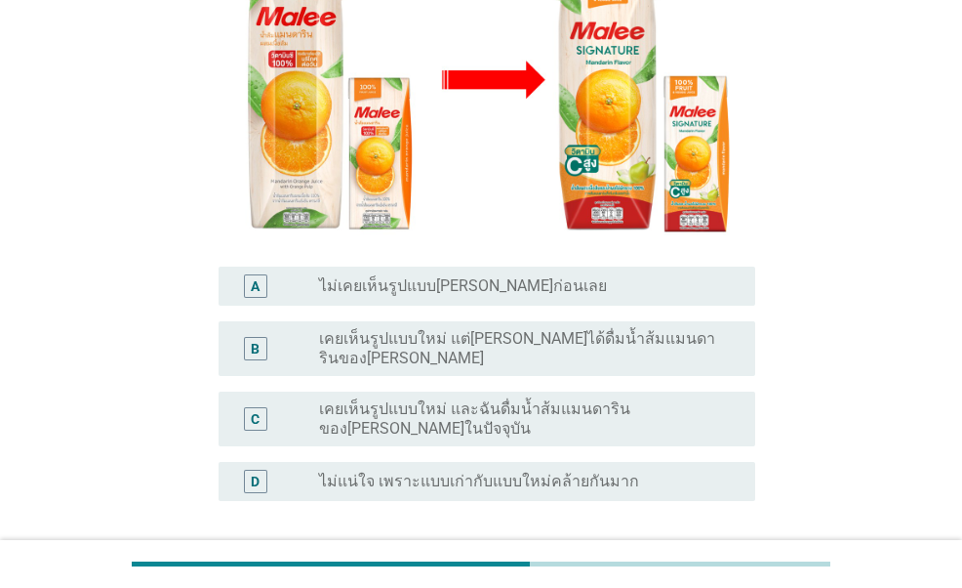
click at [625, 329] on label "เคยเห็นรูปแบบใหม่ แต่[PERSON_NAME]ได้ดื่มน้ำส้มแมนดารินของ[PERSON_NAME]" at bounding box center [521, 348] width 405 height 39
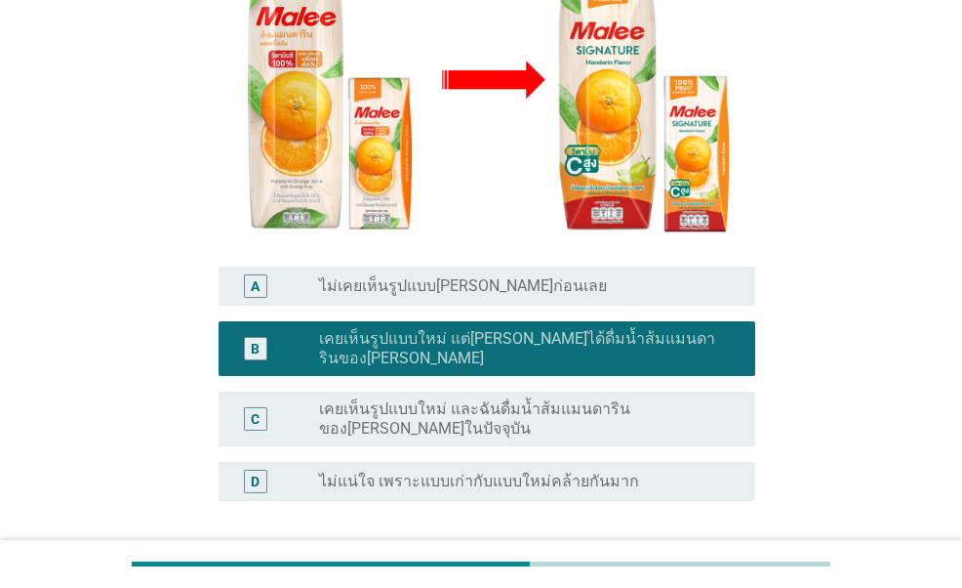
click at [704, 583] on div "ต่อไป" at bounding box center [704, 594] width 55 height 23
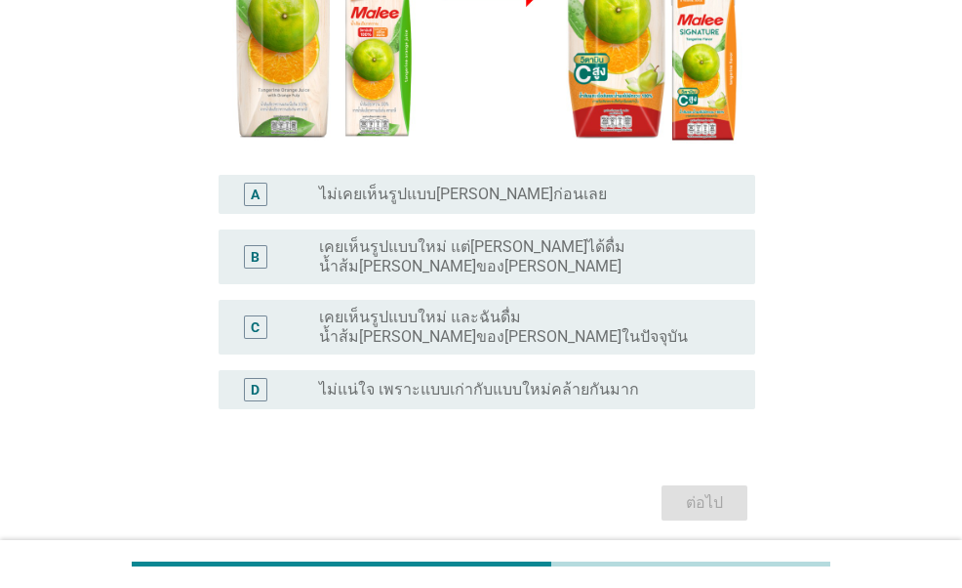
scroll to position [488, 0]
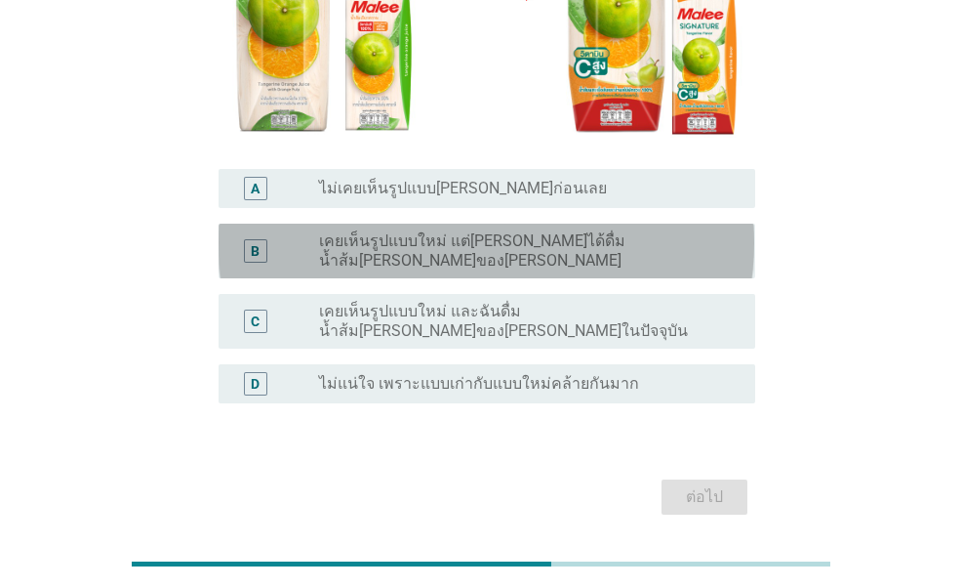
click at [542, 224] on div "B radio_button_unchecked เคยเห็นรูปแบบใหม่ แต่[PERSON_NAME]ได้ดื่มน้ำส้ม[PERSON…" at bounding box center [487, 251] width 536 height 55
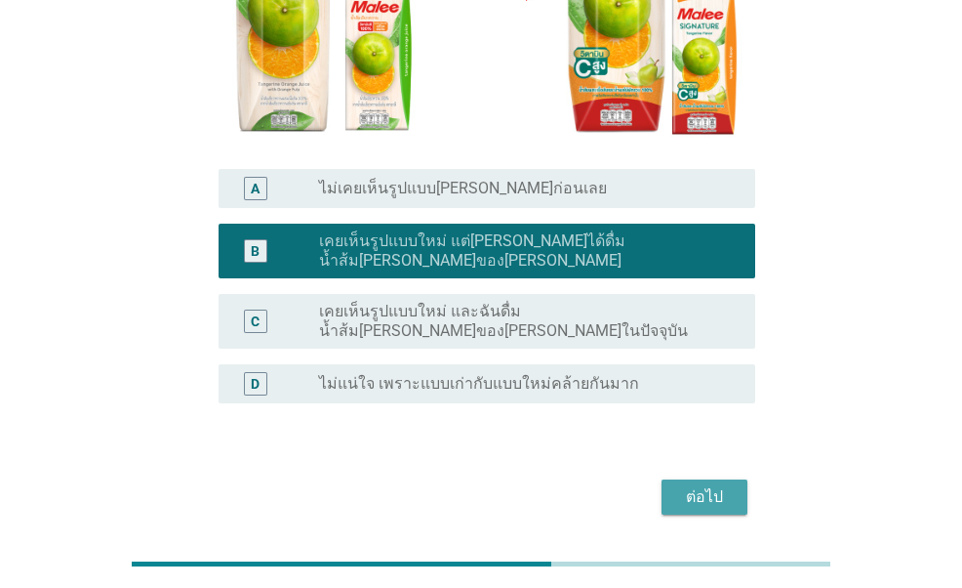
click at [694, 485] on div "ต่อไป" at bounding box center [704, 496] width 55 height 23
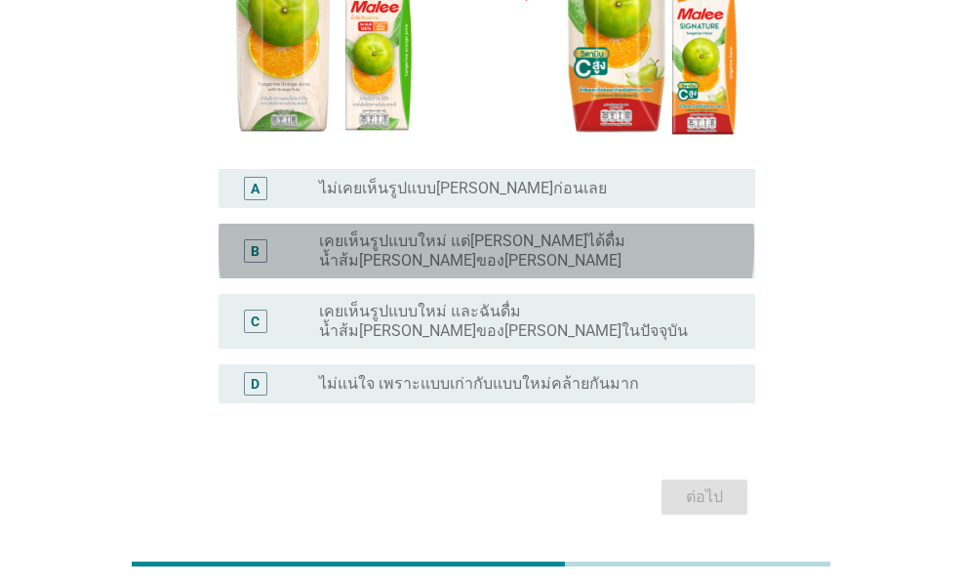
click at [637, 231] on label "เคยเห็นรูปแบบใหม่ แต่[PERSON_NAME]ได้ดื่มน้ำส้ม[PERSON_NAME]ของ[PERSON_NAME]" at bounding box center [521, 250] width 405 height 39
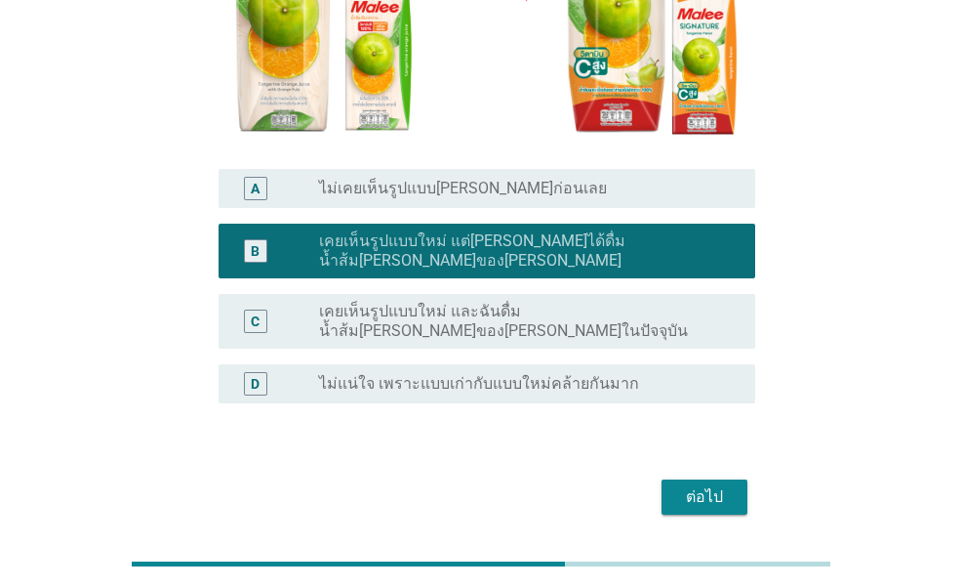
click at [693, 485] on div "ต่อไป" at bounding box center [704, 496] width 55 height 23
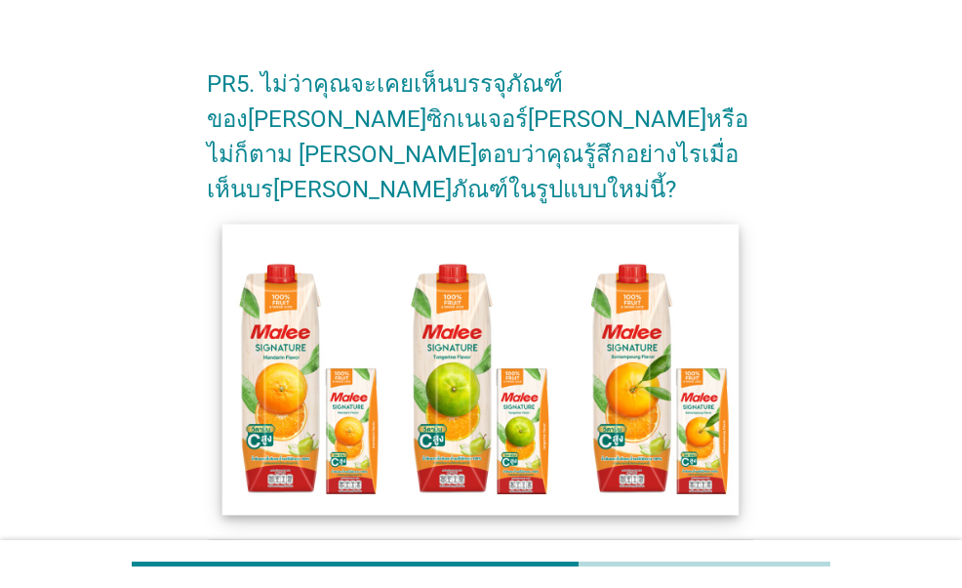
scroll to position [293, 0]
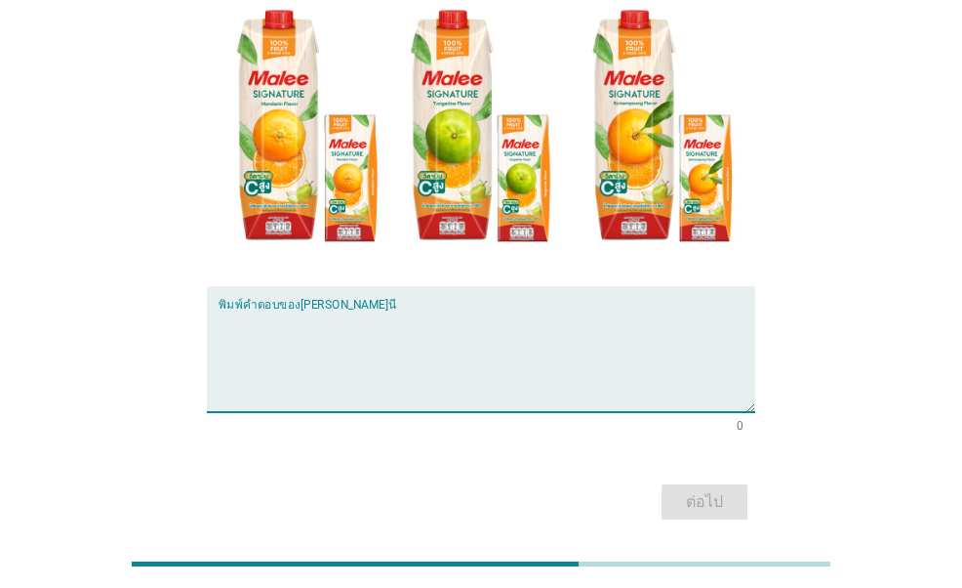
click at [599, 317] on textarea "พิมพ์คำตอบของคุณ ที่นี่" at bounding box center [487, 360] width 536 height 102
type textarea "o"
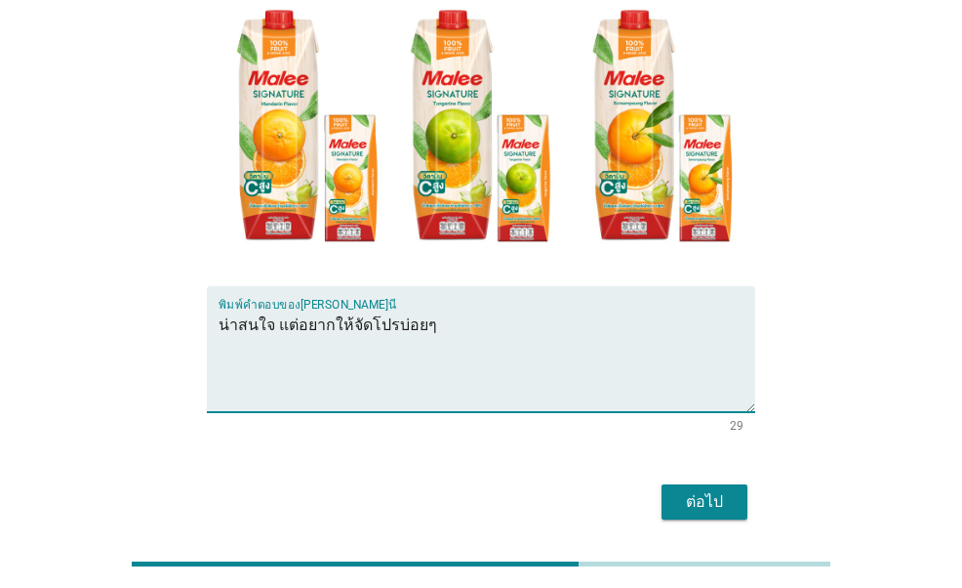
type textarea "น่าสนใจ แต่อยากให้จัดโปรบ่อยๆ"
click at [729, 490] on div "ต่อไป" at bounding box center [704, 501] width 55 height 23
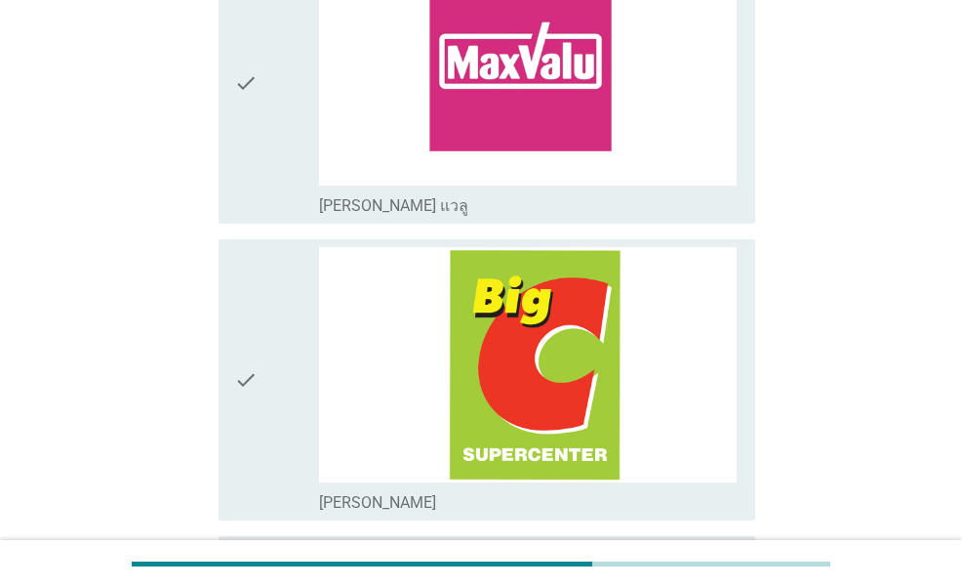
scroll to position [0, 0]
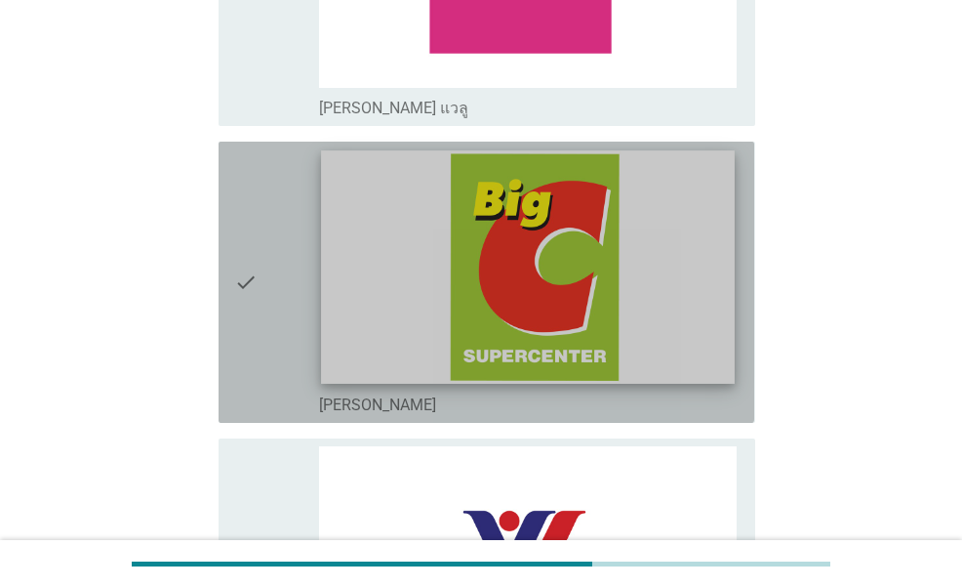
click at [503, 302] on img at bounding box center [528, 267] width 414 height 232
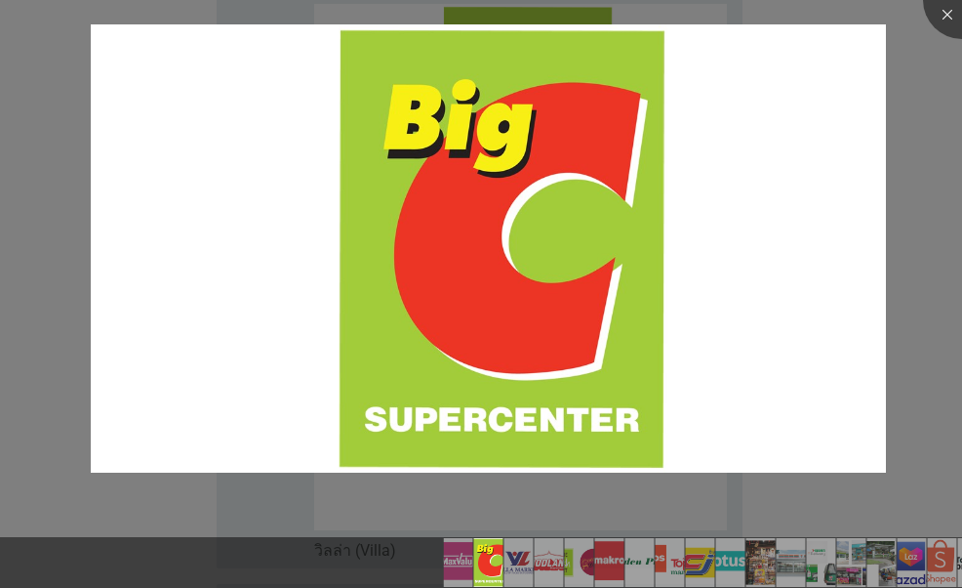
scroll to position [683, 0]
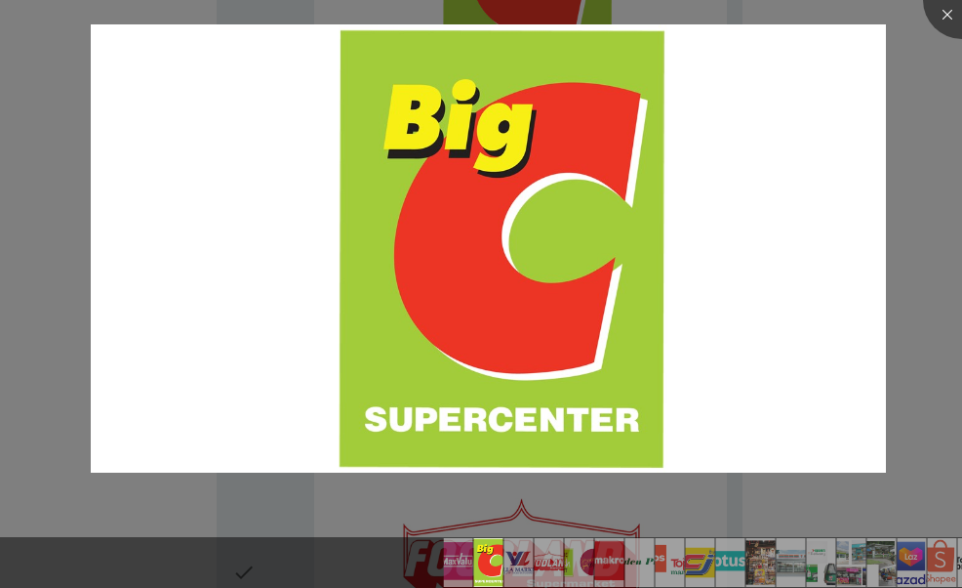
click at [929, 54] on div at bounding box center [481, 294] width 962 height 588
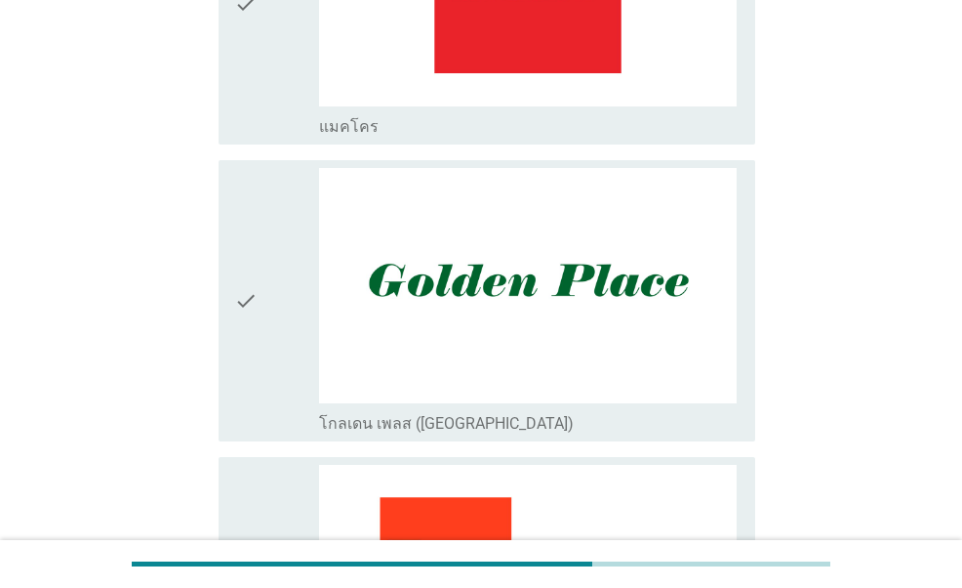
scroll to position [2343, 0]
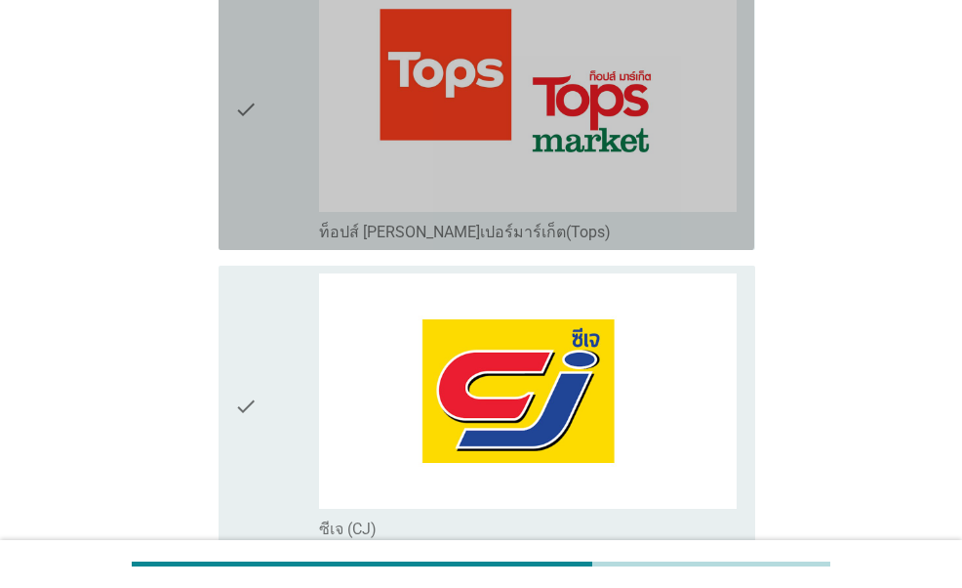
drag, startPoint x: 252, startPoint y: 167, endPoint x: 264, endPoint y: 213, distance: 47.3
click at [251, 167] on icon "check" at bounding box center [245, 110] width 23 height 266
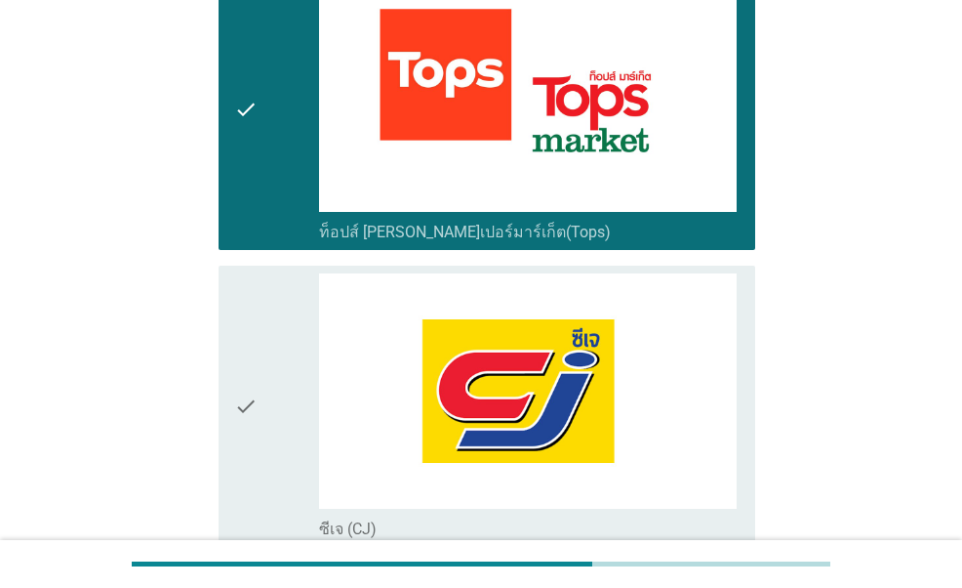
click at [258, 187] on div "check" at bounding box center [276, 110] width 84 height 266
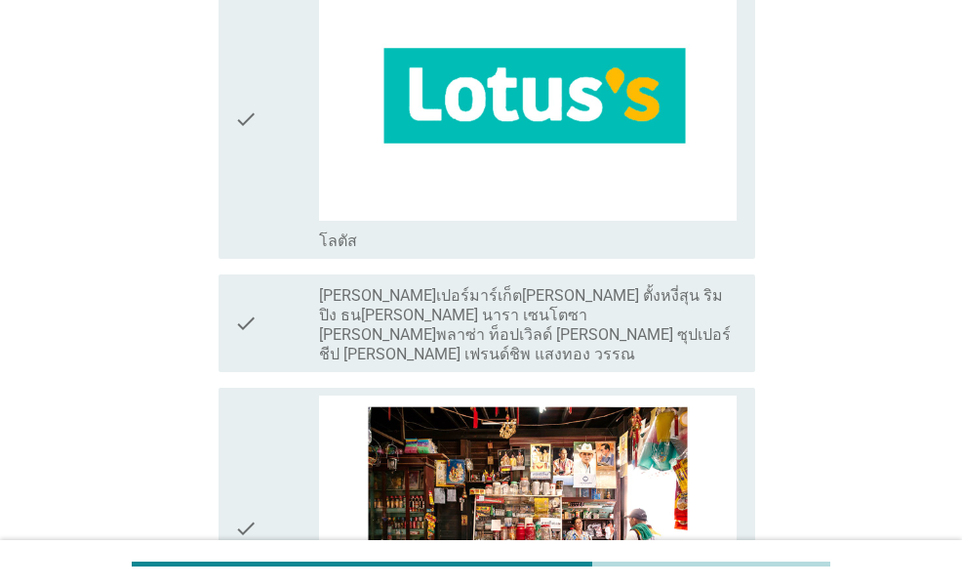
scroll to position [2928, 0]
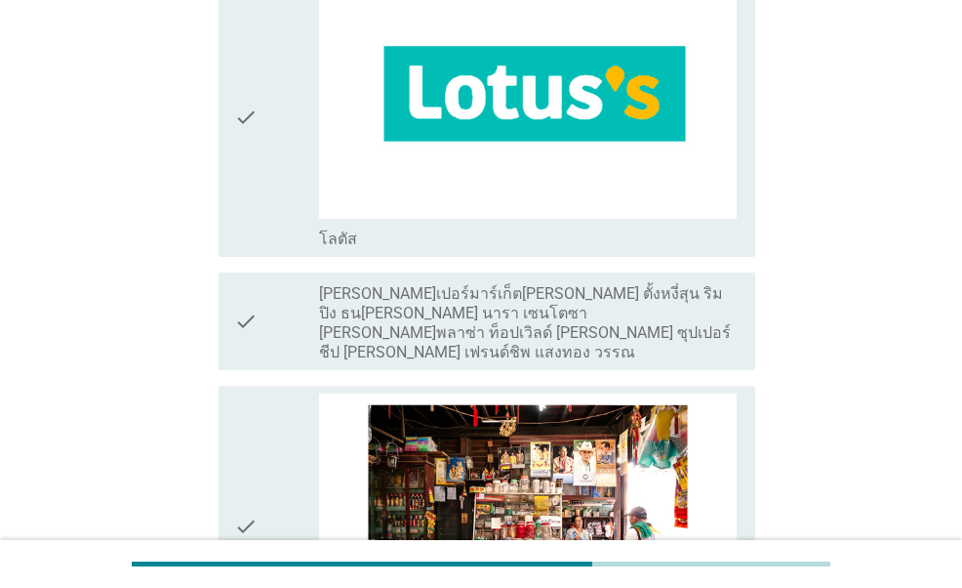
click at [229, 207] on div "check check_box_outline_blank โลตัส" at bounding box center [487, 117] width 536 height 281
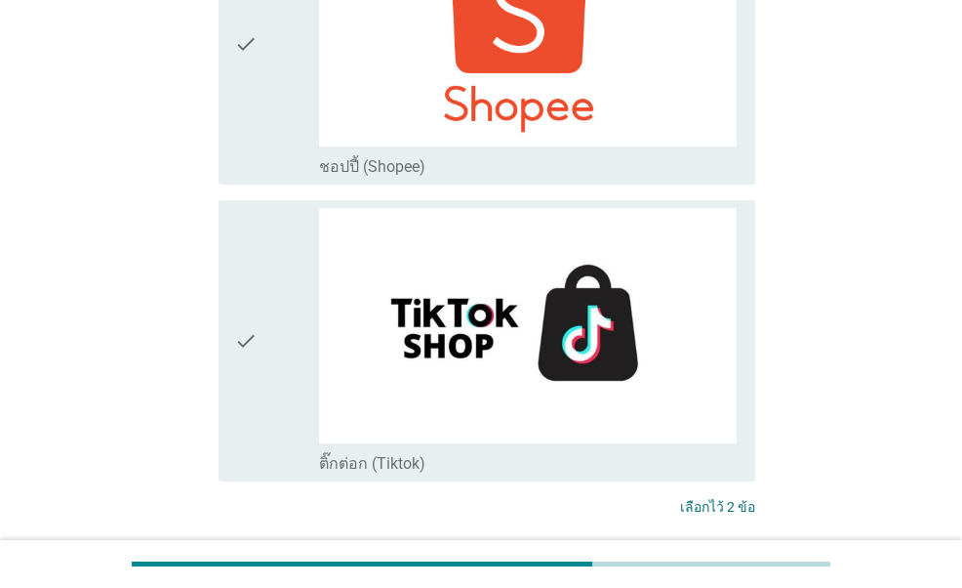
scroll to position [5334, 0]
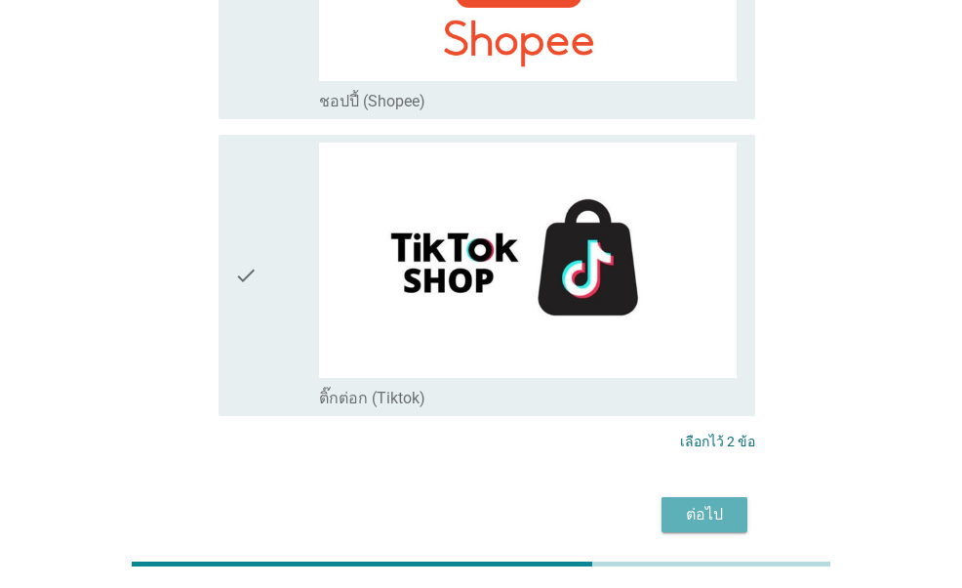
drag, startPoint x: 708, startPoint y: 453, endPoint x: 708, endPoint y: 490, distance: 37.1
click at [695, 503] on div "ต่อไป" at bounding box center [704, 514] width 55 height 23
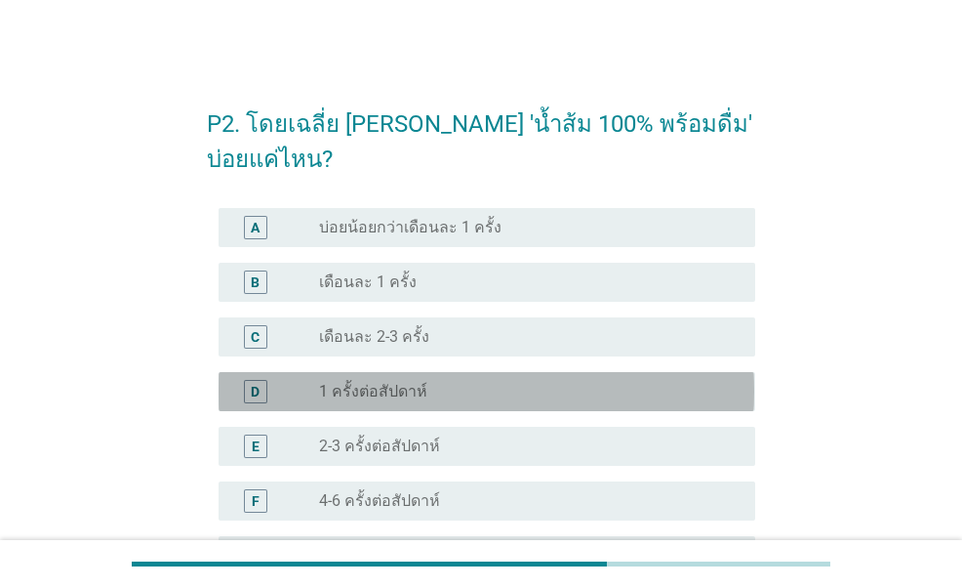
click at [424, 390] on div "radio_button_unchecked 1 ครั้งต่อสัปดาห์" at bounding box center [521, 392] width 405 height 20
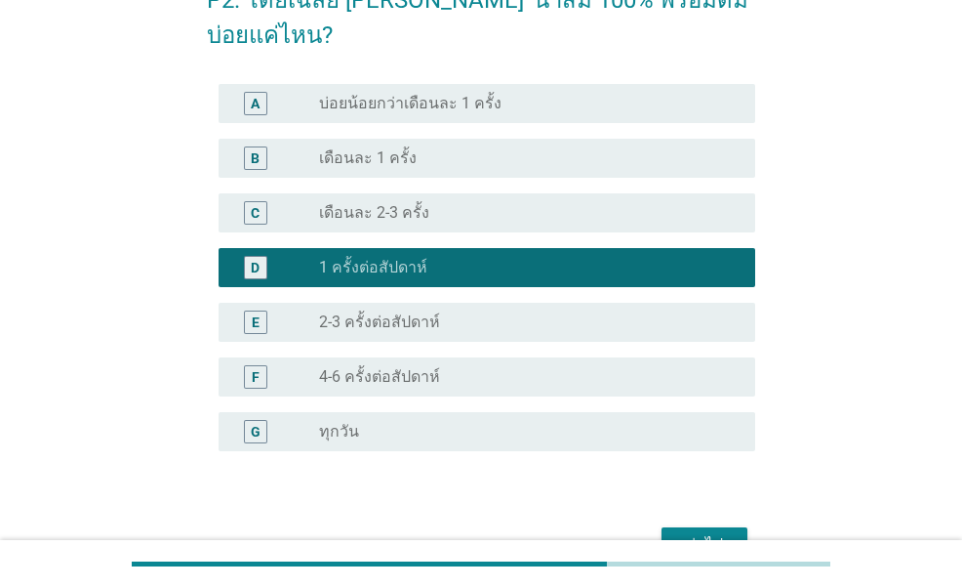
scroll to position [238, 0]
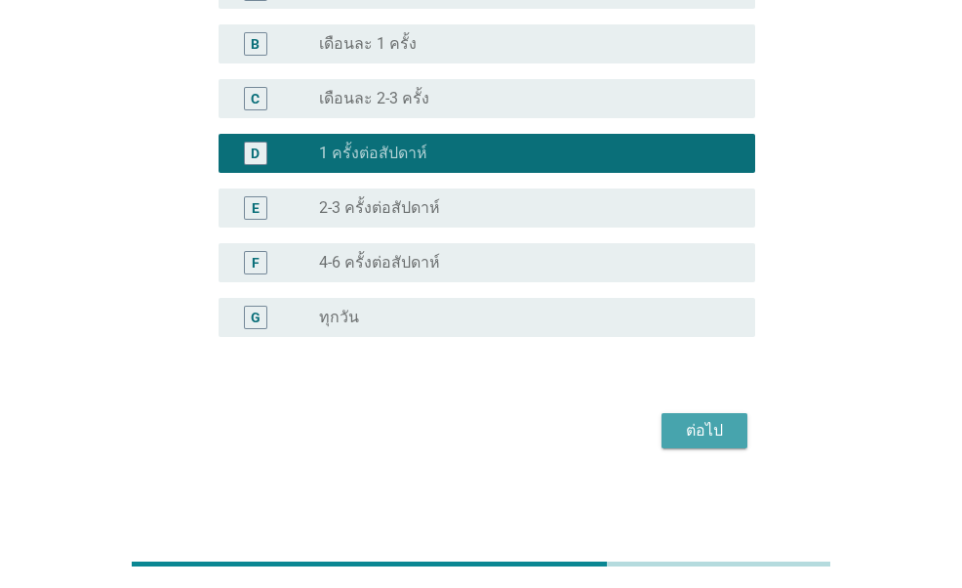
click at [697, 428] on div "ต่อไป" at bounding box center [704, 430] width 55 height 23
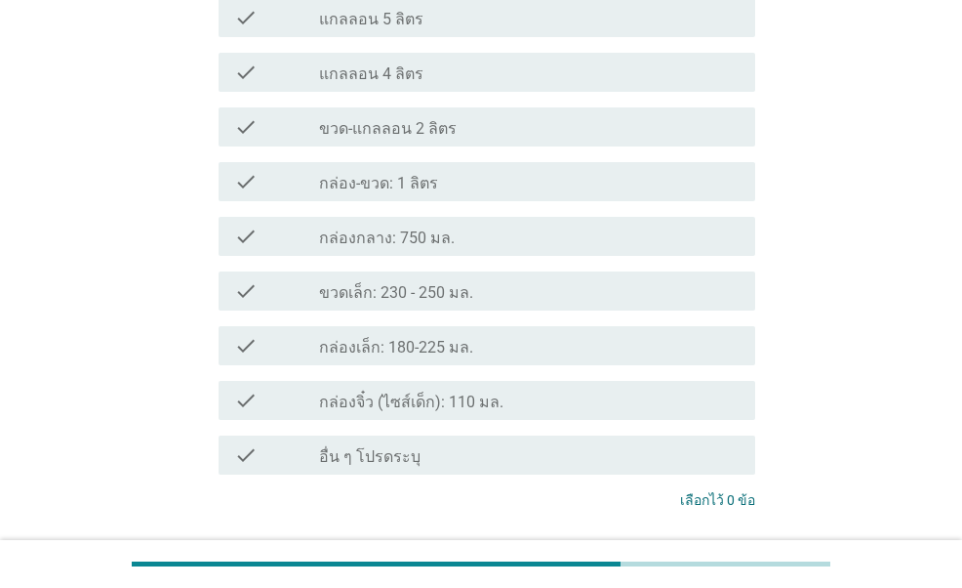
scroll to position [0, 0]
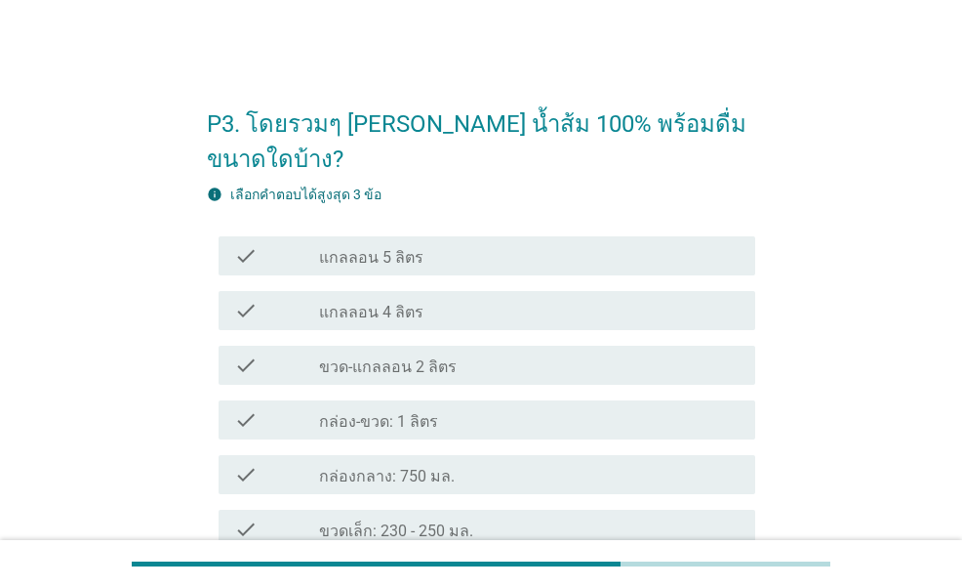
click at [467, 353] on div "check_box_outline_blank ขวด-แกลลอน 2 ลิตร" at bounding box center [529, 364] width 421 height 23
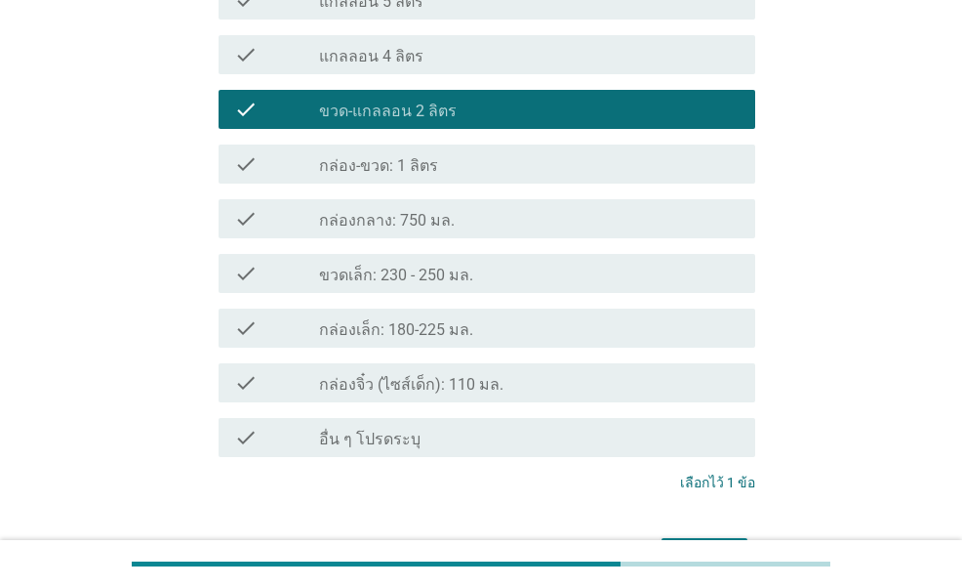
scroll to position [293, 0]
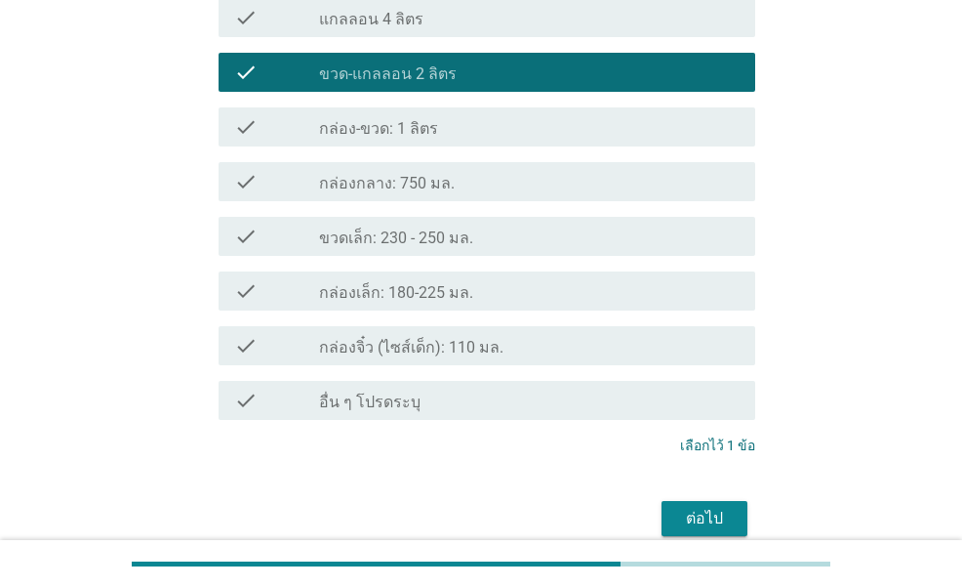
click at [698, 507] on div "ต่อไป" at bounding box center [704, 518] width 55 height 23
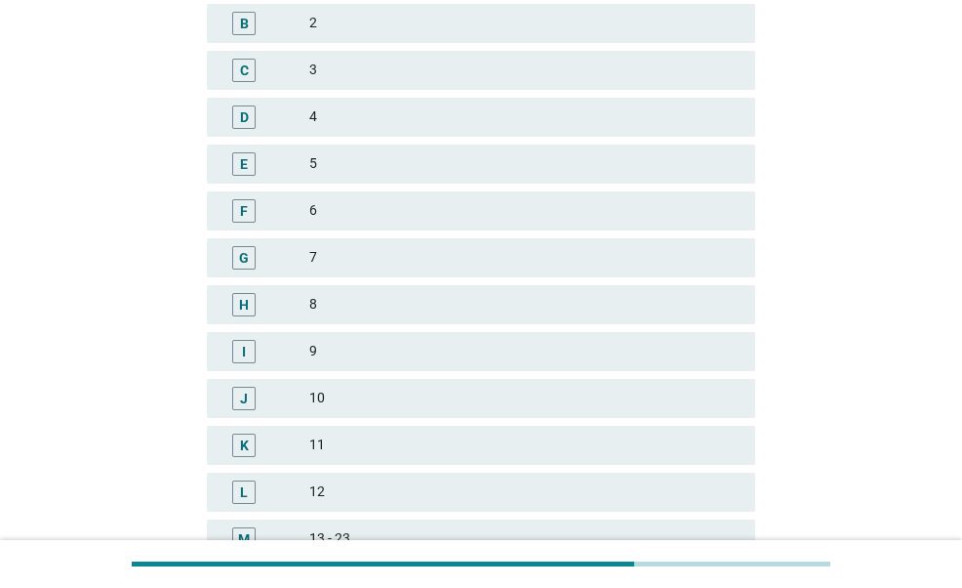
scroll to position [0, 0]
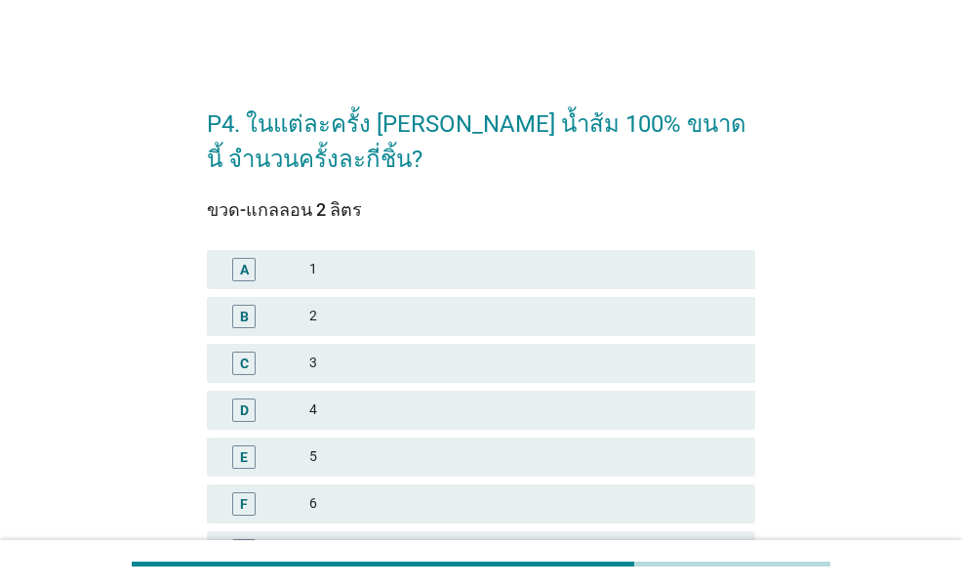
click at [498, 276] on div "1" at bounding box center [524, 269] width 430 height 23
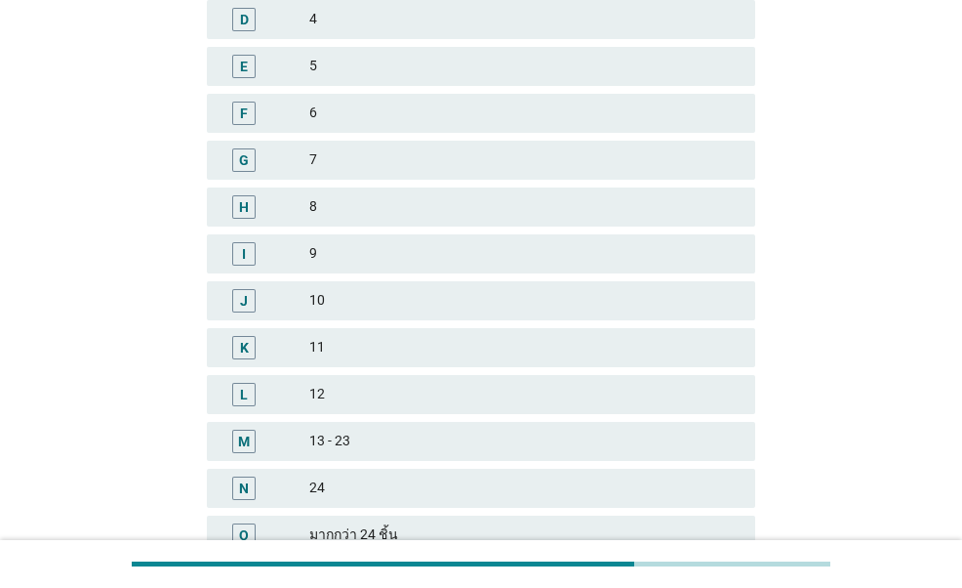
scroll to position [569, 0]
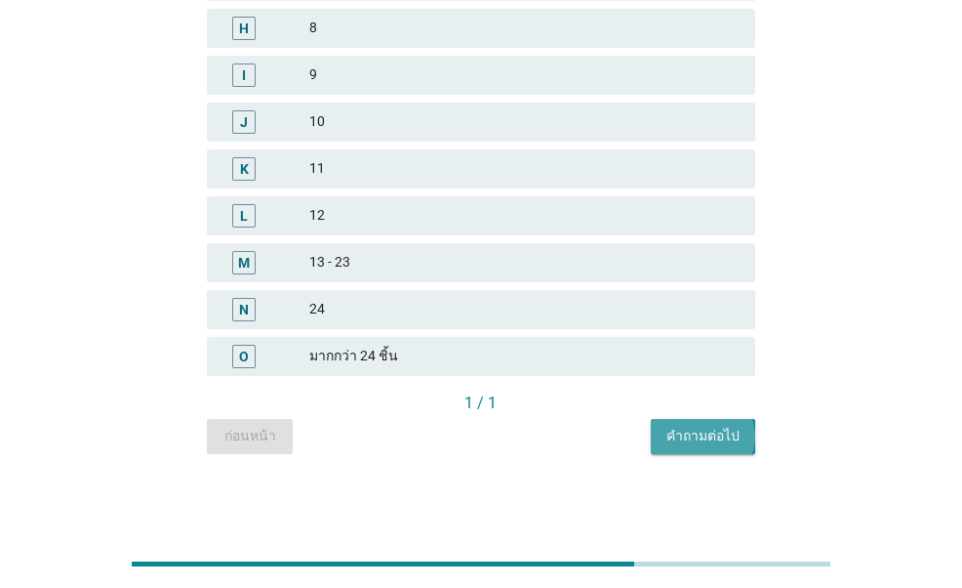
click at [708, 432] on div "คำถามต่อไป" at bounding box center [703, 436] width 73 height 20
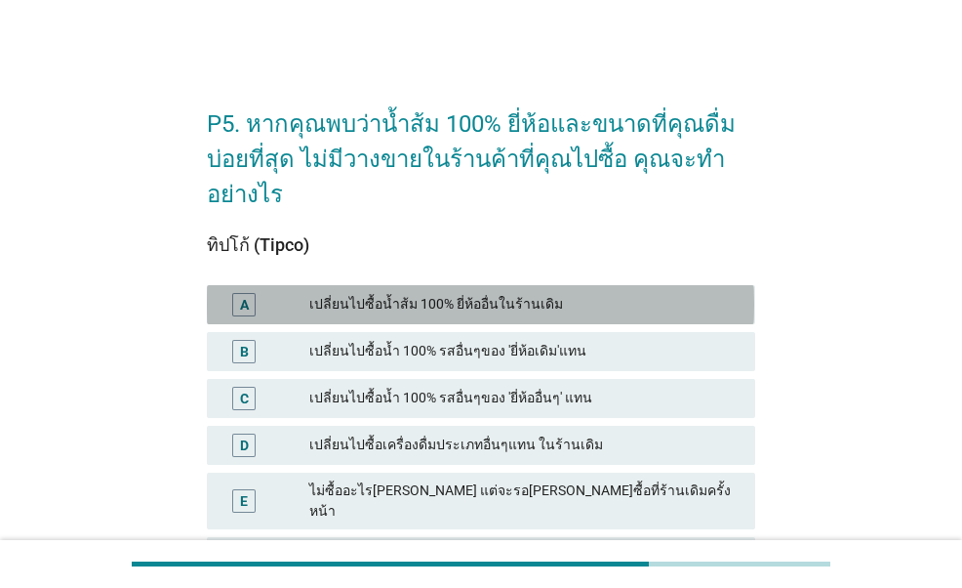
click at [596, 309] on div "เปลี่ยนไปซื้อน้ำส้ม 100% ยี่ห้ออื่นในร้านเดิม" at bounding box center [524, 304] width 430 height 23
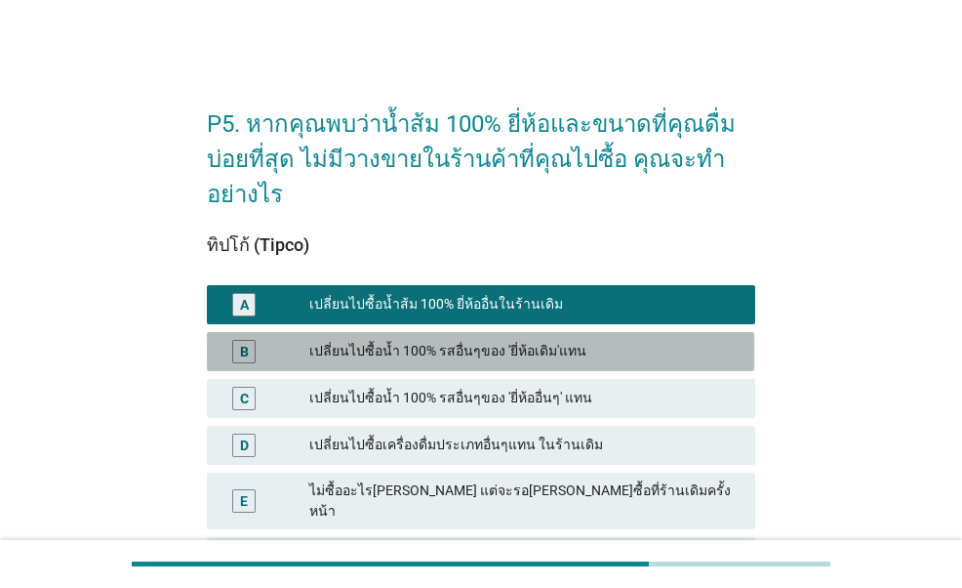
click at [601, 362] on div "เปลี่ยนไปซื้อน้ำ 100% รสอื่นๆของ 'ยี่ห้อเดิม'แทน" at bounding box center [524, 351] width 430 height 23
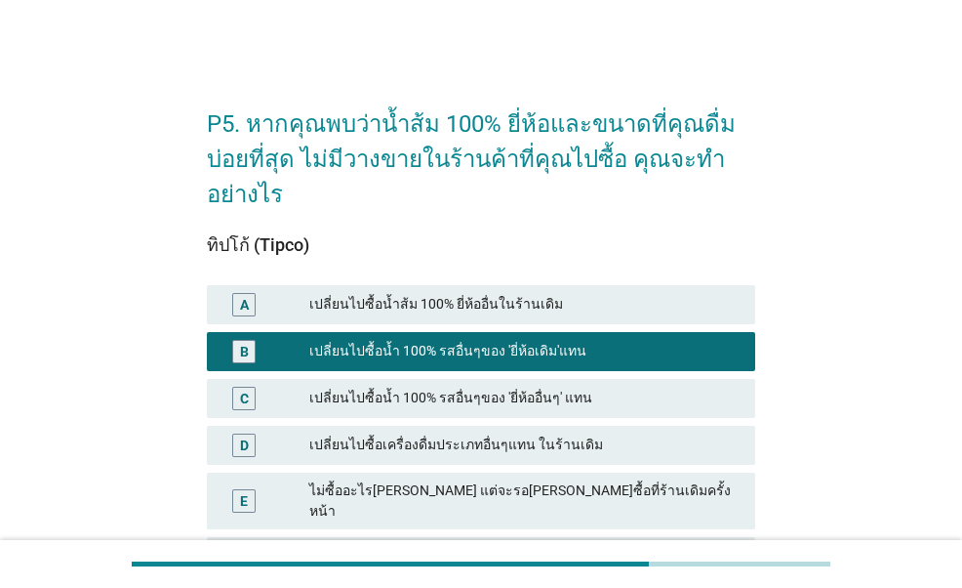
click at [600, 304] on div "เปลี่ยนไปซื้อน้ำส้ม 100% ยี่ห้ออื่นในร้านเดิม" at bounding box center [524, 304] width 430 height 23
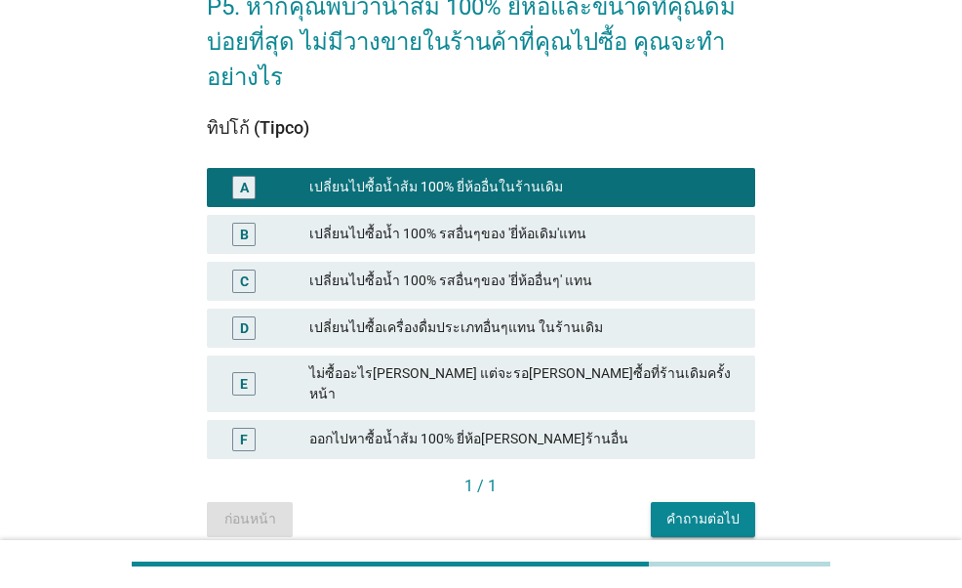
scroll to position [183, 0]
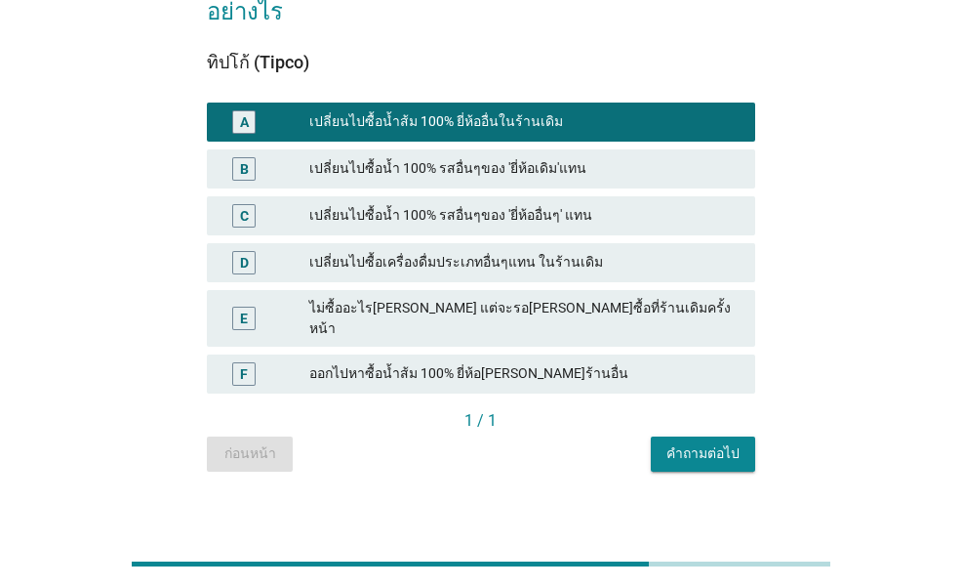
click at [693, 443] on div "คำถามต่อไป" at bounding box center [703, 453] width 73 height 20
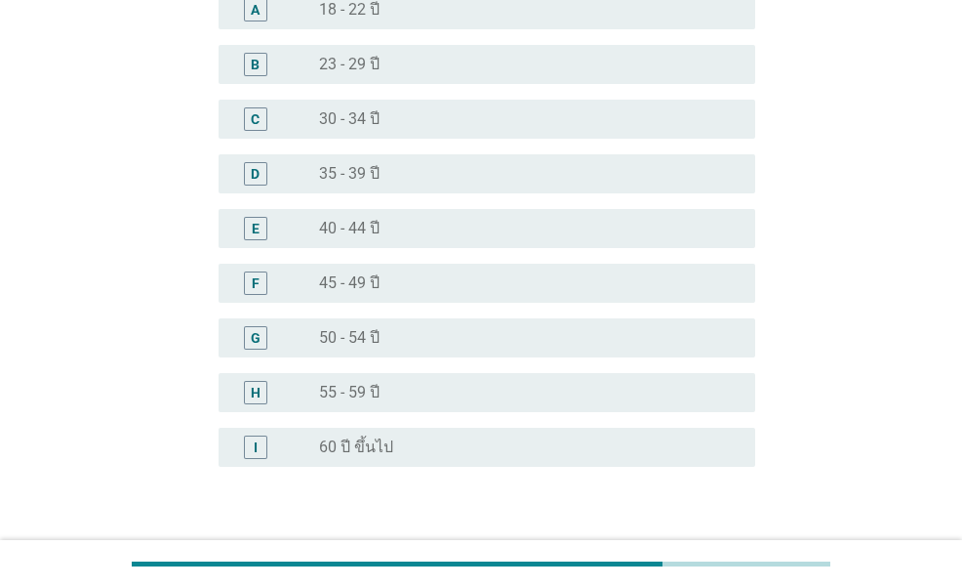
scroll to position [0, 0]
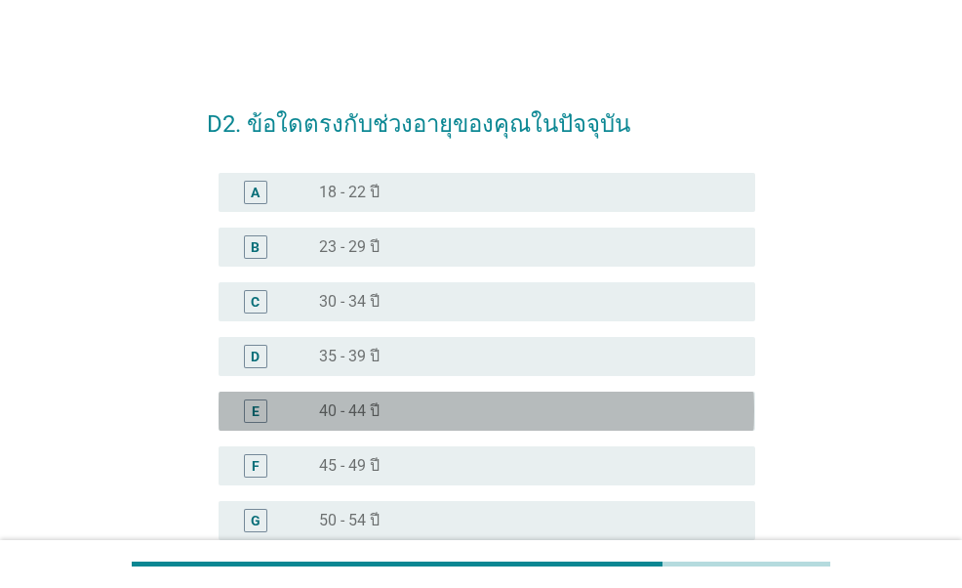
click at [540, 411] on div "radio_button_unchecked 40 - 44 ปี" at bounding box center [521, 411] width 405 height 20
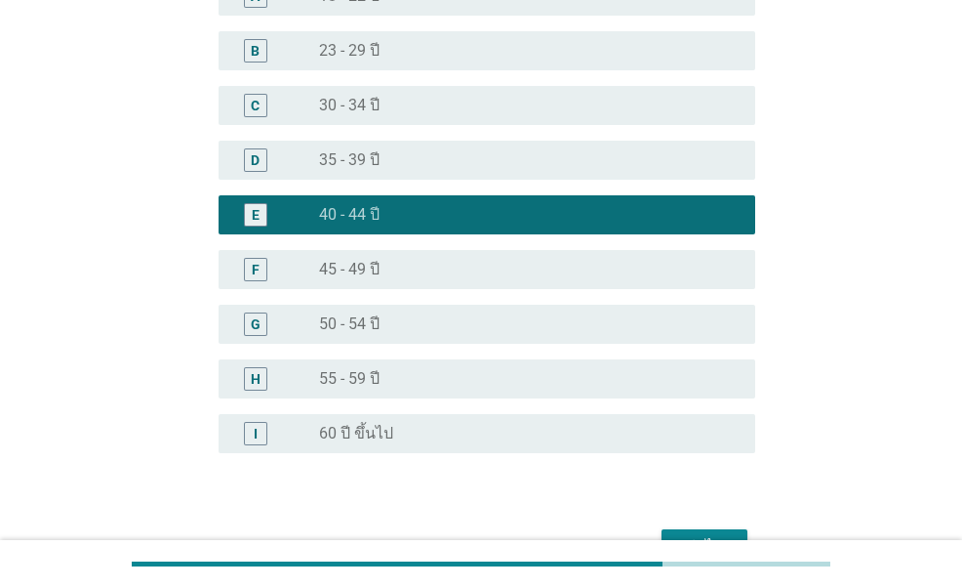
scroll to position [293, 0]
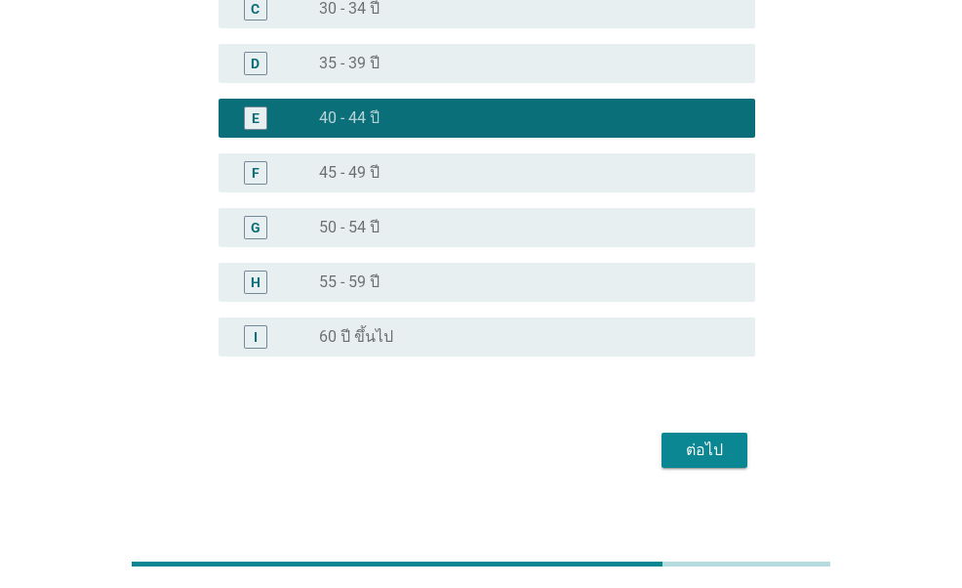
click at [702, 440] on div "ต่อไป" at bounding box center [704, 449] width 55 height 23
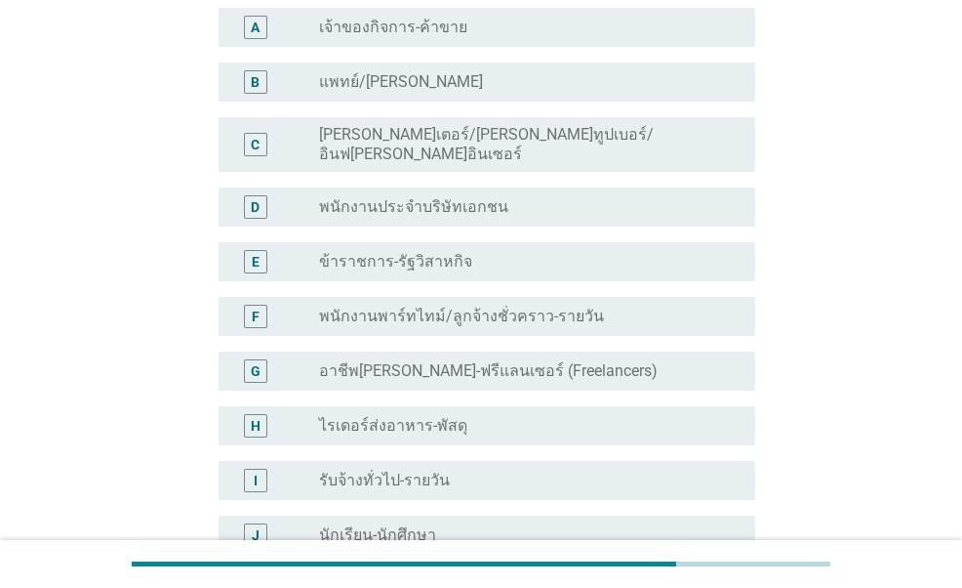
scroll to position [195, 0]
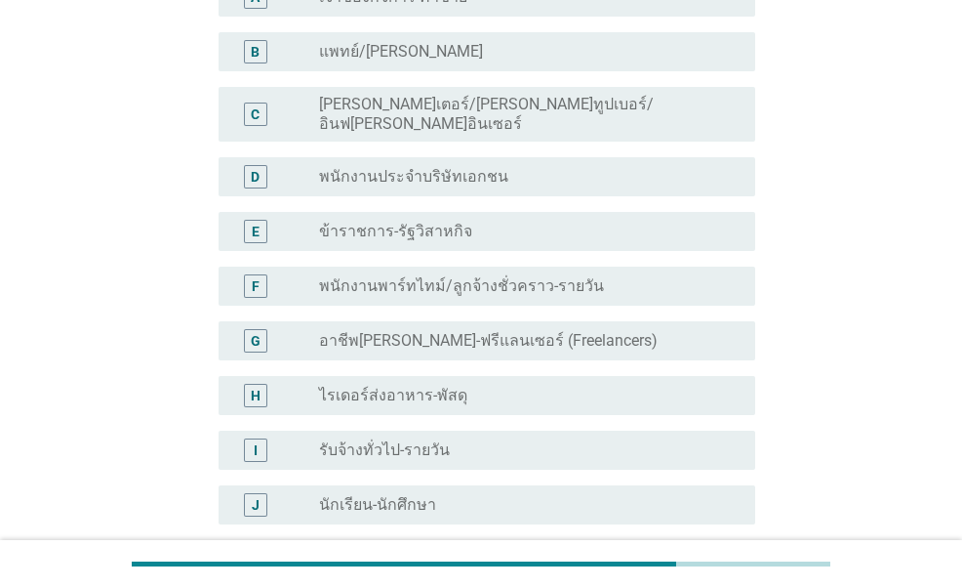
click at [467, 168] on label "พนักงานประจำบริษัทเอกชน" at bounding box center [413, 177] width 189 height 20
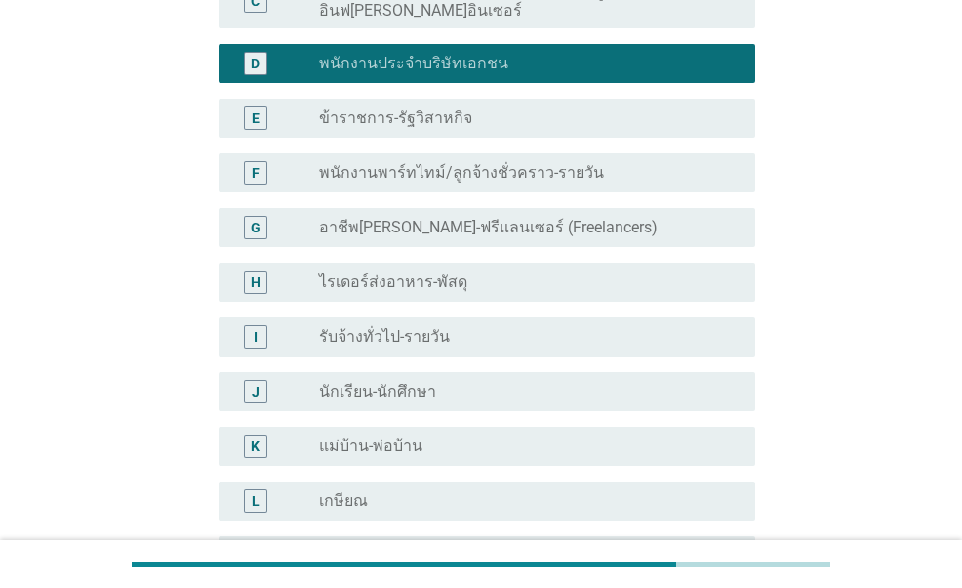
scroll to position [586, 0]
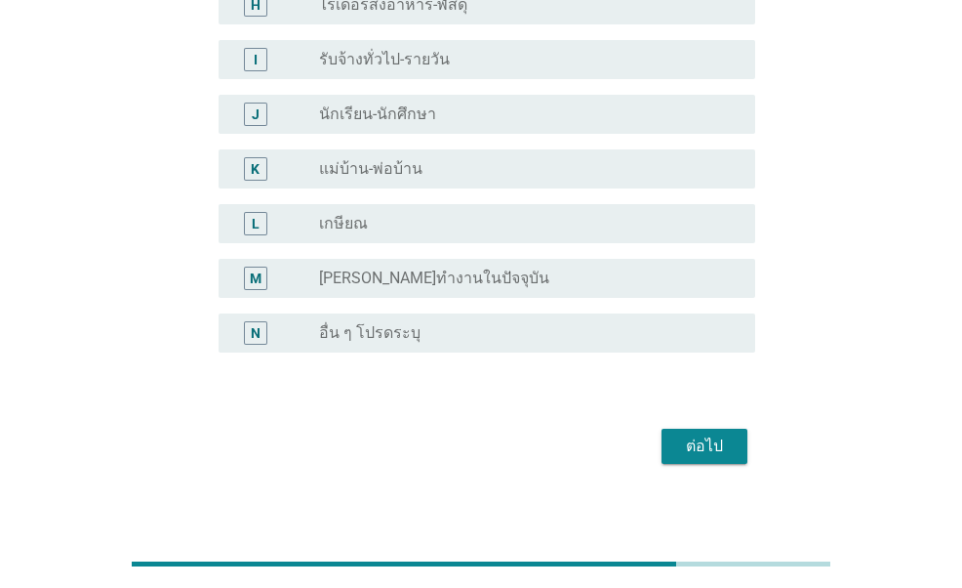
click at [713, 434] on div "ต่อไป" at bounding box center [704, 445] width 55 height 23
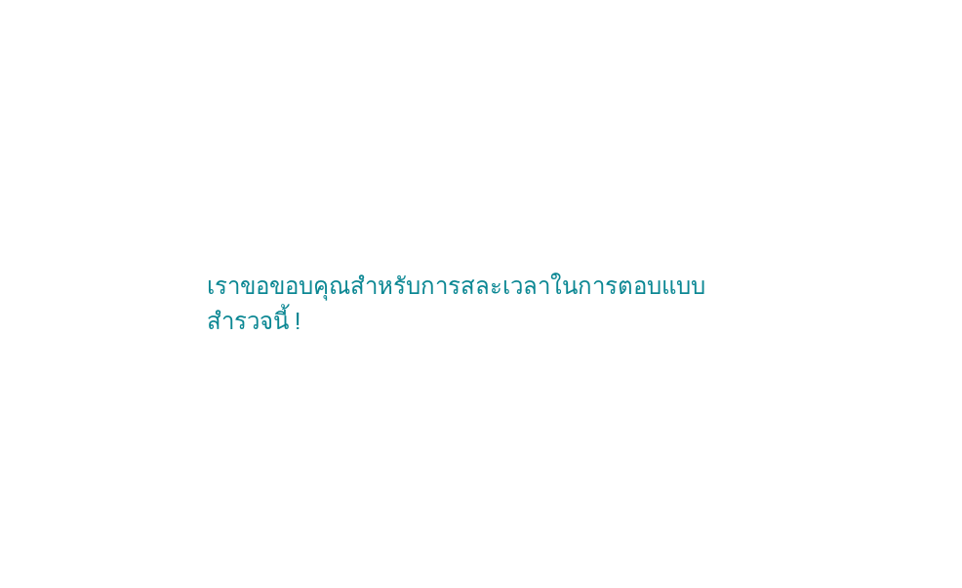
scroll to position [0, 0]
